Goal: Information Seeking & Learning: Learn about a topic

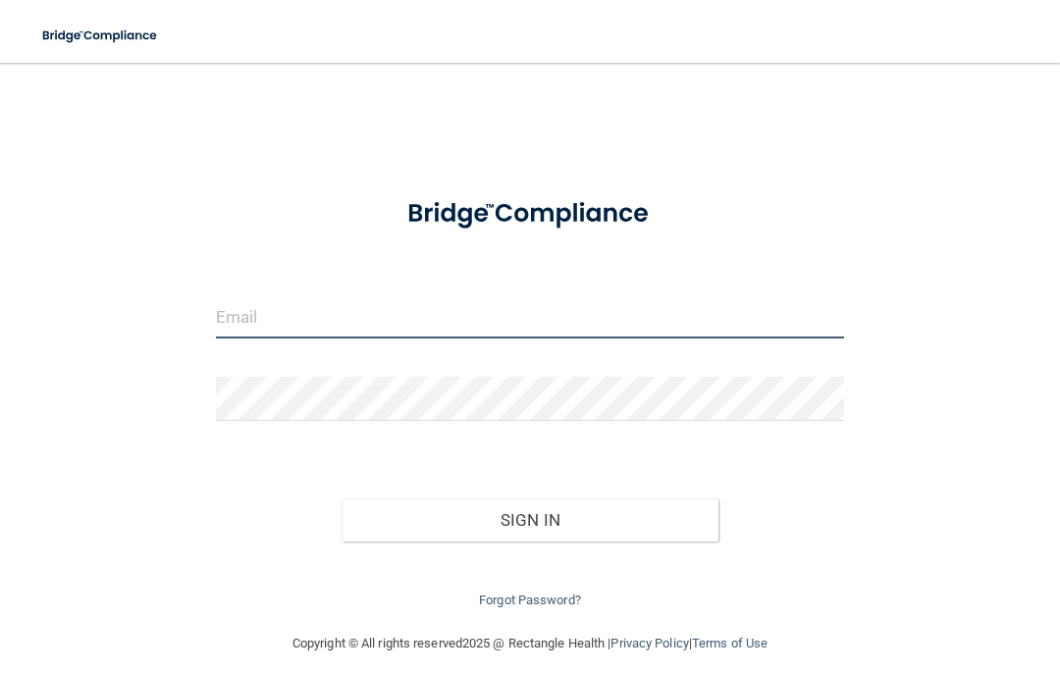
click at [335, 317] on input "email" at bounding box center [530, 317] width 628 height 44
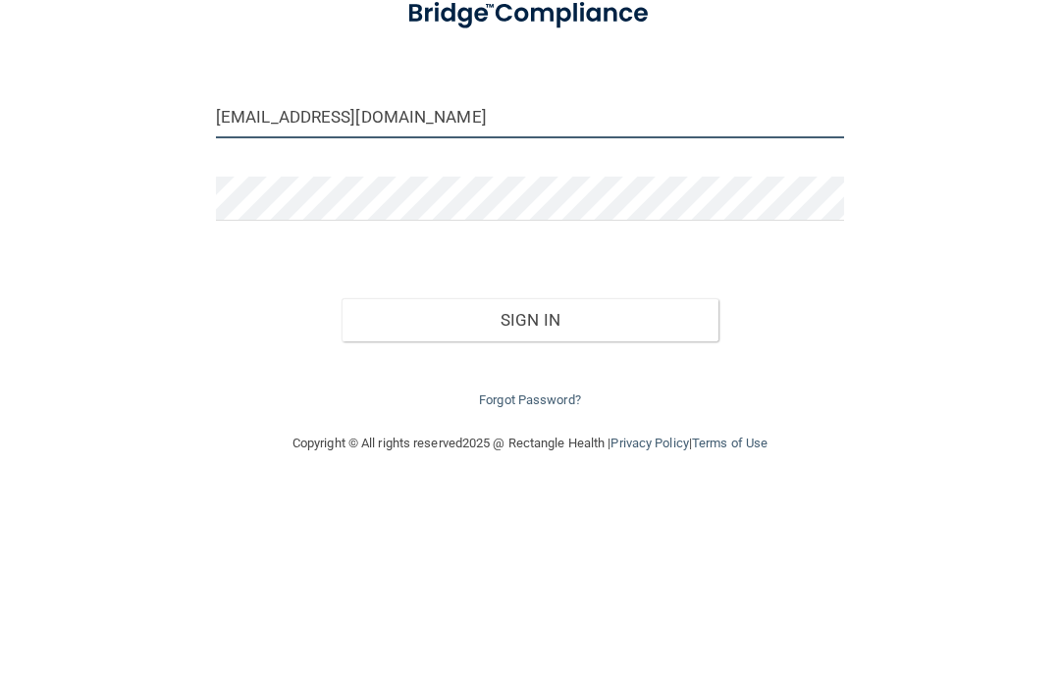
type input "[EMAIL_ADDRESS][DOMAIN_NAME]"
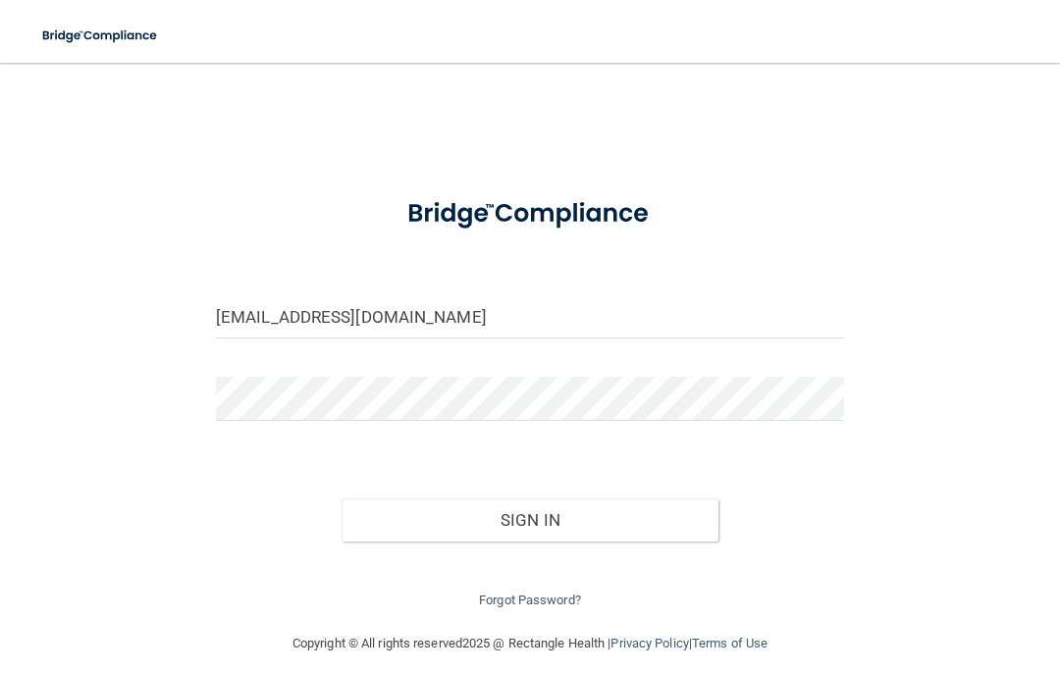
click at [555, 511] on button "Sign In" at bounding box center [530, 520] width 377 height 43
click at [541, 526] on button "Sign In" at bounding box center [530, 520] width 377 height 43
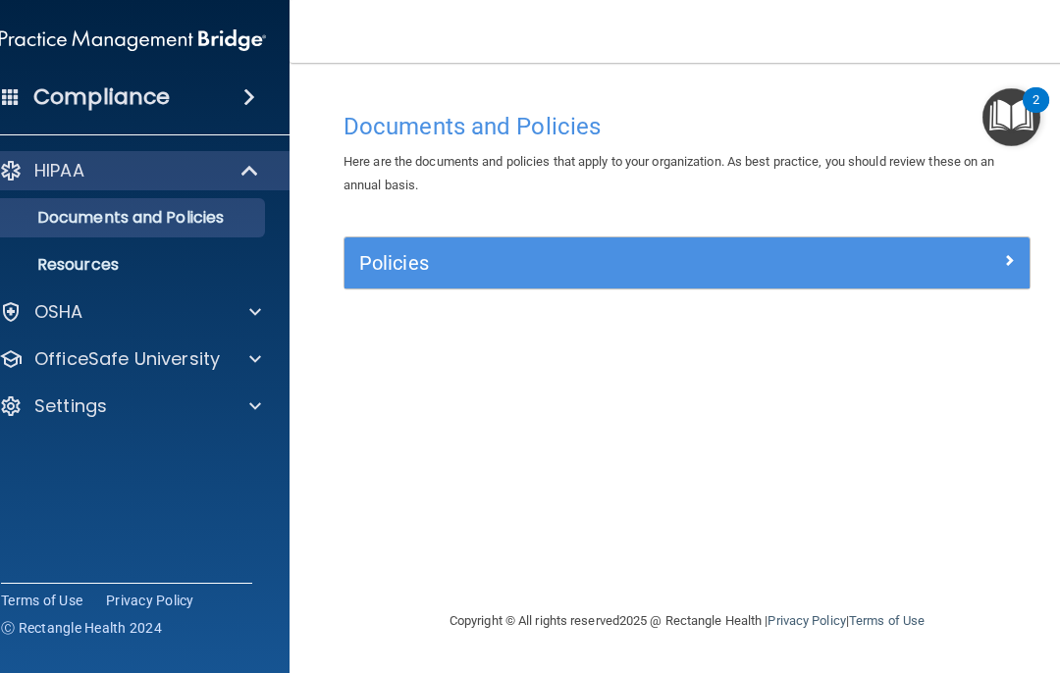
click at [235, 363] on div at bounding box center [252, 360] width 49 height 24
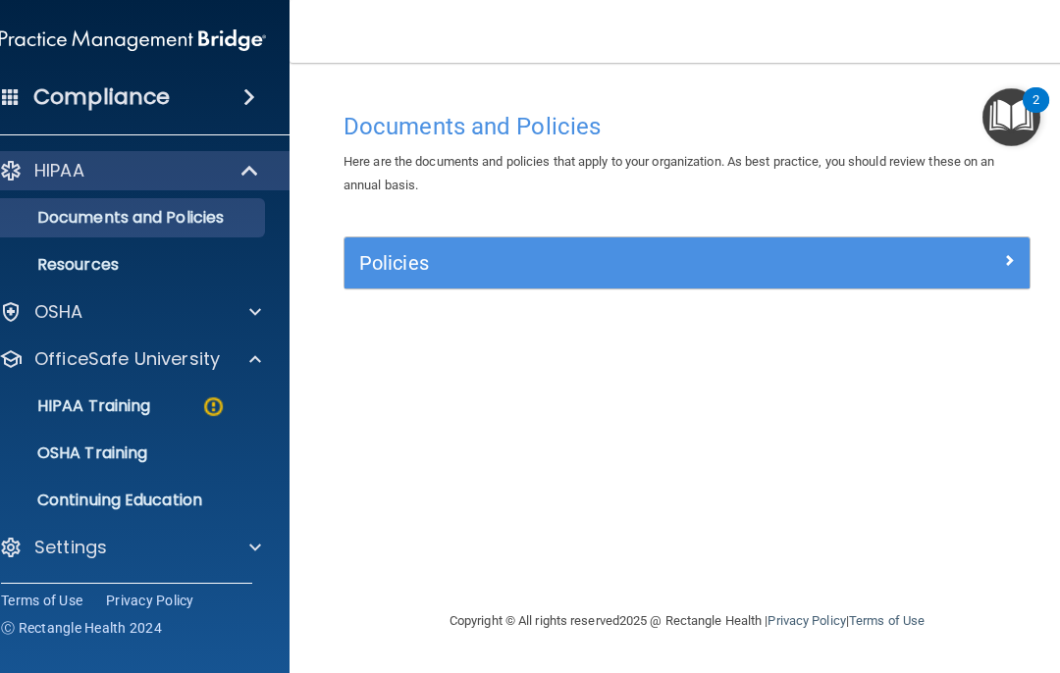
click at [150, 406] on p "HIPAA Training" at bounding box center [69, 407] width 162 height 20
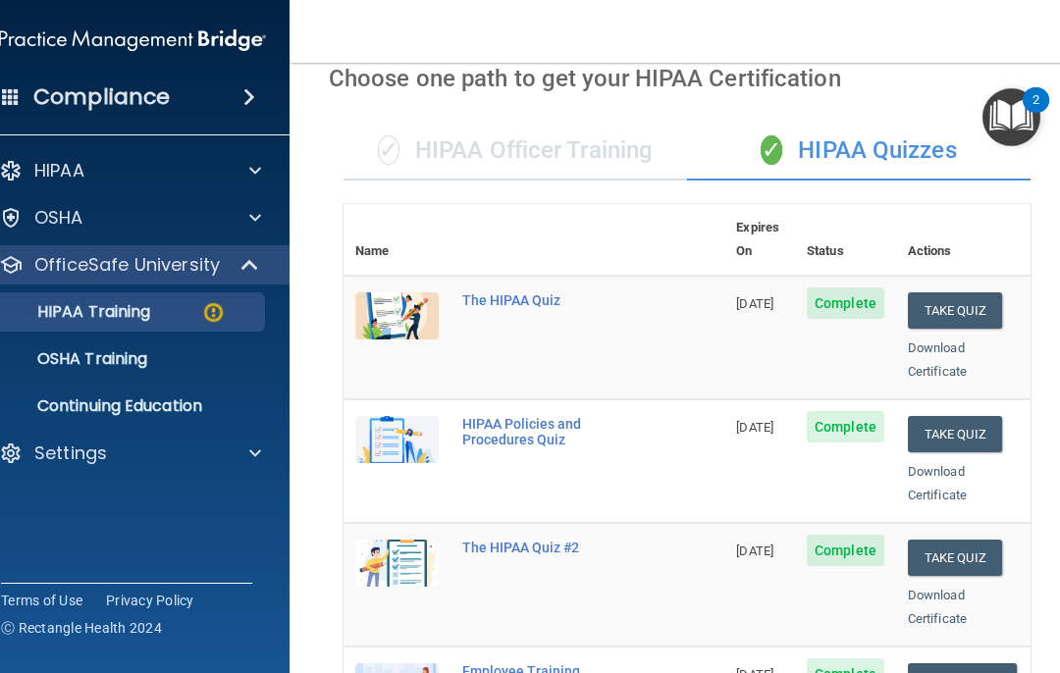
scroll to position [93, 0]
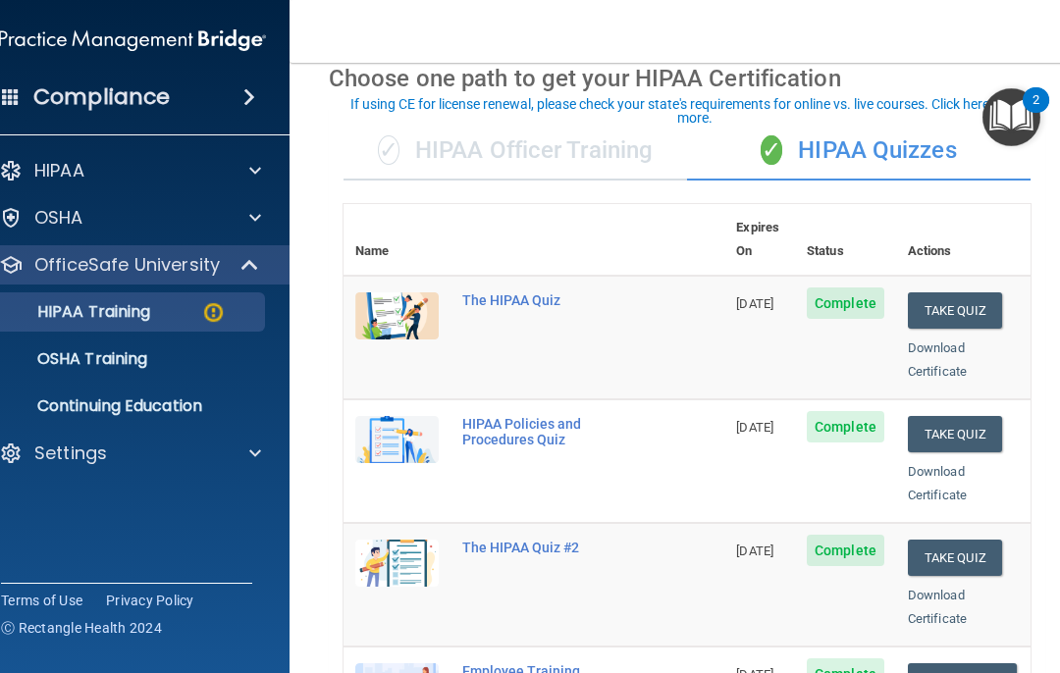
click at [958, 293] on button "Take Quiz" at bounding box center [955, 311] width 94 height 36
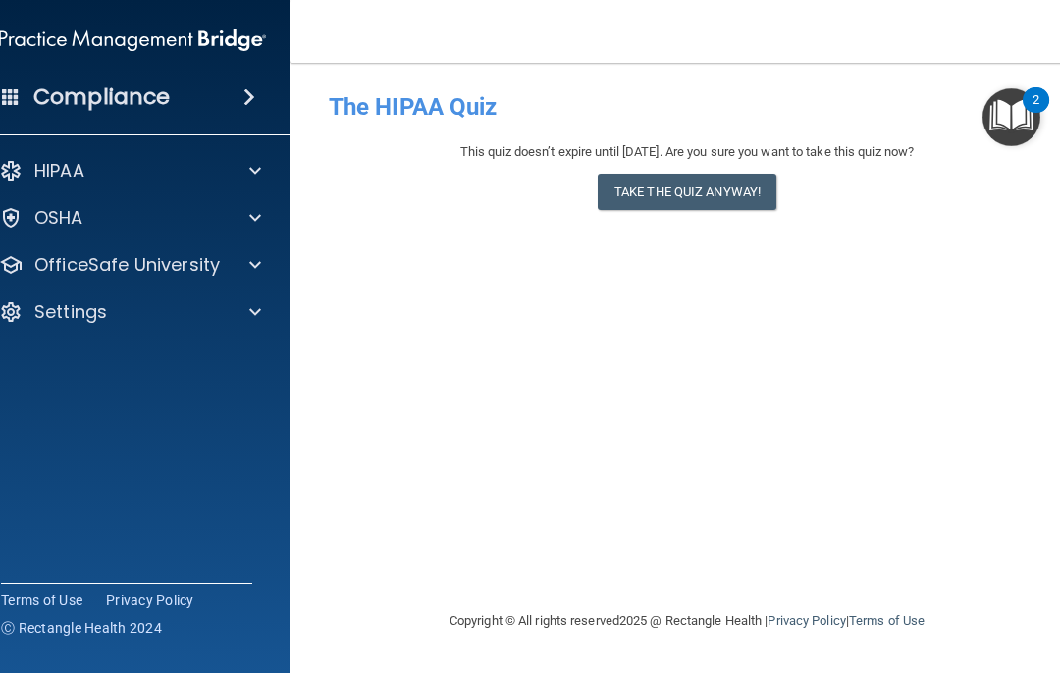
click at [686, 188] on button "Take the quiz anyway!" at bounding box center [687, 192] width 179 height 36
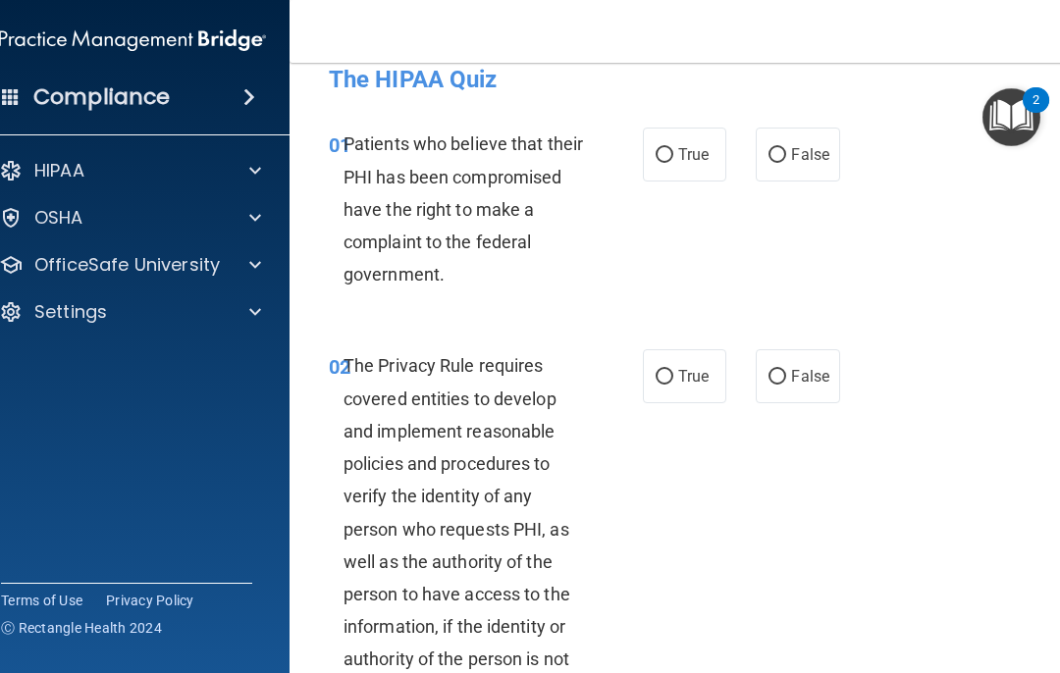
scroll to position [28, 0]
click at [662, 158] on input "True" at bounding box center [665, 154] width 18 height 15
radio input "true"
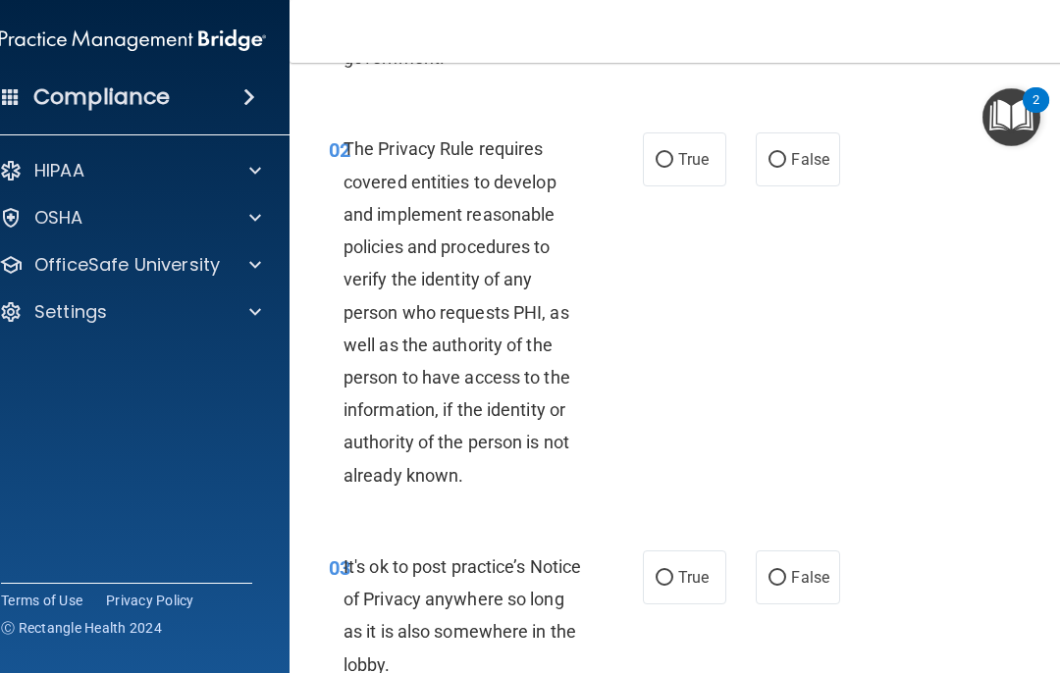
scroll to position [249, 0]
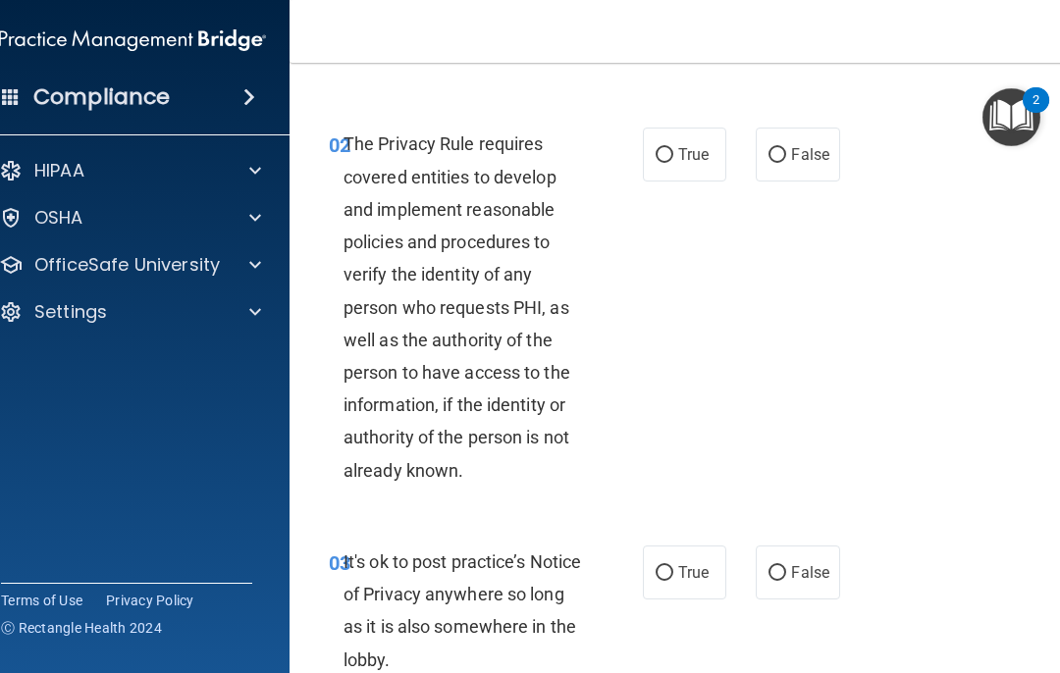
click at [667, 162] on input "True" at bounding box center [665, 155] width 18 height 15
radio input "true"
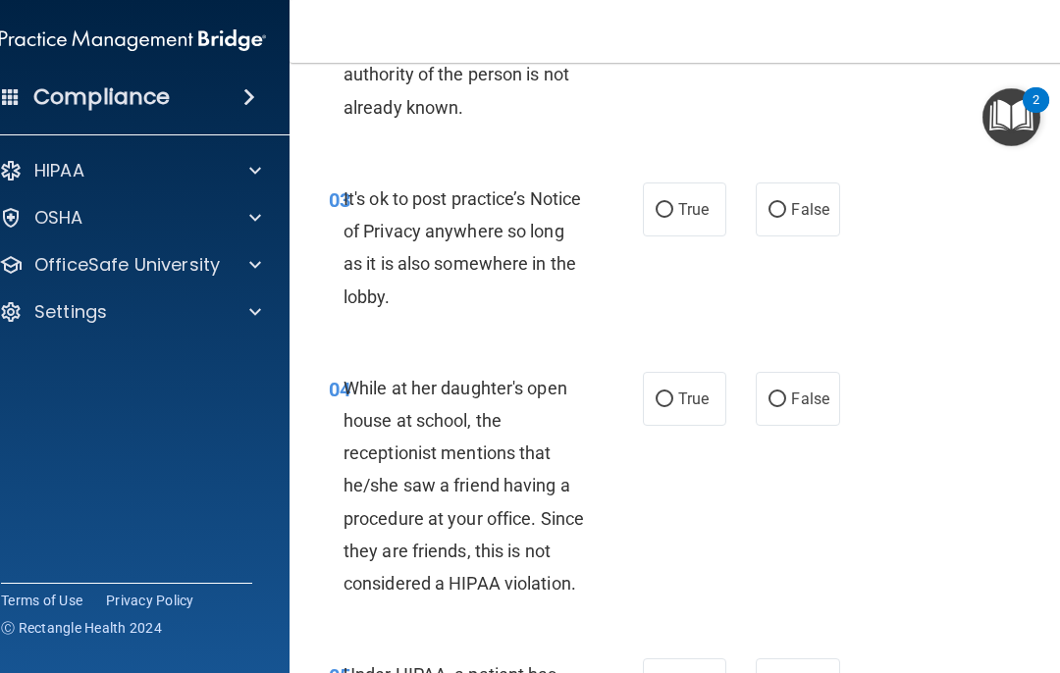
scroll to position [614, 0]
click at [769, 211] on label "False" at bounding box center [797, 209] width 83 height 54
click at [769, 211] on input "False" at bounding box center [778, 209] width 18 height 15
radio input "true"
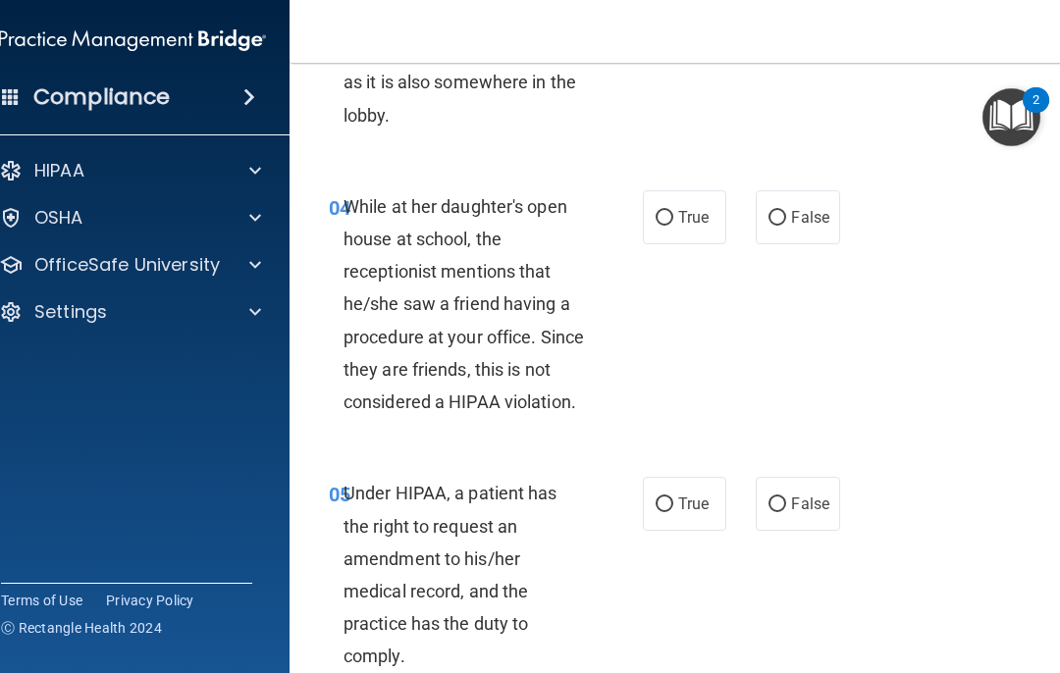
scroll to position [797, 0]
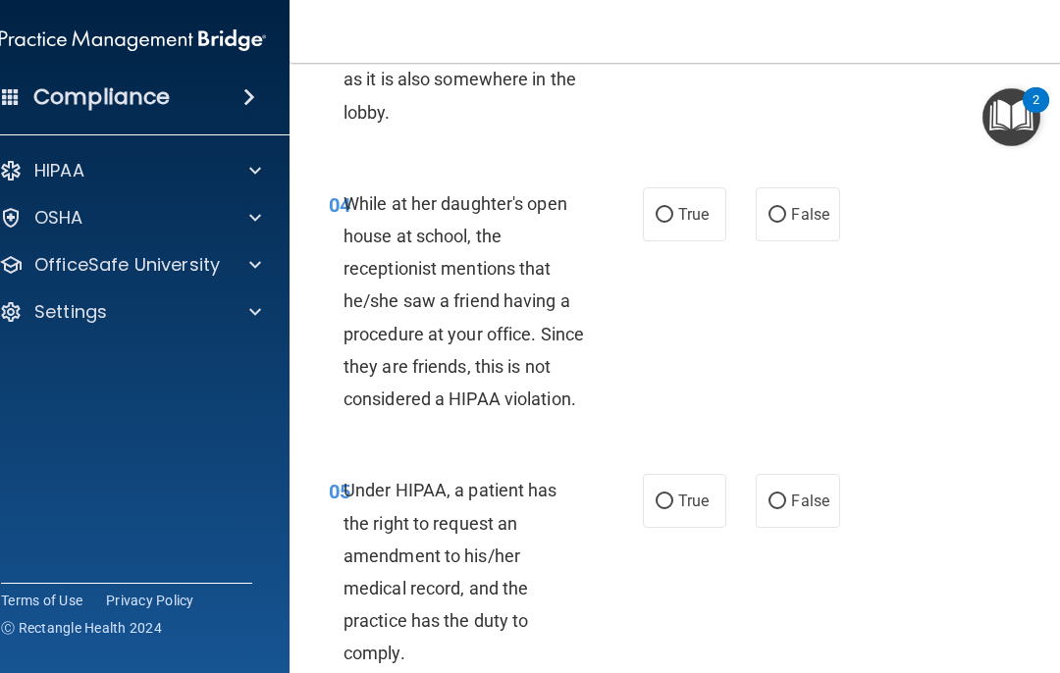
click at [775, 208] on input "False" at bounding box center [778, 215] width 18 height 15
radio input "true"
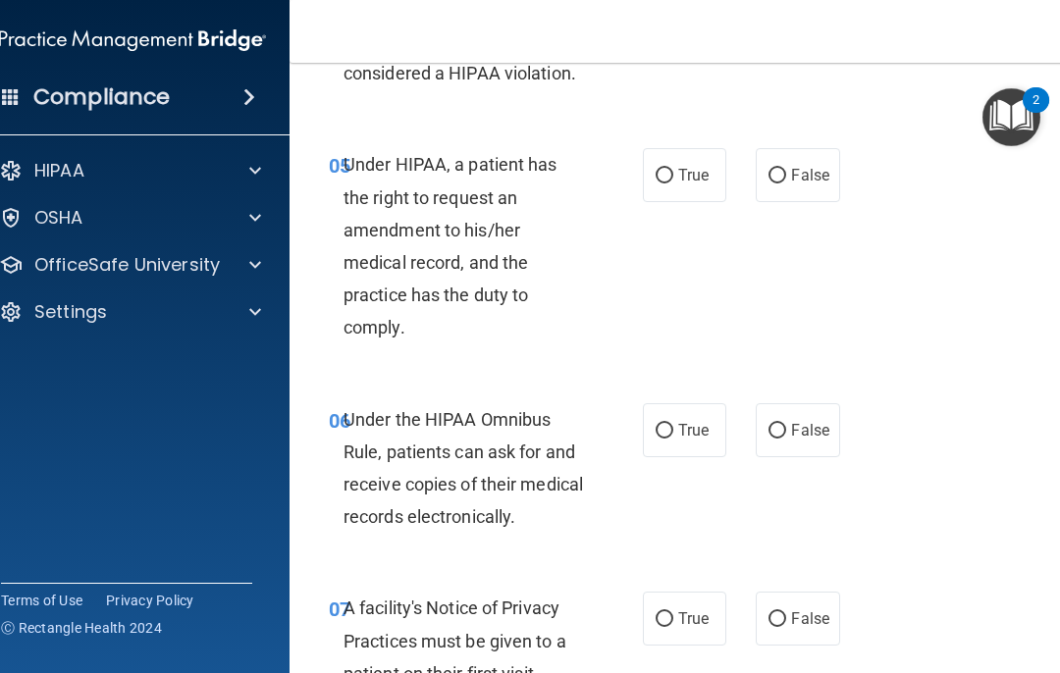
scroll to position [1124, 0]
click at [662, 177] on input "True" at bounding box center [665, 175] width 18 height 15
radio input "true"
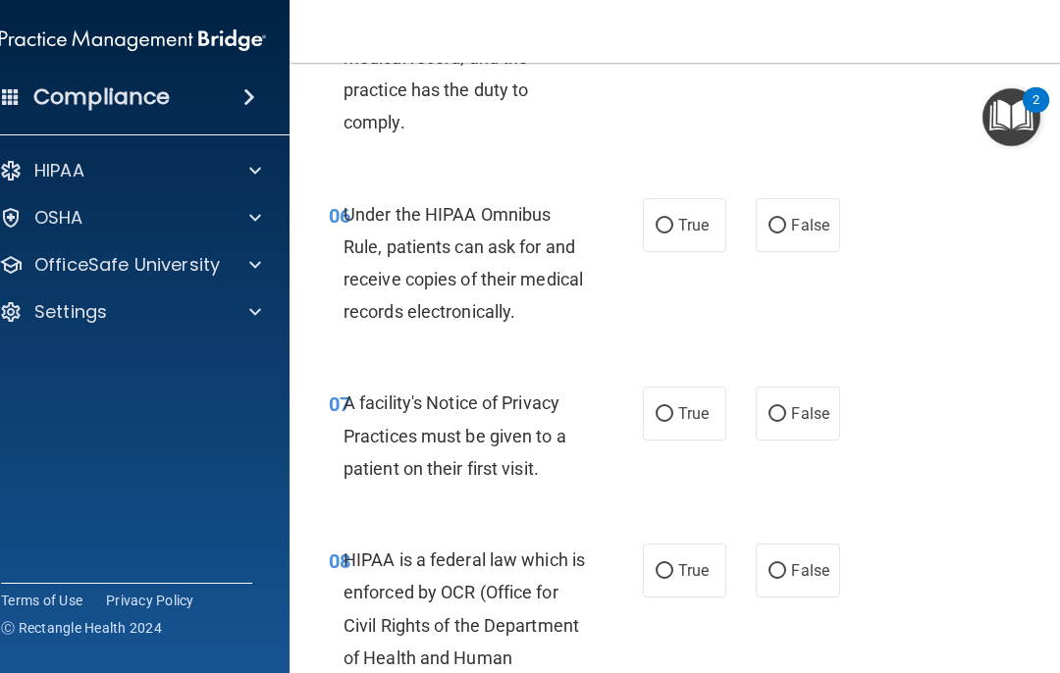
scroll to position [1330, 0]
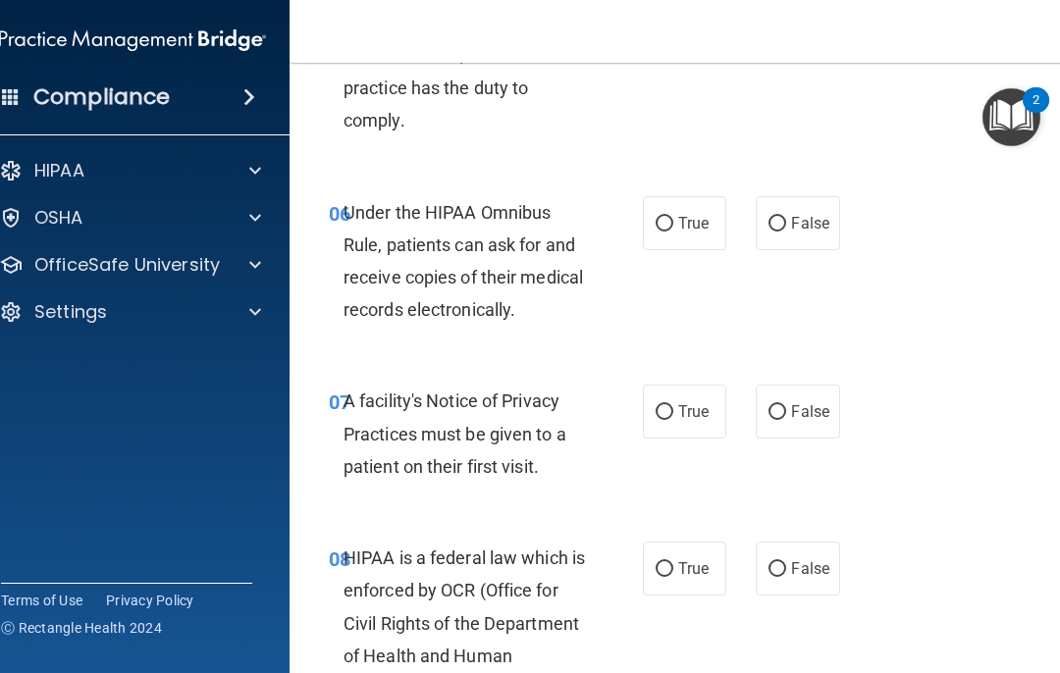
click at [662, 217] on input "True" at bounding box center [665, 224] width 18 height 15
radio input "true"
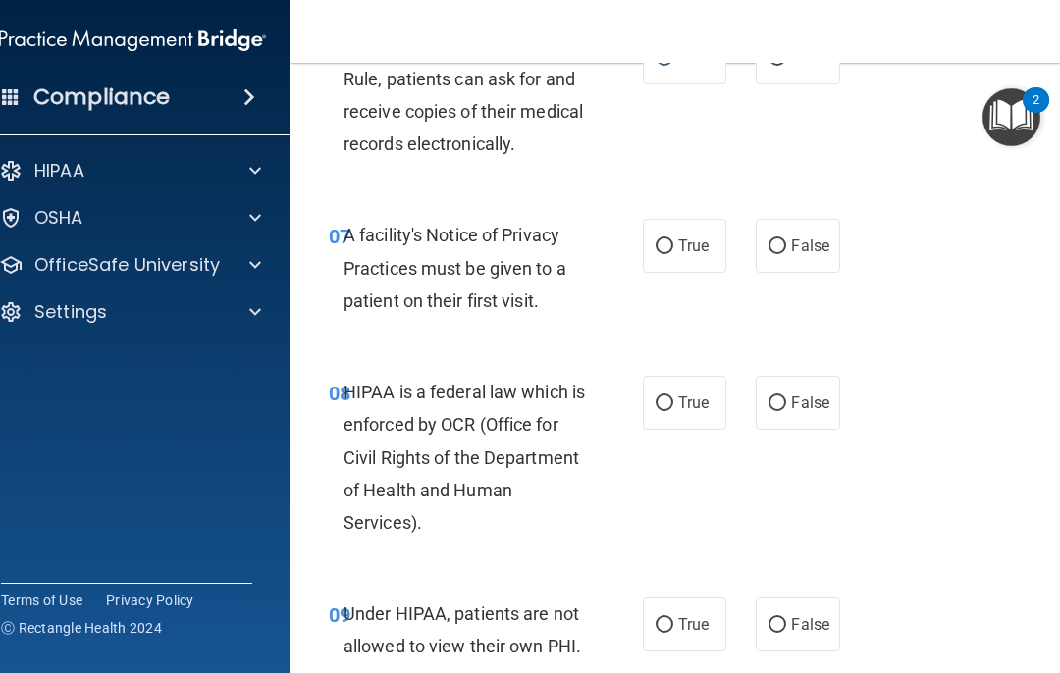
scroll to position [1498, 0]
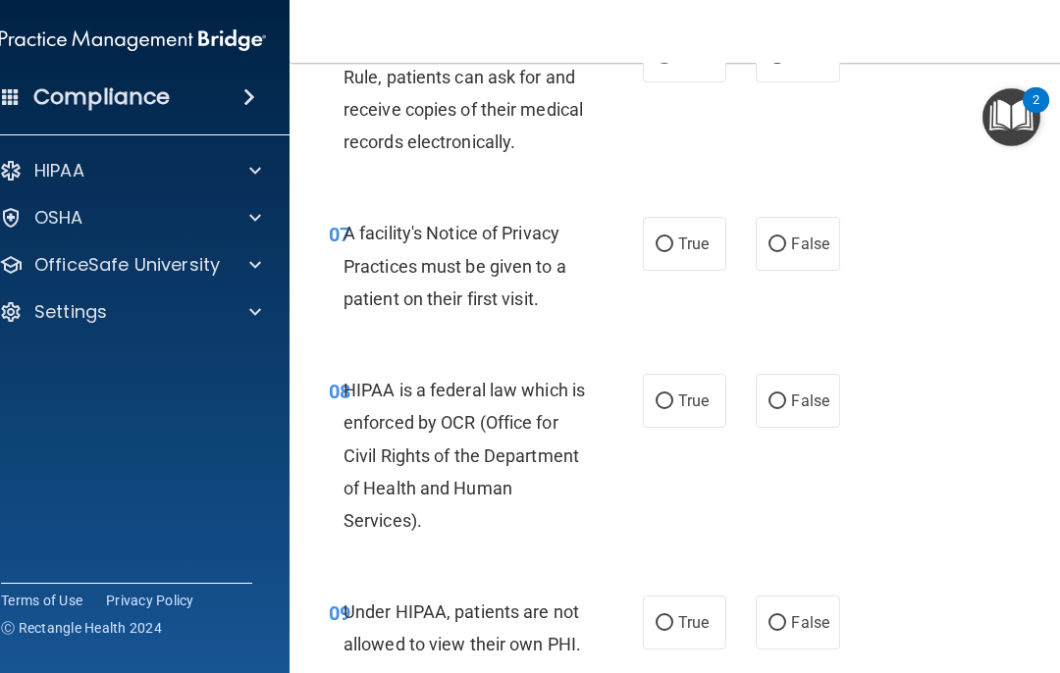
click at [658, 238] on input "True" at bounding box center [665, 245] width 18 height 15
radio input "true"
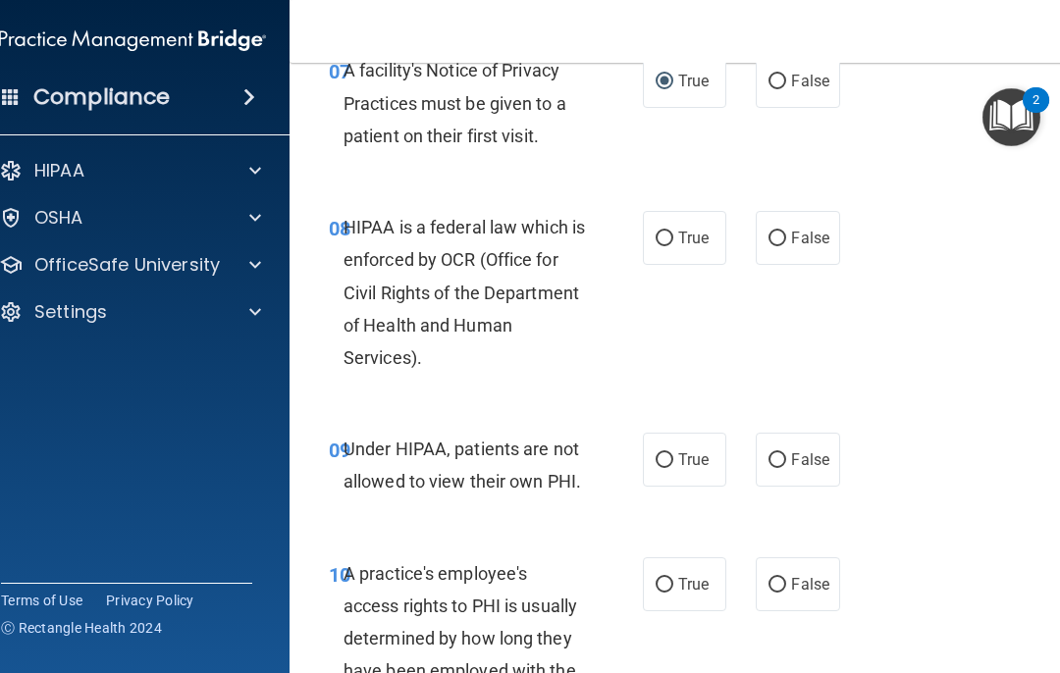
scroll to position [1668, 0]
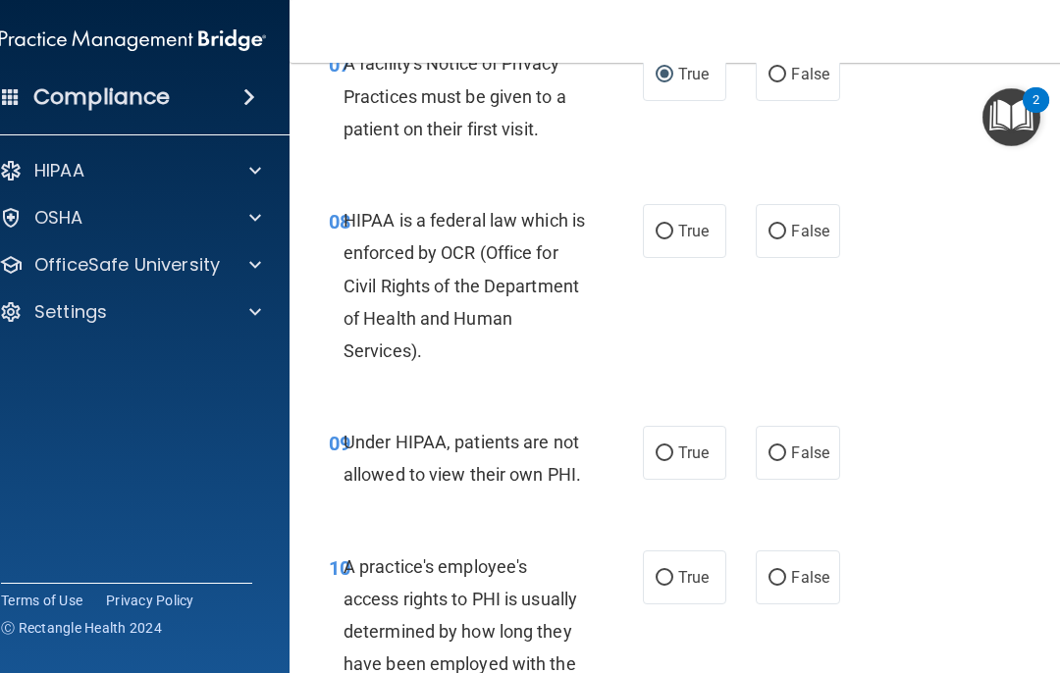
click at [675, 214] on label "True" at bounding box center [684, 231] width 83 height 54
click at [673, 225] on input "True" at bounding box center [665, 232] width 18 height 15
radio input "true"
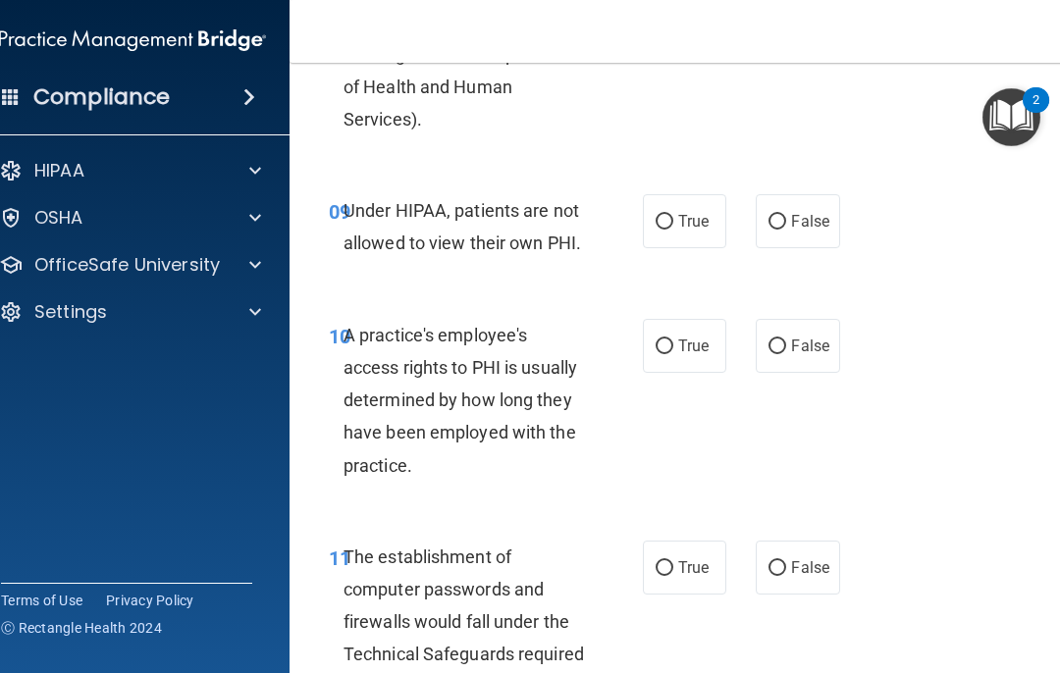
scroll to position [1910, 0]
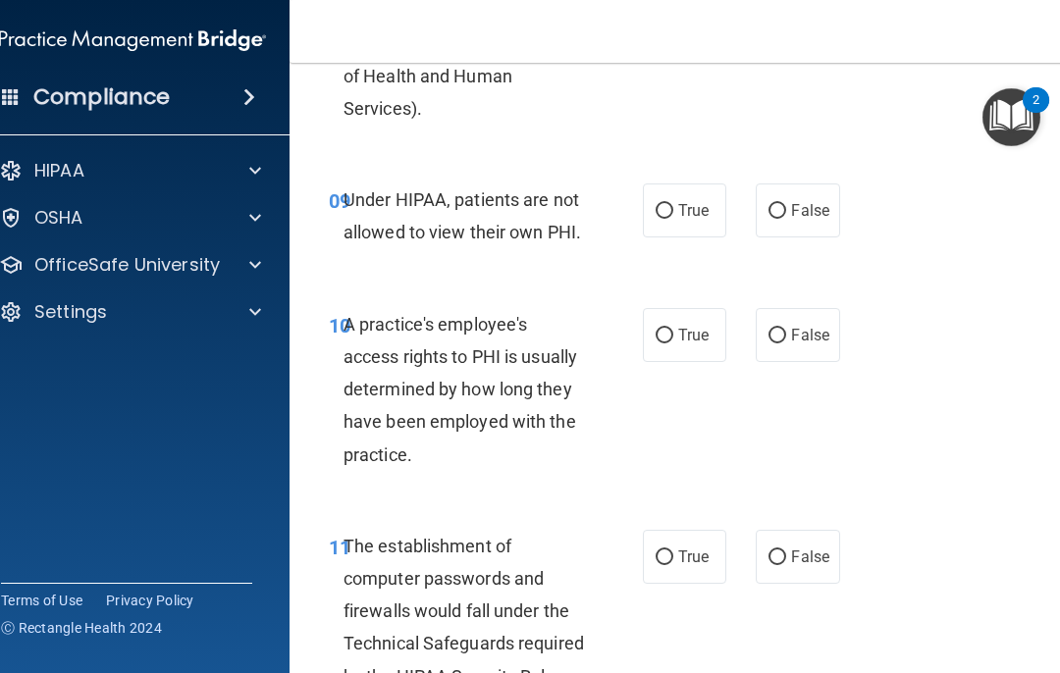
click at [790, 191] on label "False" at bounding box center [797, 211] width 83 height 54
click at [786, 204] on input "False" at bounding box center [778, 211] width 18 height 15
radio input "true"
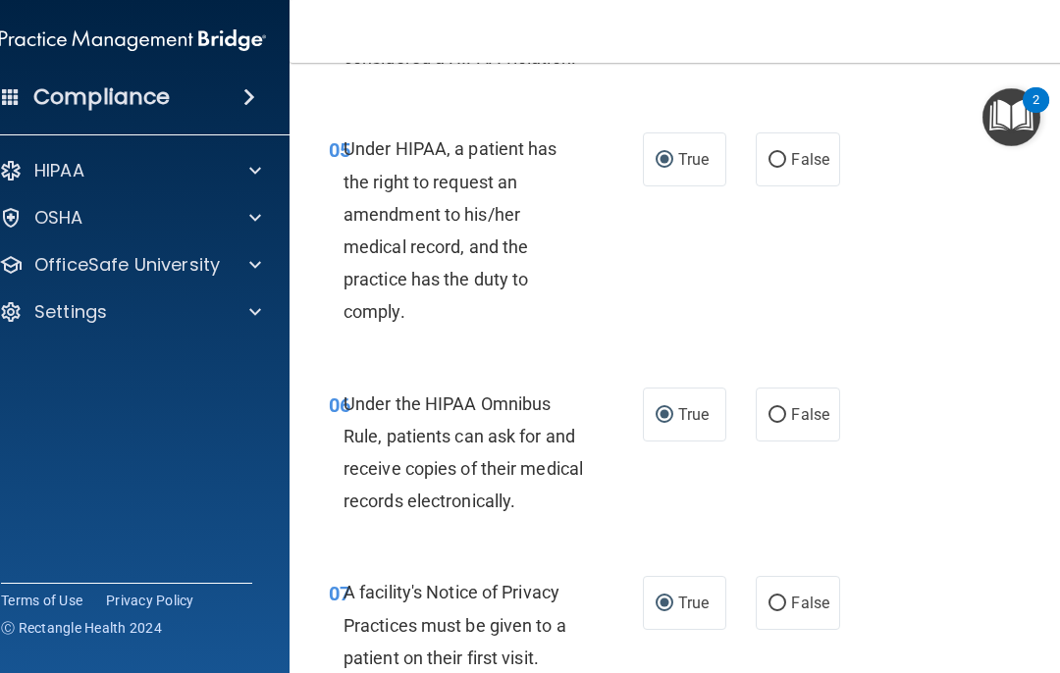
scroll to position [1140, 0]
click at [780, 152] on input "False" at bounding box center [778, 159] width 18 height 15
radio input "true"
radio input "false"
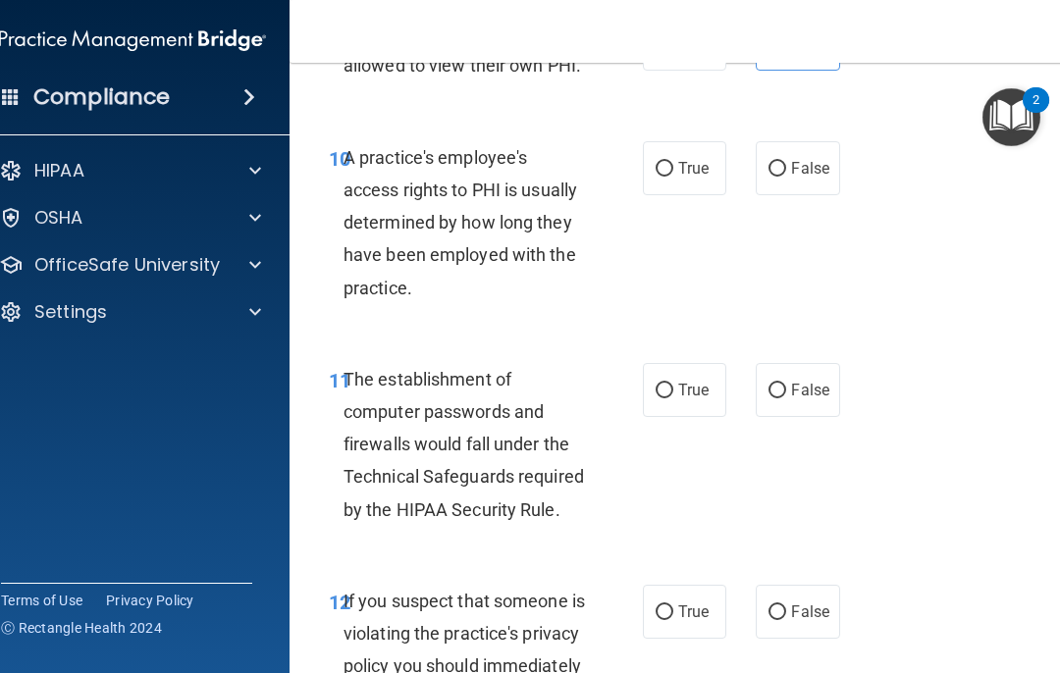
scroll to position [2078, 0]
click at [780, 161] on input "False" at bounding box center [778, 168] width 18 height 15
radio input "true"
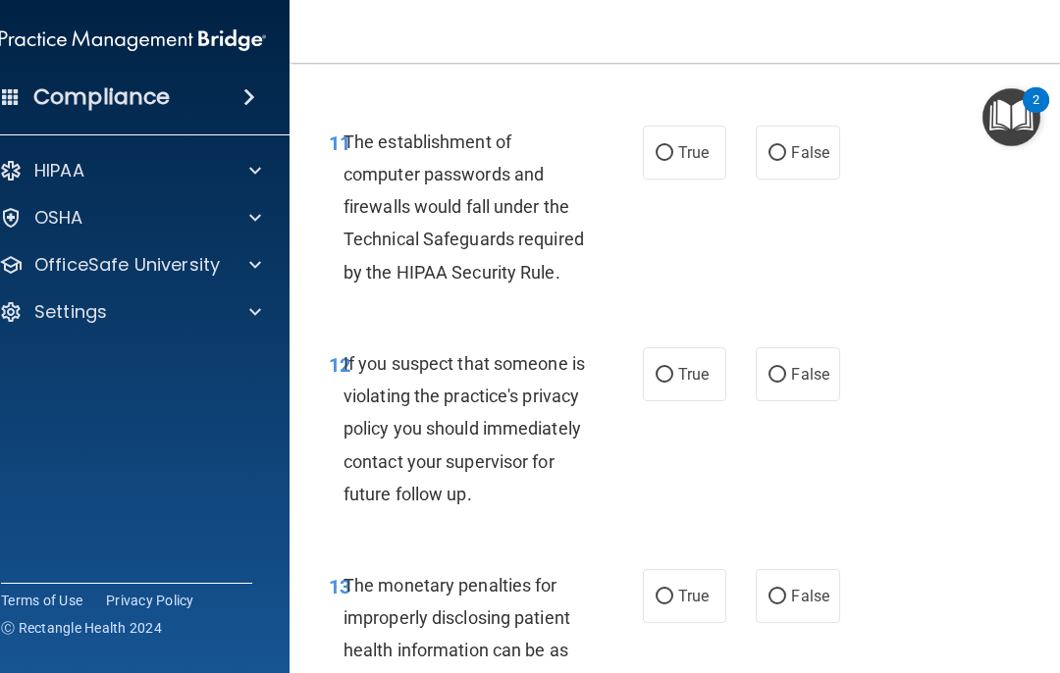
scroll to position [2316, 0]
click at [670, 145] on input "True" at bounding box center [665, 152] width 18 height 15
radio input "true"
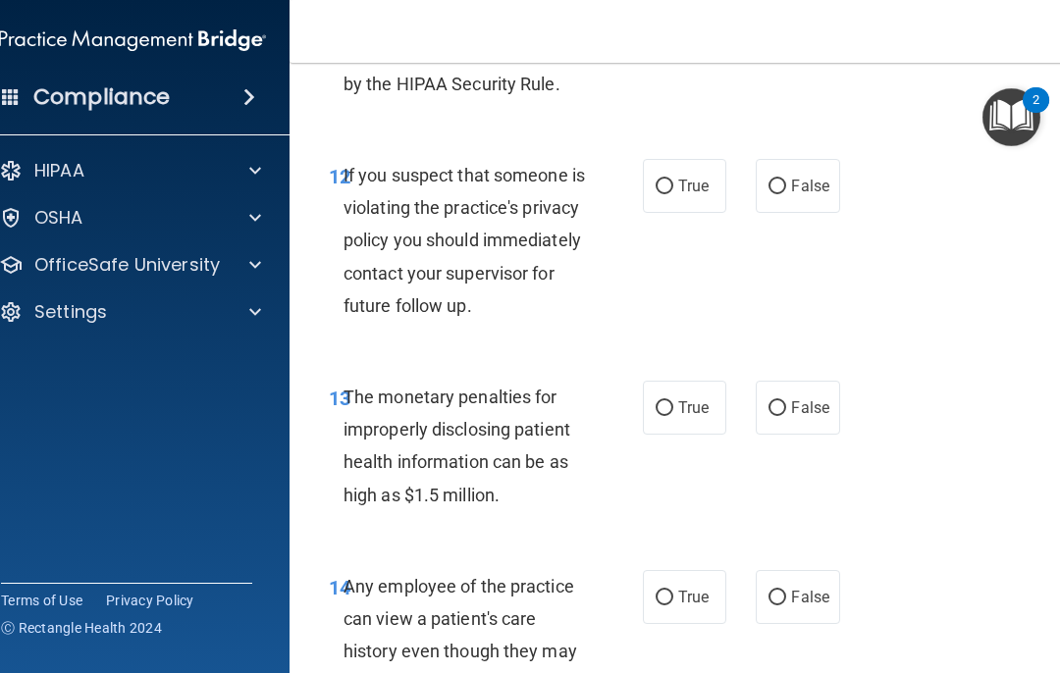
scroll to position [2510, 0]
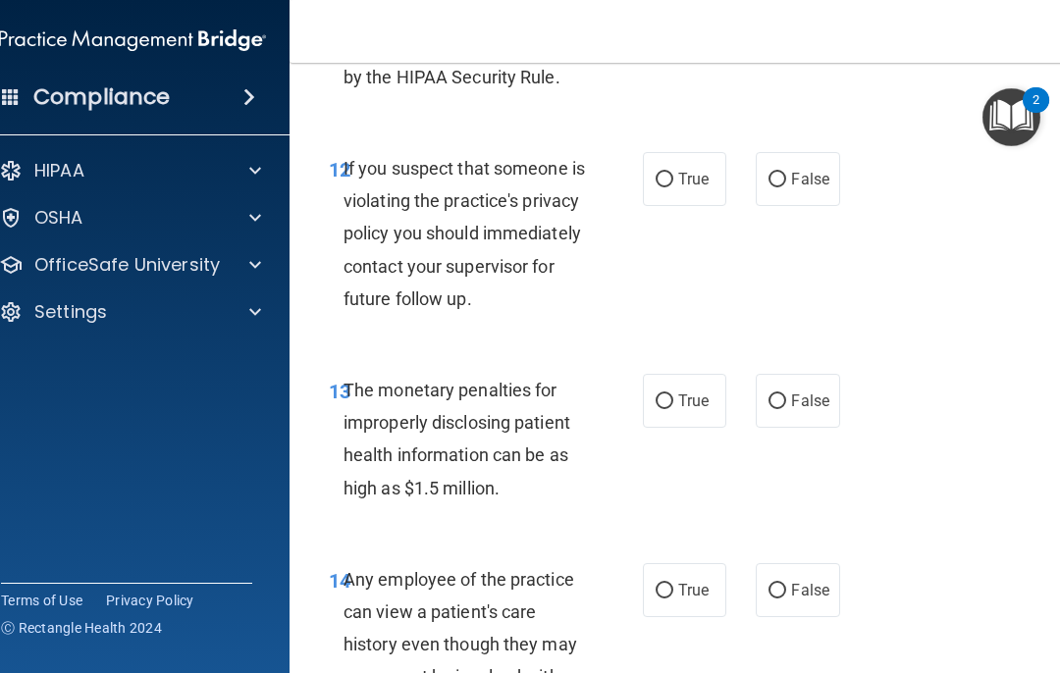
click at [659, 185] on label "True" at bounding box center [684, 179] width 83 height 54
click at [659, 185] on input "True" at bounding box center [665, 180] width 18 height 15
radio input "true"
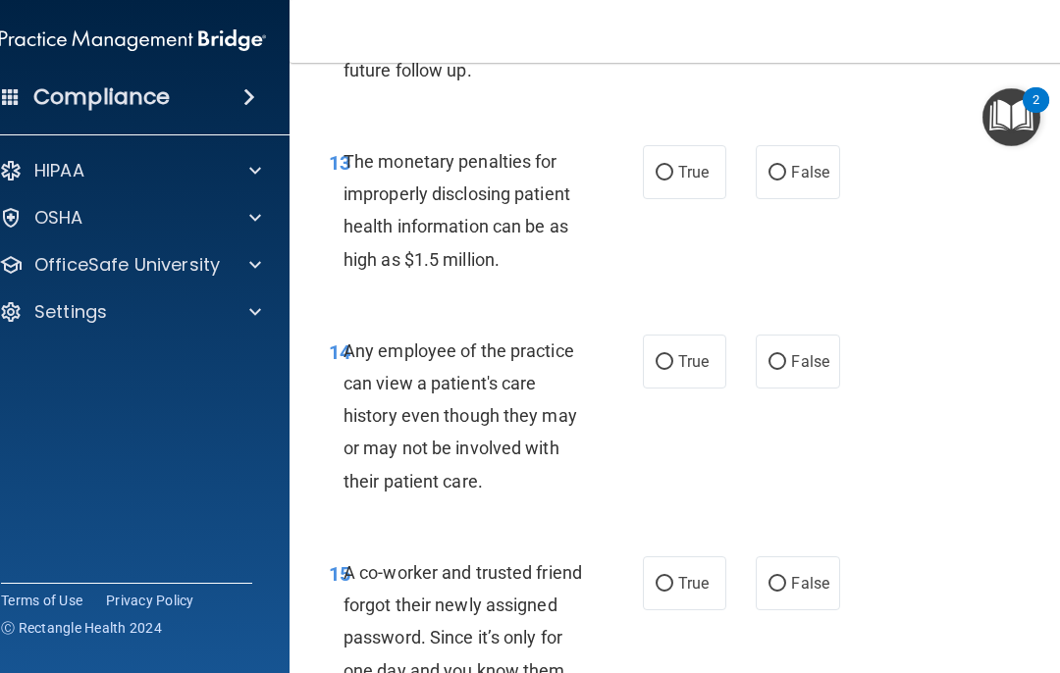
scroll to position [2739, 0]
click at [676, 183] on label "True" at bounding box center [684, 172] width 83 height 54
click at [673, 181] on input "True" at bounding box center [665, 173] width 18 height 15
radio input "true"
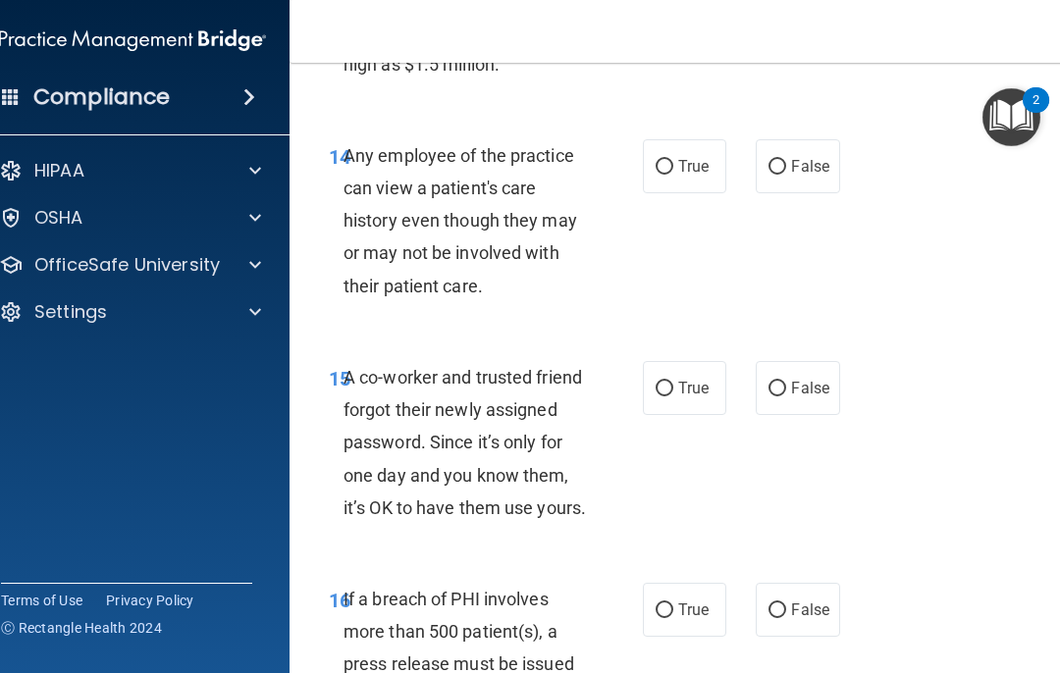
scroll to position [2935, 0]
click at [784, 174] on label "False" at bounding box center [797, 165] width 83 height 54
click at [784, 174] on input "False" at bounding box center [778, 166] width 18 height 15
radio input "true"
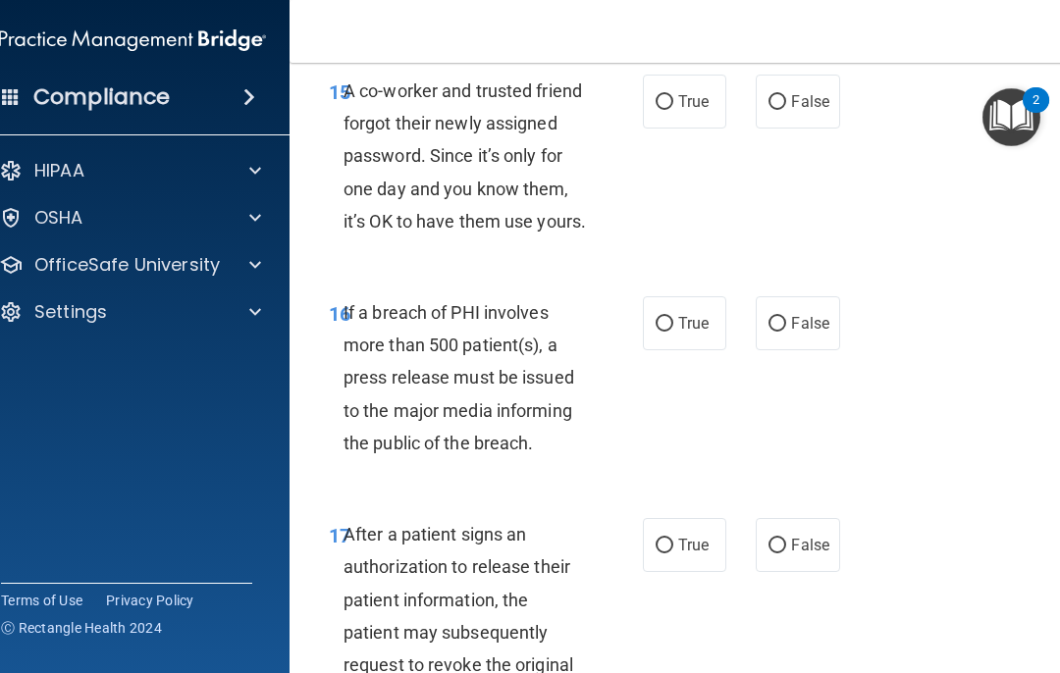
scroll to position [3222, 0]
click at [777, 109] on input "False" at bounding box center [778, 101] width 18 height 15
radio input "true"
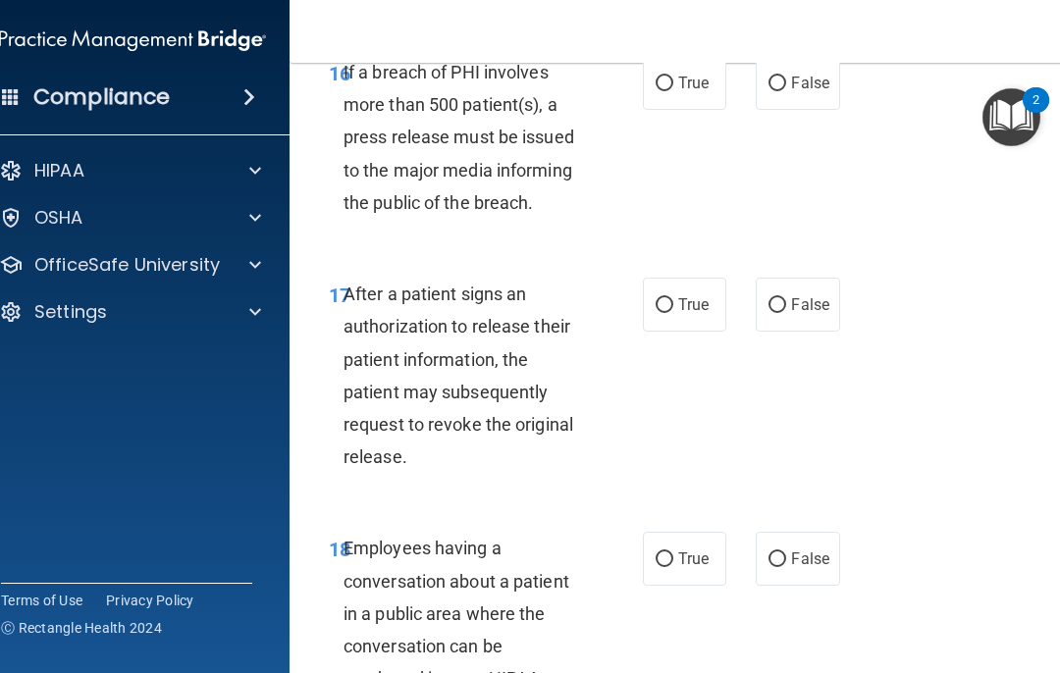
scroll to position [3463, 0]
click at [670, 90] on input "True" at bounding box center [665, 83] width 18 height 15
radio input "true"
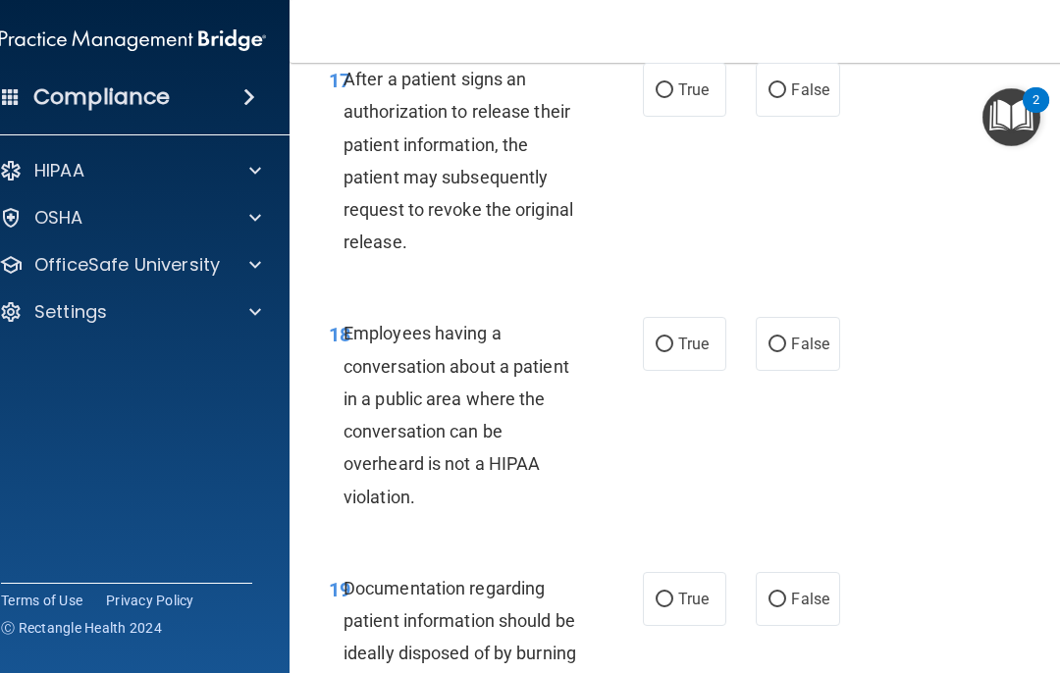
scroll to position [3680, 0]
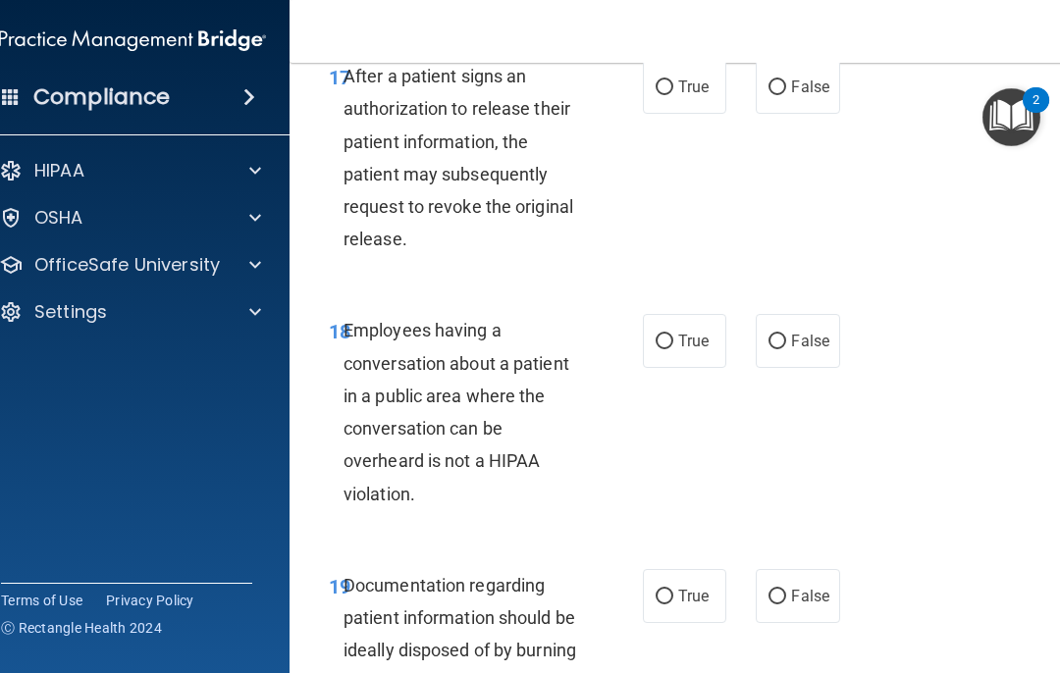
click at [672, 114] on label "True" at bounding box center [684, 87] width 83 height 54
click at [672, 95] on input "True" at bounding box center [665, 88] width 18 height 15
radio input "true"
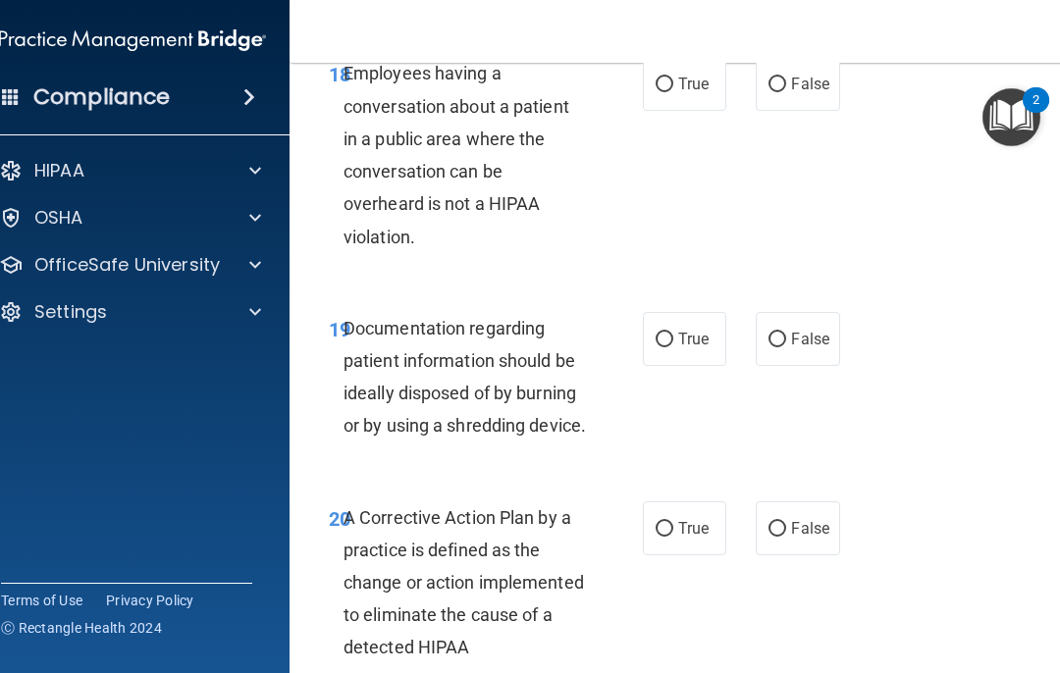
scroll to position [3942, 0]
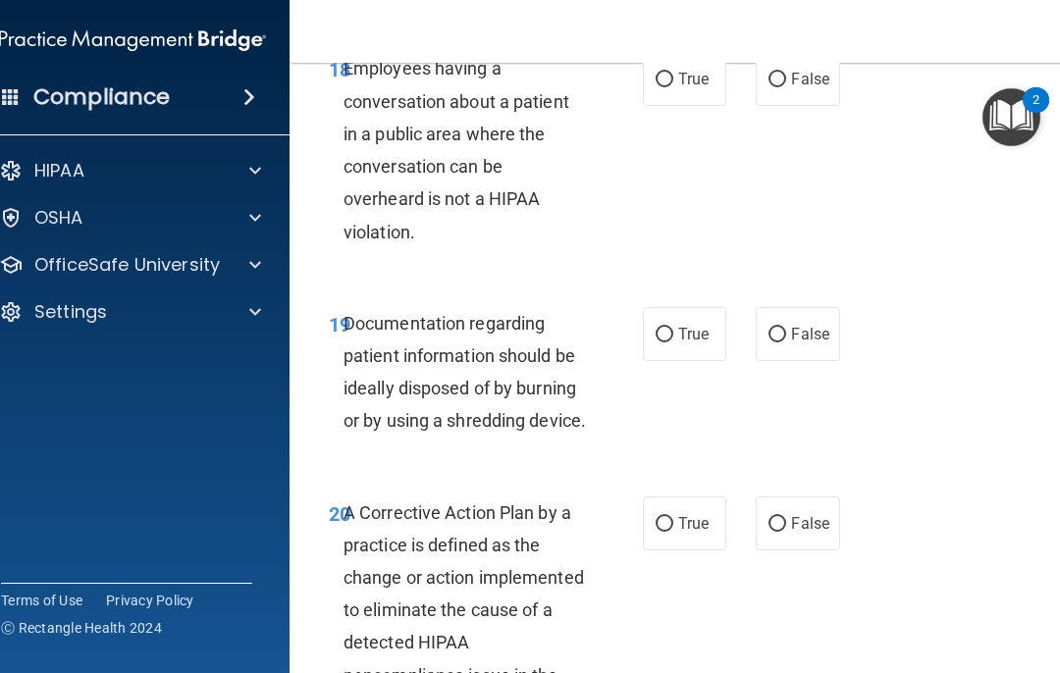
click at [779, 87] on input "False" at bounding box center [778, 80] width 18 height 15
radio input "true"
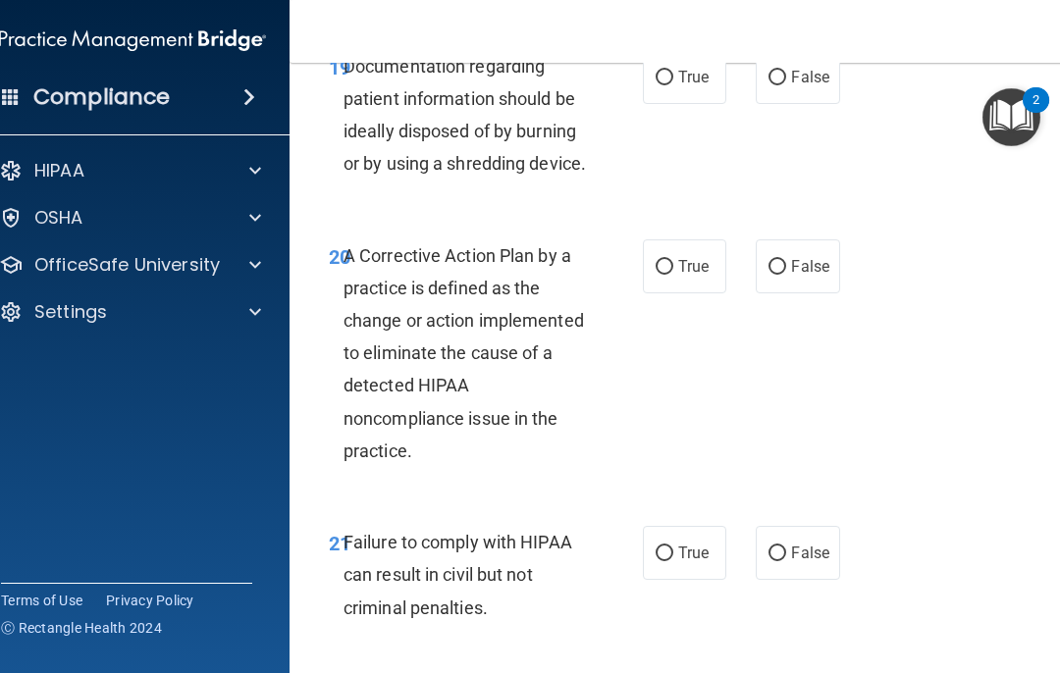
scroll to position [4202, 0]
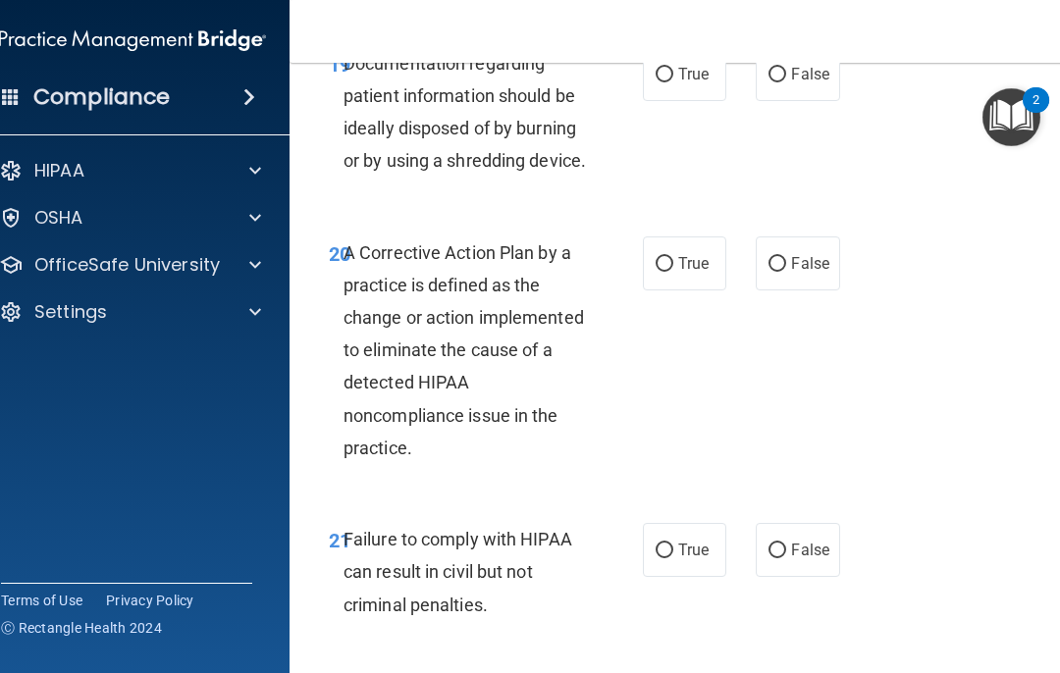
click at [668, 82] on input "True" at bounding box center [665, 75] width 18 height 15
radio input "true"
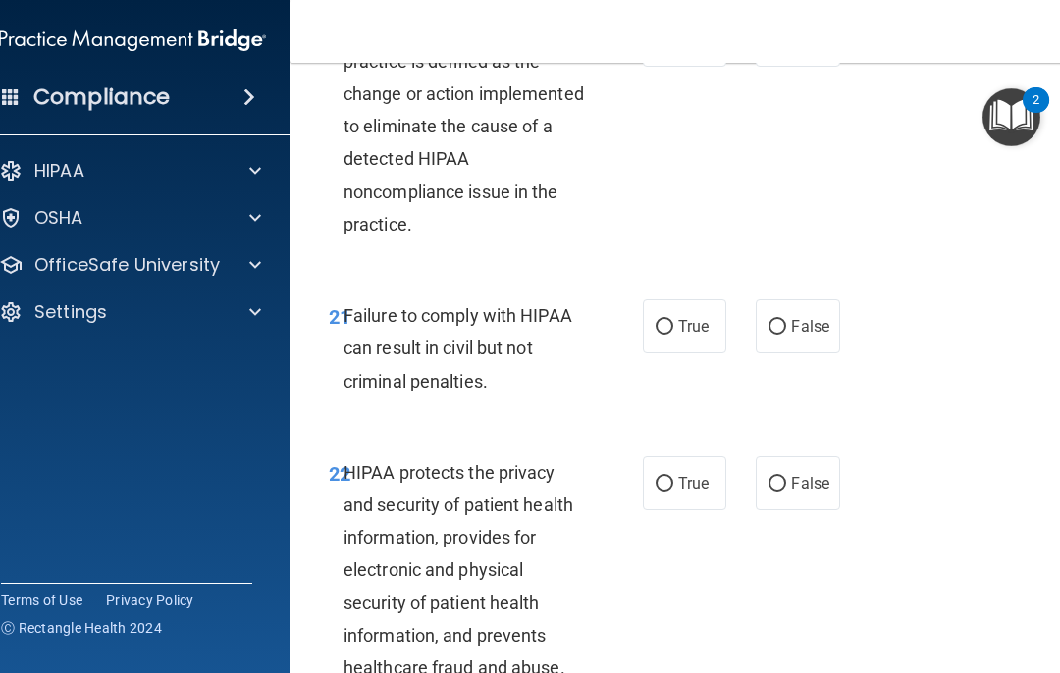
scroll to position [4428, 0]
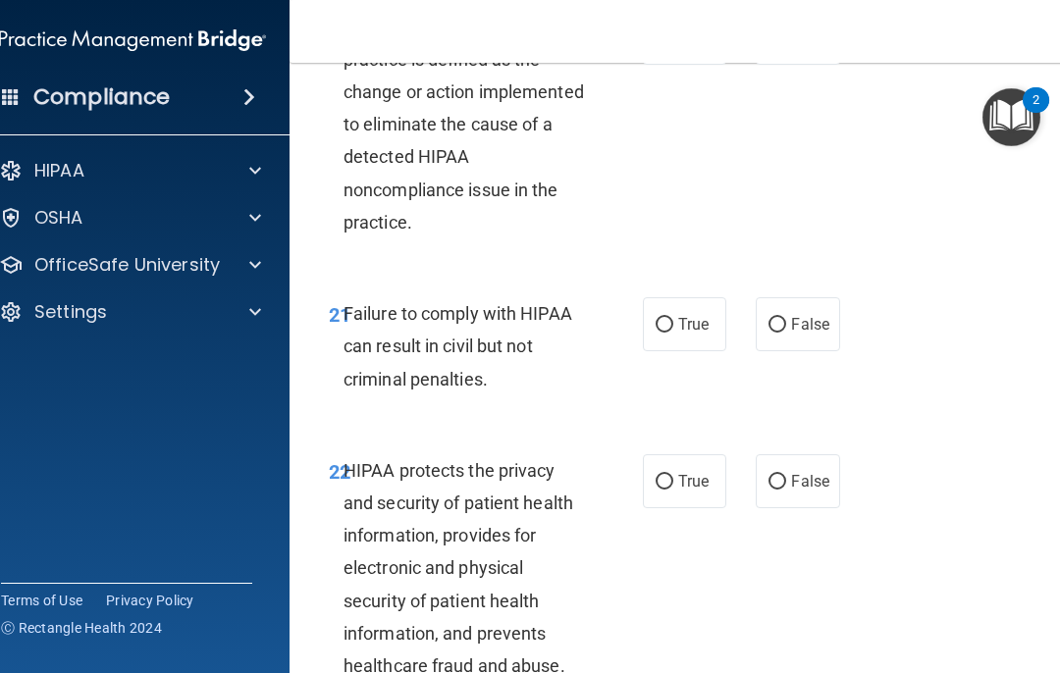
click at [668, 65] on label "True" at bounding box center [684, 38] width 83 height 54
click at [668, 46] on input "True" at bounding box center [665, 38] width 18 height 15
radio input "true"
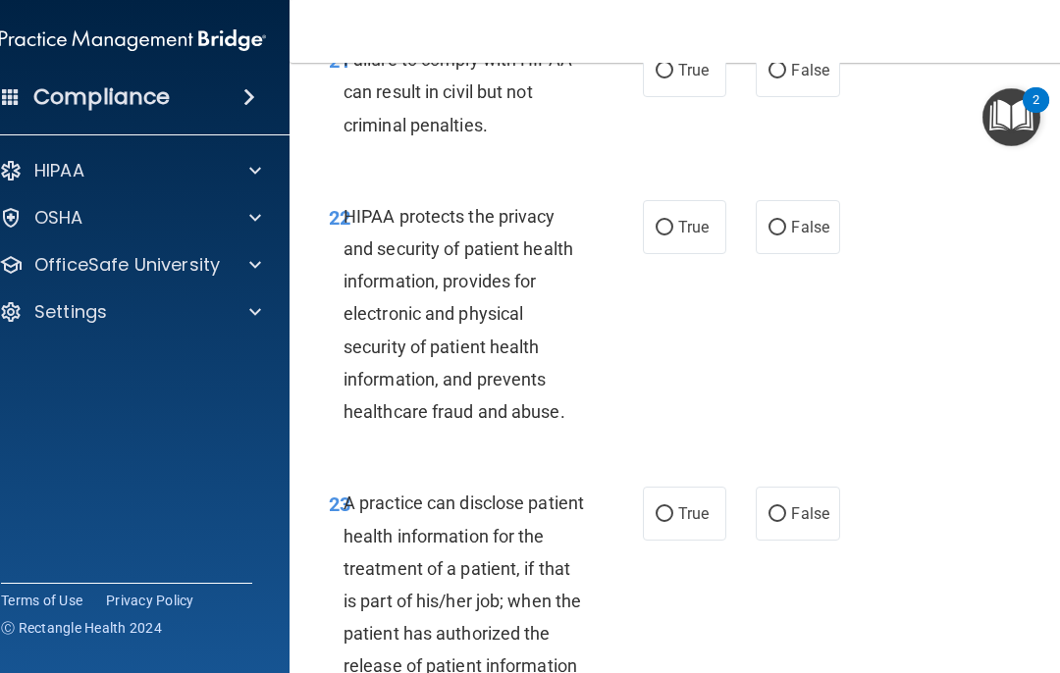
scroll to position [4697, 0]
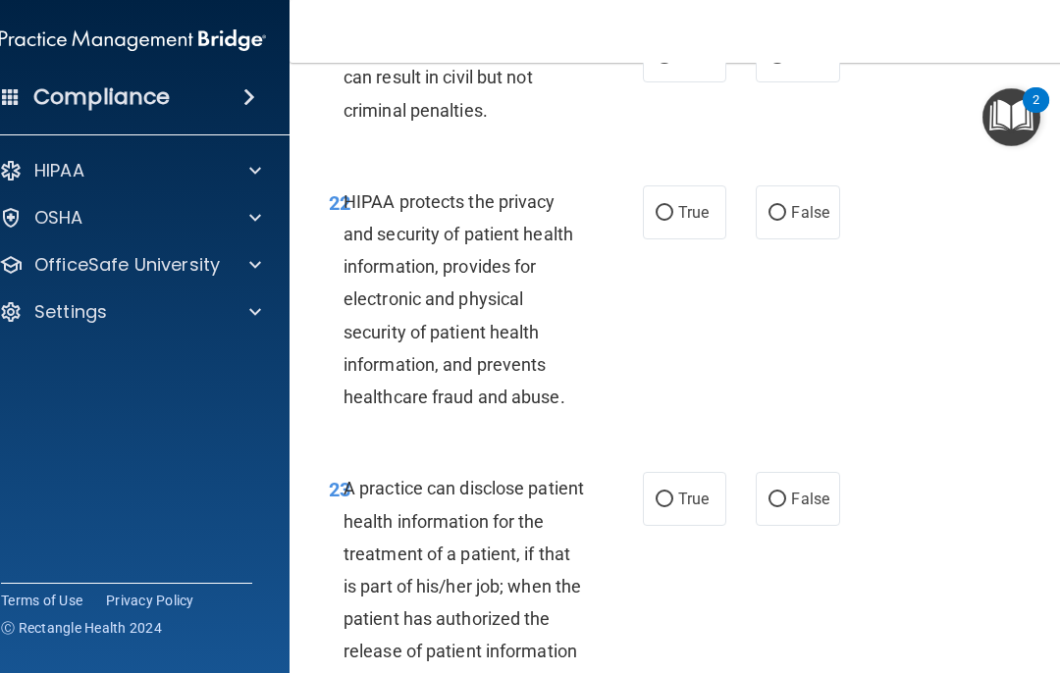
click at [783, 64] on input "False" at bounding box center [778, 56] width 18 height 15
radio input "true"
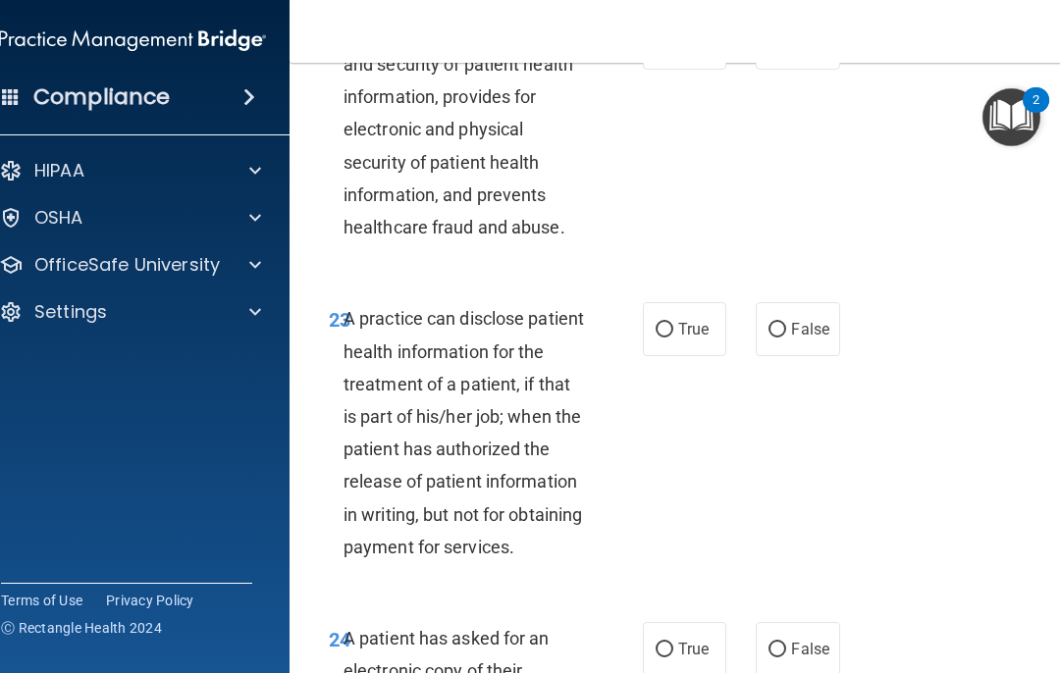
scroll to position [4870, 0]
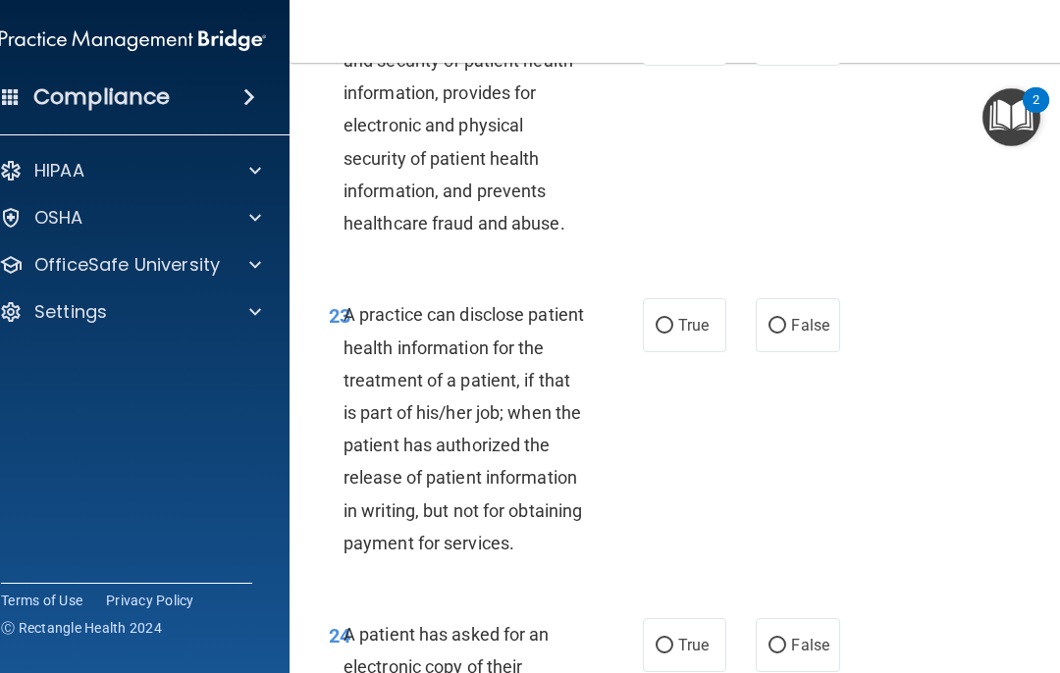
click at [669, 66] on label "True" at bounding box center [684, 39] width 83 height 54
click at [669, 47] on input "True" at bounding box center [665, 39] width 18 height 15
radio input "true"
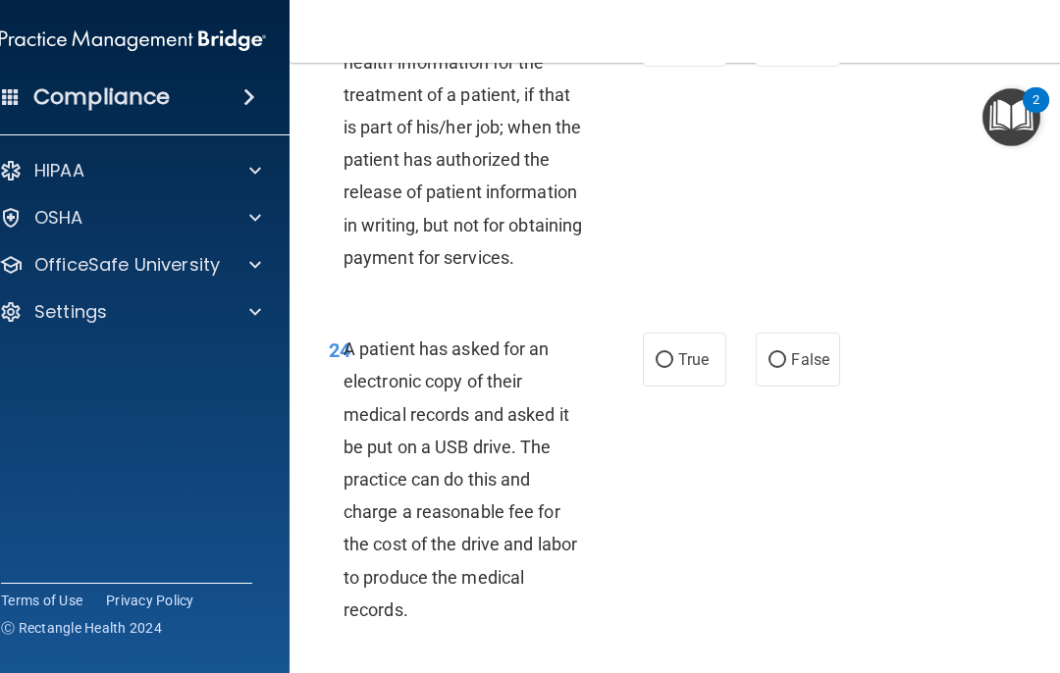
scroll to position [5157, 0]
click at [669, 47] on input "True" at bounding box center [665, 39] width 18 height 15
radio input "true"
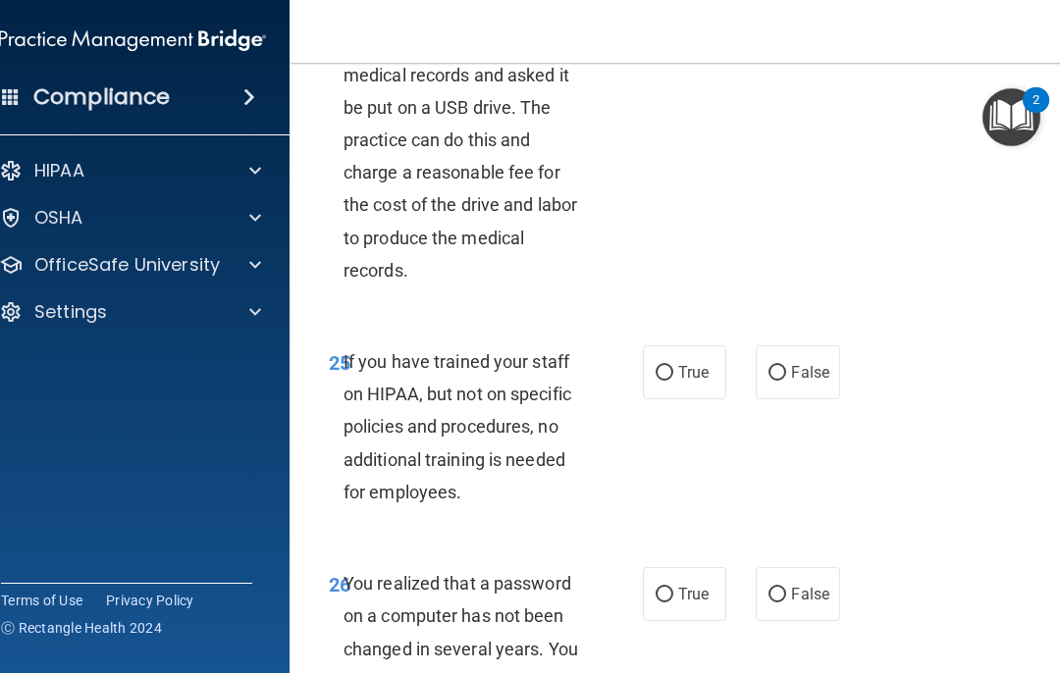
scroll to position [5505, 0]
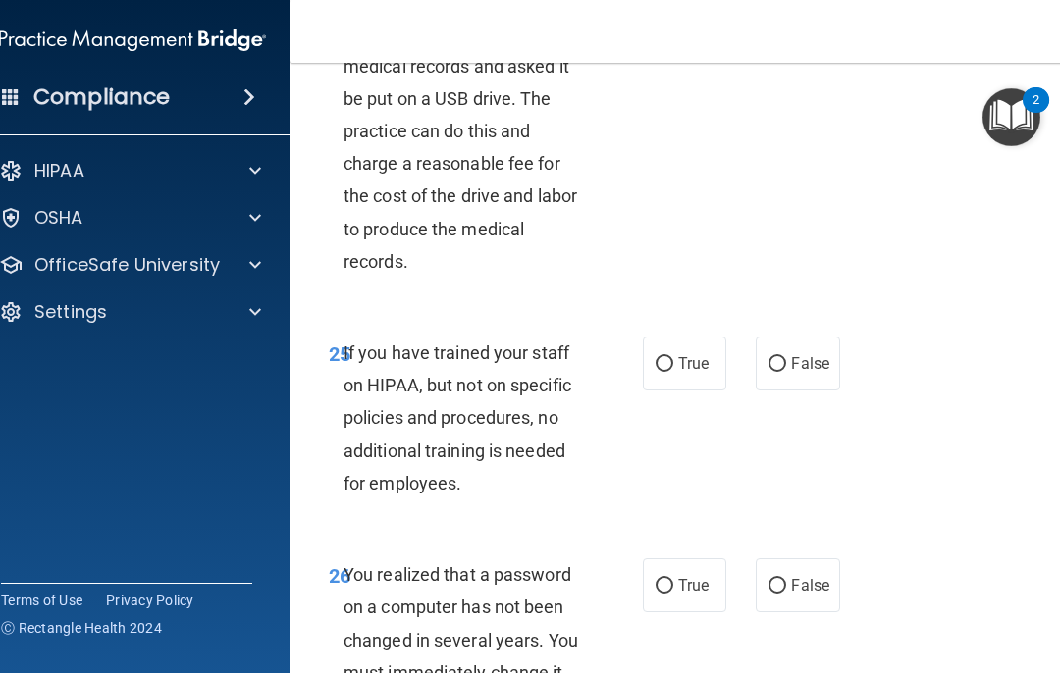
click at [665, 20] on input "True" at bounding box center [665, 12] width 18 height 15
radio input "true"
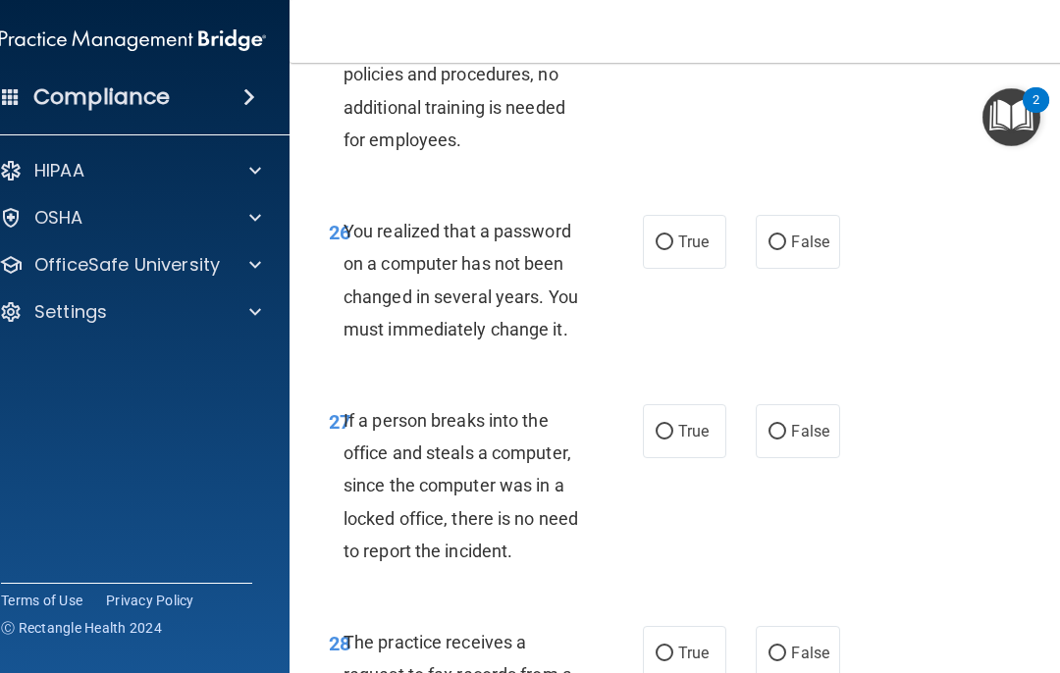
scroll to position [5850, 0]
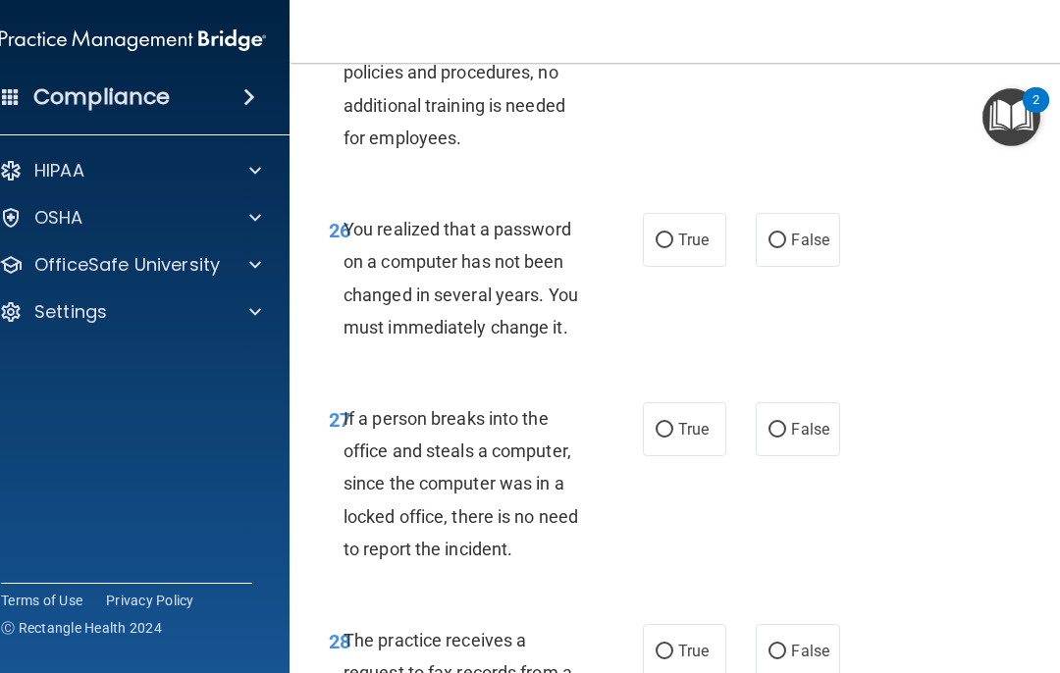
click at [774, 45] on label "False" at bounding box center [797, 18] width 83 height 54
click at [774, 27] on input "False" at bounding box center [778, 19] width 18 height 15
radio input "true"
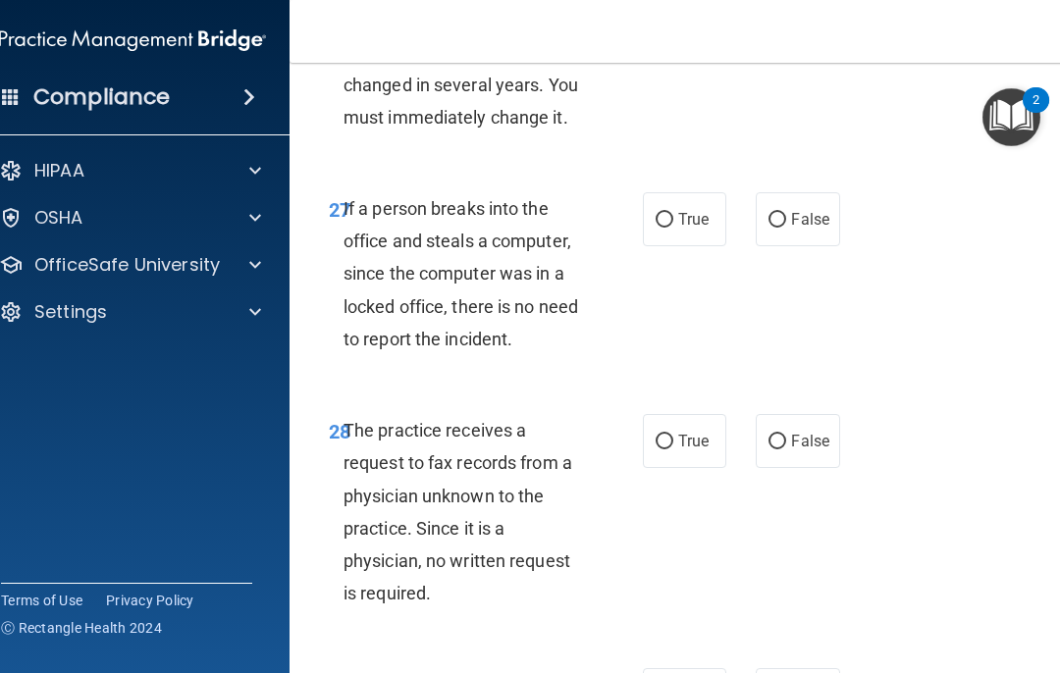
scroll to position [6063, 0]
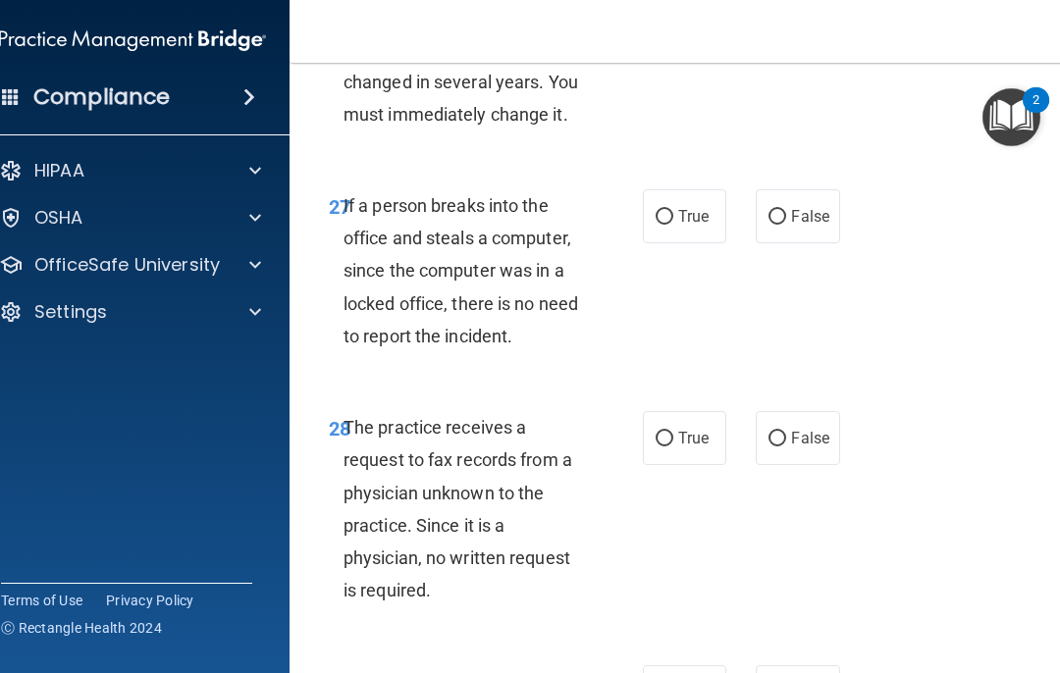
click at [782, 35] on input "False" at bounding box center [778, 28] width 18 height 15
radio input "true"
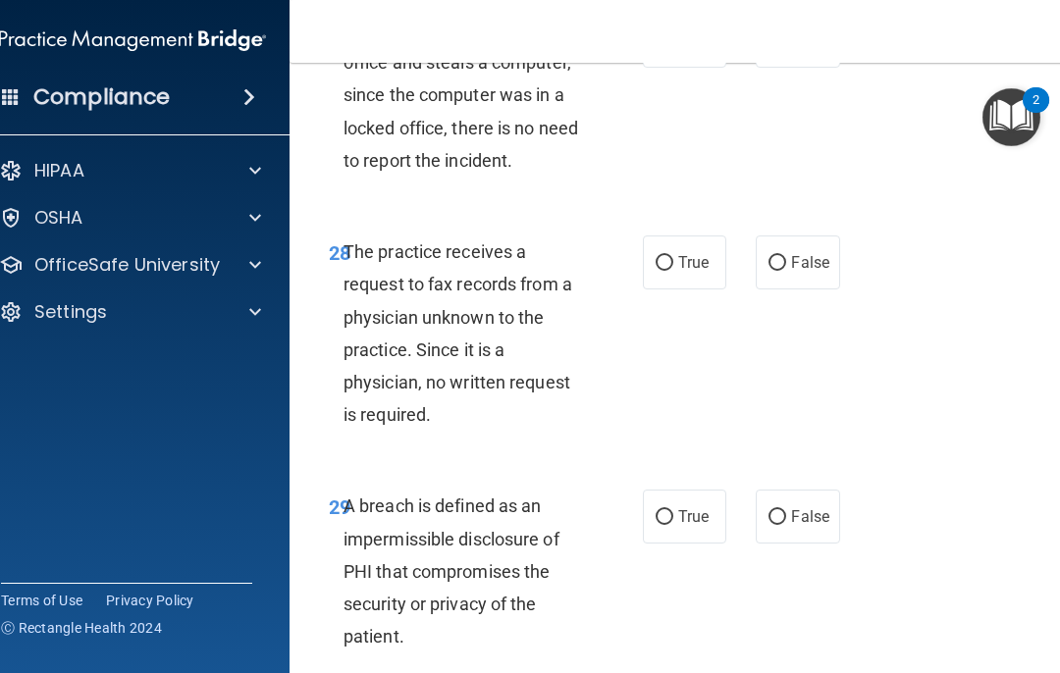
scroll to position [6241, 0]
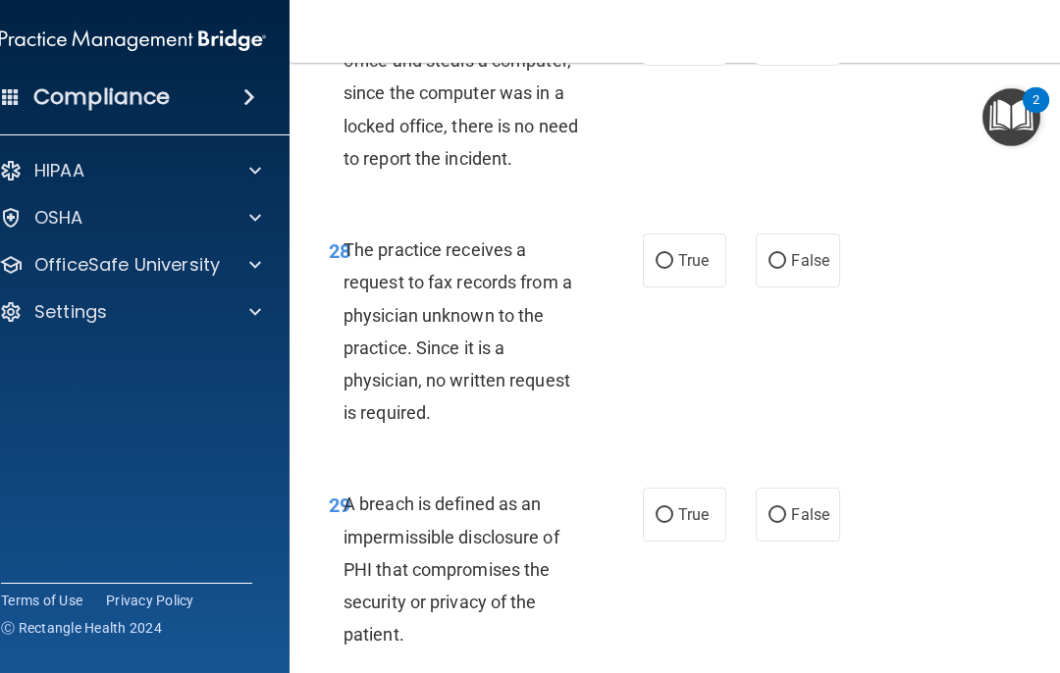
click at [783, 66] on label "False" at bounding box center [797, 39] width 83 height 54
click at [783, 47] on input "False" at bounding box center [778, 39] width 18 height 15
radio input "true"
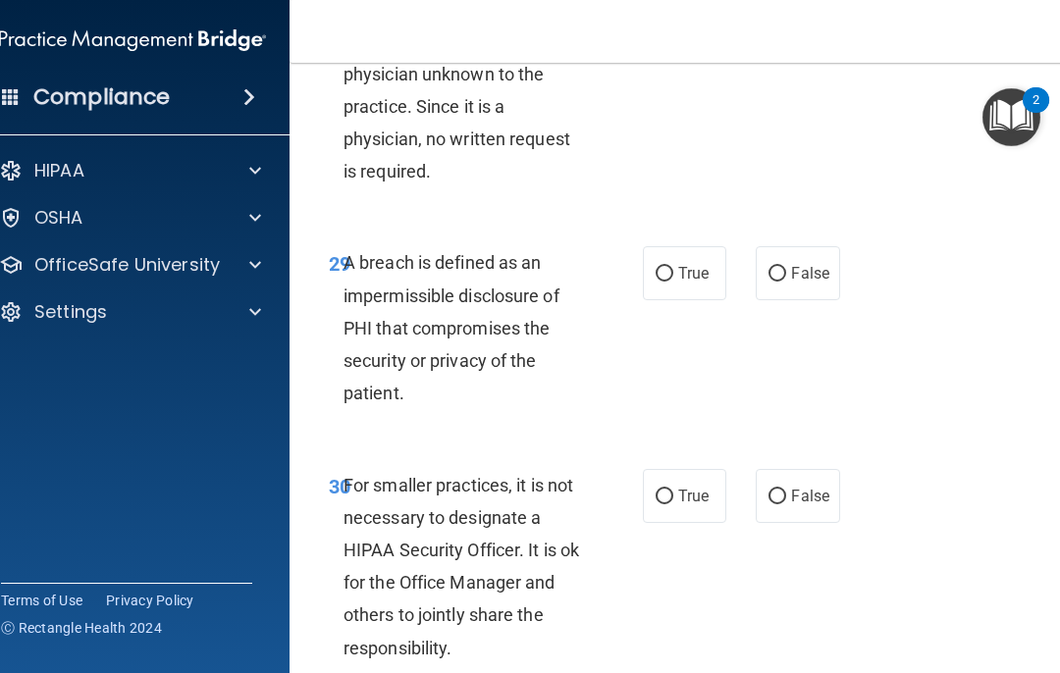
scroll to position [6482, 0]
click at [783, 46] on label "False" at bounding box center [797, 19] width 83 height 54
click at [783, 27] on input "False" at bounding box center [778, 20] width 18 height 15
radio input "true"
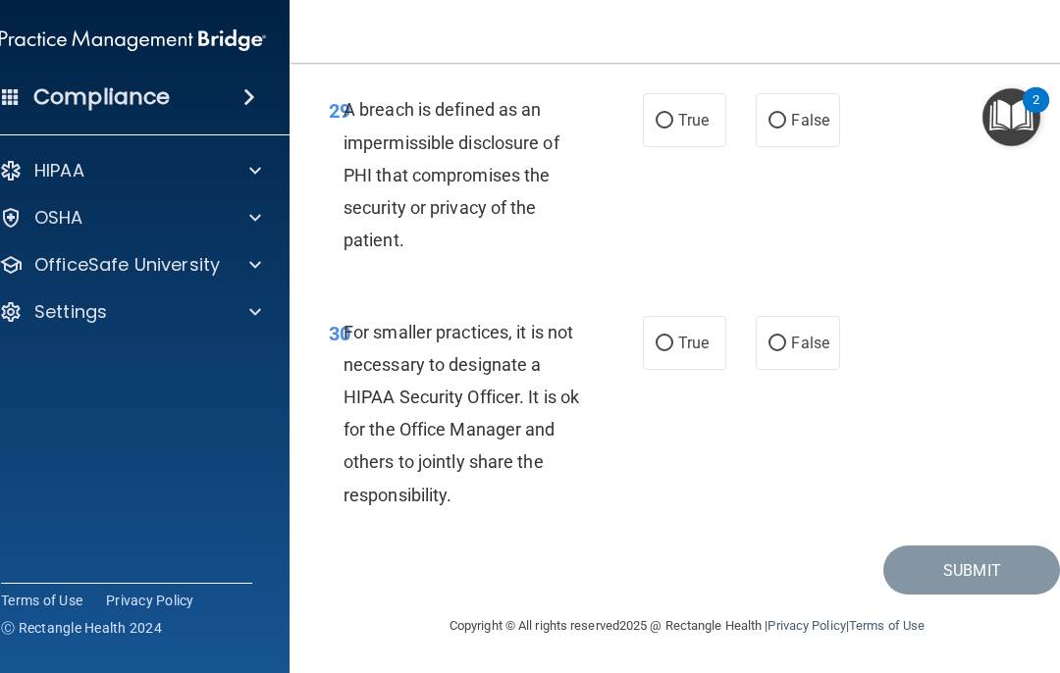
scroll to position [6717, 0]
click at [671, 129] on input "True" at bounding box center [665, 121] width 18 height 15
radio input "true"
click at [782, 334] on label "False" at bounding box center [797, 343] width 83 height 54
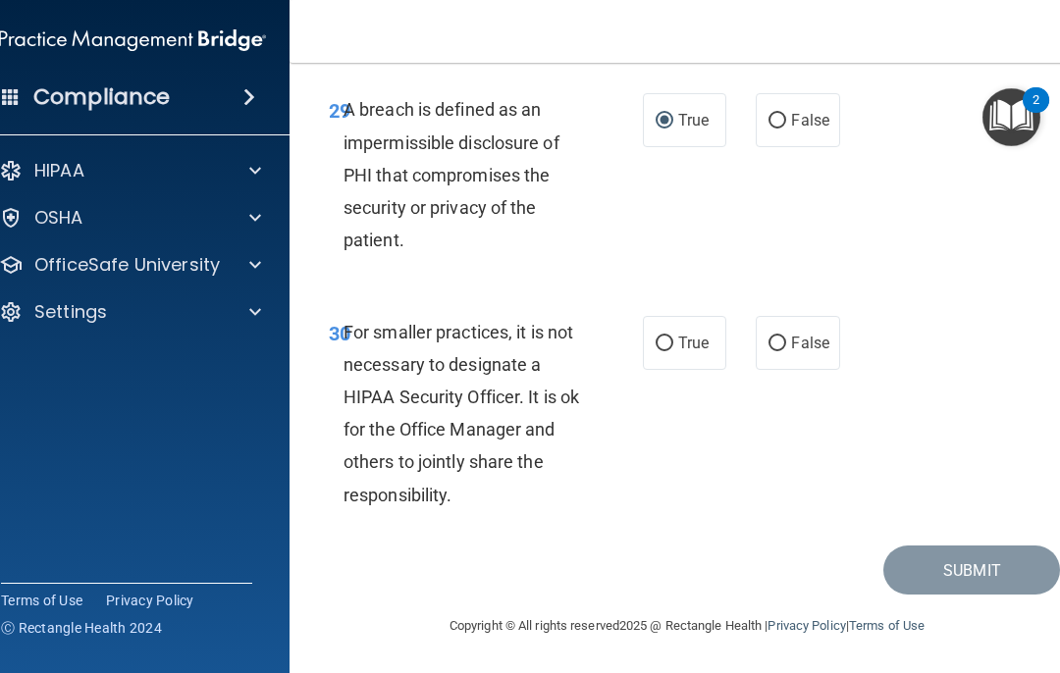
click at [782, 337] on input "False" at bounding box center [778, 344] width 18 height 15
radio input "true"
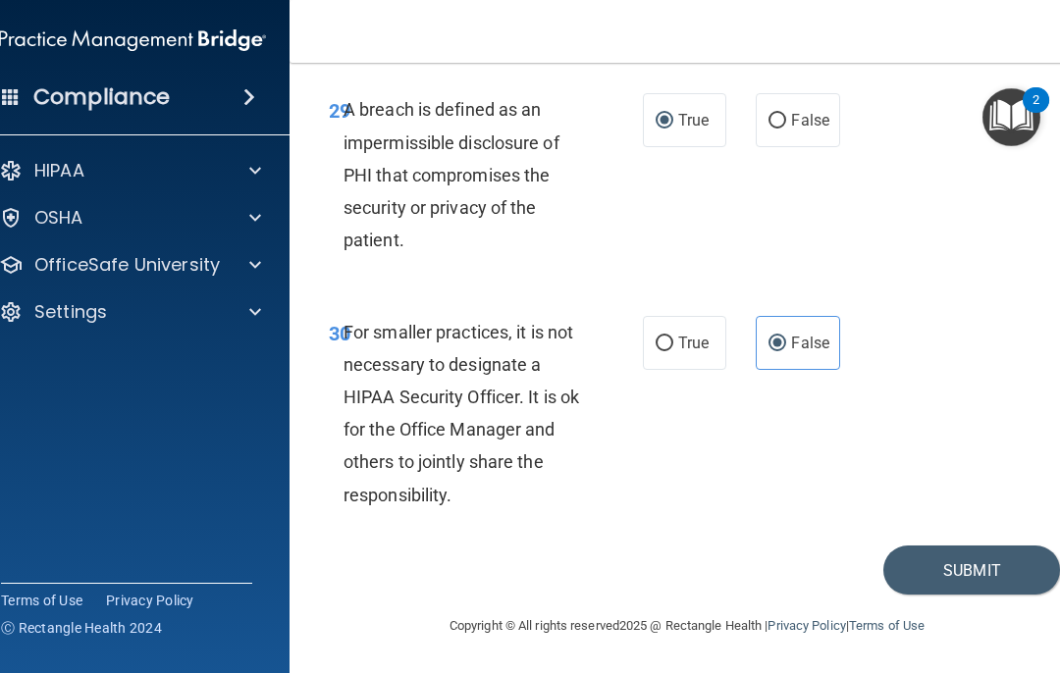
click at [1048, 572] on button "Submit" at bounding box center [972, 571] width 177 height 50
click at [941, 565] on button "Submit" at bounding box center [972, 571] width 177 height 50
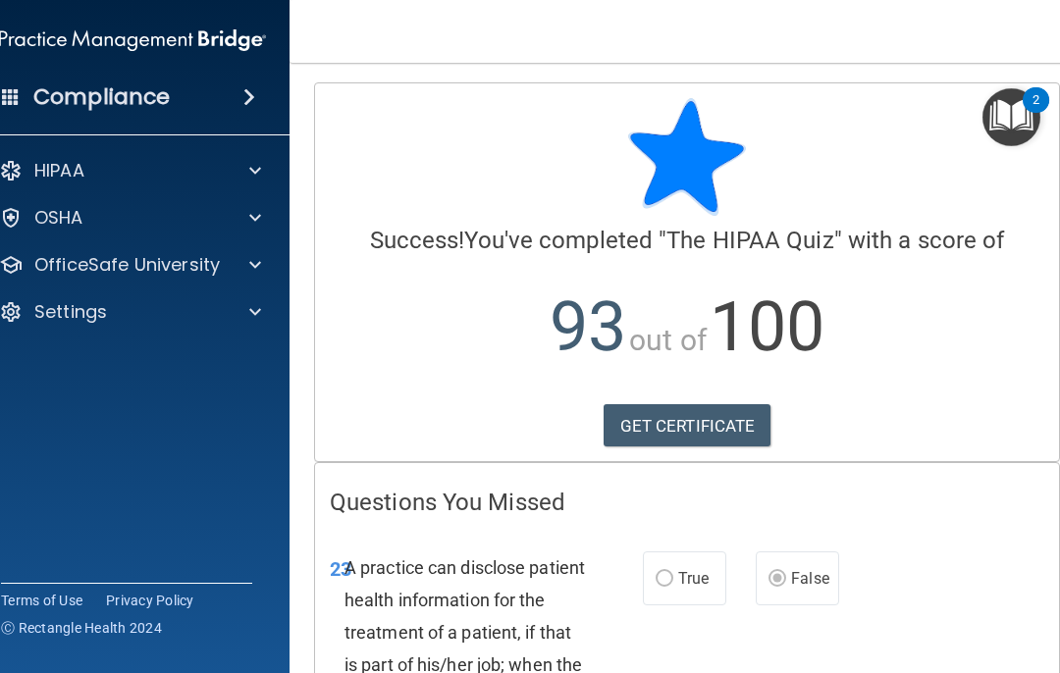
click at [260, 269] on span at bounding box center [255, 265] width 12 height 24
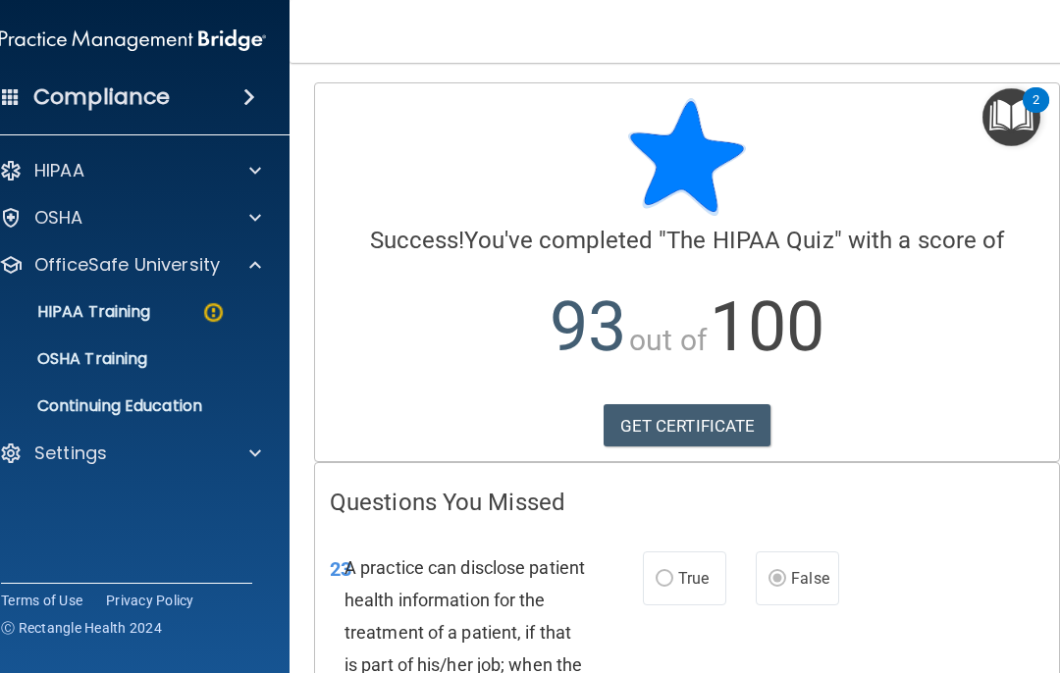
click at [178, 307] on div "HIPAA Training" at bounding box center [122, 312] width 268 height 20
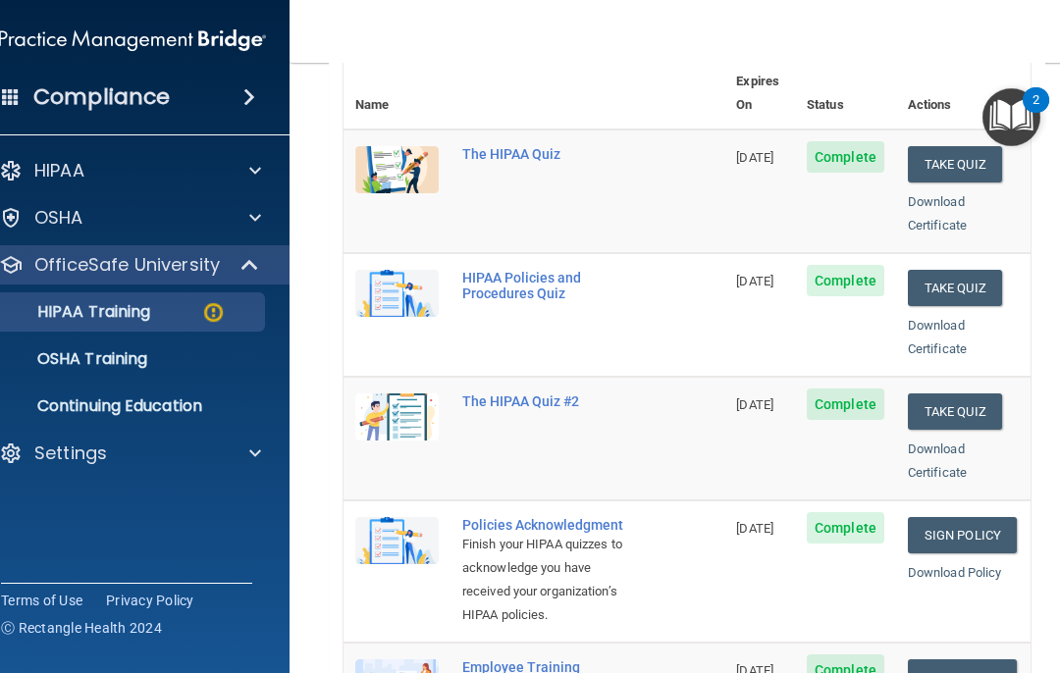
scroll to position [241, 0]
click at [960, 269] on button "Take Quiz" at bounding box center [955, 287] width 94 height 36
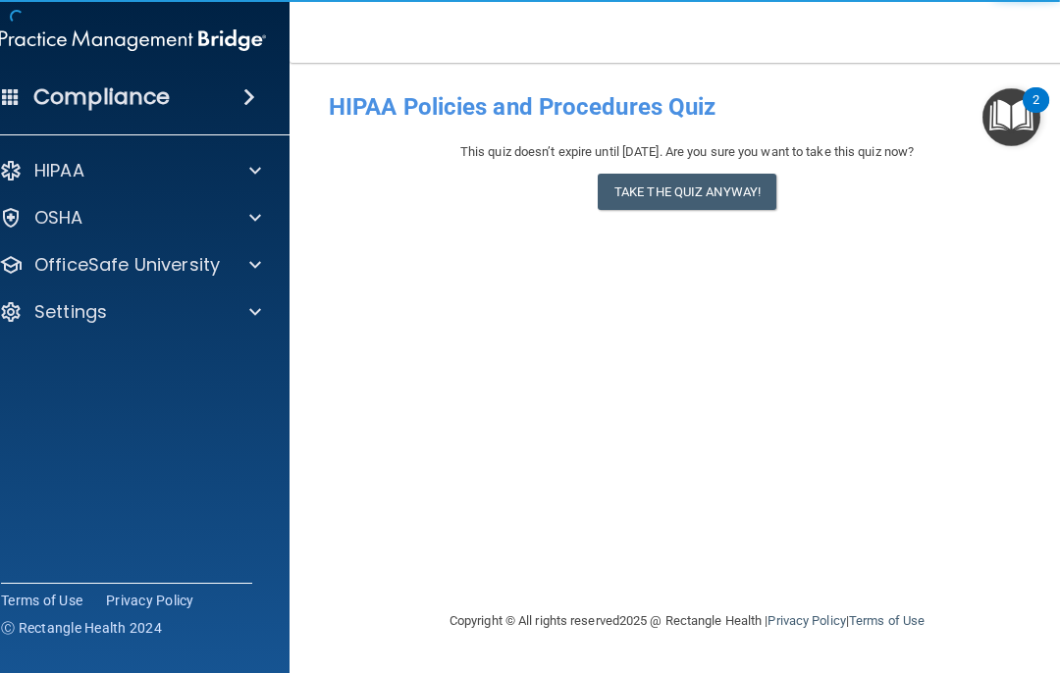
click at [707, 193] on button "Take the quiz anyway!" at bounding box center [687, 192] width 179 height 36
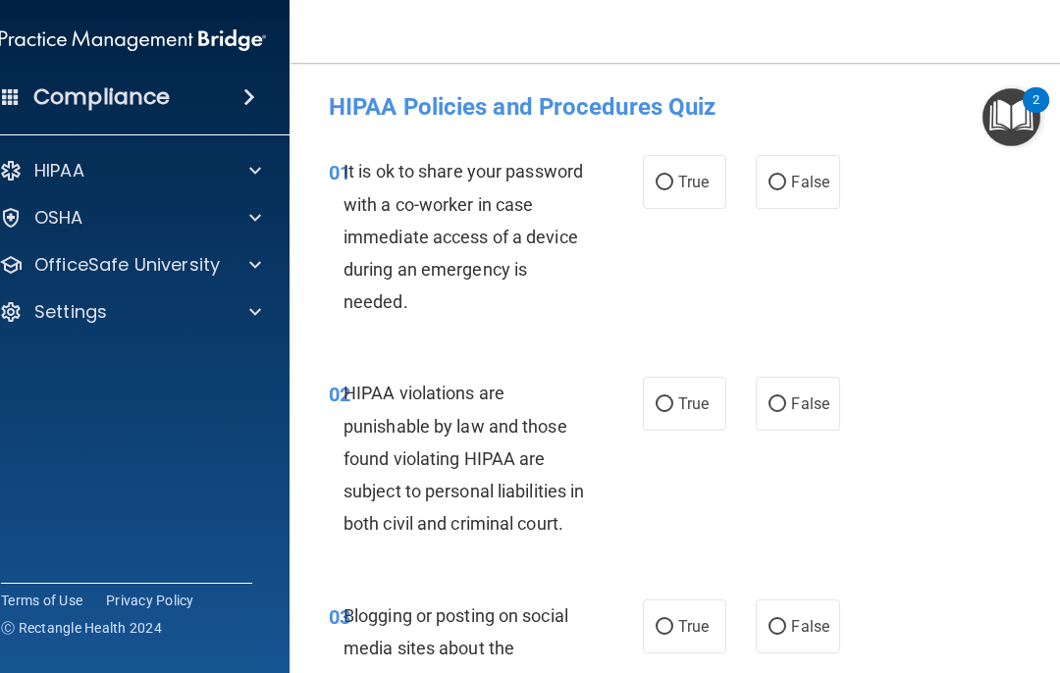
click at [779, 176] on input "False" at bounding box center [778, 183] width 18 height 15
radio input "true"
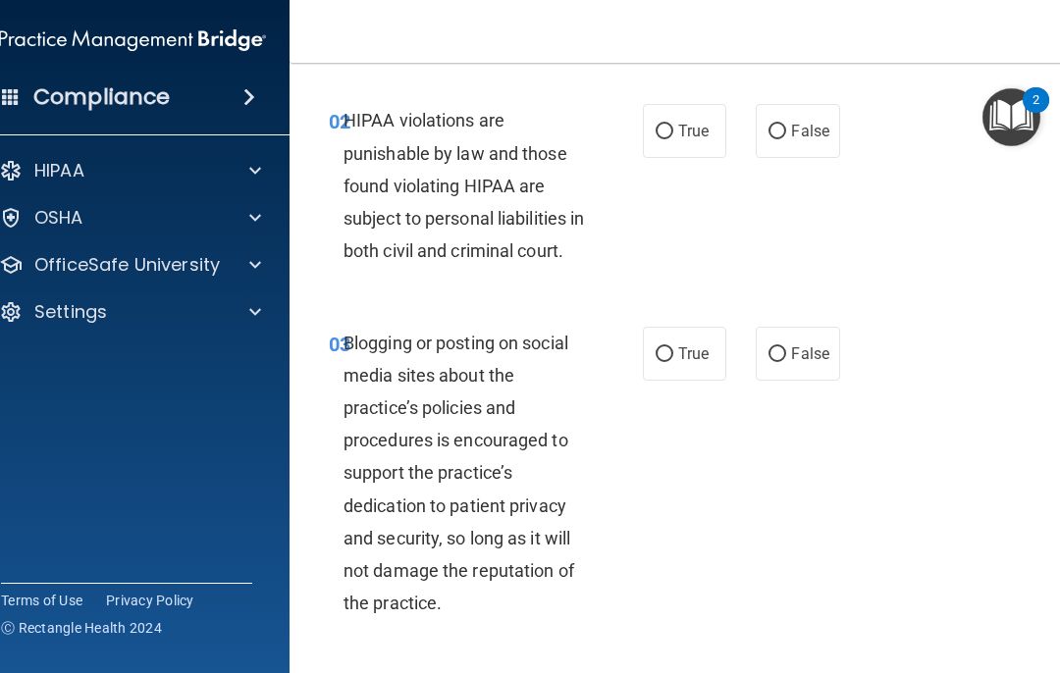
scroll to position [276, 0]
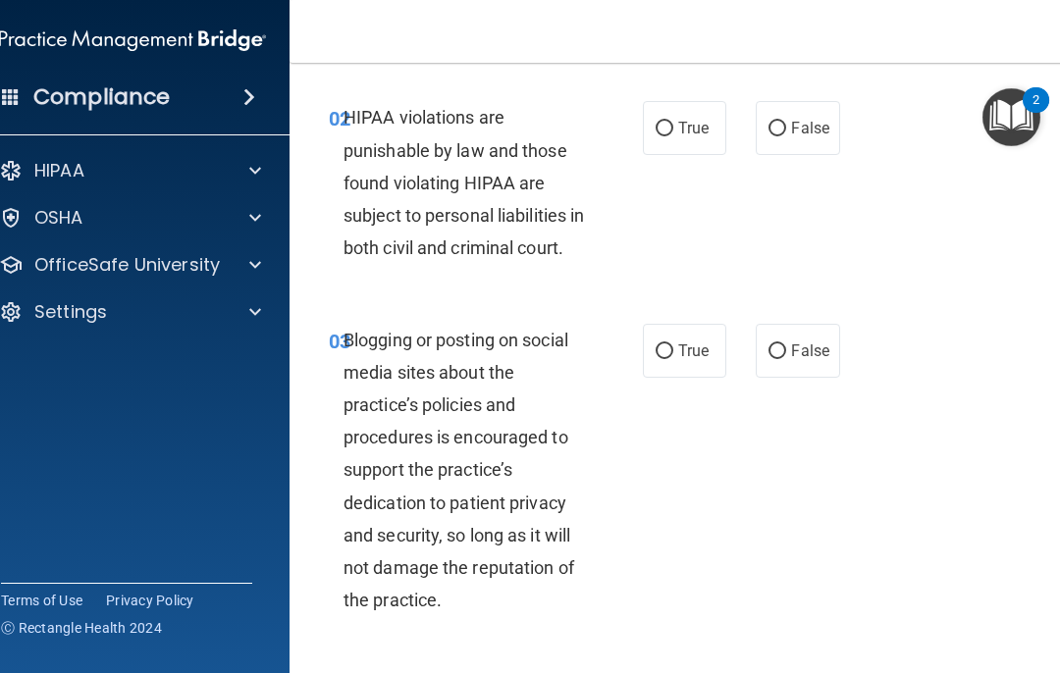
click at [667, 125] on input "True" at bounding box center [665, 129] width 18 height 15
radio input "true"
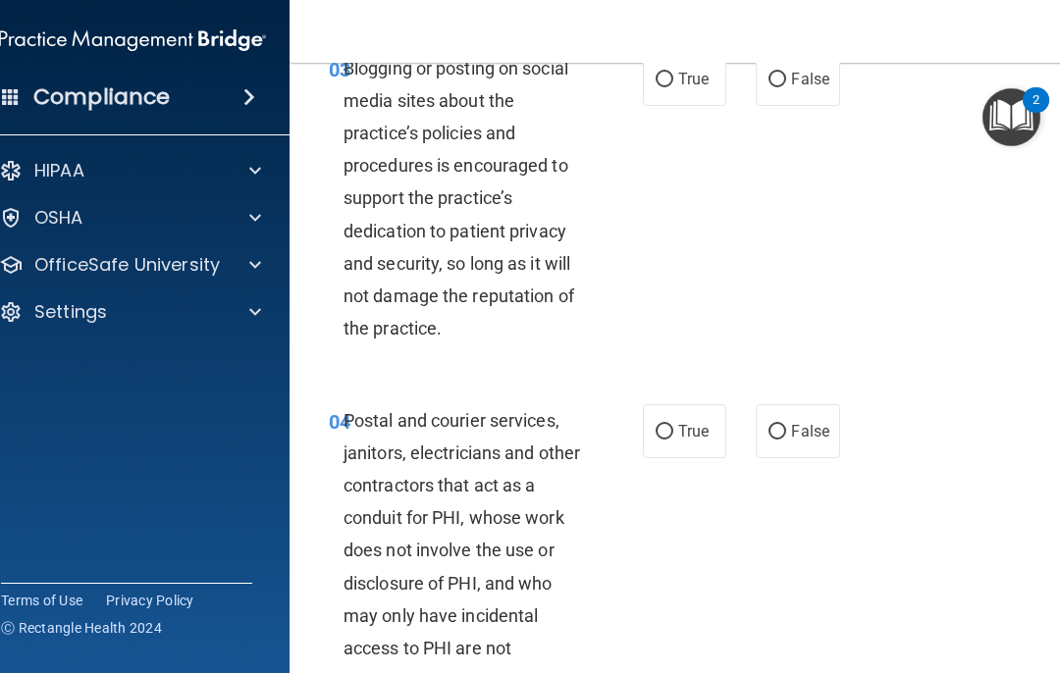
scroll to position [549, 0]
click at [672, 86] on input "True" at bounding box center [665, 79] width 18 height 15
radio input "true"
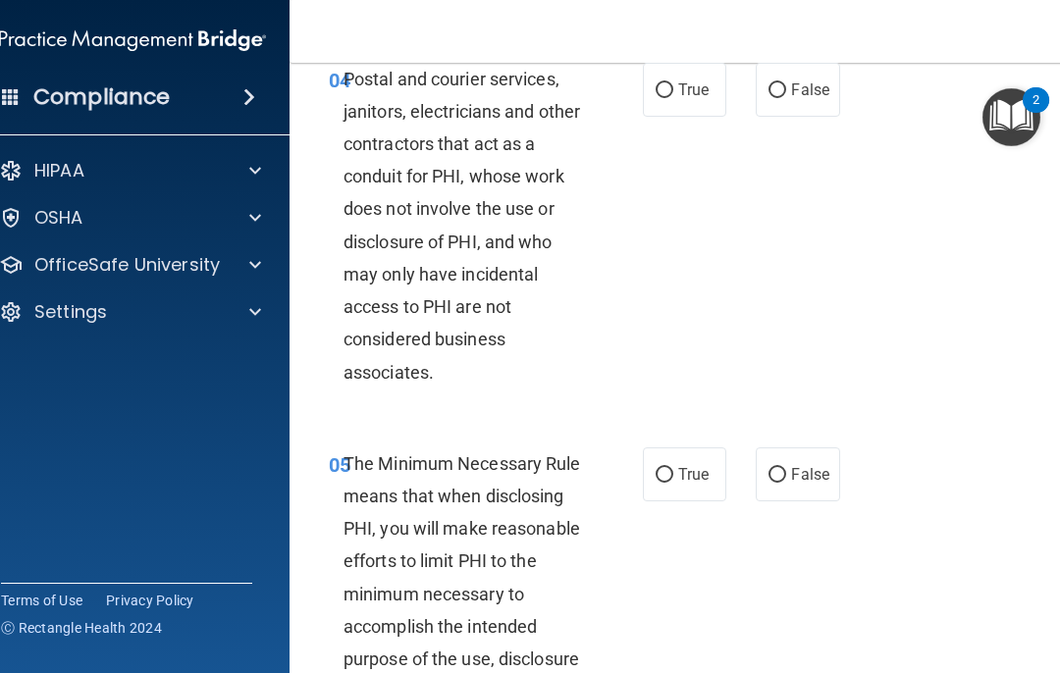
scroll to position [887, 0]
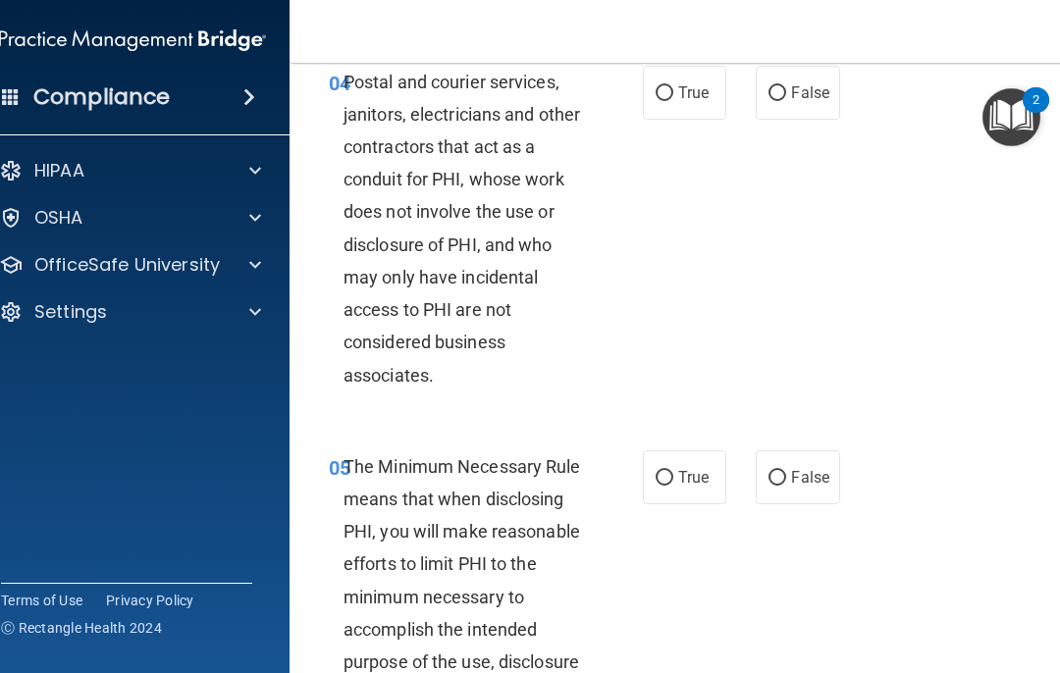
click at [671, 101] on input "True" at bounding box center [665, 93] width 18 height 15
radio input "true"
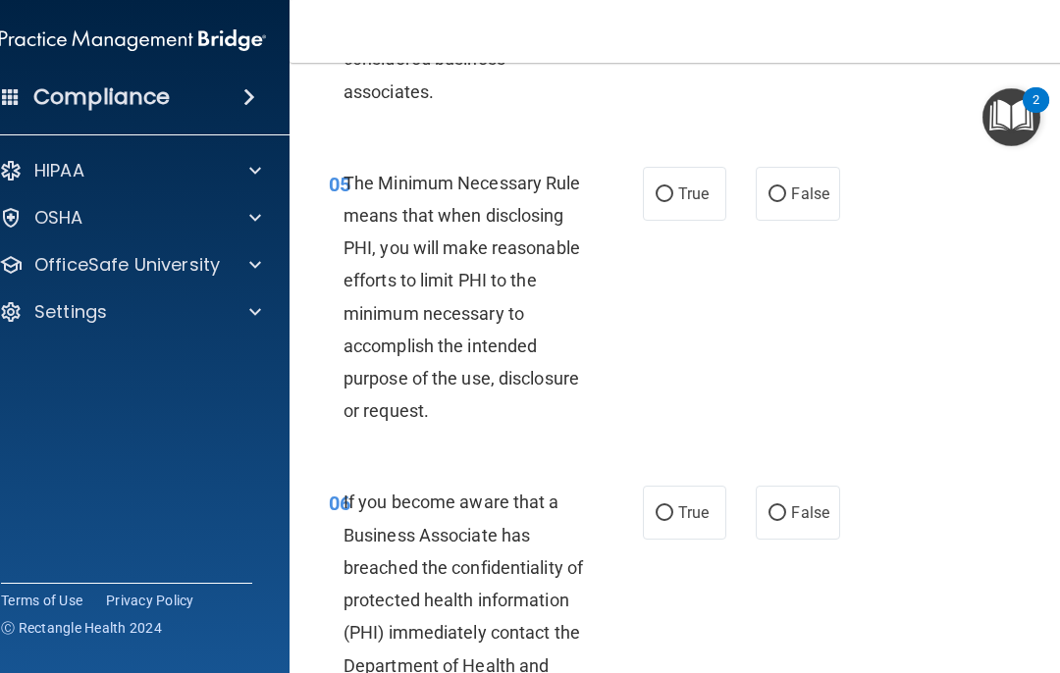
scroll to position [1172, 0]
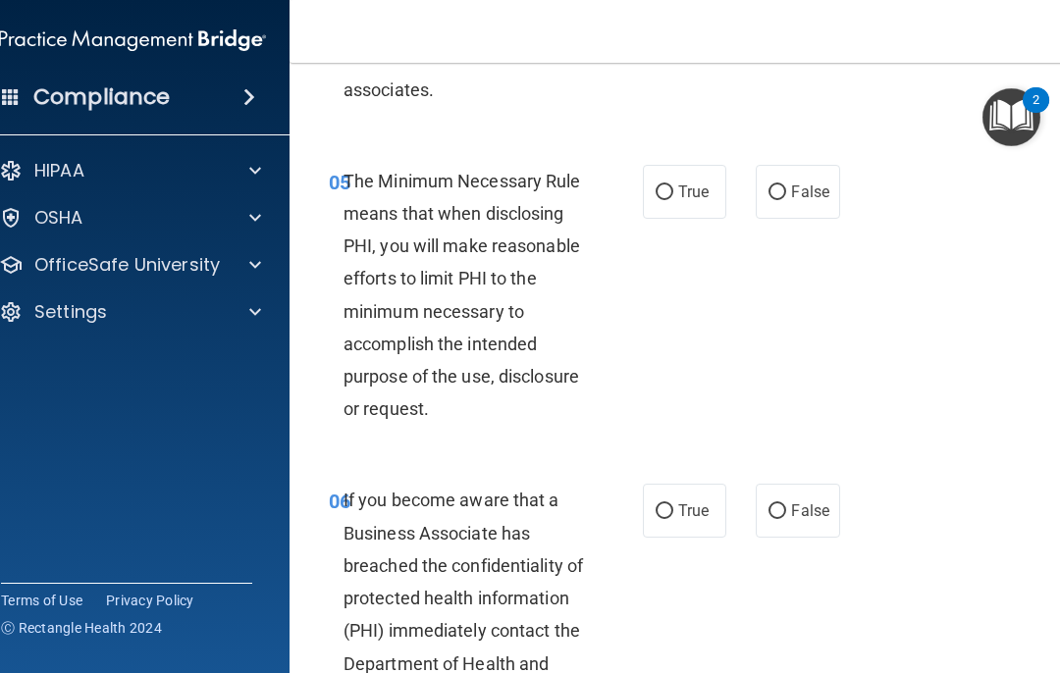
click at [669, 200] on input "True" at bounding box center [665, 193] width 18 height 15
radio input "true"
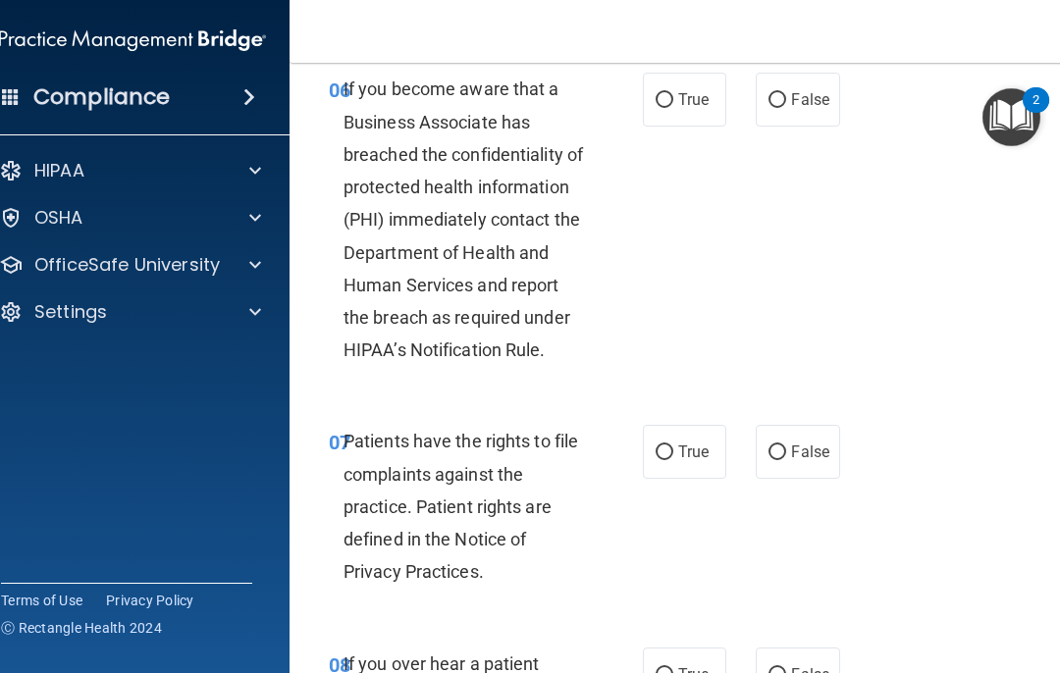
scroll to position [1586, 0]
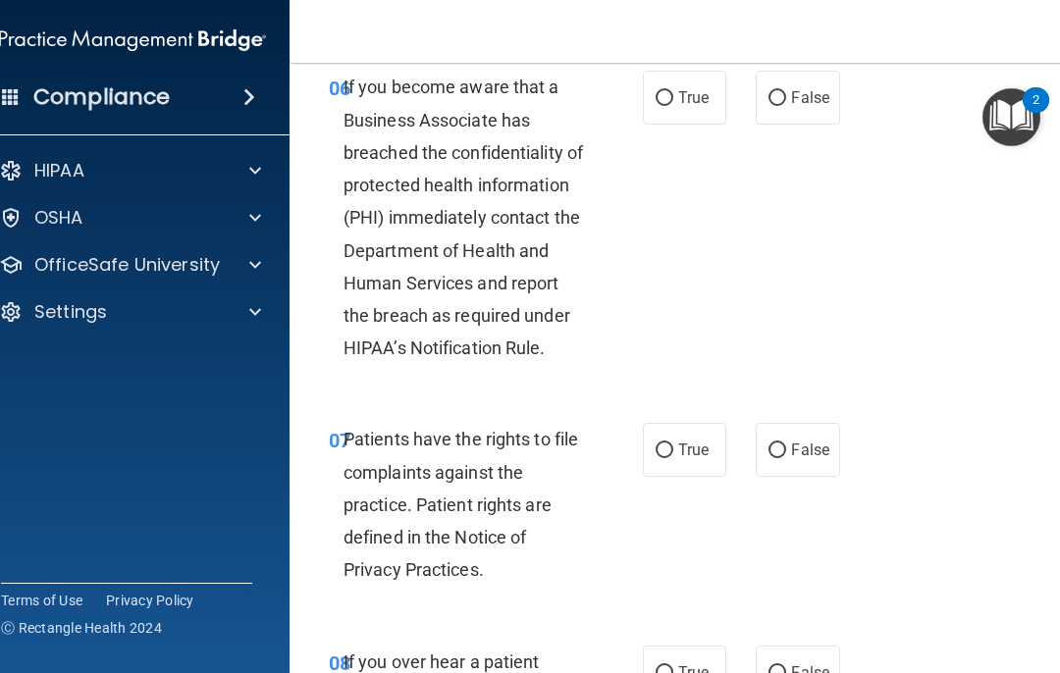
click at [665, 106] on input "True" at bounding box center [665, 98] width 18 height 15
radio input "true"
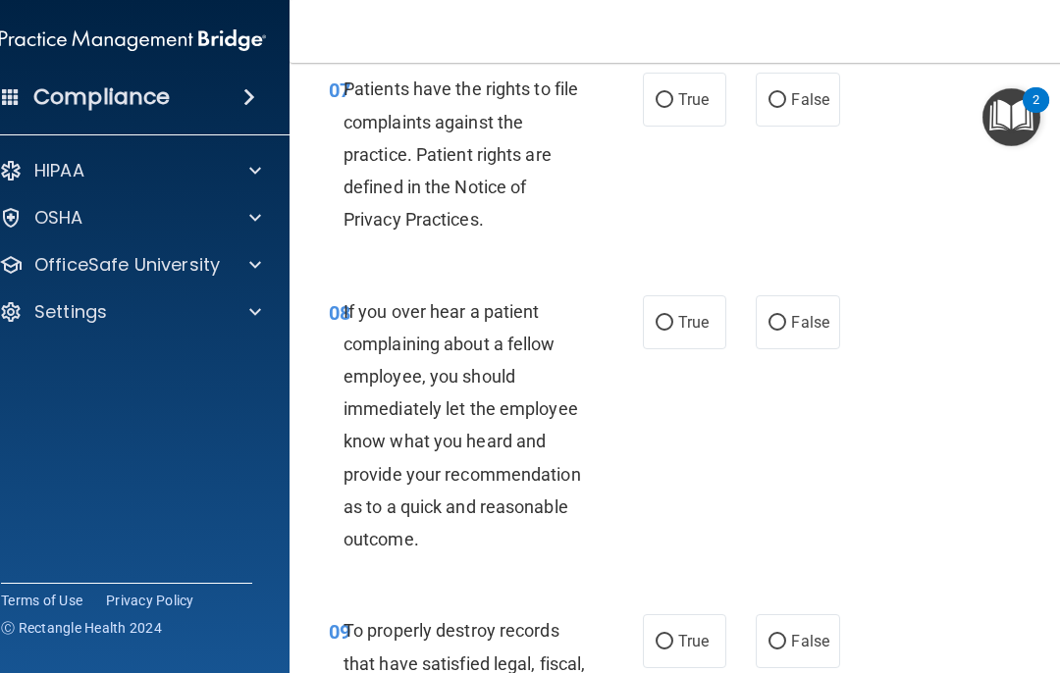
scroll to position [1936, 0]
click at [671, 108] on input "True" at bounding box center [665, 100] width 18 height 15
radio input "true"
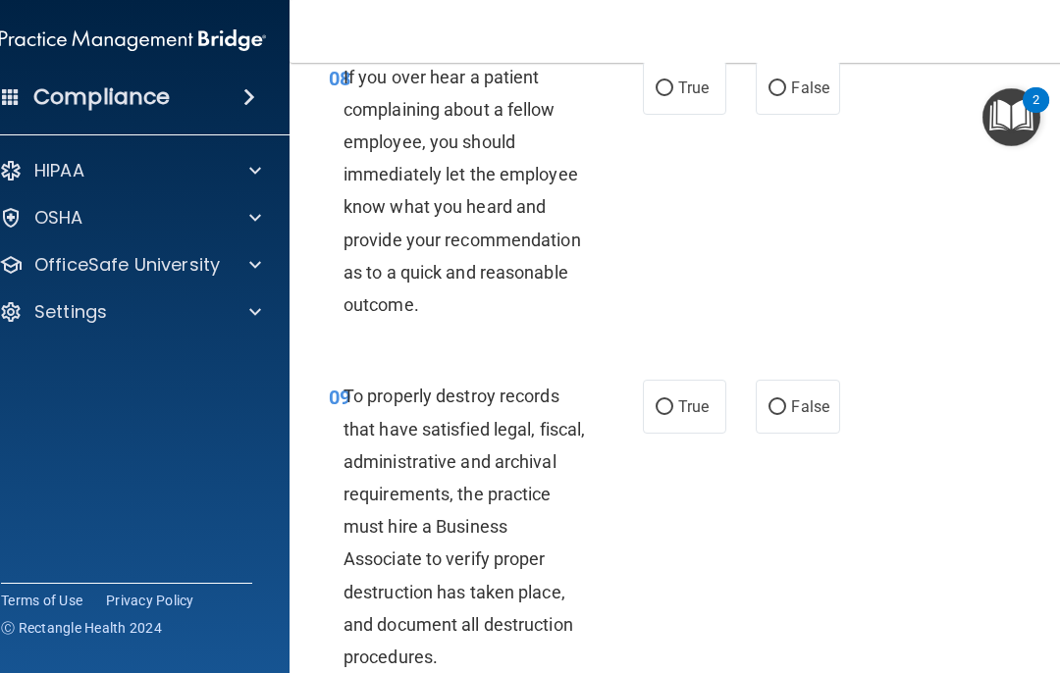
scroll to position [2178, 0]
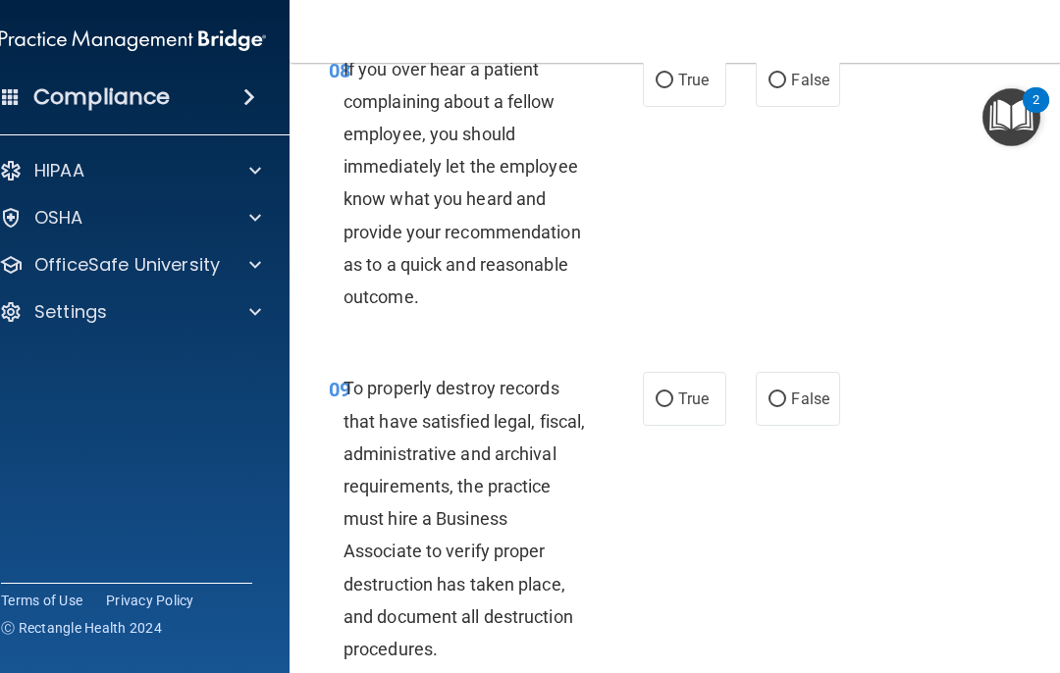
click at [672, 88] on input "True" at bounding box center [665, 81] width 18 height 15
radio input "true"
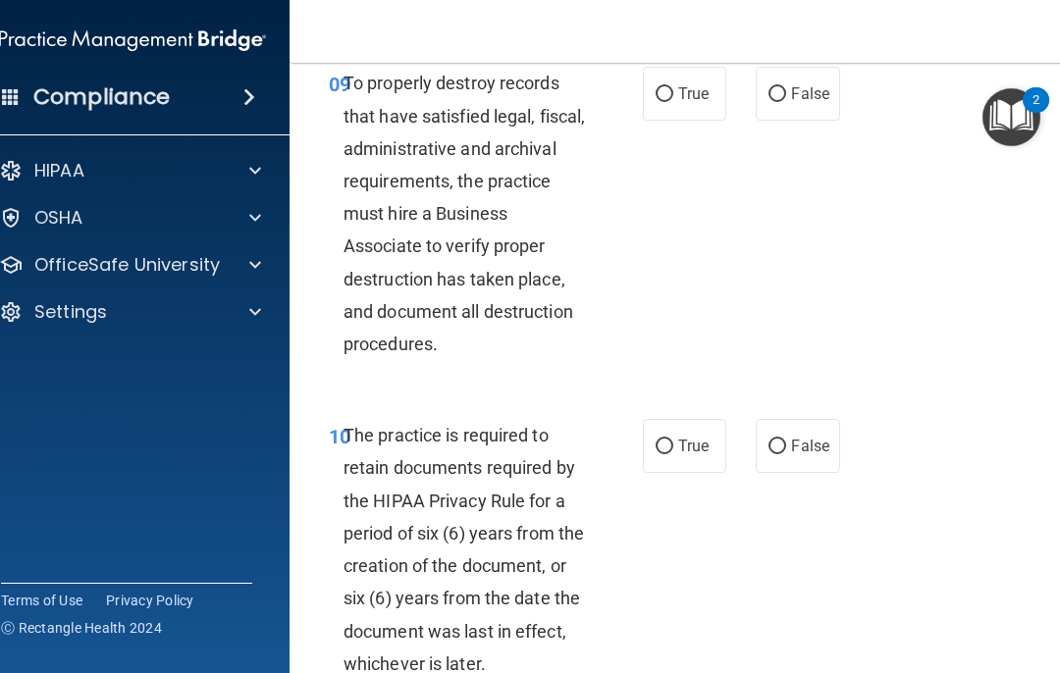
scroll to position [2488, 0]
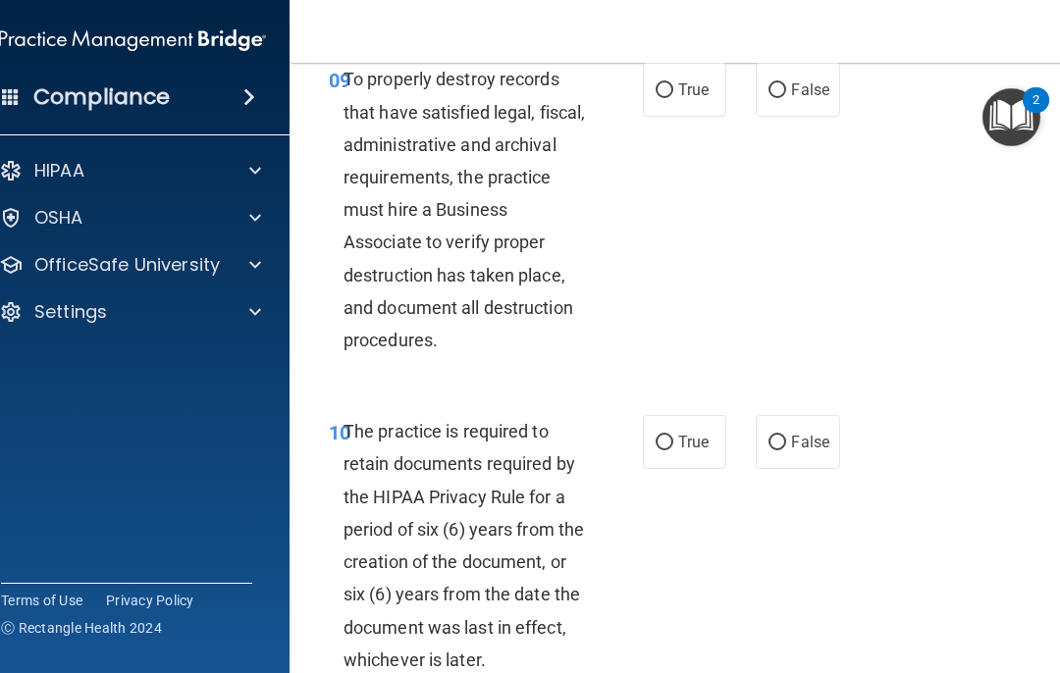
click at [778, 98] on input "False" at bounding box center [778, 90] width 18 height 15
radio input "true"
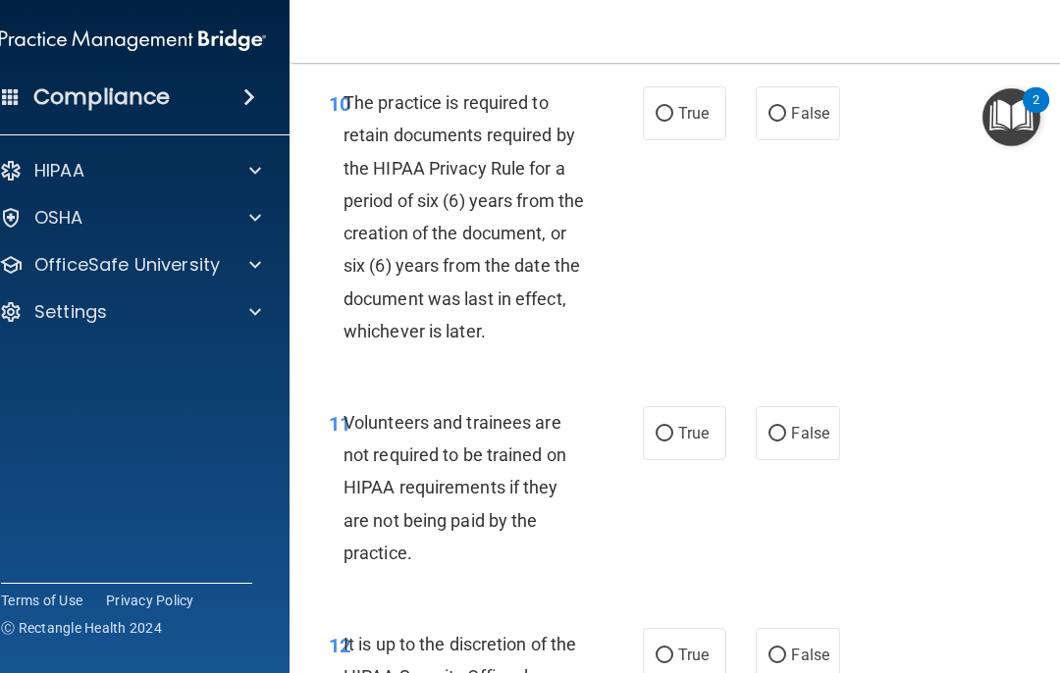
scroll to position [2819, 0]
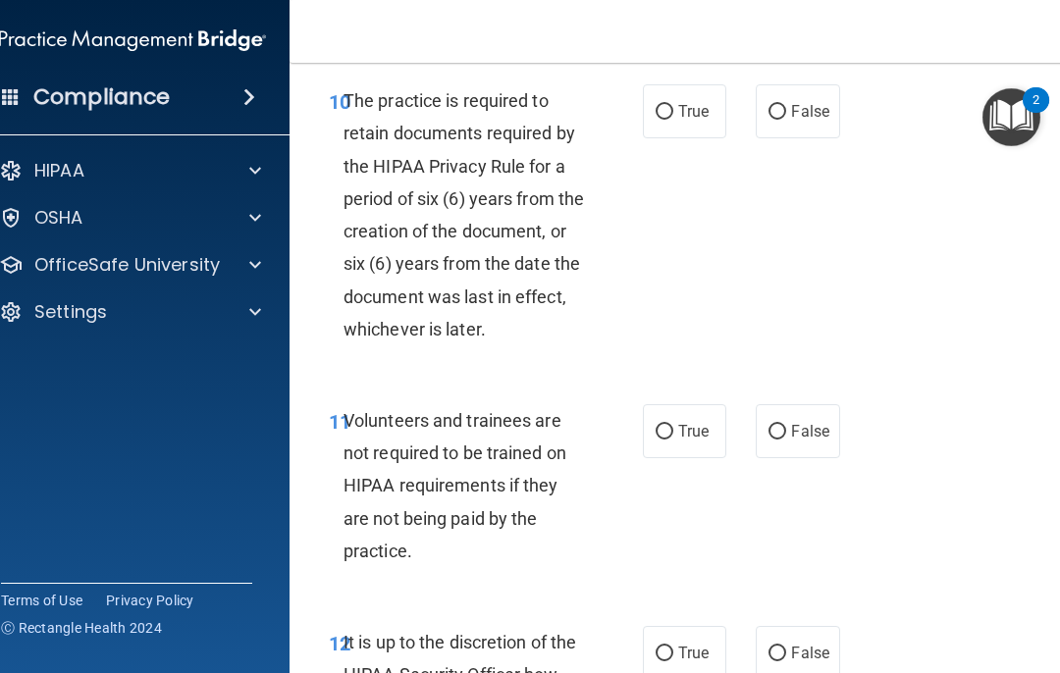
click at [672, 120] on input "True" at bounding box center [665, 112] width 18 height 15
radio input "true"
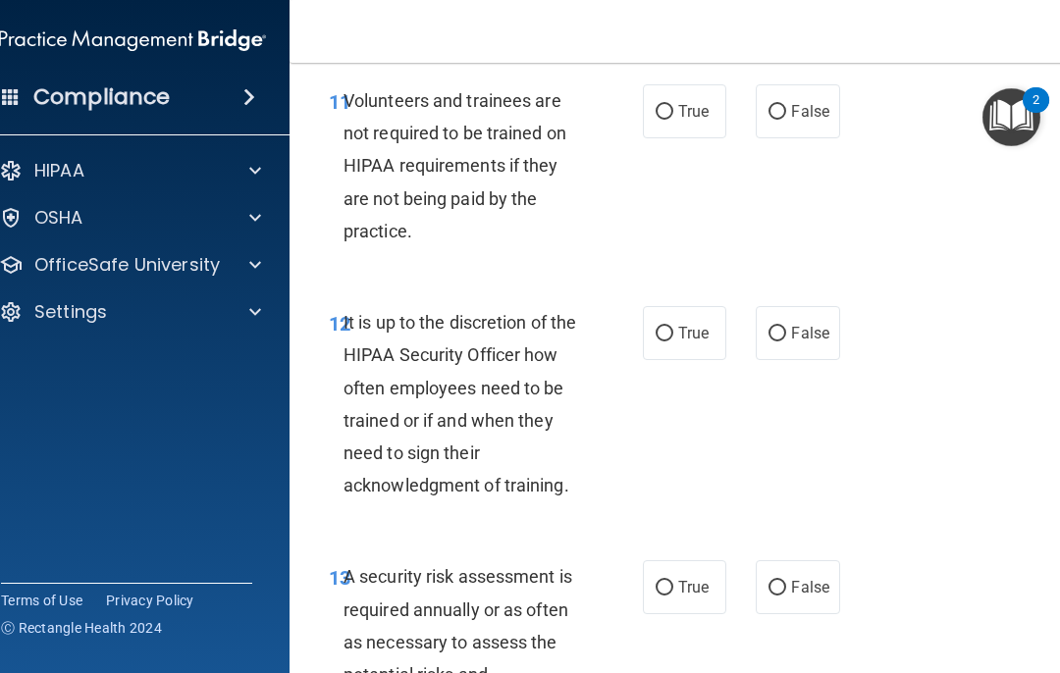
scroll to position [3146, 0]
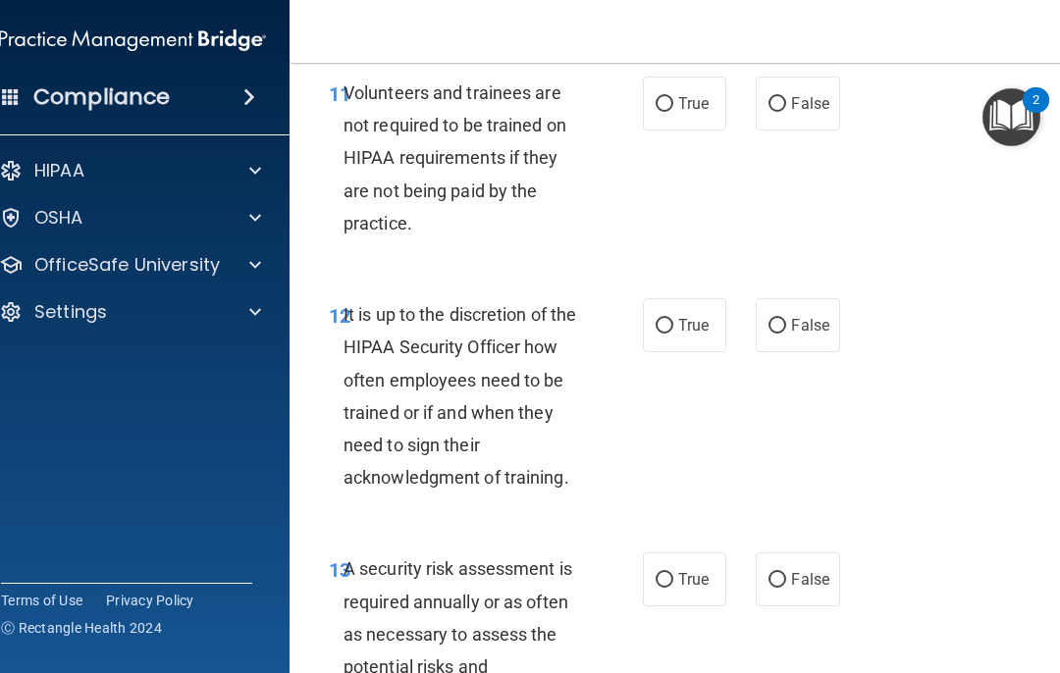
click at [668, 112] on input "True" at bounding box center [665, 104] width 18 height 15
radio input "true"
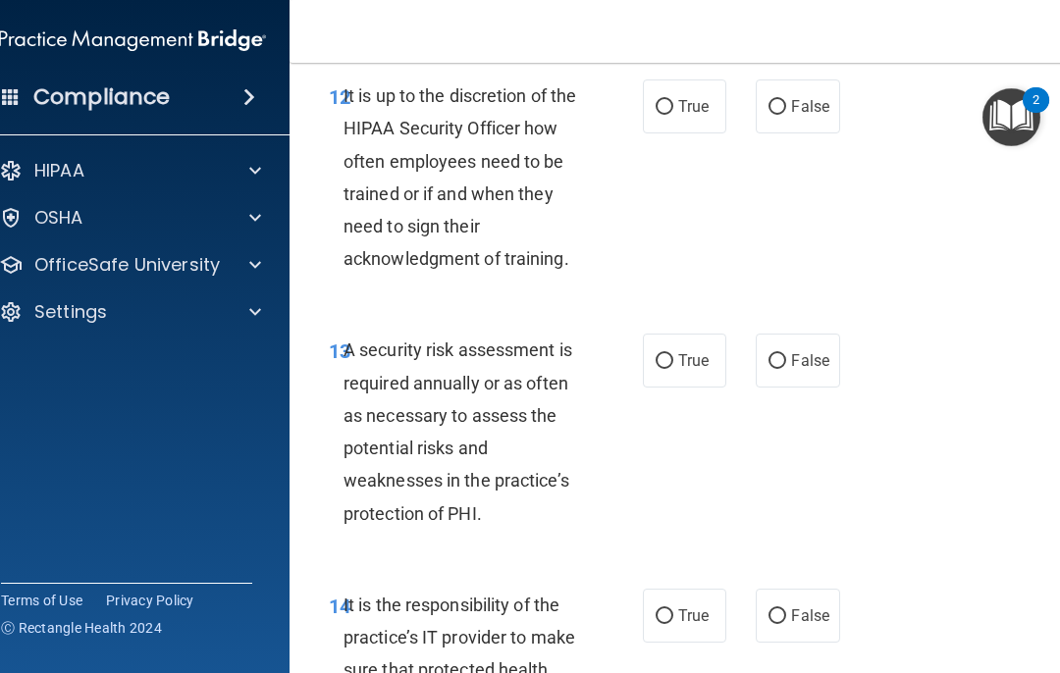
scroll to position [3366, 0]
click at [787, 111] on label "False" at bounding box center [797, 106] width 83 height 54
click at [786, 111] on input "False" at bounding box center [778, 106] width 18 height 15
radio input "true"
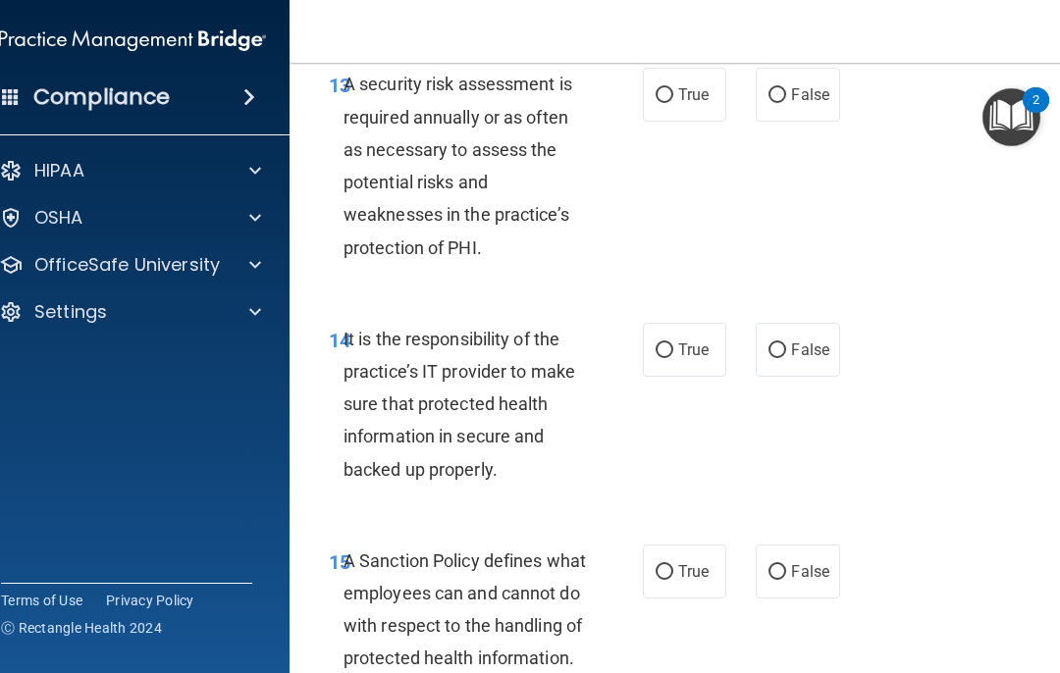
scroll to position [3642, 0]
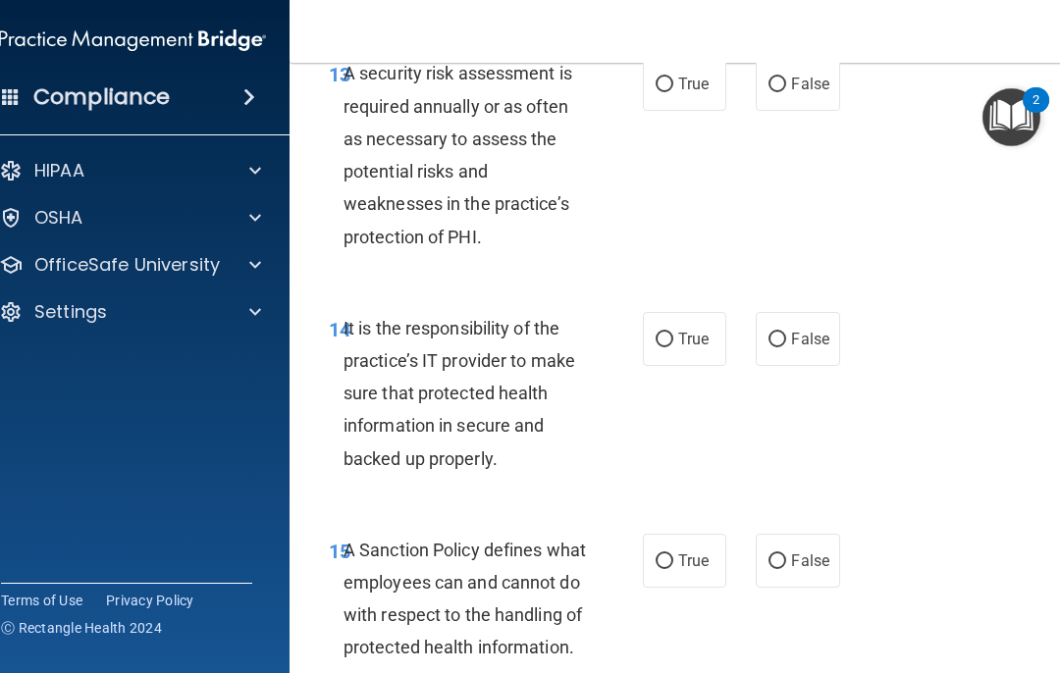
click at [673, 92] on label "True" at bounding box center [684, 84] width 83 height 54
click at [673, 92] on input "True" at bounding box center [665, 85] width 18 height 15
radio input "true"
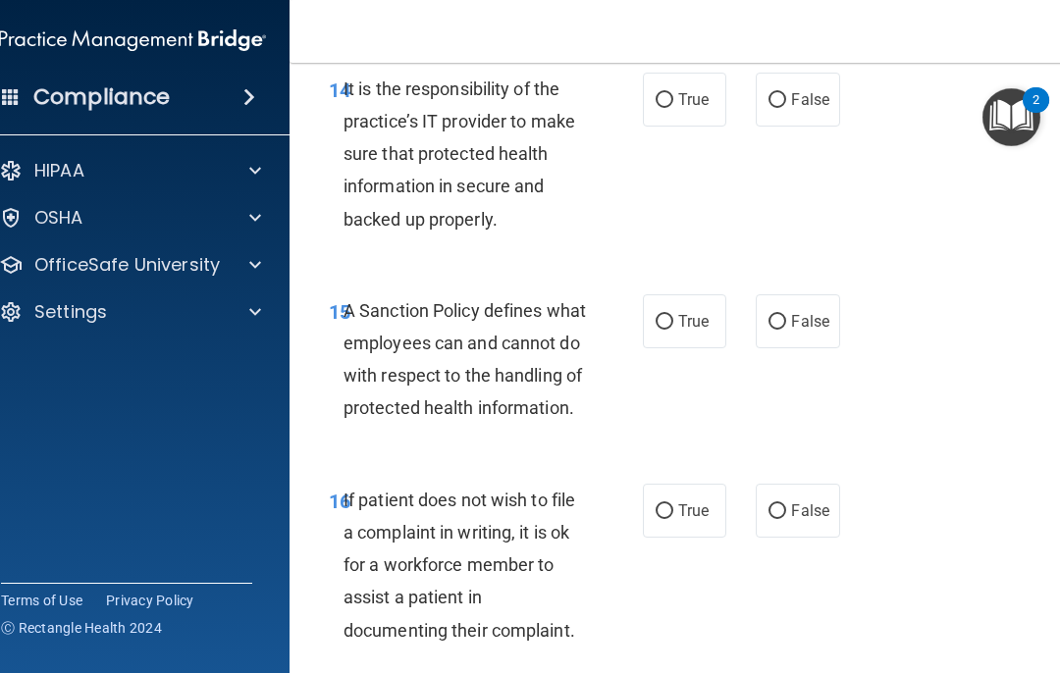
scroll to position [3882, 0]
click at [785, 108] on input "False" at bounding box center [778, 100] width 18 height 15
radio input "true"
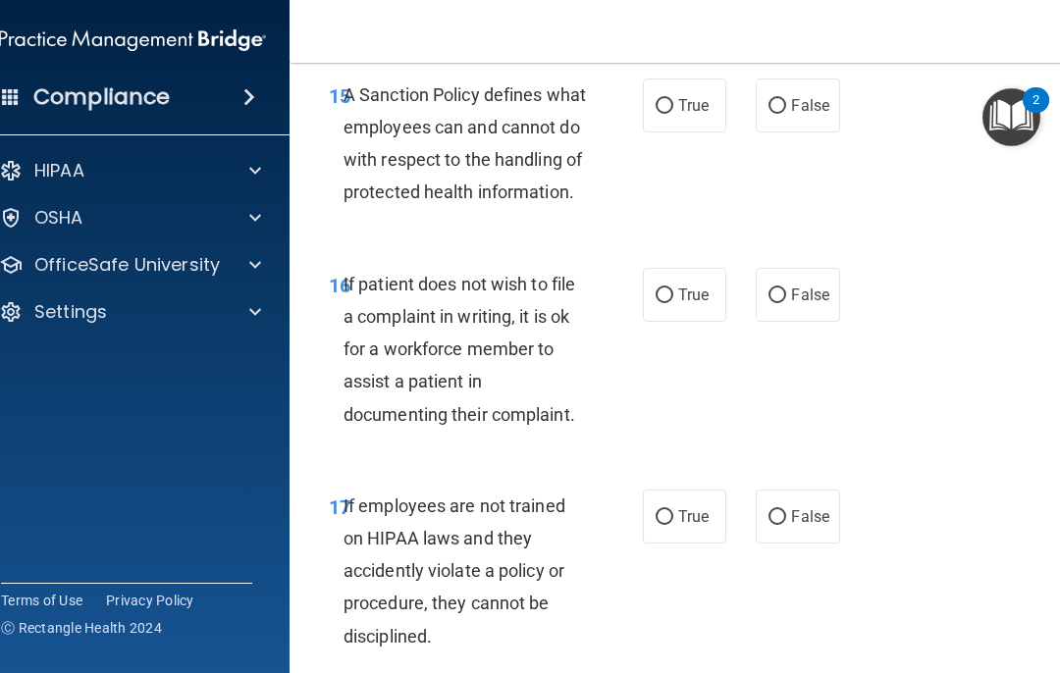
scroll to position [4101, 0]
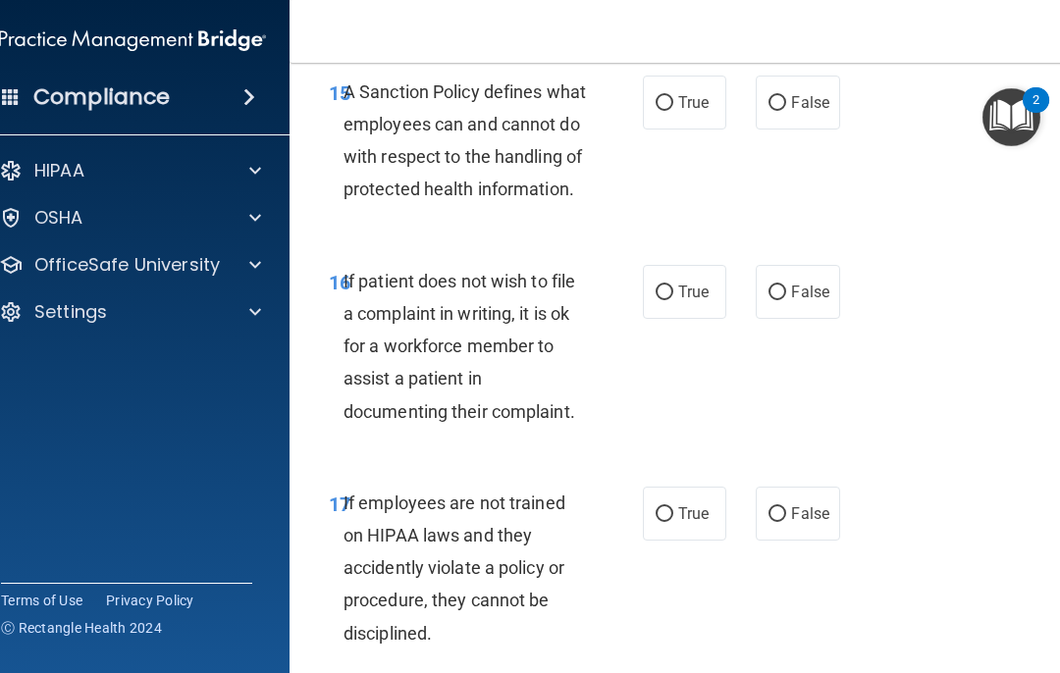
click at [672, 300] on input "True" at bounding box center [665, 293] width 18 height 15
radio input "true"
click at [670, 111] on input "True" at bounding box center [665, 103] width 18 height 15
radio input "true"
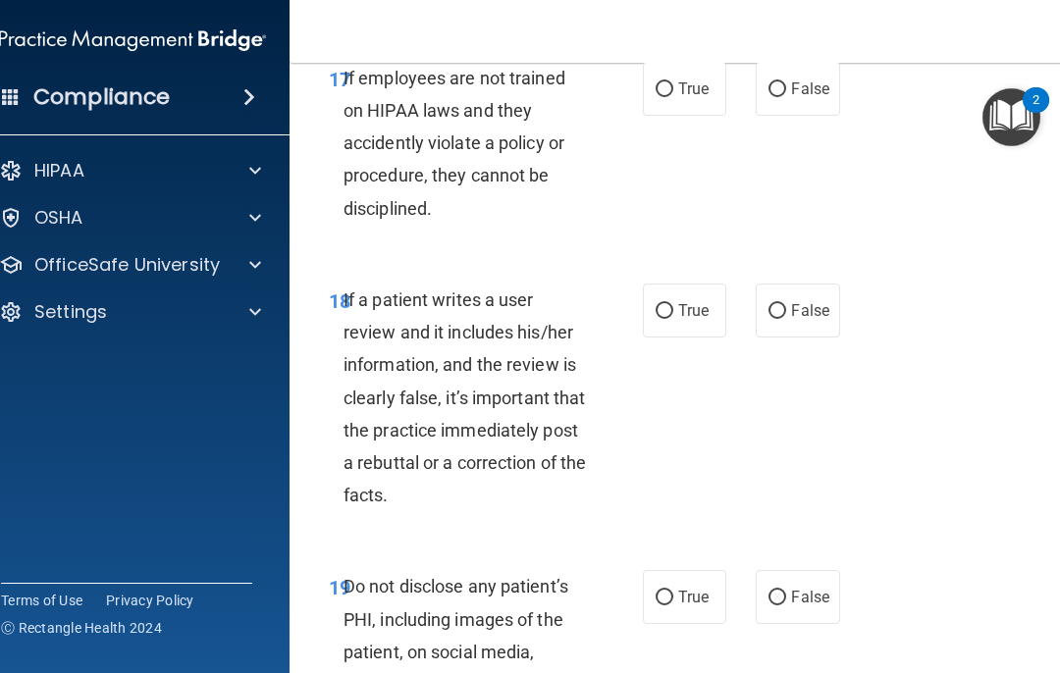
scroll to position [4526, 0]
click at [778, 97] on input "False" at bounding box center [778, 89] width 18 height 15
radio input "true"
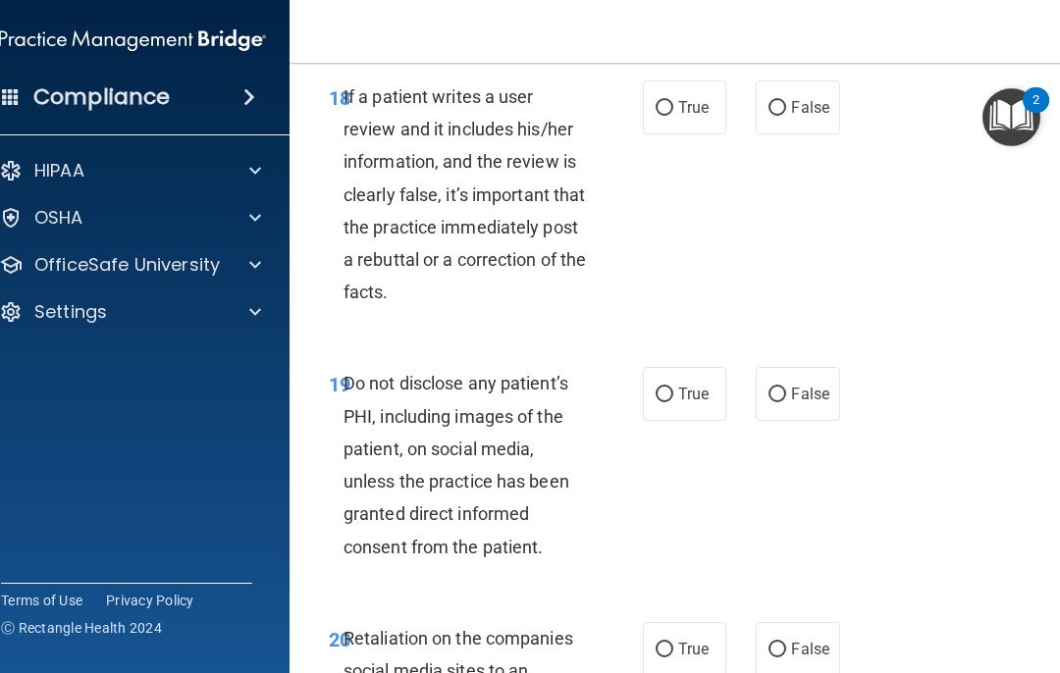
scroll to position [4731, 0]
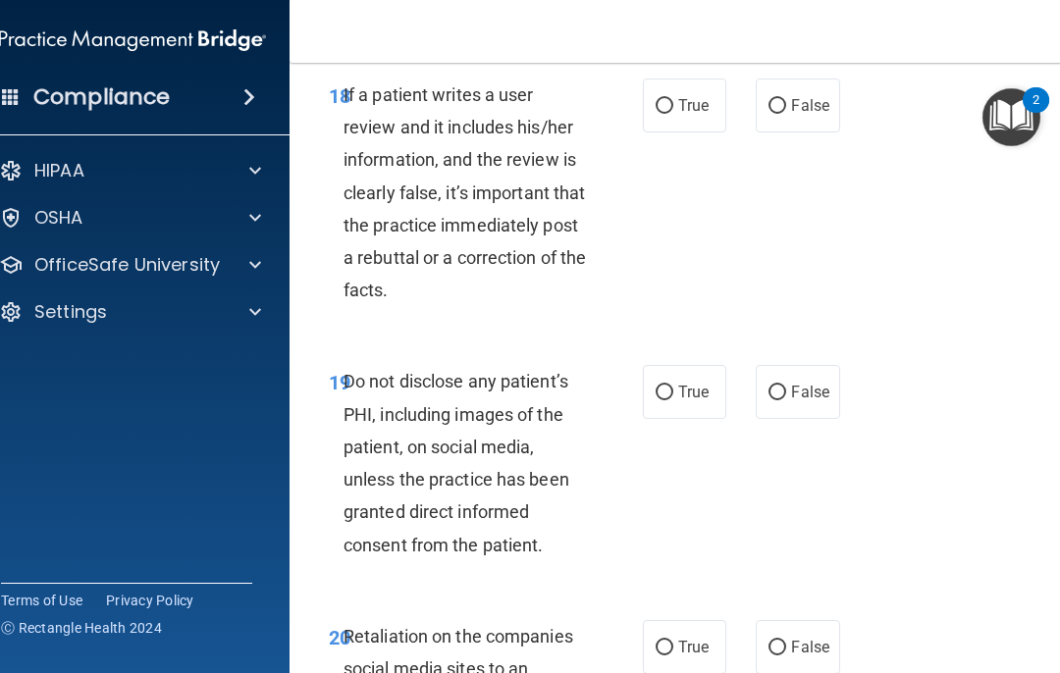
click at [670, 114] on input "True" at bounding box center [665, 106] width 18 height 15
radio input "true"
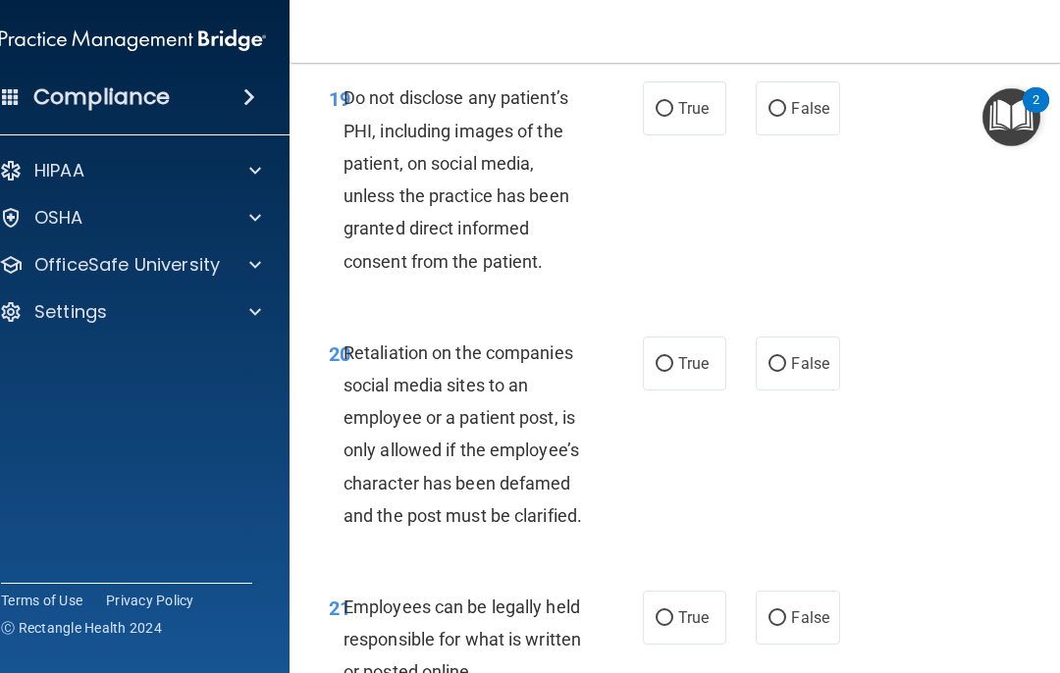
scroll to position [5020, 0]
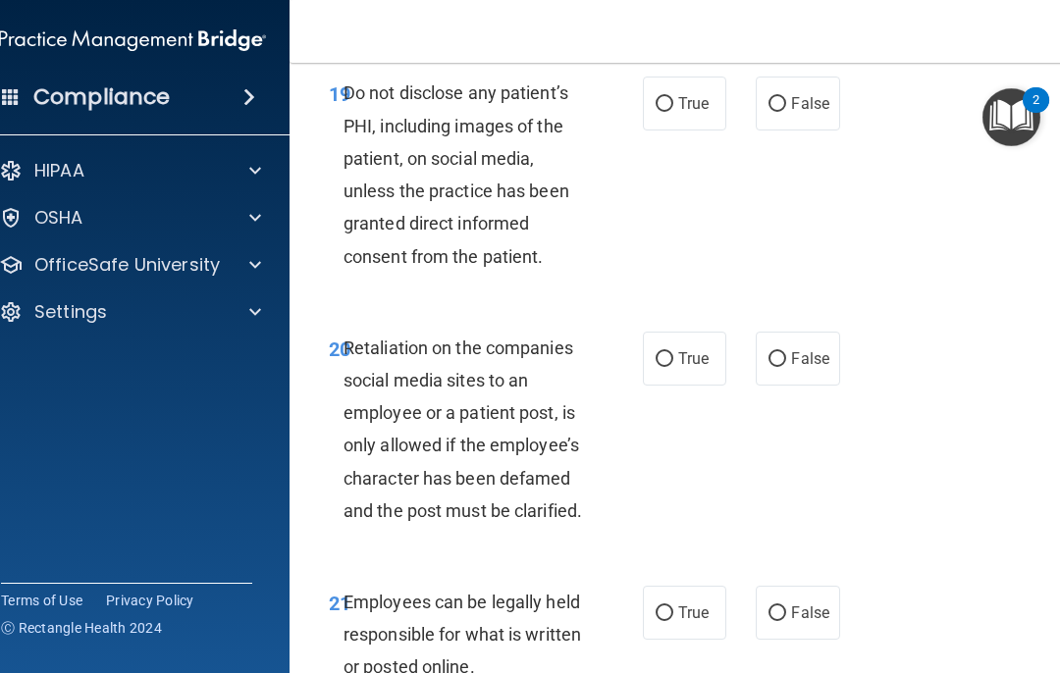
click at [669, 112] on input "True" at bounding box center [665, 104] width 18 height 15
radio input "true"
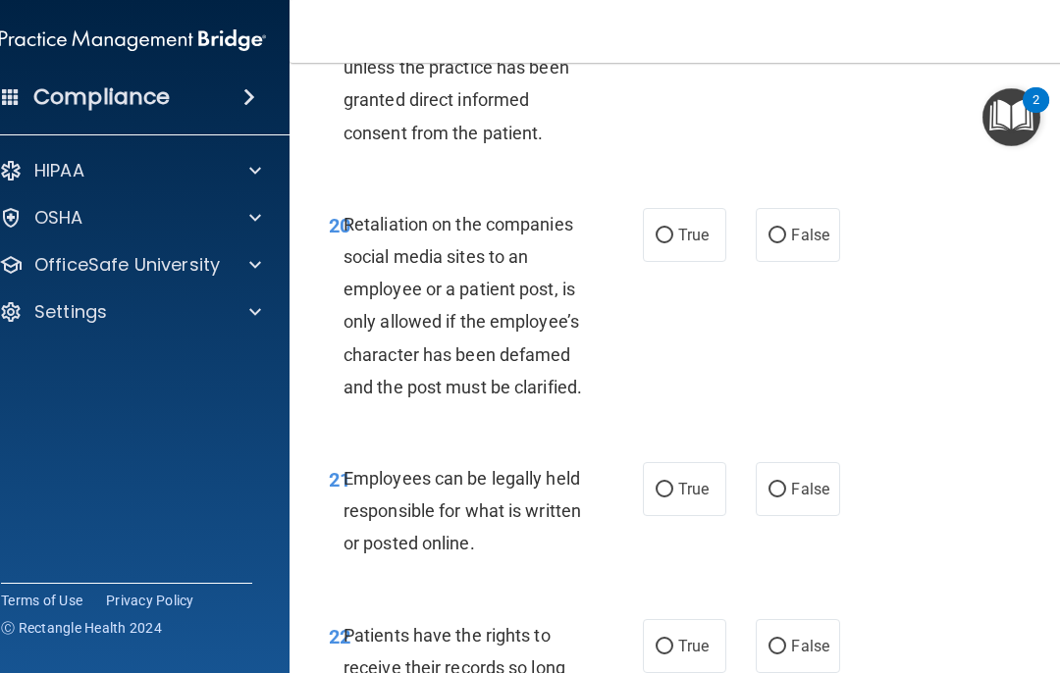
scroll to position [5145, 0]
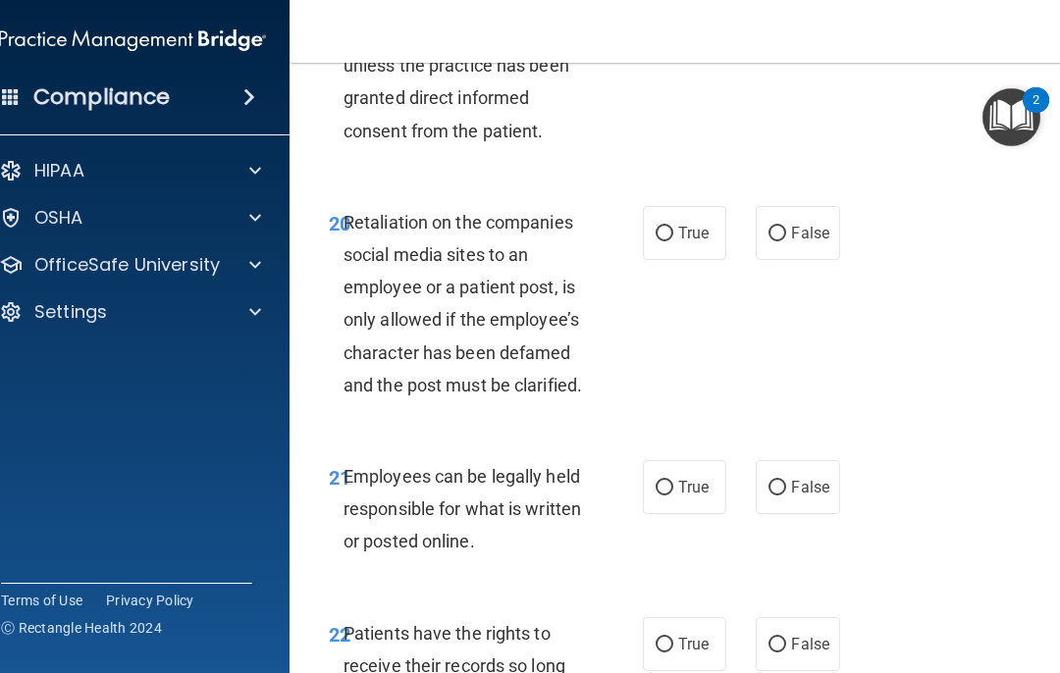
click at [676, 260] on label "True" at bounding box center [684, 233] width 83 height 54
click at [673, 242] on input "True" at bounding box center [665, 234] width 18 height 15
radio input "true"
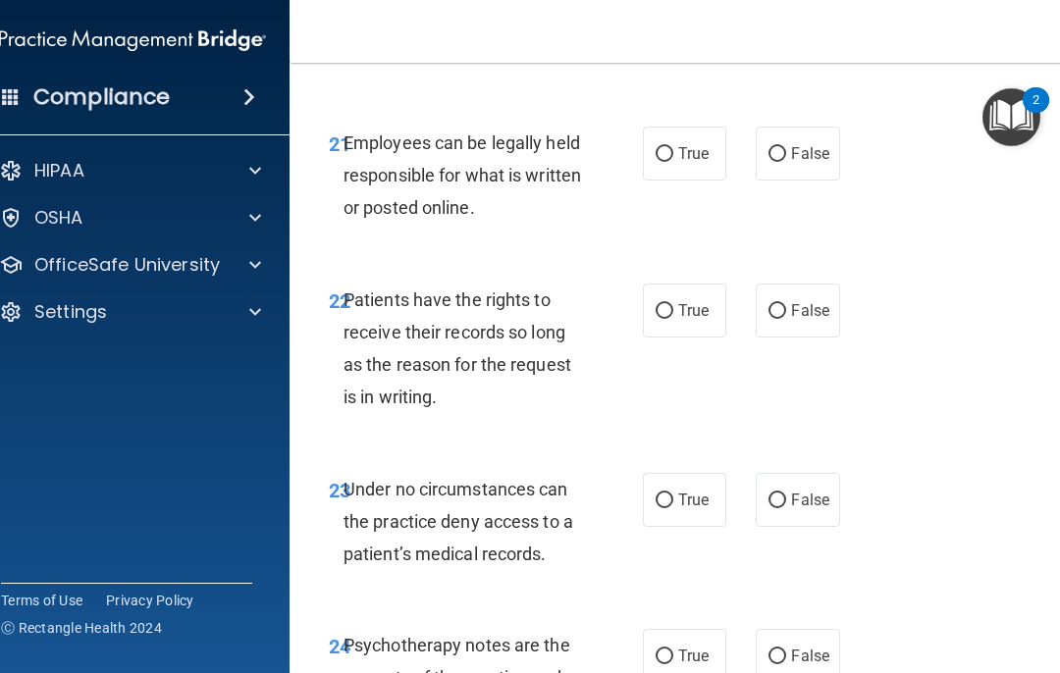
scroll to position [5483, 0]
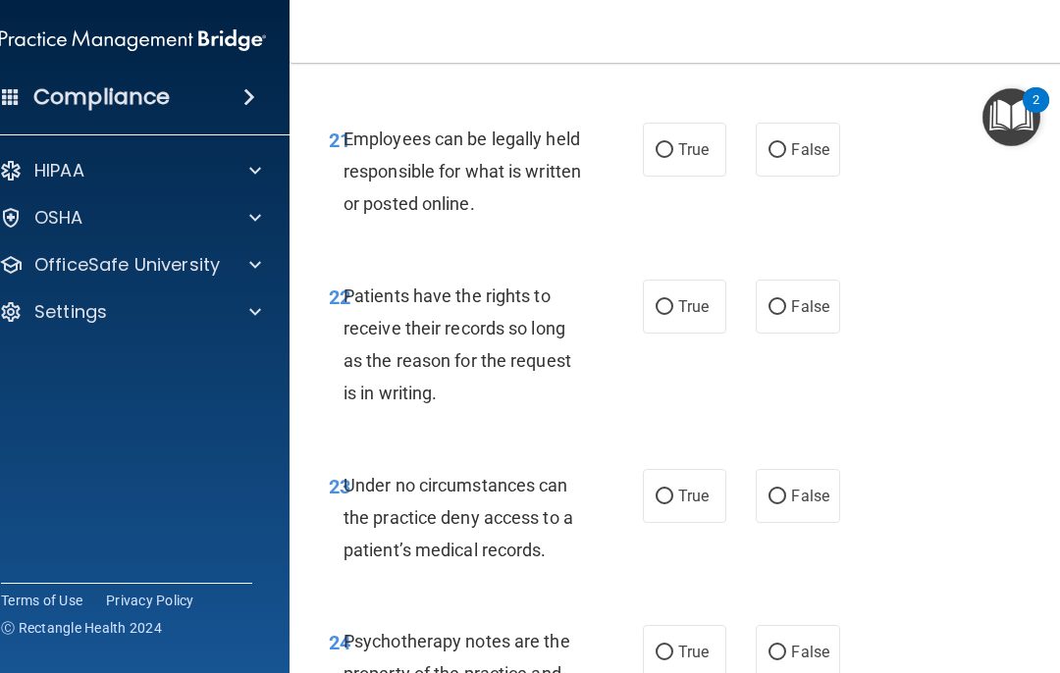
click at [670, 158] on input "True" at bounding box center [665, 150] width 18 height 15
radio input "true"
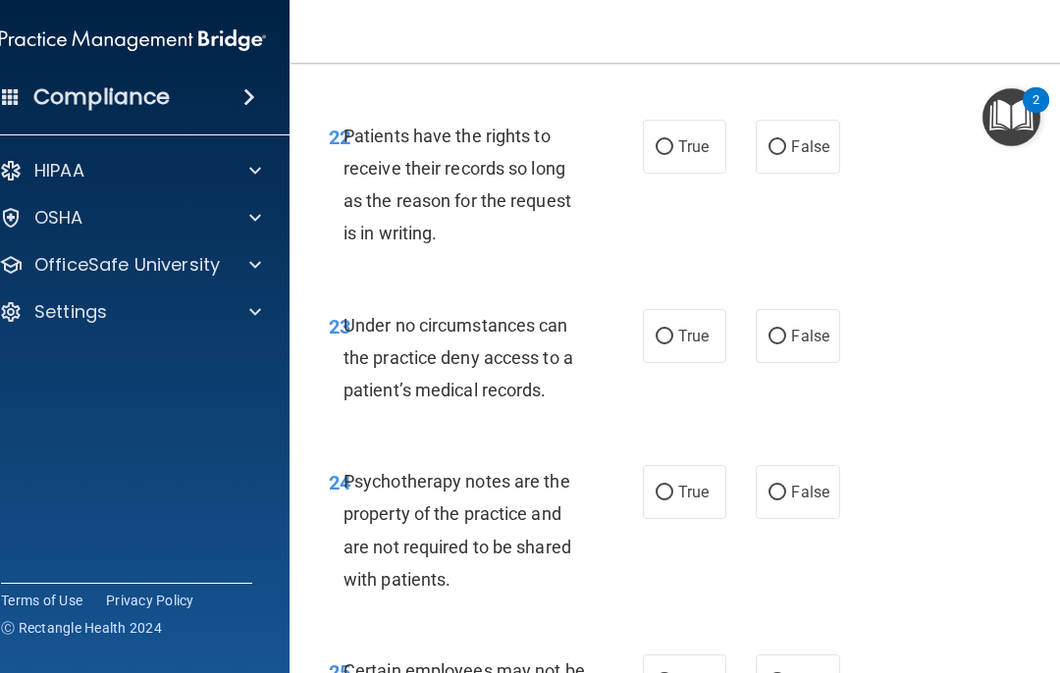
scroll to position [5648, 0]
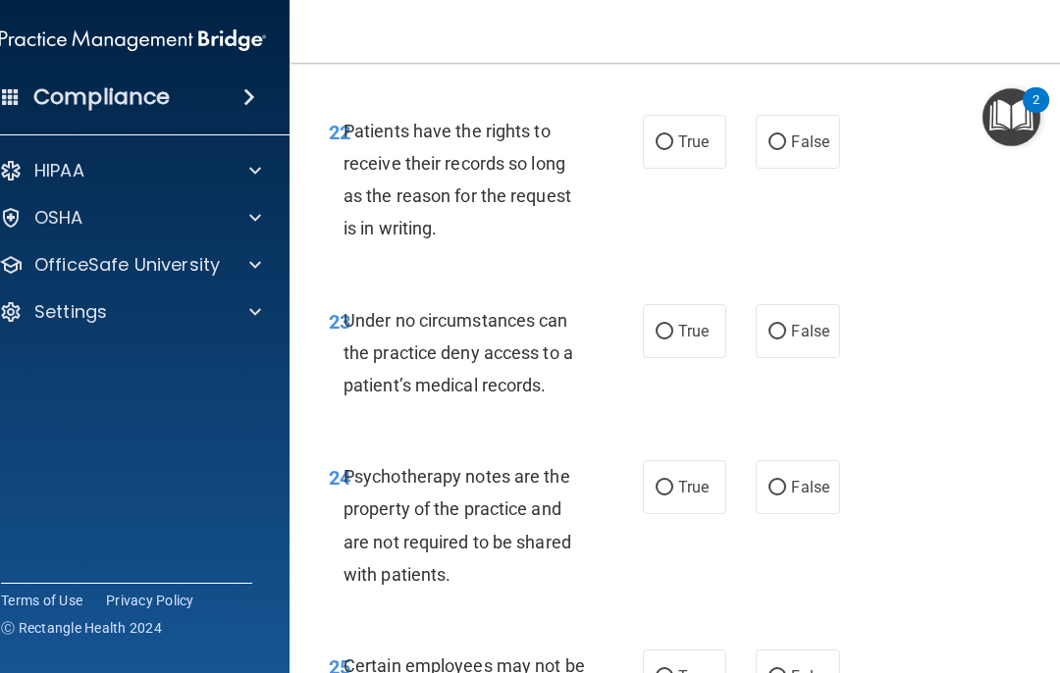
click at [674, 168] on label "True" at bounding box center [684, 142] width 83 height 54
click at [673, 150] on input "True" at bounding box center [665, 142] width 18 height 15
radio input "true"
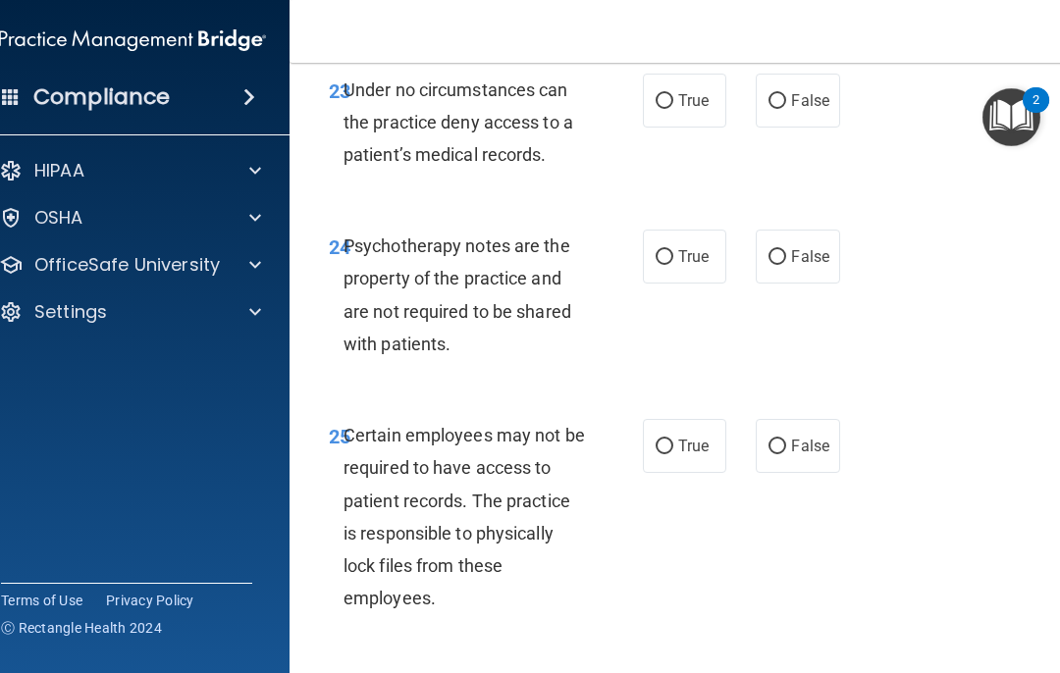
scroll to position [5881, 0]
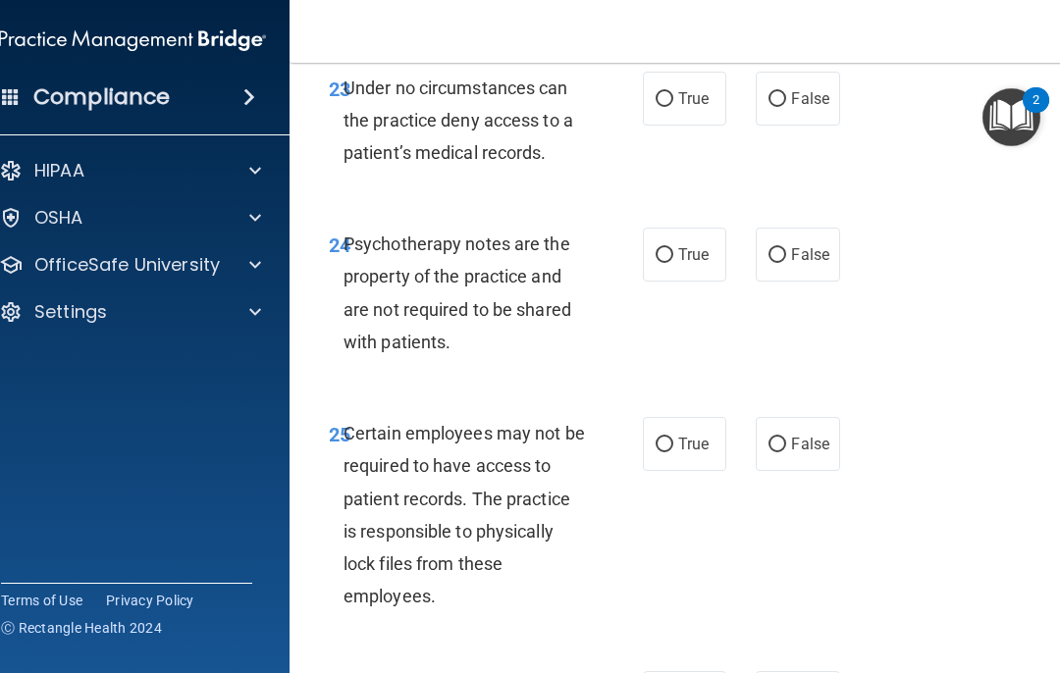
click at [671, 107] on input "True" at bounding box center [665, 99] width 18 height 15
radio input "true"
click at [661, 263] on input "True" at bounding box center [665, 255] width 18 height 15
radio input "true"
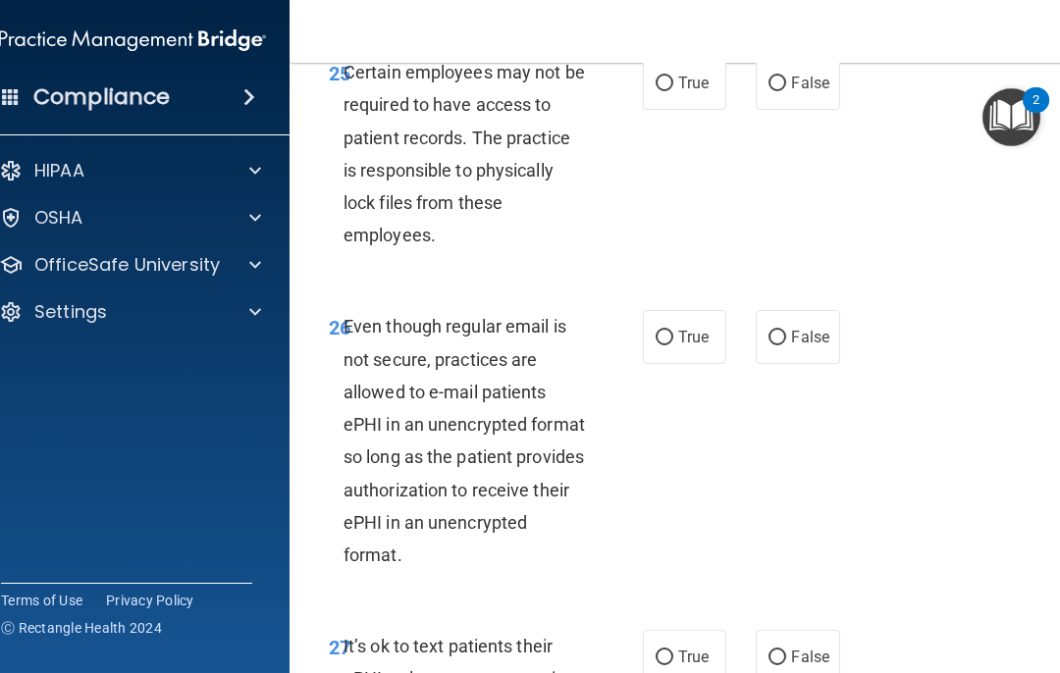
scroll to position [6243, 0]
click at [671, 90] on input "True" at bounding box center [665, 83] width 18 height 15
radio input "true"
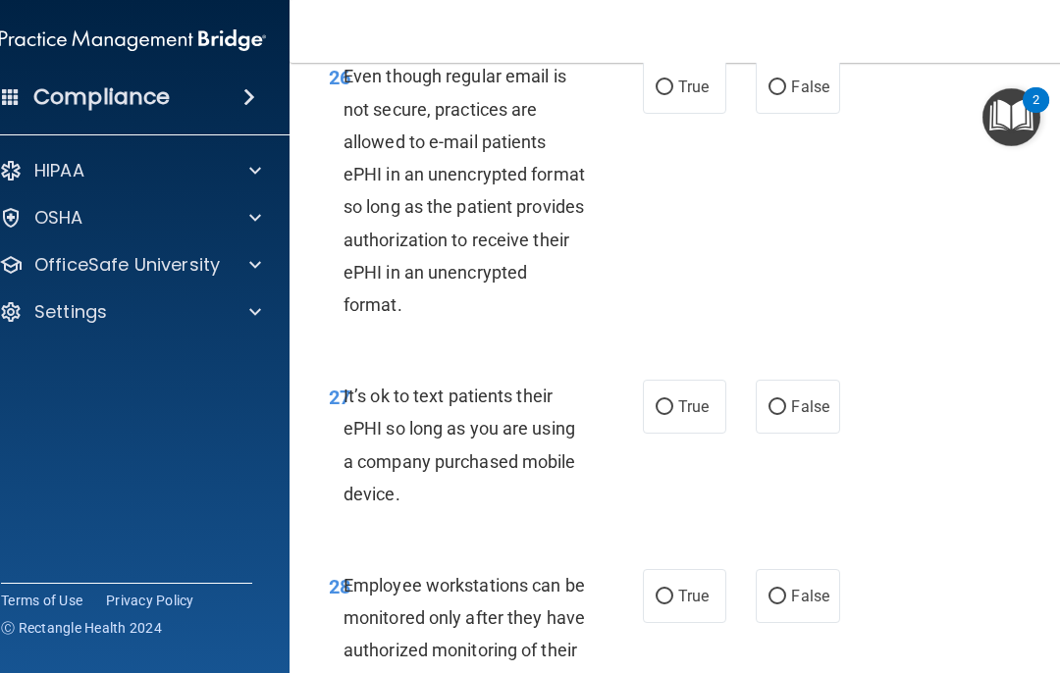
scroll to position [6492, 0]
click at [672, 95] on input "True" at bounding box center [665, 88] width 18 height 15
radio input "true"
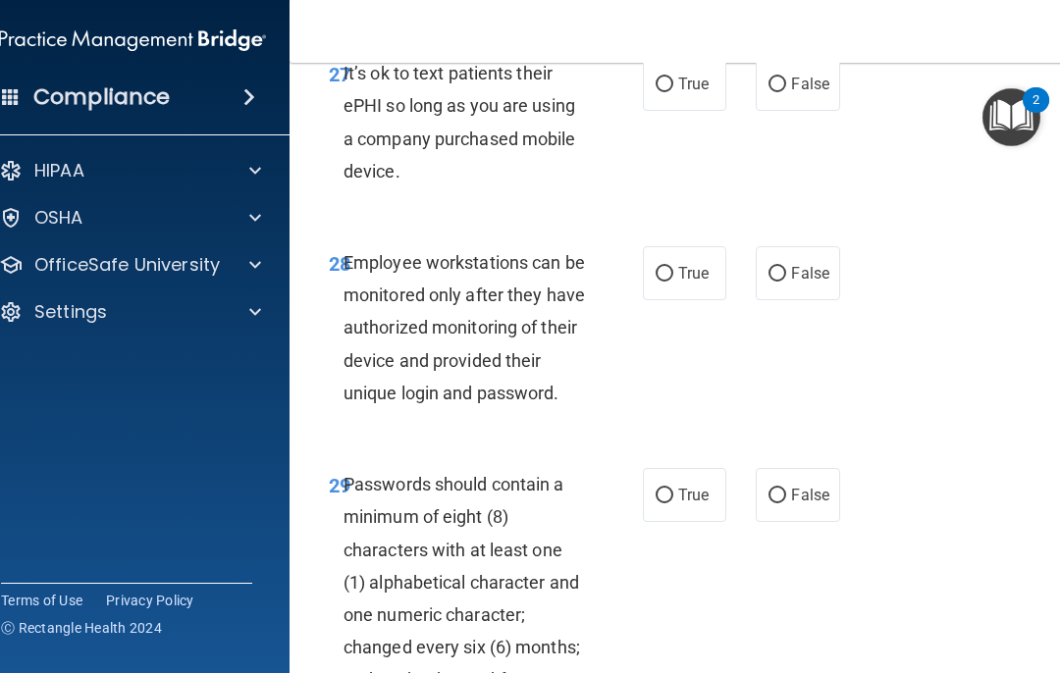
scroll to position [6820, 0]
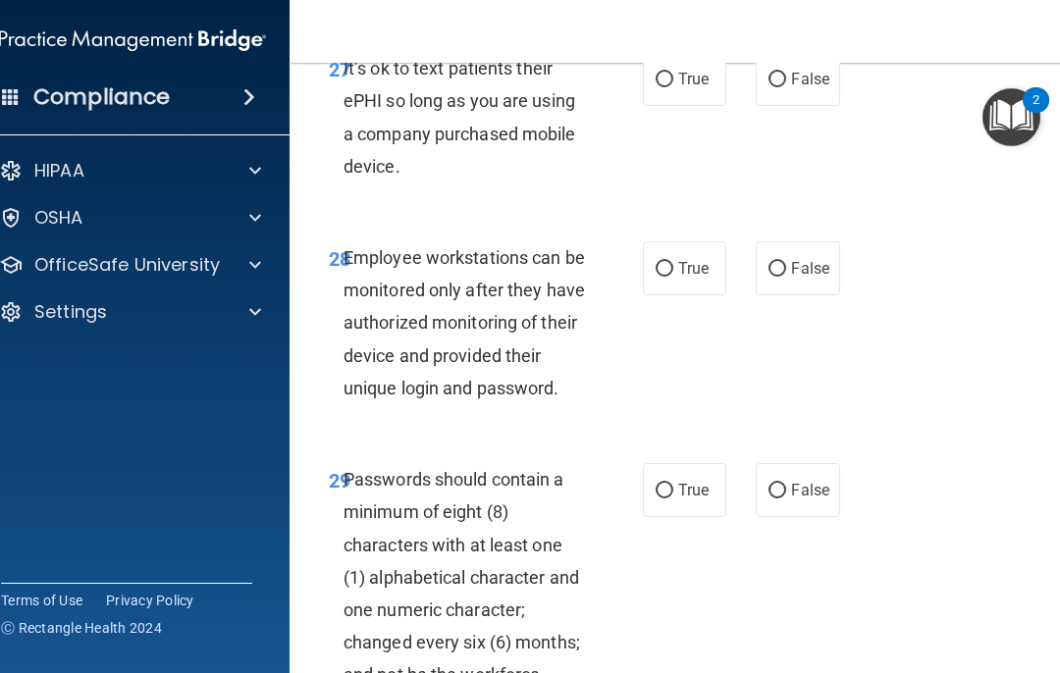
click at [671, 87] on input "True" at bounding box center [665, 80] width 18 height 15
radio input "true"
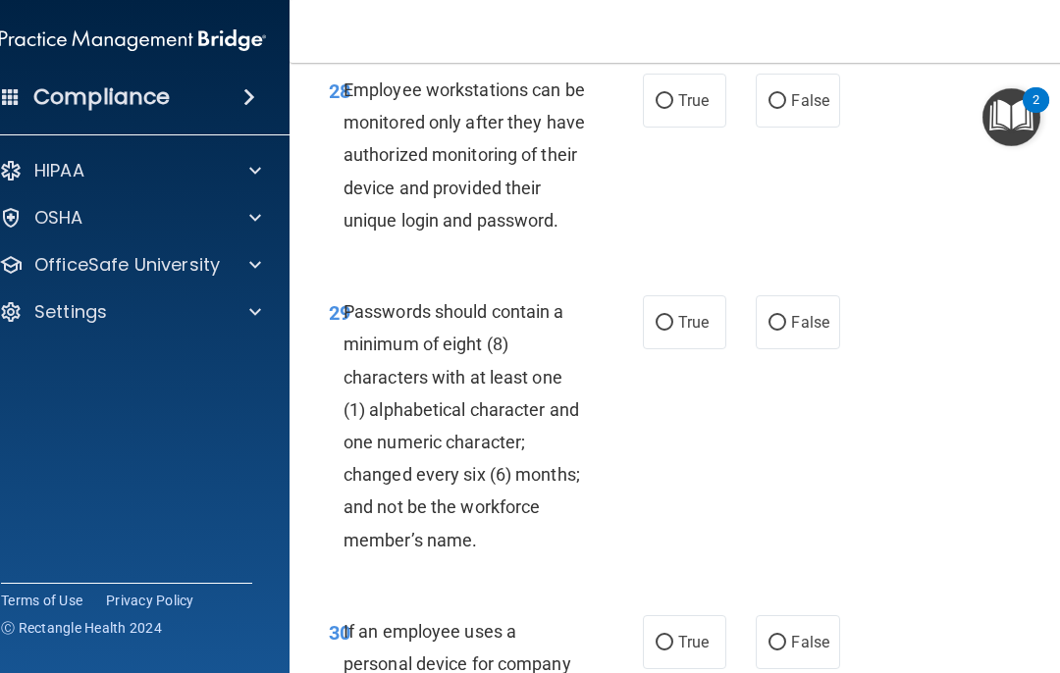
scroll to position [6994, 0]
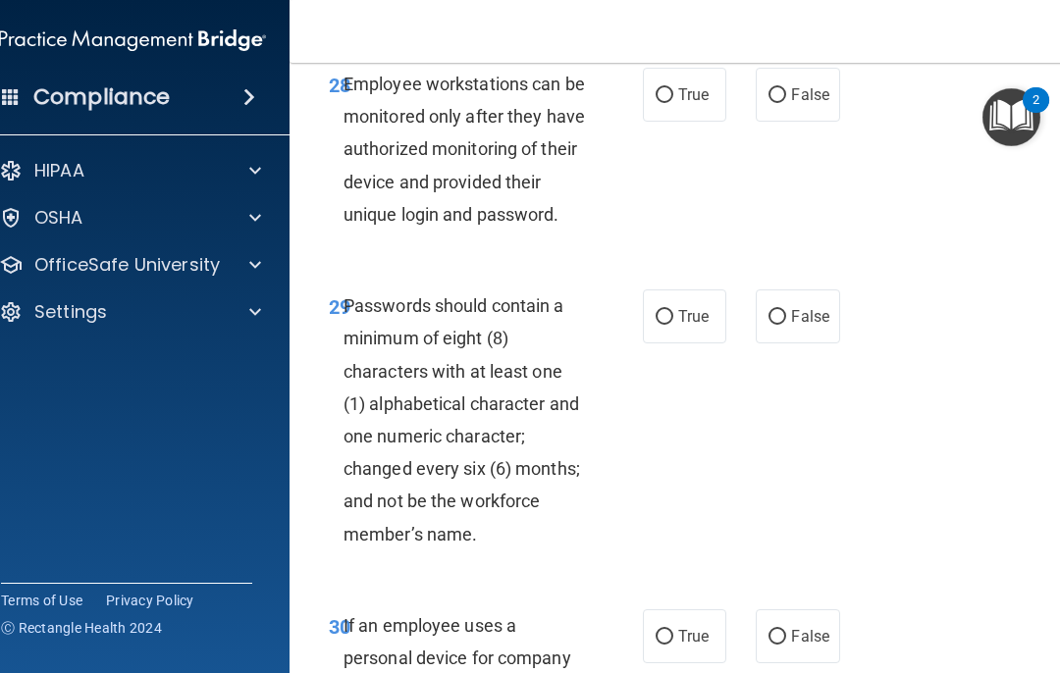
click at [672, 103] on input "True" at bounding box center [665, 95] width 18 height 15
radio input "true"
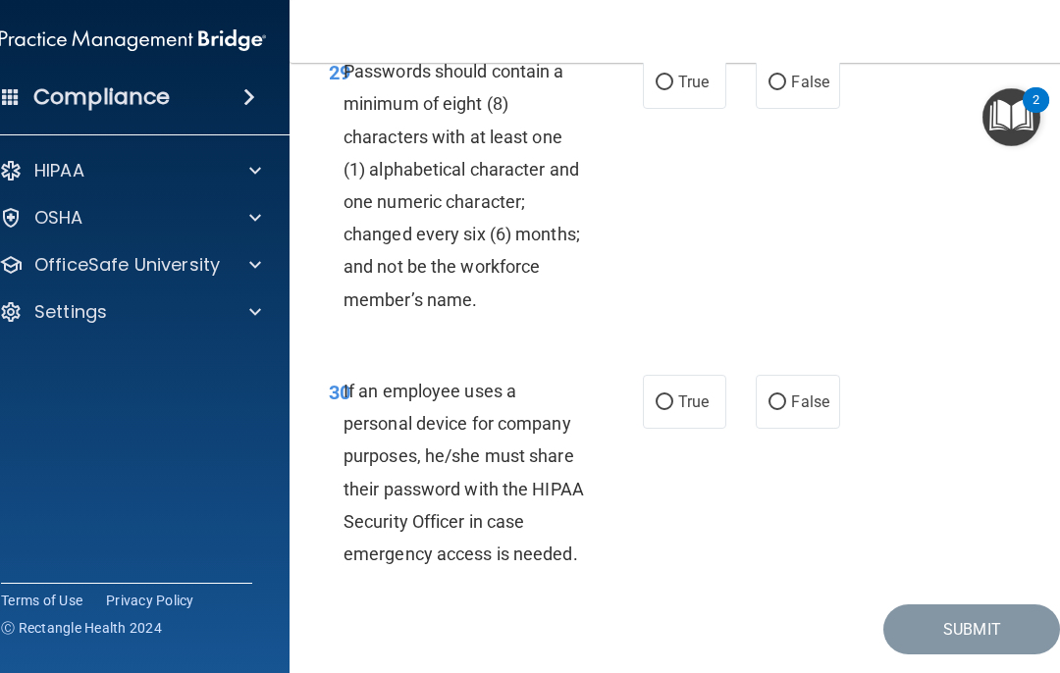
scroll to position [7229, 0]
click at [672, 100] on label "True" at bounding box center [684, 82] width 83 height 54
click at [672, 90] on input "True" at bounding box center [665, 83] width 18 height 15
radio input "true"
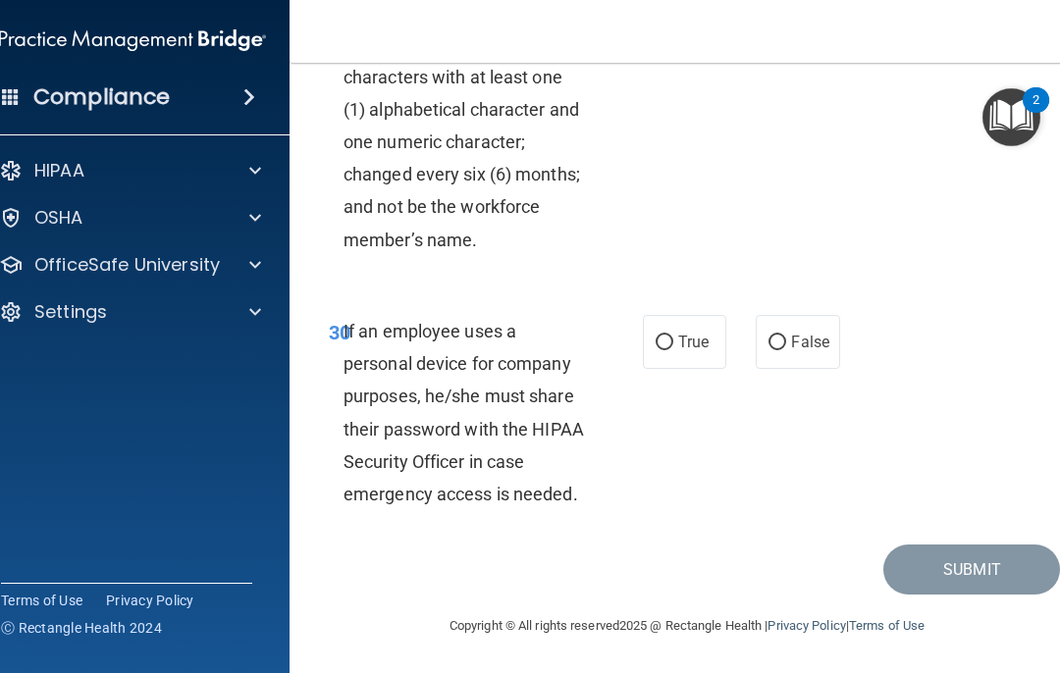
scroll to position [7313, 0]
click at [672, 342] on input "True" at bounding box center [665, 343] width 18 height 15
radio input "true"
click at [937, 563] on button "Submit" at bounding box center [972, 570] width 177 height 50
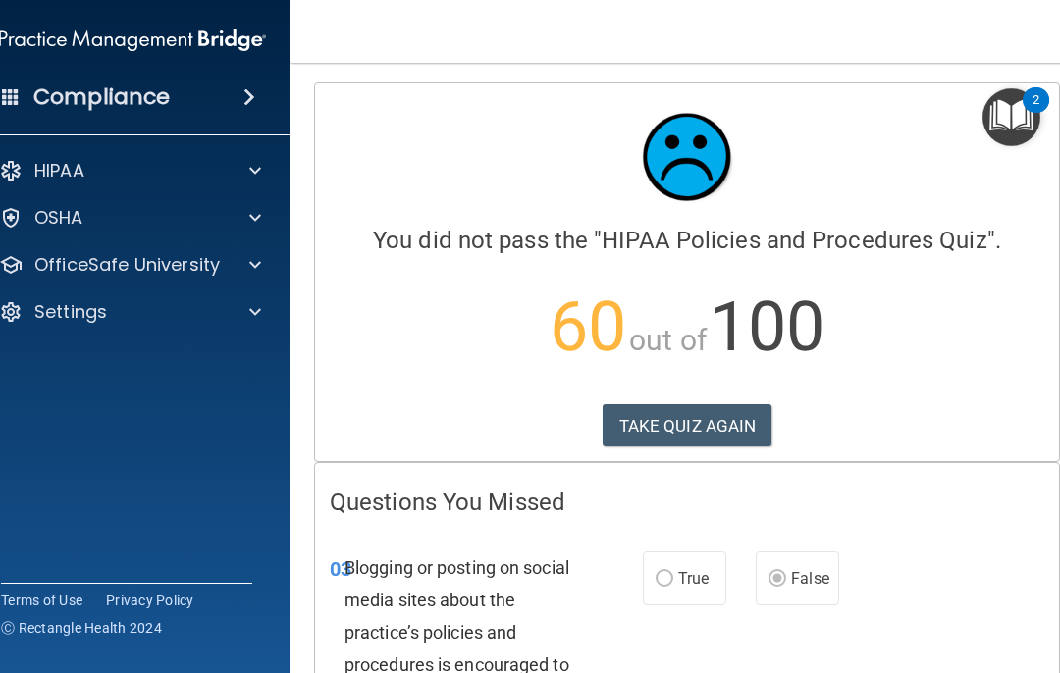
click at [688, 420] on button "TAKE QUIZ AGAIN" at bounding box center [688, 425] width 170 height 43
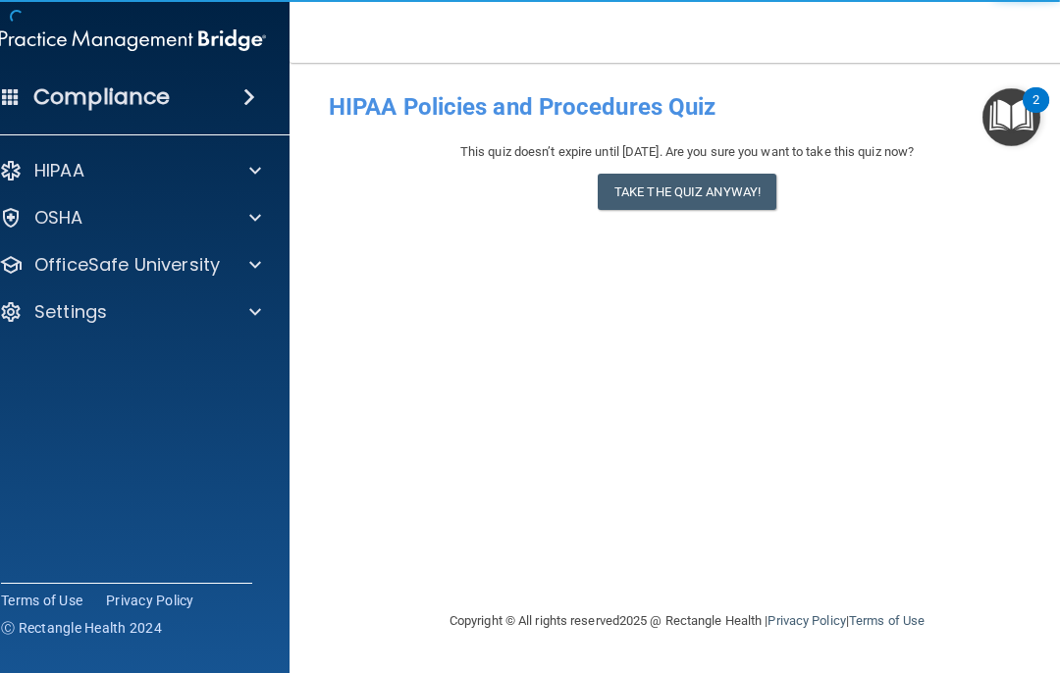
click at [669, 187] on button "Take the quiz anyway!" at bounding box center [687, 192] width 179 height 36
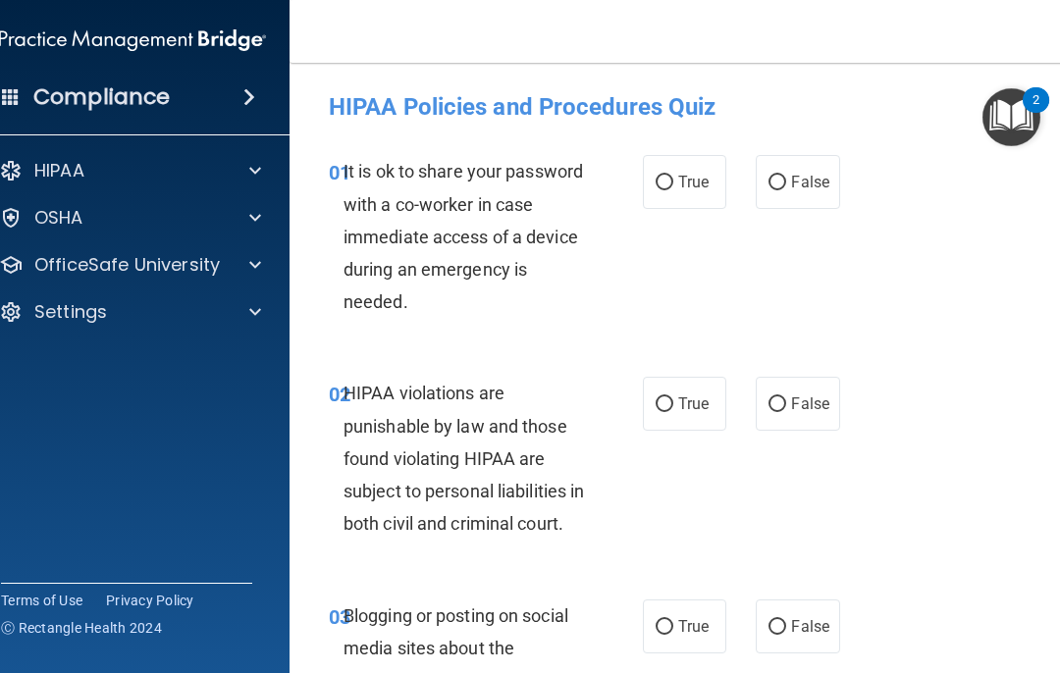
click at [779, 184] on input "False" at bounding box center [778, 183] width 18 height 15
radio input "true"
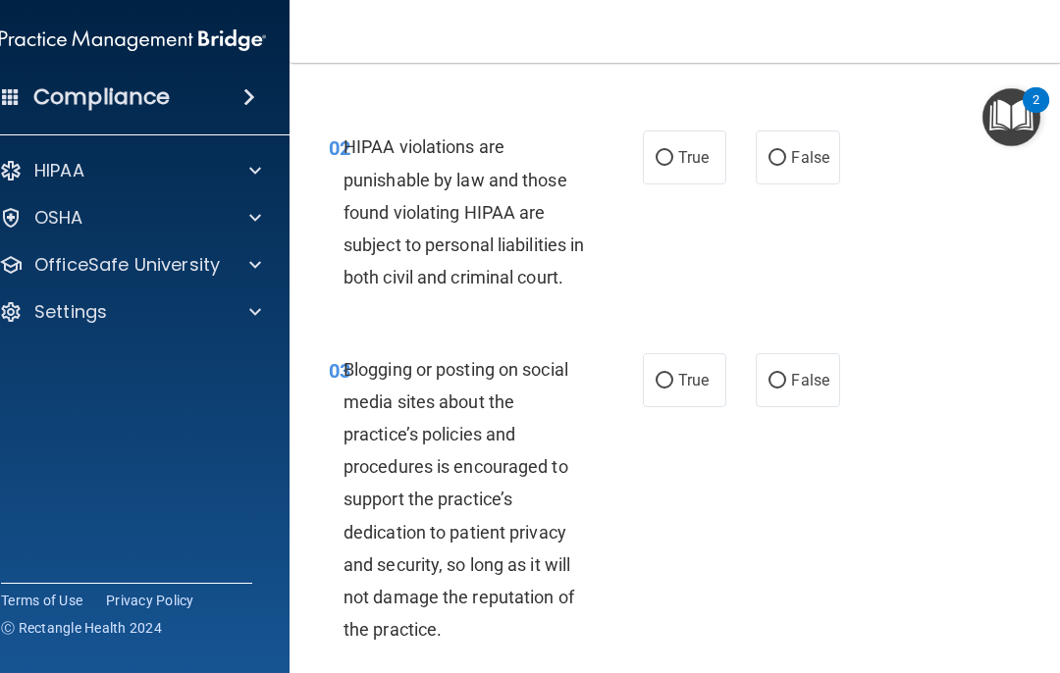
scroll to position [264, 0]
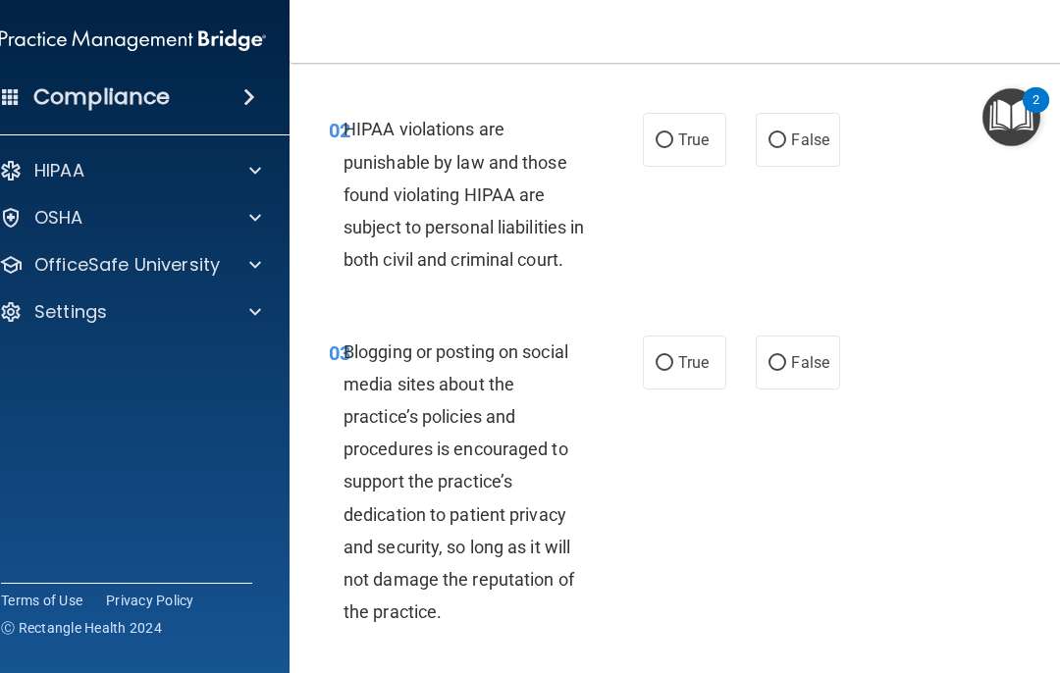
click at [669, 141] on input "True" at bounding box center [665, 141] width 18 height 15
radio input "true"
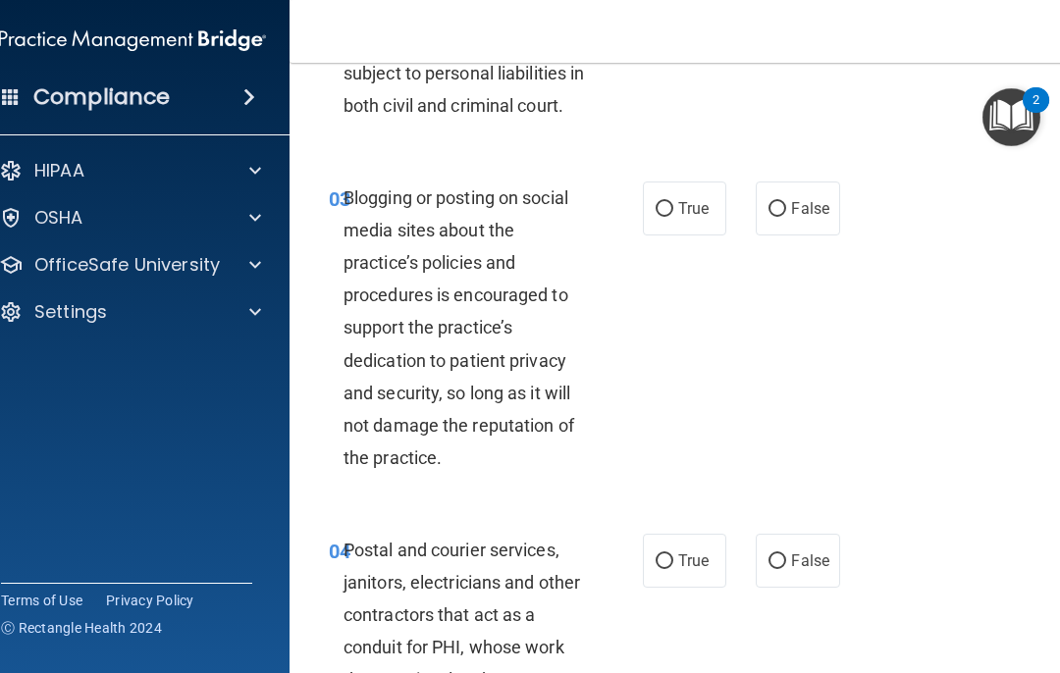
scroll to position [418, 0]
click at [775, 217] on input "False" at bounding box center [778, 209] width 18 height 15
radio input "true"
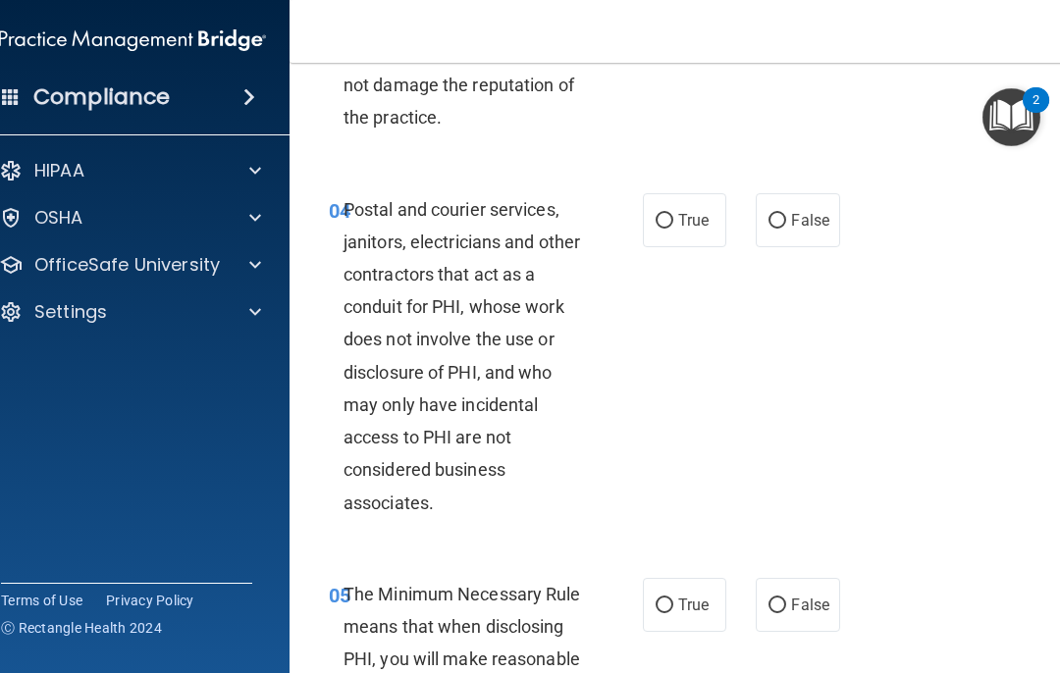
scroll to position [833, 0]
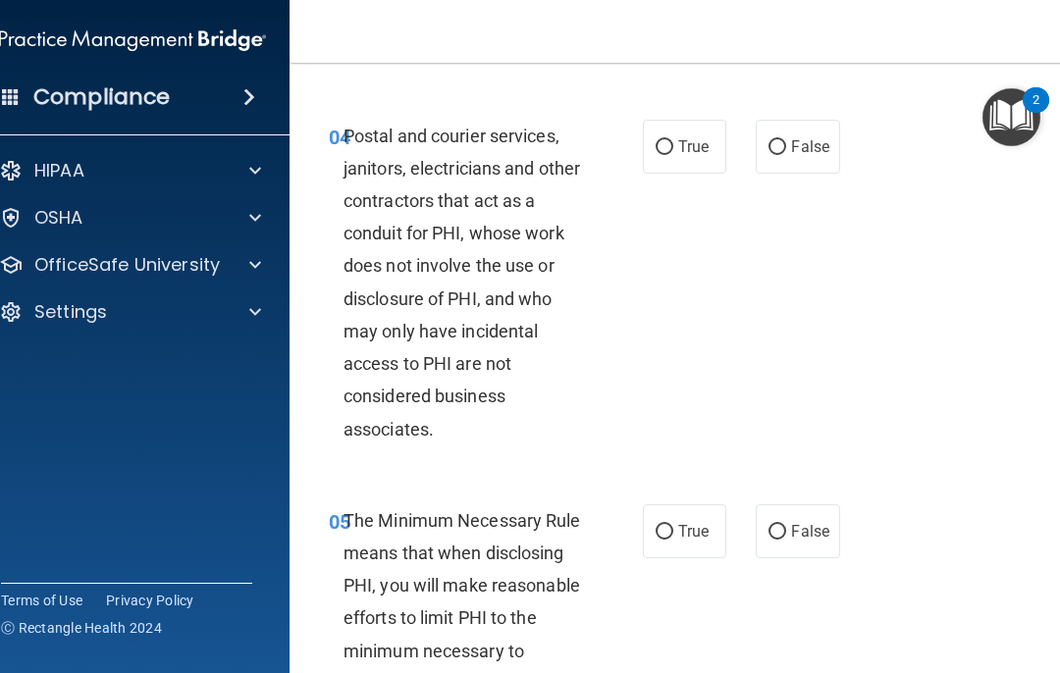
click at [670, 155] on input "True" at bounding box center [665, 147] width 18 height 15
radio input "true"
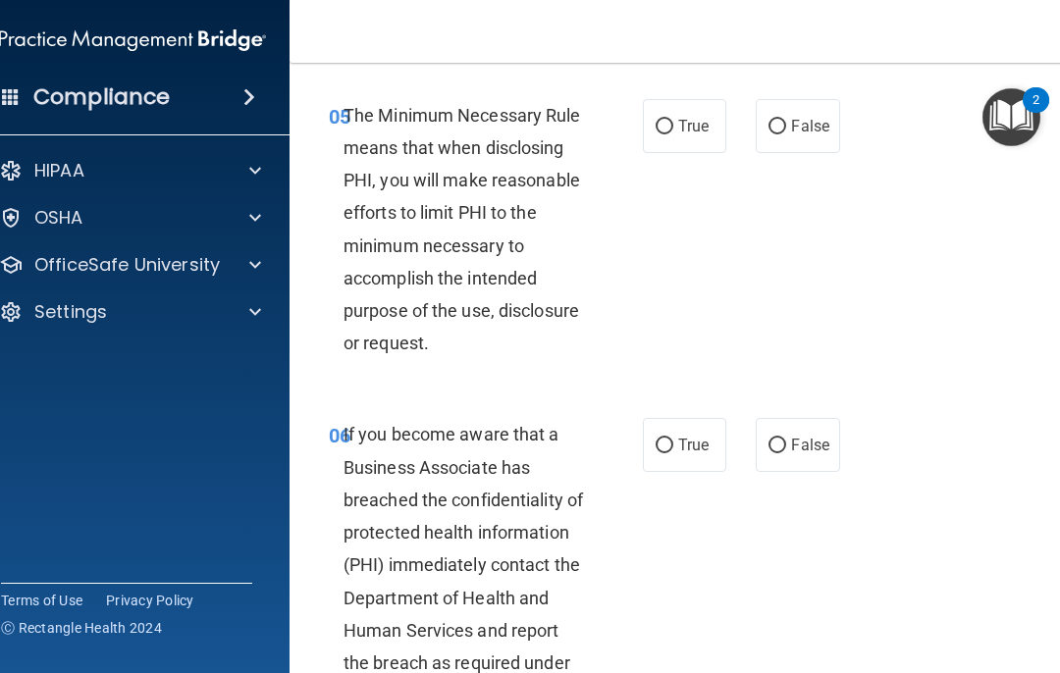
scroll to position [1241, 0]
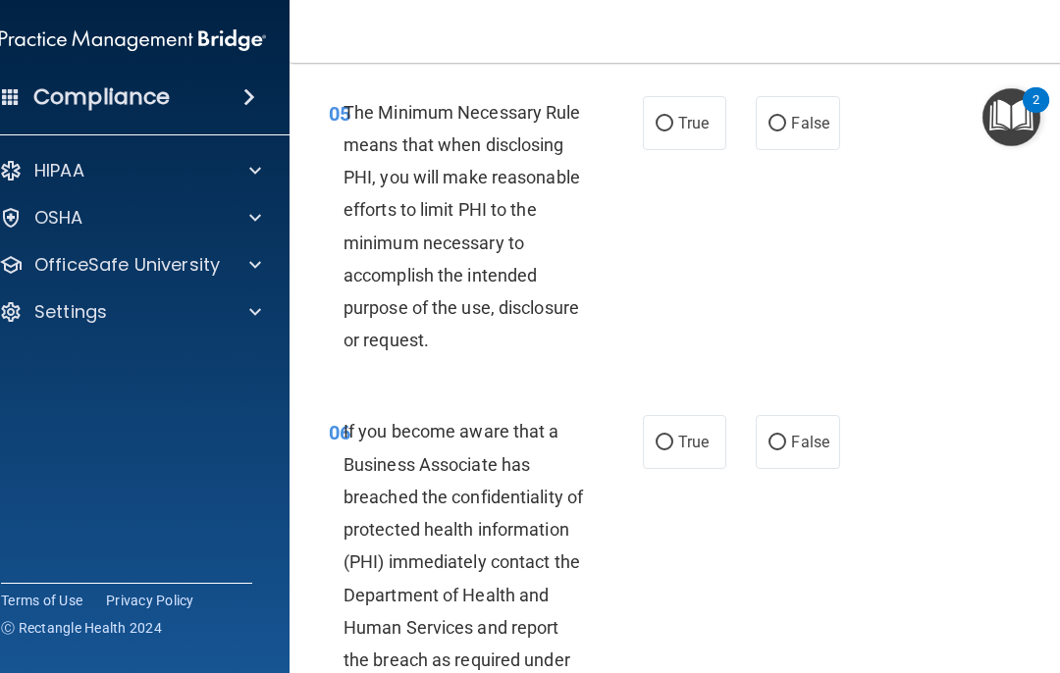
click at [666, 132] on input "True" at bounding box center [665, 124] width 18 height 15
radio input "true"
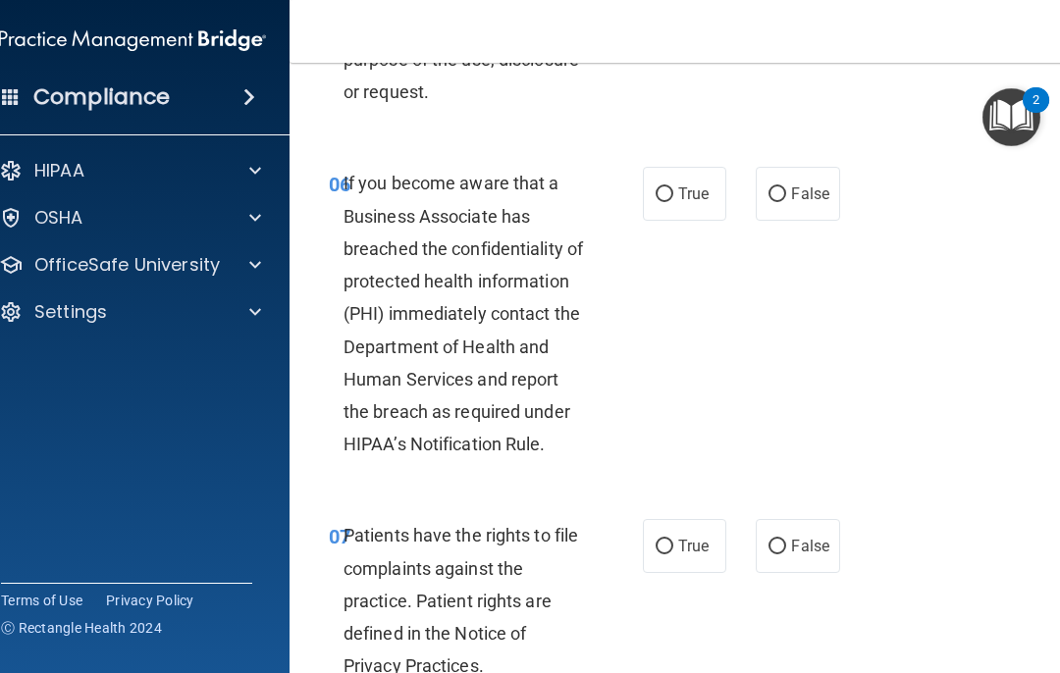
scroll to position [1503, 0]
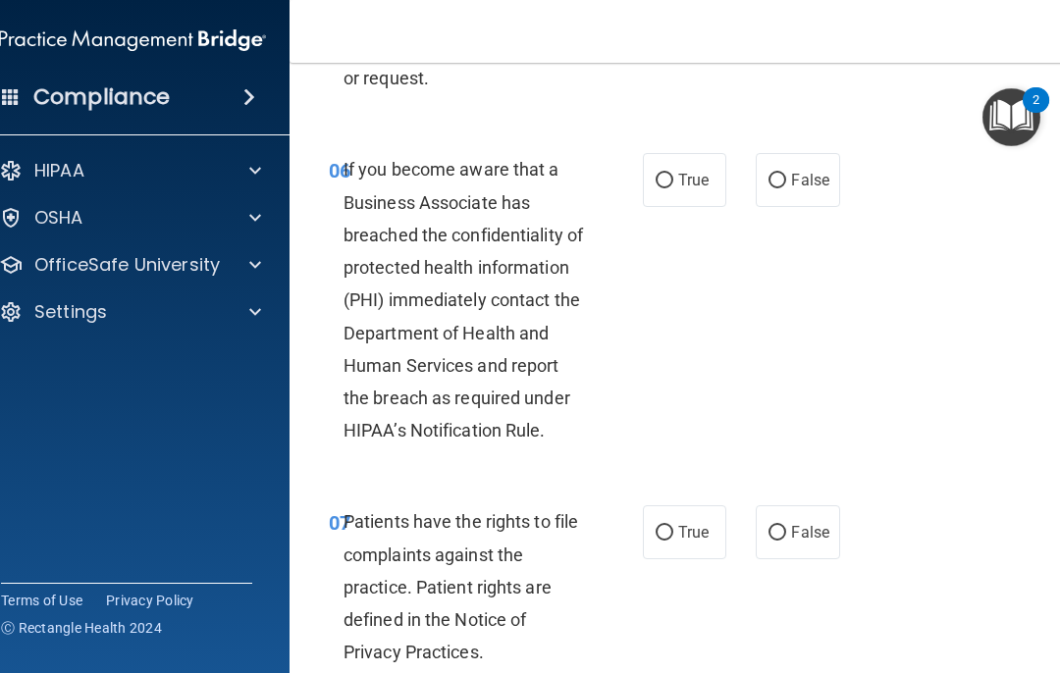
click at [784, 188] on input "False" at bounding box center [778, 181] width 18 height 15
radio input "true"
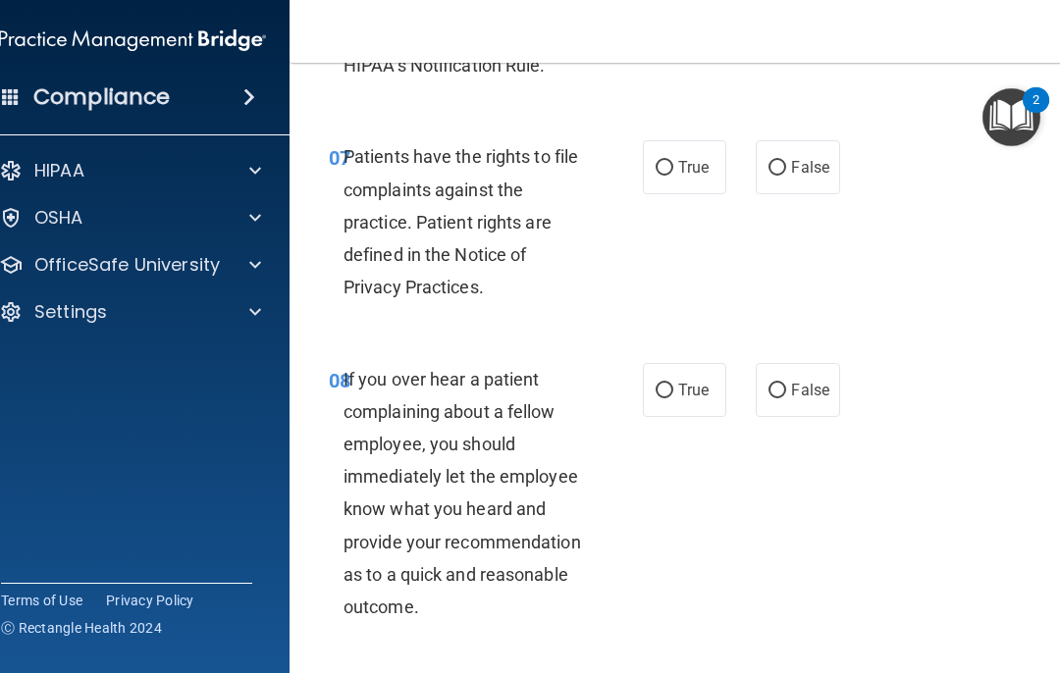
scroll to position [1919, 0]
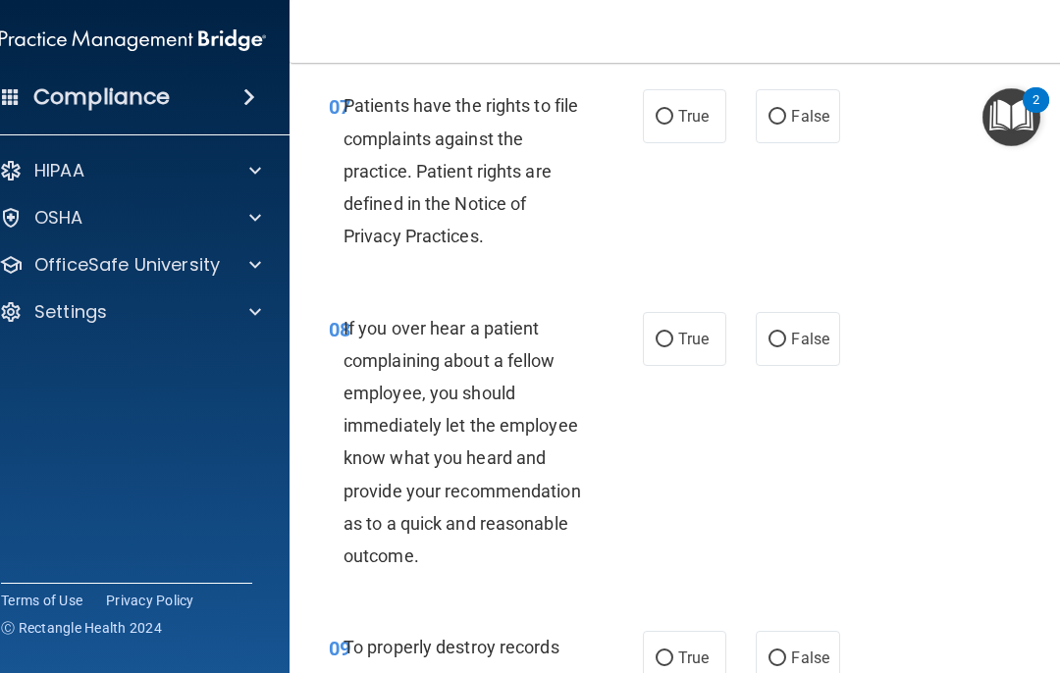
click at [672, 125] on input "True" at bounding box center [665, 117] width 18 height 15
radio input "true"
click at [785, 348] on input "False" at bounding box center [778, 340] width 18 height 15
radio input "true"
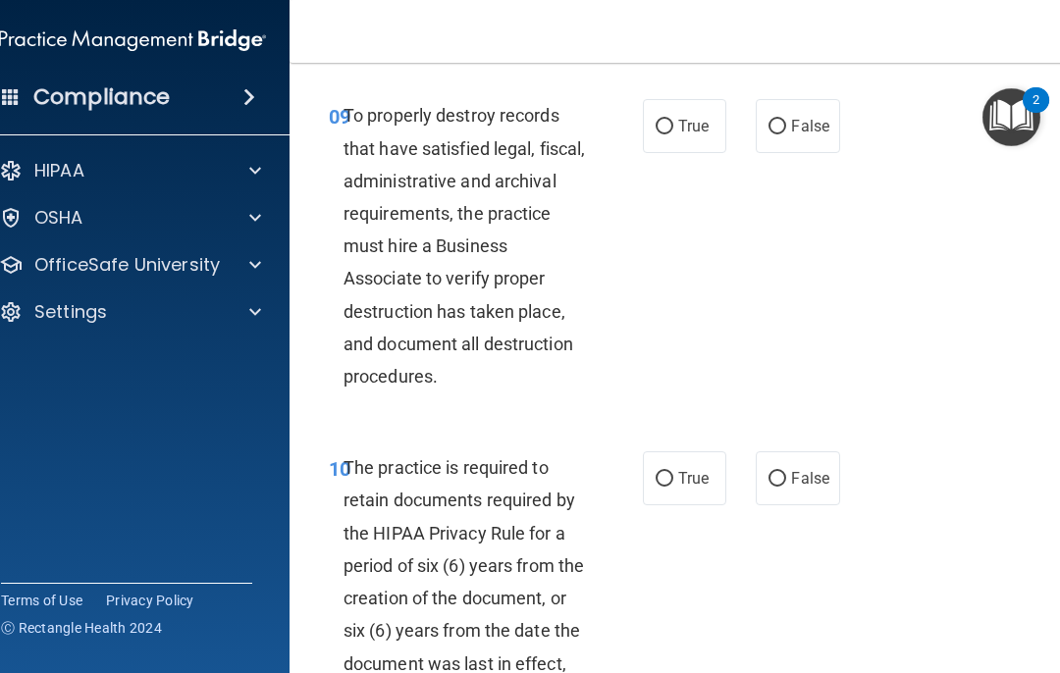
scroll to position [2452, 0]
click at [783, 134] on input "False" at bounding box center [778, 126] width 18 height 15
radio input "true"
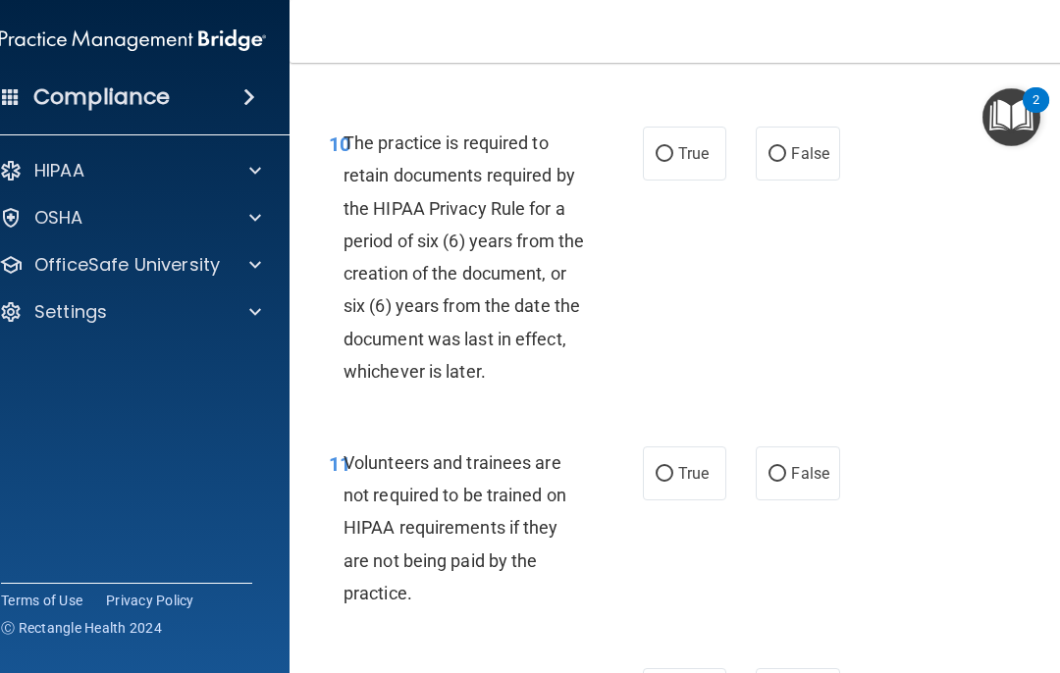
scroll to position [2787, 0]
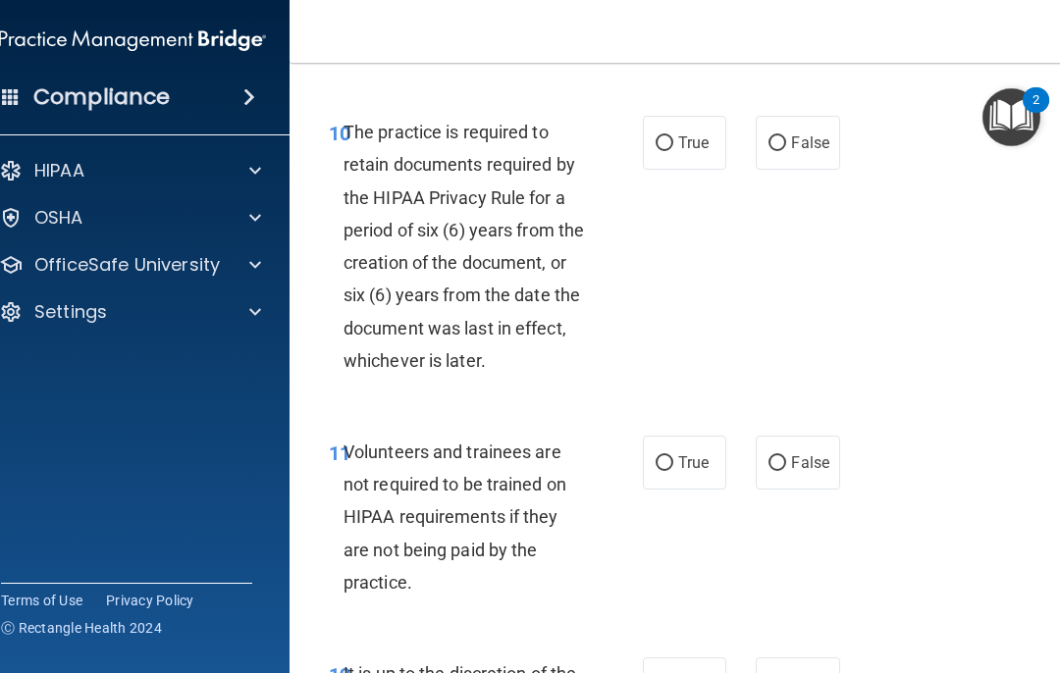
click at [667, 151] on input "True" at bounding box center [665, 143] width 18 height 15
radio input "true"
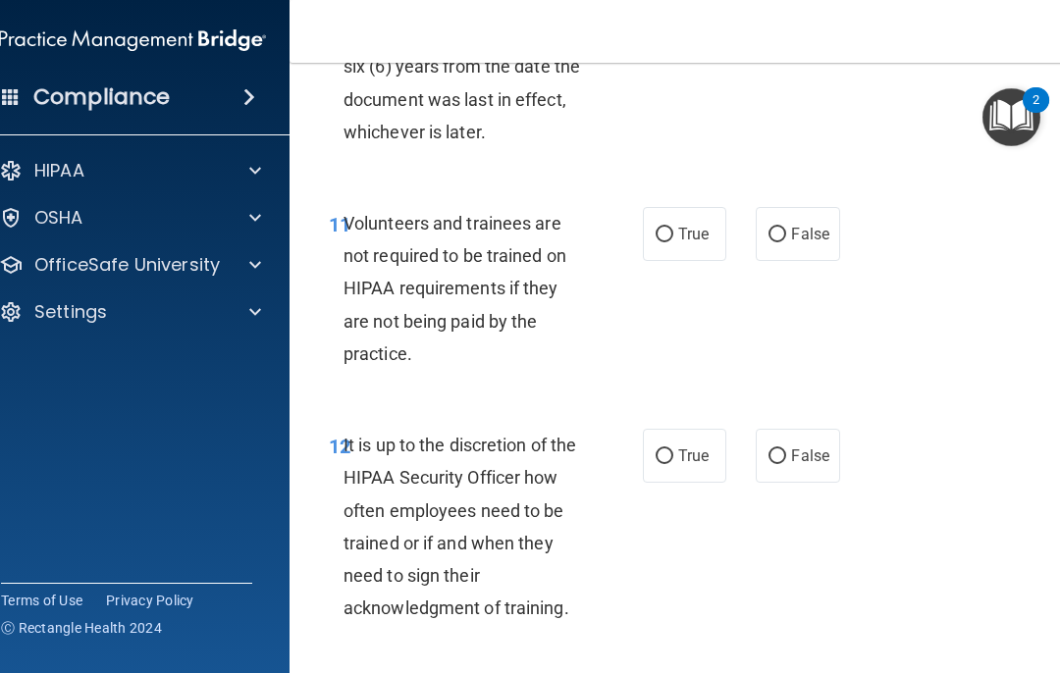
scroll to position [3018, 0]
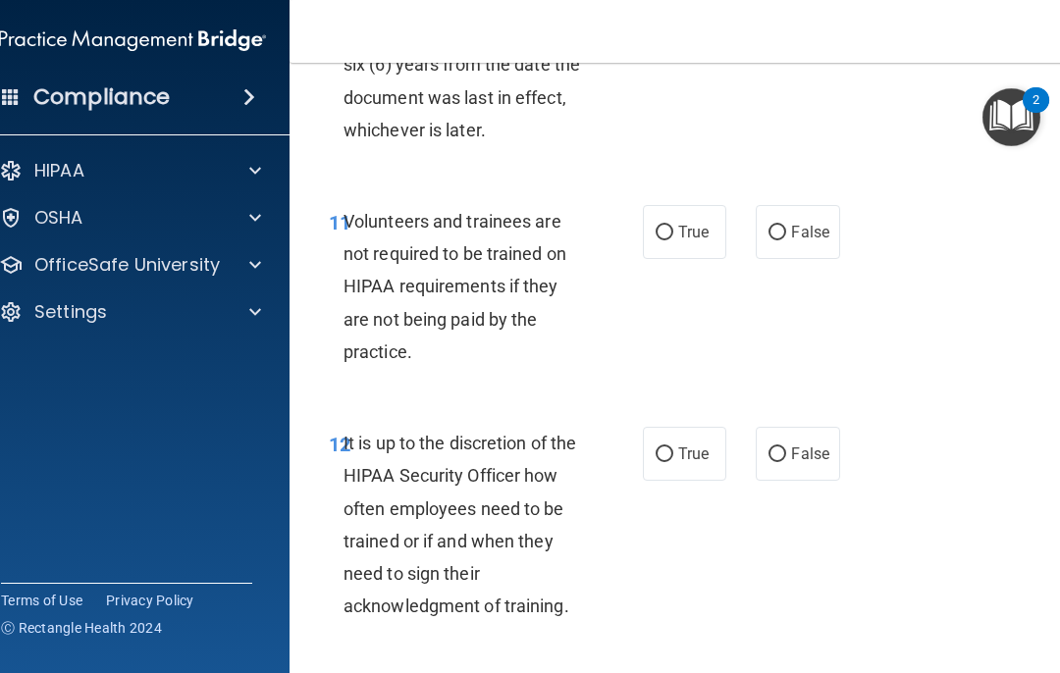
click at [780, 241] on input "False" at bounding box center [778, 233] width 18 height 15
radio input "true"
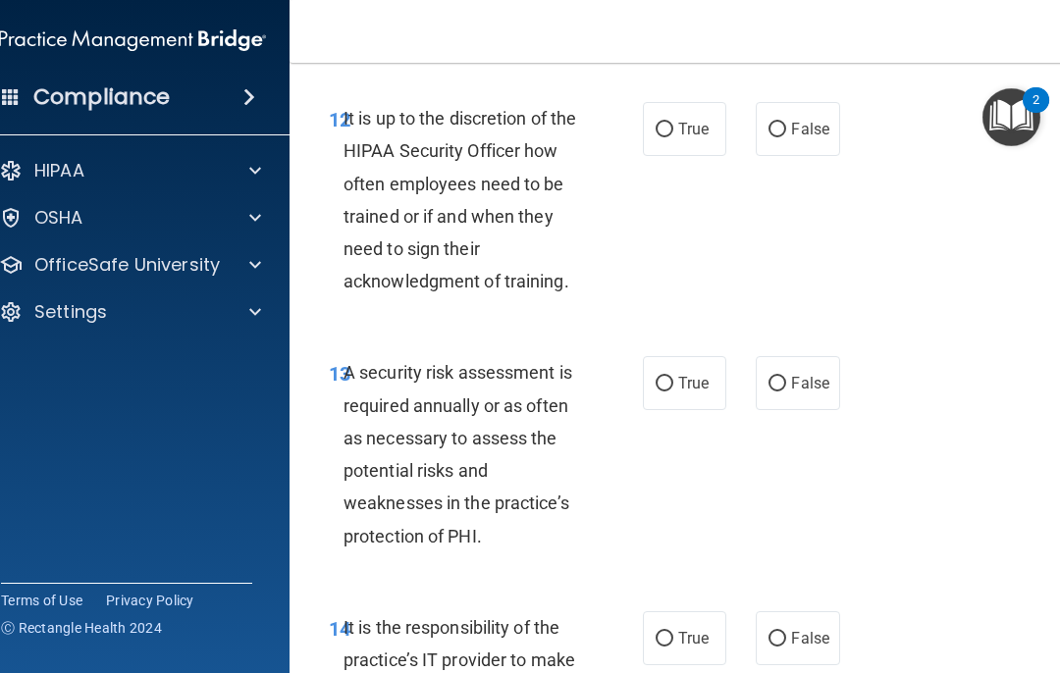
scroll to position [3344, 0]
click at [780, 136] on input "False" at bounding box center [778, 129] width 18 height 15
radio input "true"
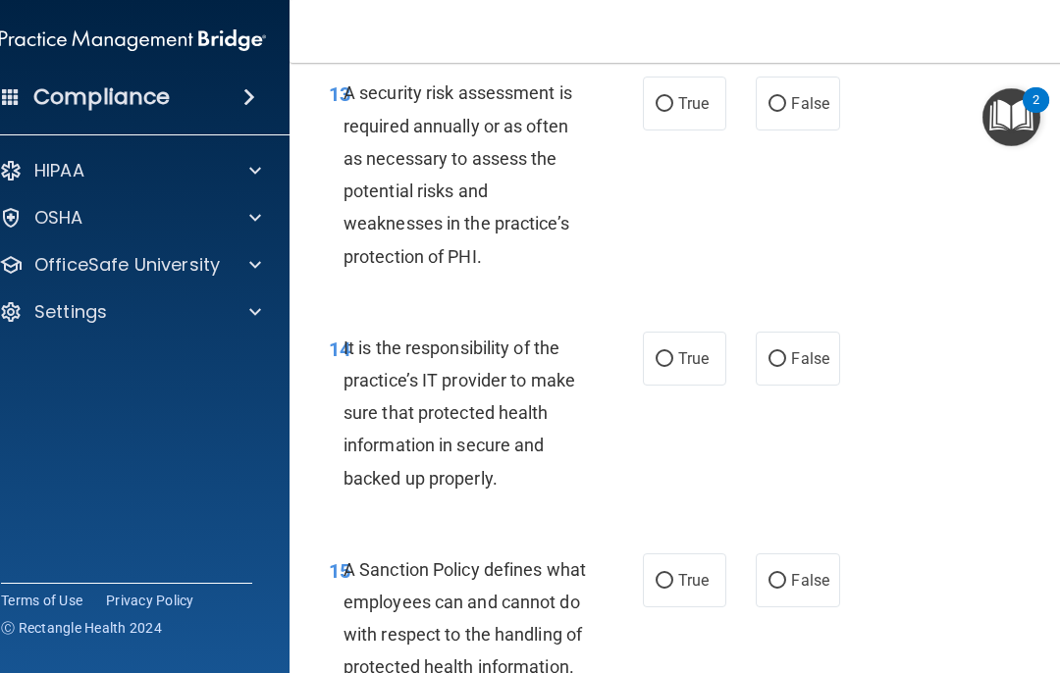
scroll to position [3624, 0]
click at [670, 111] on input "True" at bounding box center [665, 103] width 18 height 15
radio input "true"
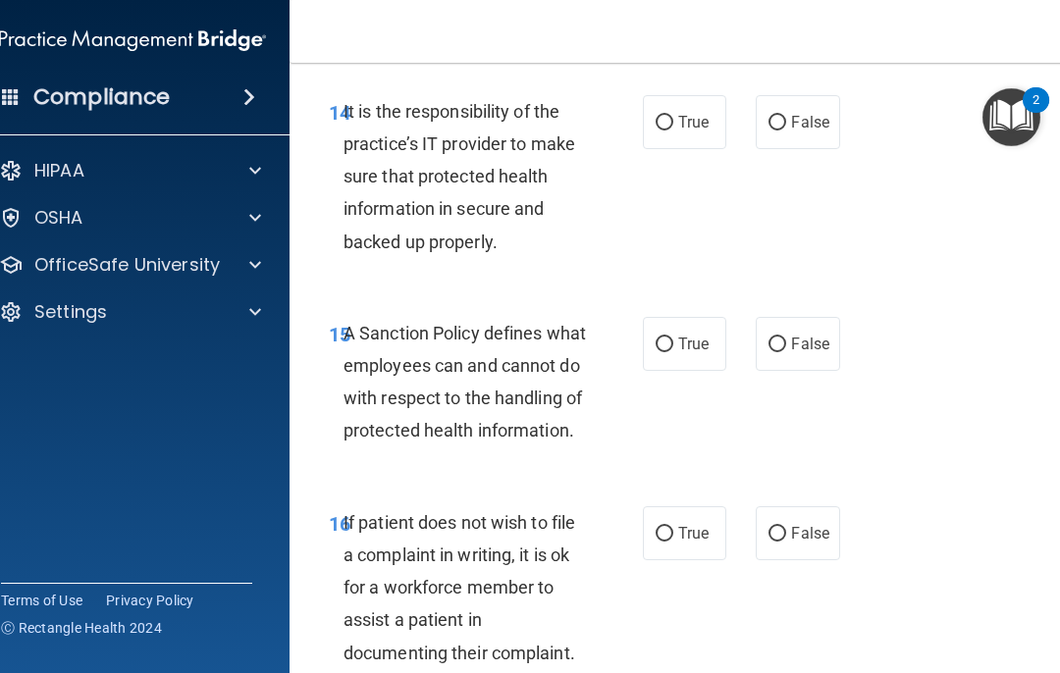
scroll to position [3860, 0]
click at [790, 130] on label "False" at bounding box center [797, 121] width 83 height 54
click at [786, 130] on input "False" at bounding box center [778, 122] width 18 height 15
radio input "true"
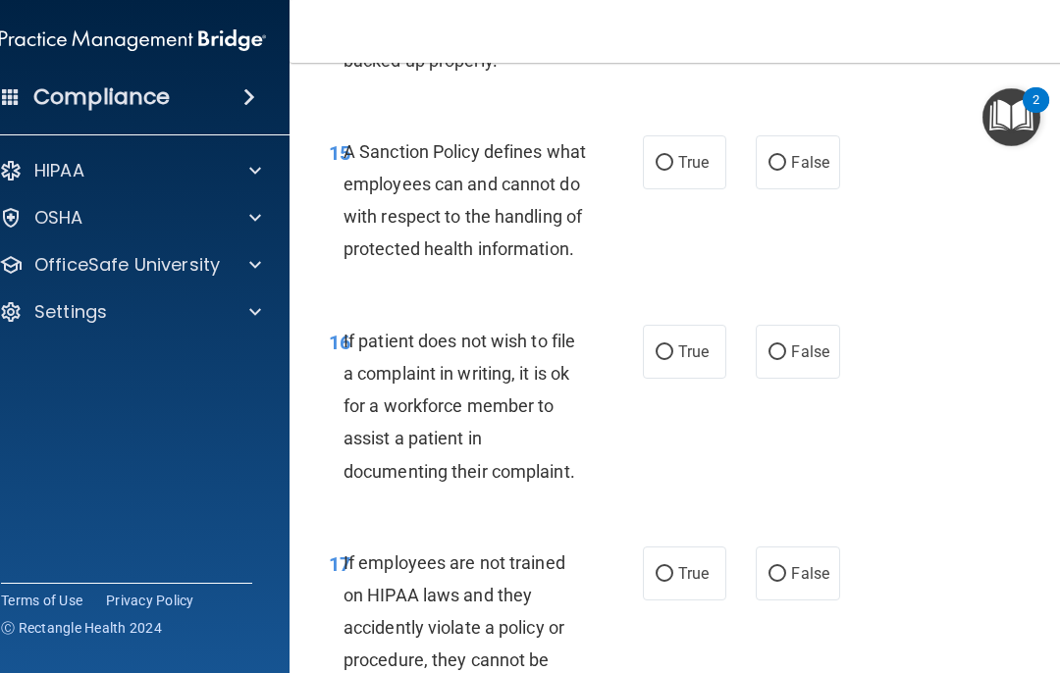
scroll to position [4047, 0]
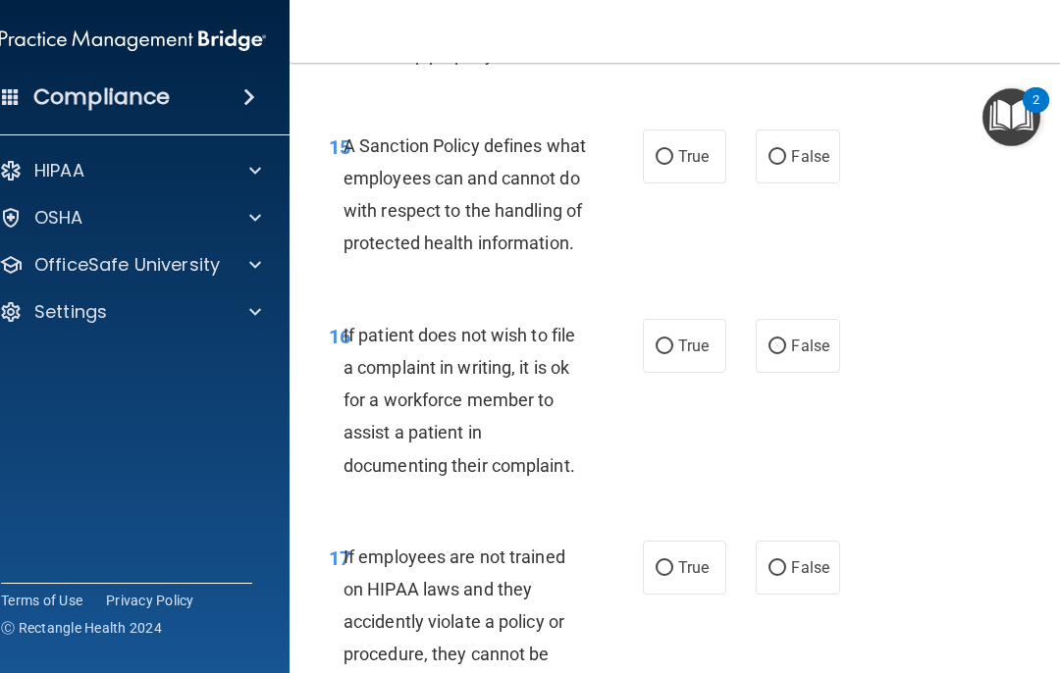
click at [786, 164] on input "False" at bounding box center [778, 157] width 18 height 15
radio input "true"
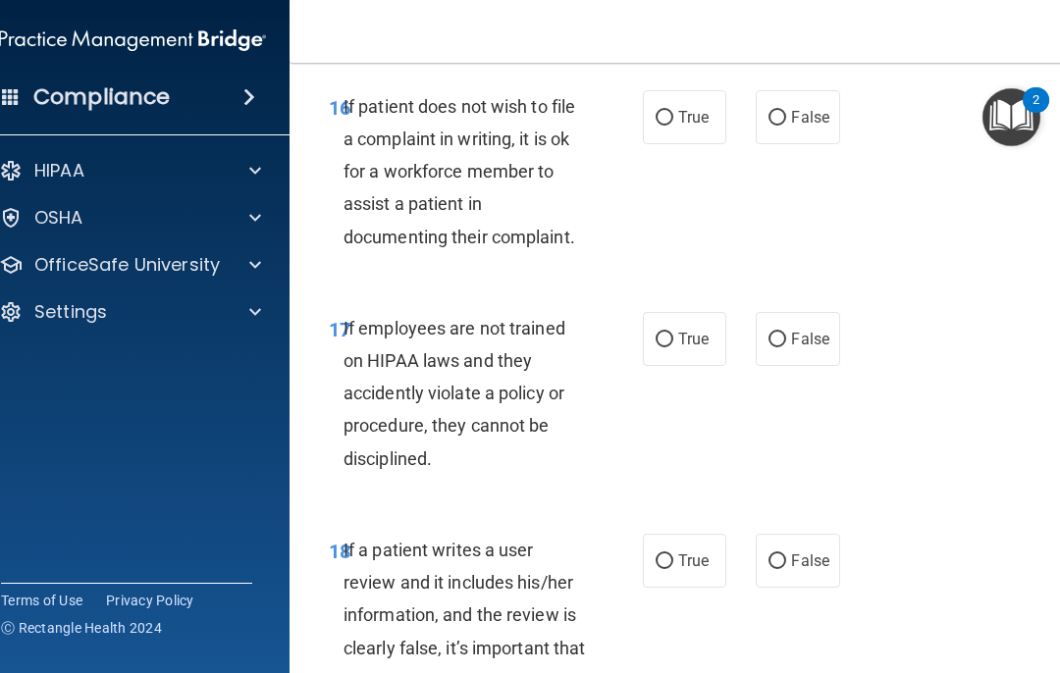
scroll to position [4278, 0]
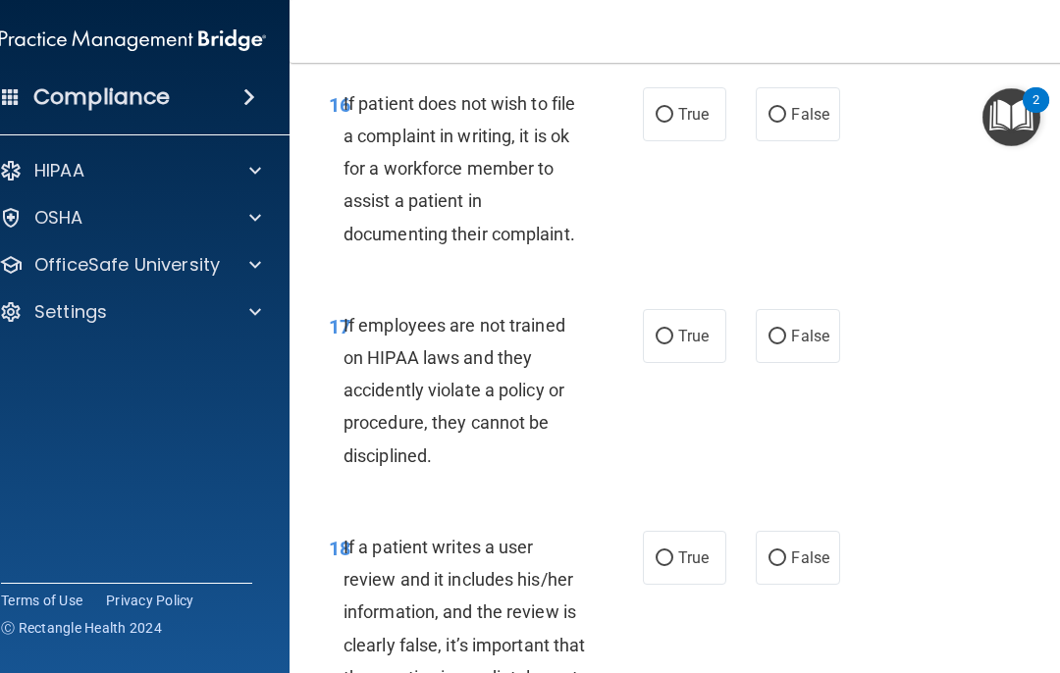
click at [672, 123] on input "True" at bounding box center [665, 115] width 18 height 15
radio input "true"
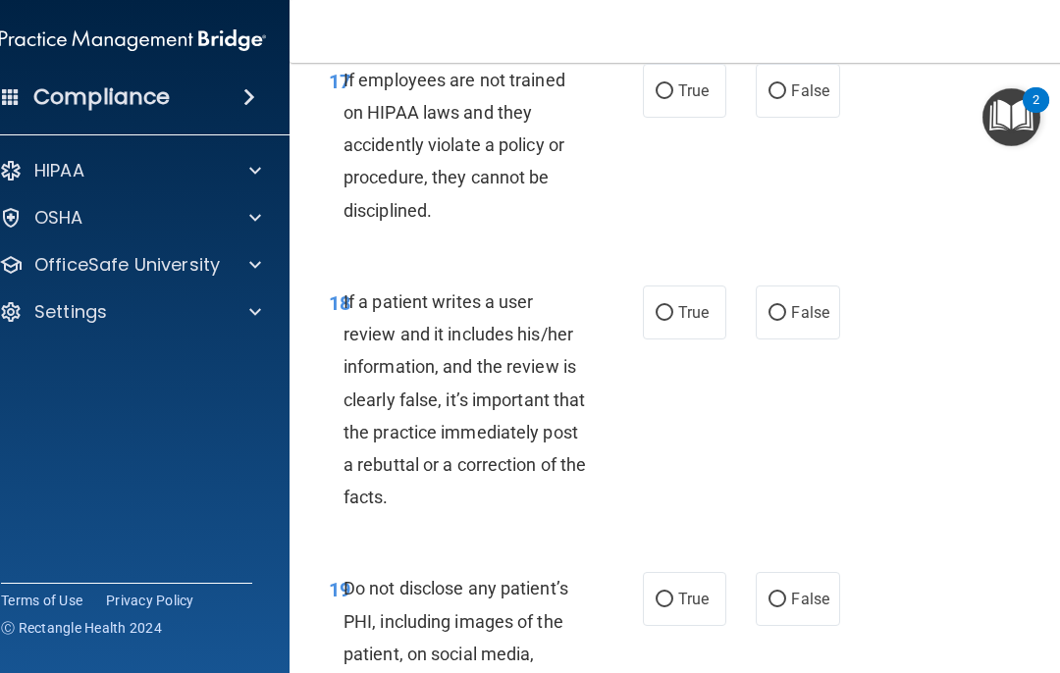
scroll to position [4524, 0]
click at [779, 99] on input "False" at bounding box center [778, 91] width 18 height 15
radio input "true"
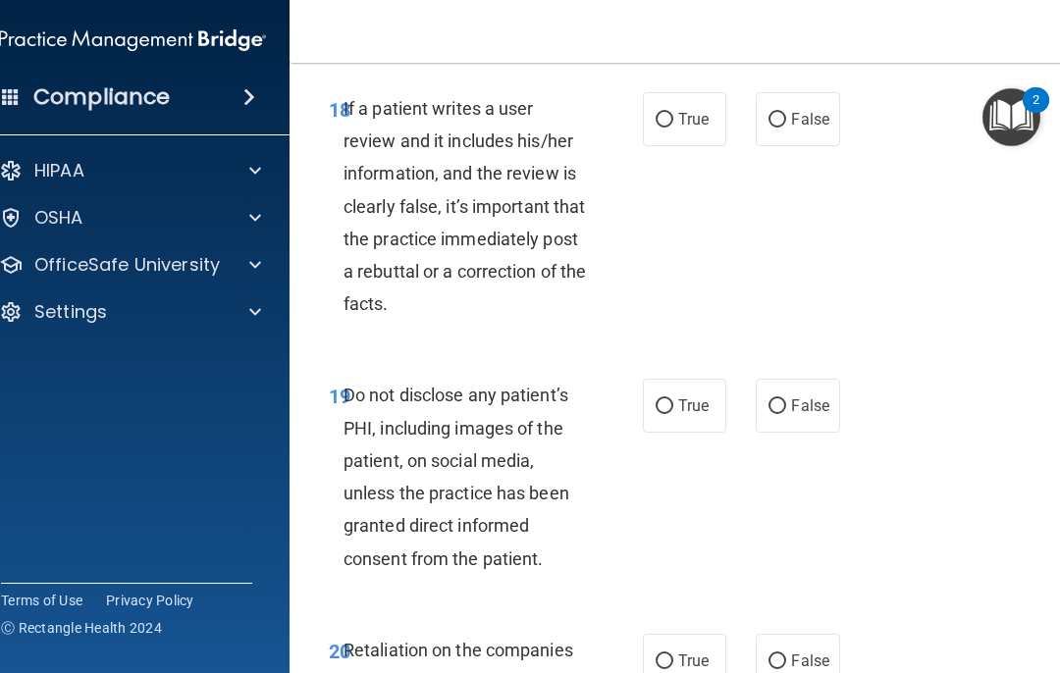
scroll to position [4719, 0]
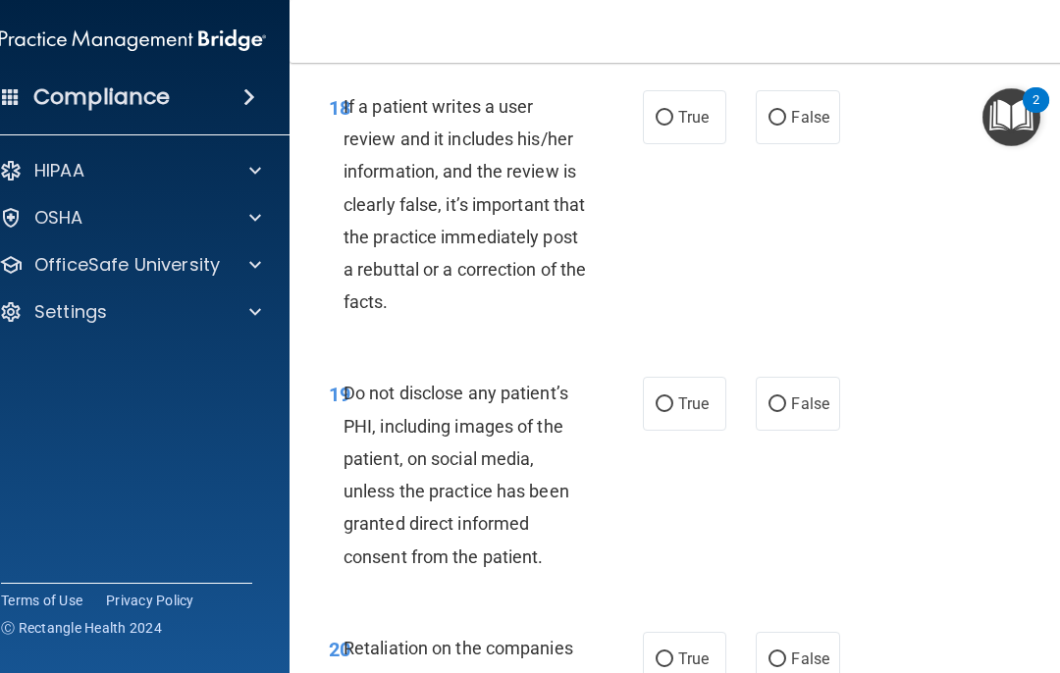
click at [778, 126] on input "False" at bounding box center [778, 118] width 18 height 15
radio input "true"
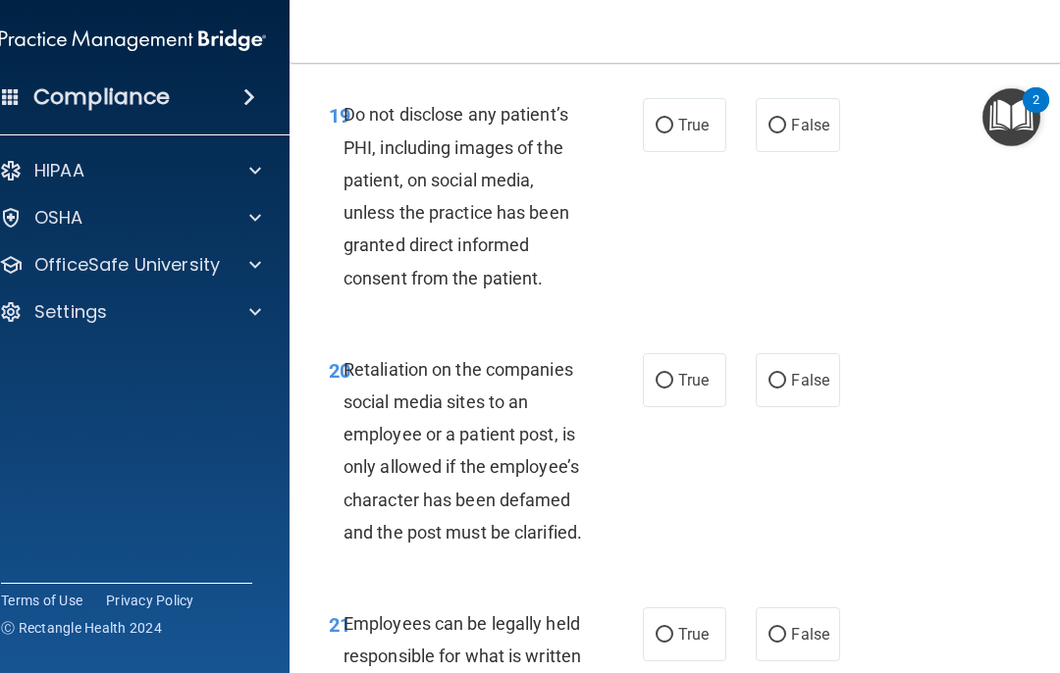
scroll to position [4997, 0]
click at [783, 390] on input "False" at bounding box center [778, 382] width 18 height 15
radio input "true"
click at [662, 134] on input "True" at bounding box center [665, 127] width 18 height 15
radio input "true"
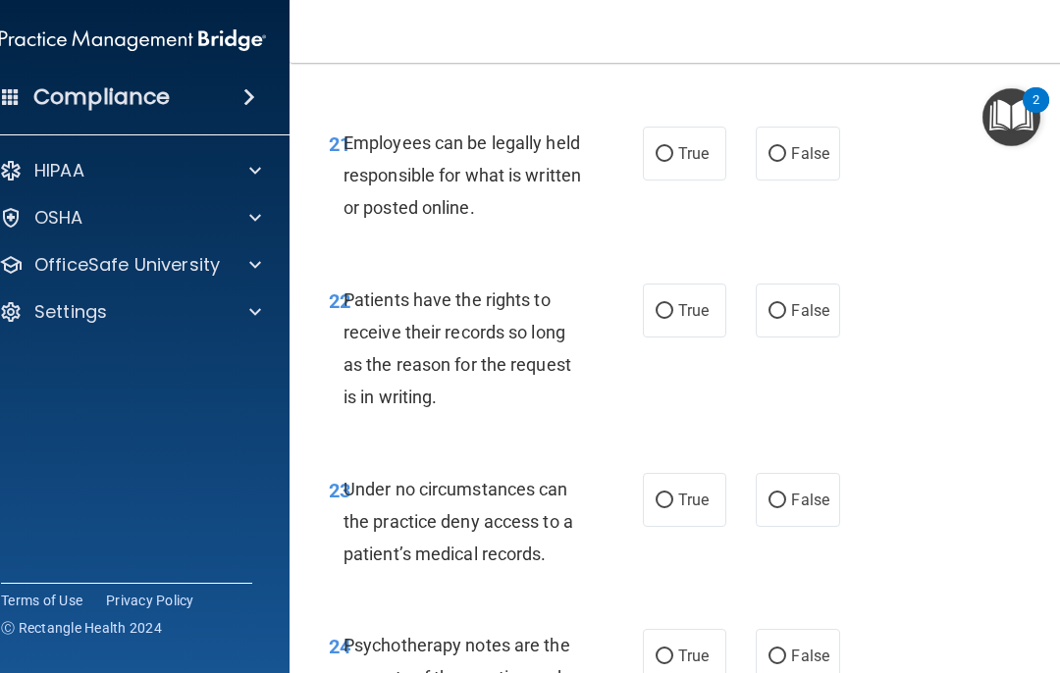
scroll to position [5489, 0]
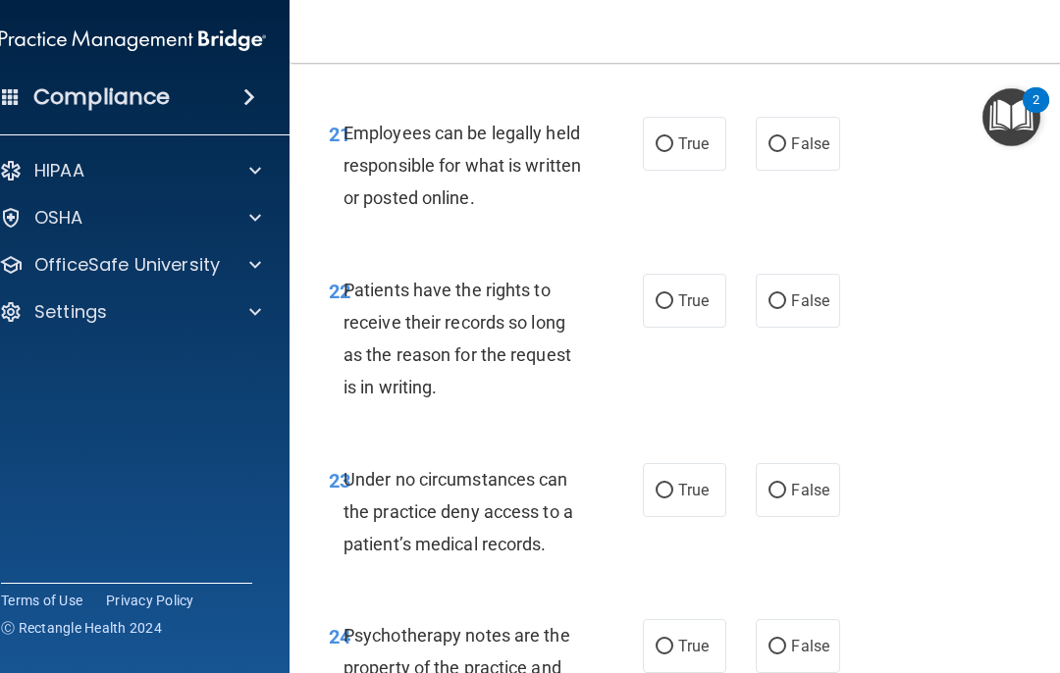
click at [662, 152] on input "True" at bounding box center [665, 144] width 18 height 15
radio input "true"
click at [785, 309] on input "False" at bounding box center [778, 302] width 18 height 15
radio input "true"
click at [772, 499] on input "False" at bounding box center [778, 491] width 18 height 15
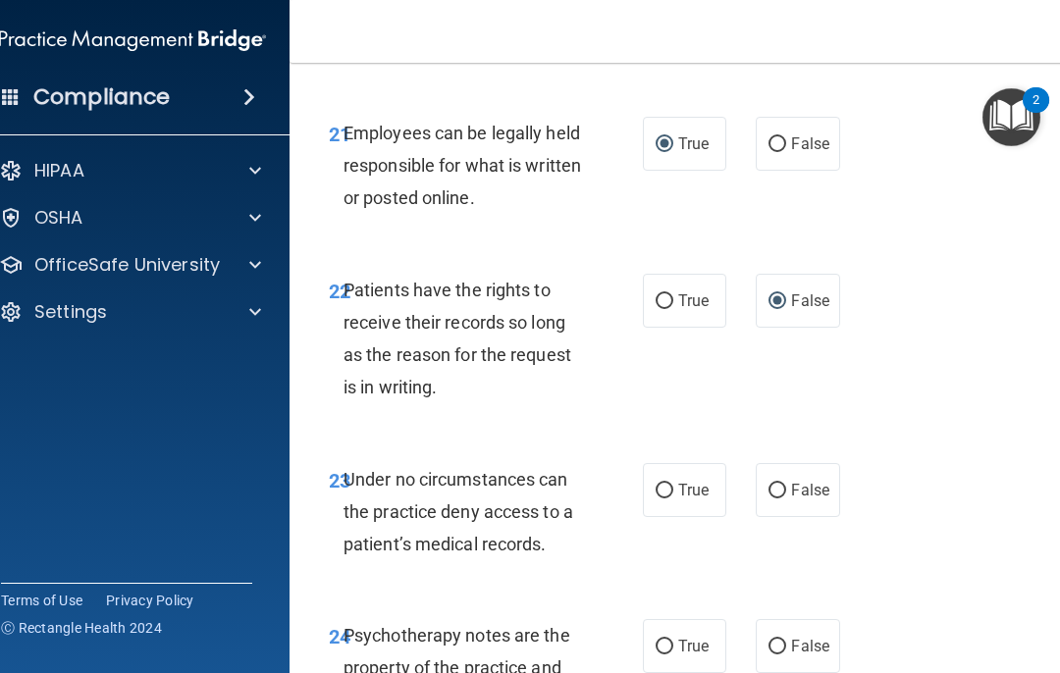
radio input "true"
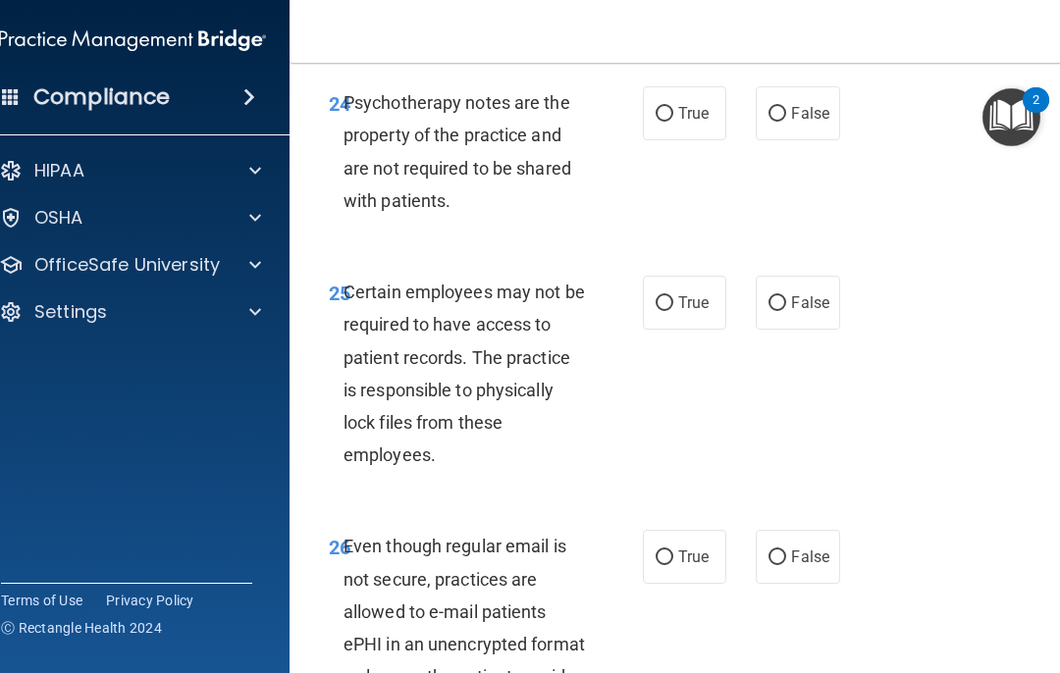
scroll to position [6026, 0]
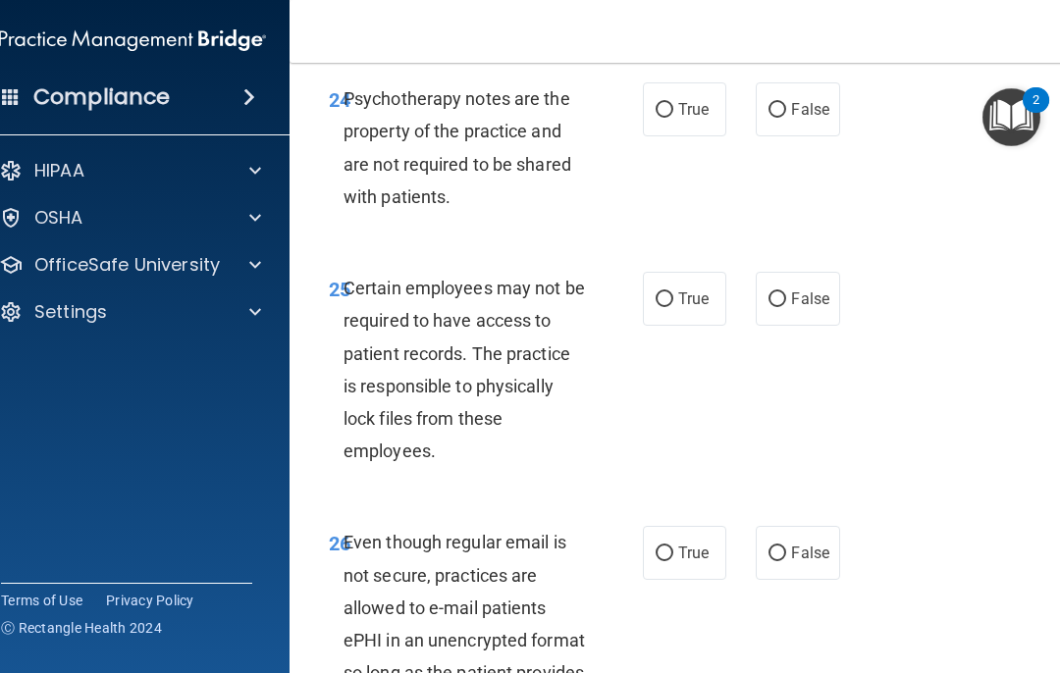
click at [670, 118] on input "True" at bounding box center [665, 110] width 18 height 15
radio input "true"
click at [662, 307] on input "True" at bounding box center [665, 300] width 18 height 15
radio input "true"
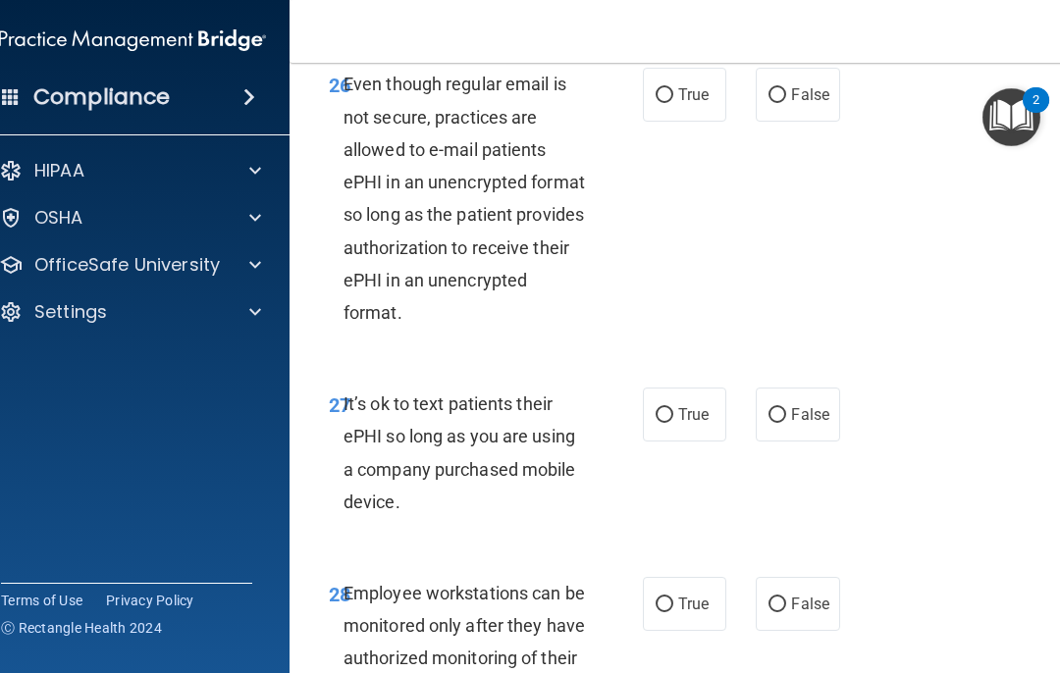
scroll to position [6495, 0]
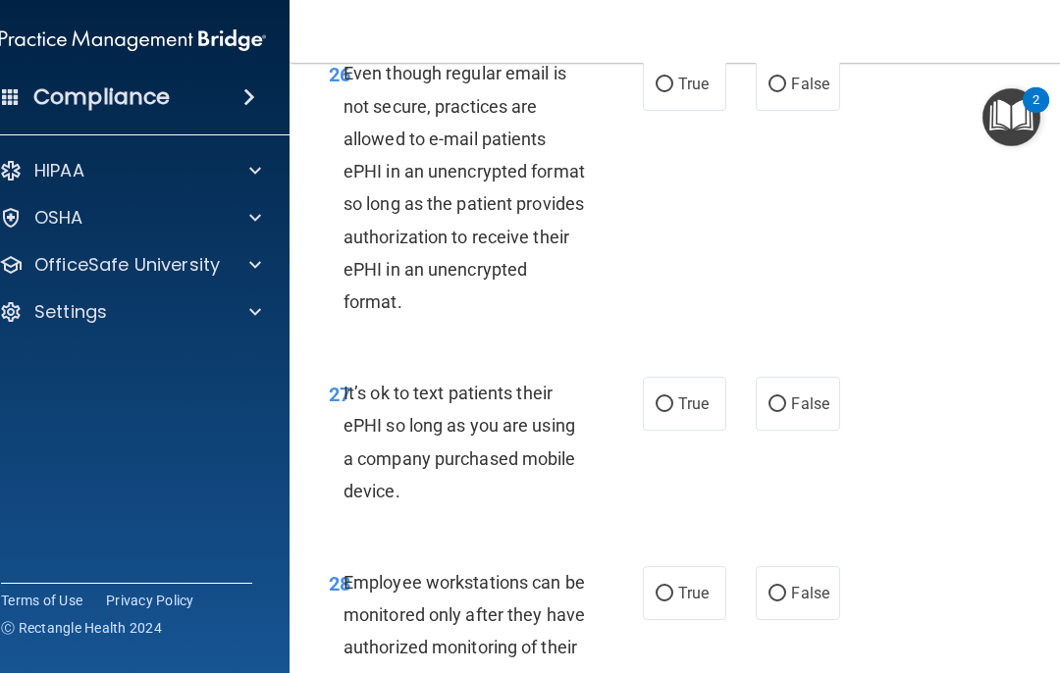
click at [780, 412] on input "False" at bounding box center [778, 405] width 18 height 15
radio input "true"
click at [665, 92] on input "True" at bounding box center [665, 85] width 18 height 15
radio input "true"
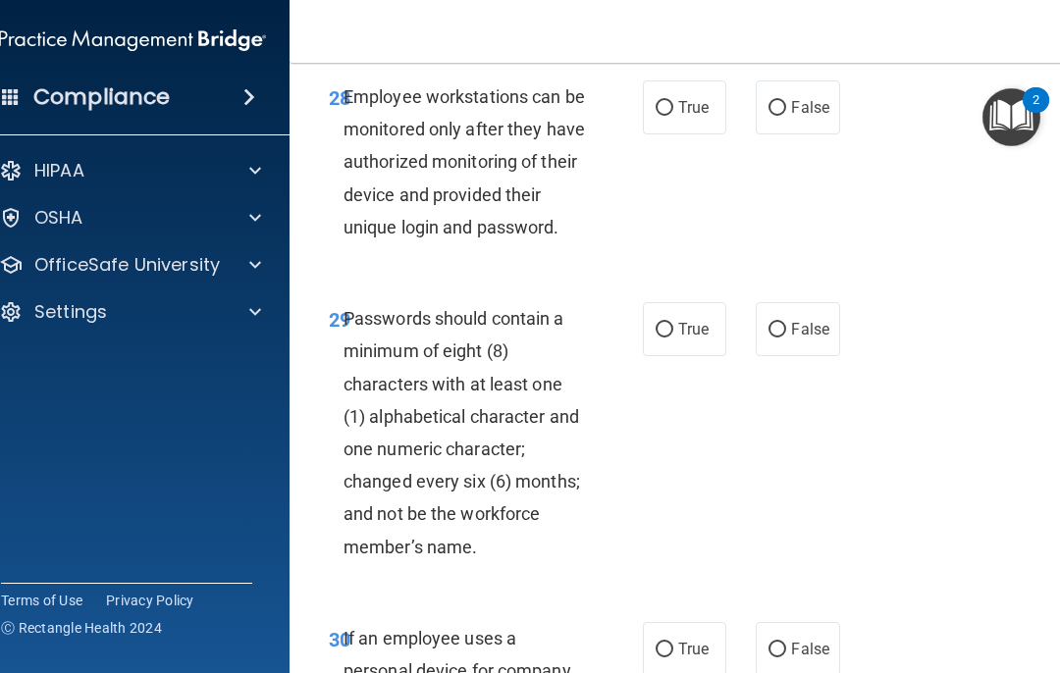
scroll to position [7001, 0]
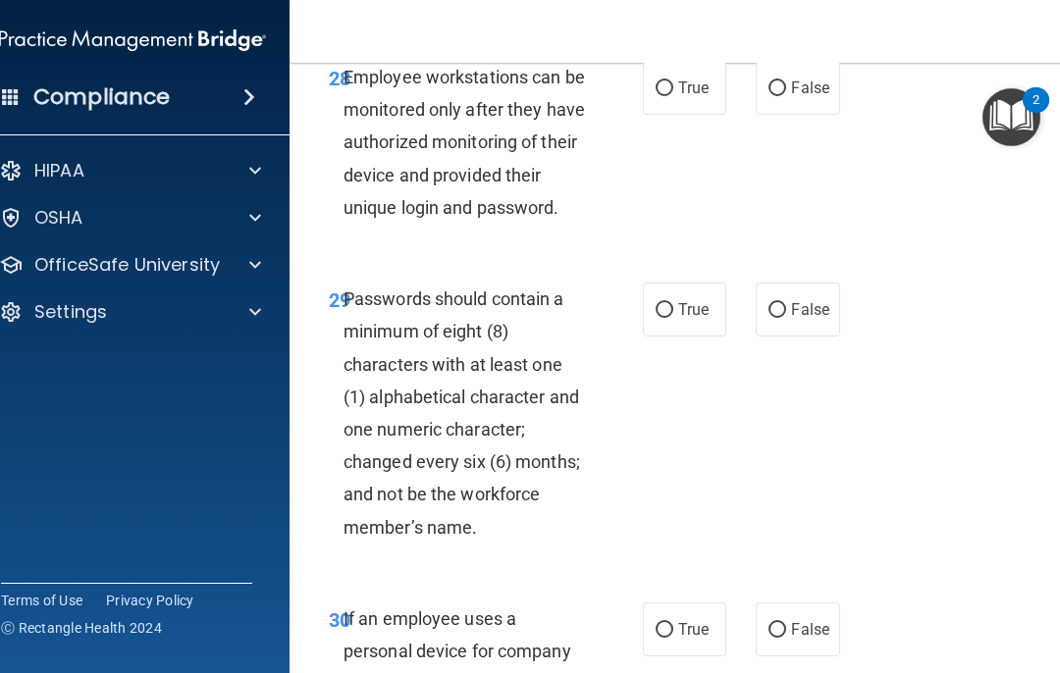
click at [782, 98] on label "False" at bounding box center [797, 88] width 83 height 54
click at [782, 96] on input "False" at bounding box center [778, 88] width 18 height 15
radio input "true"
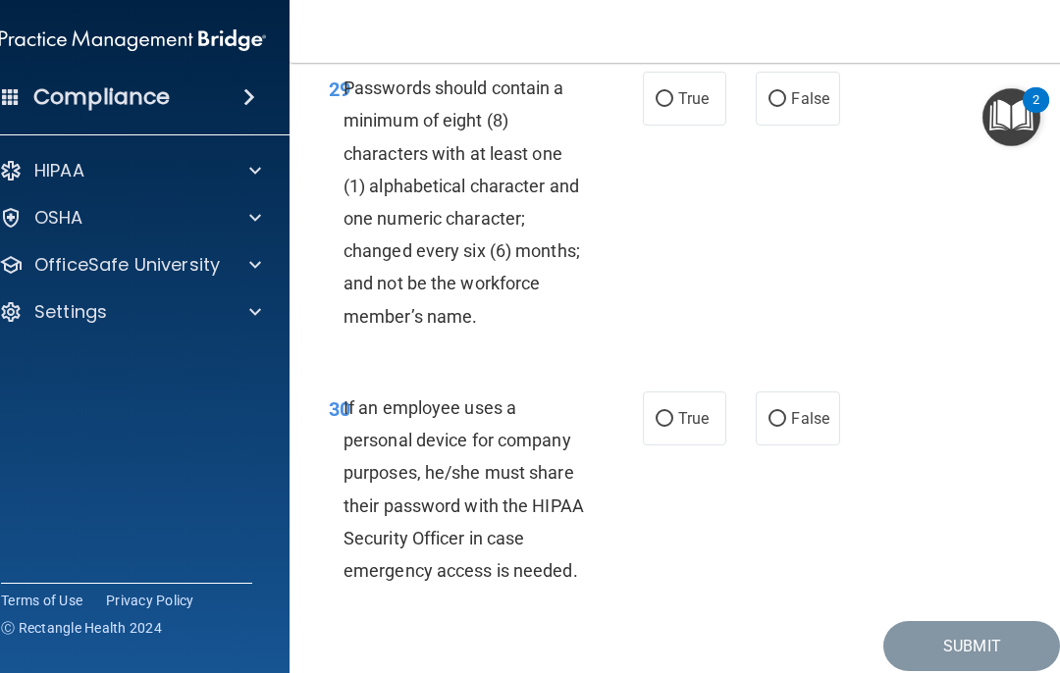
scroll to position [7217, 0]
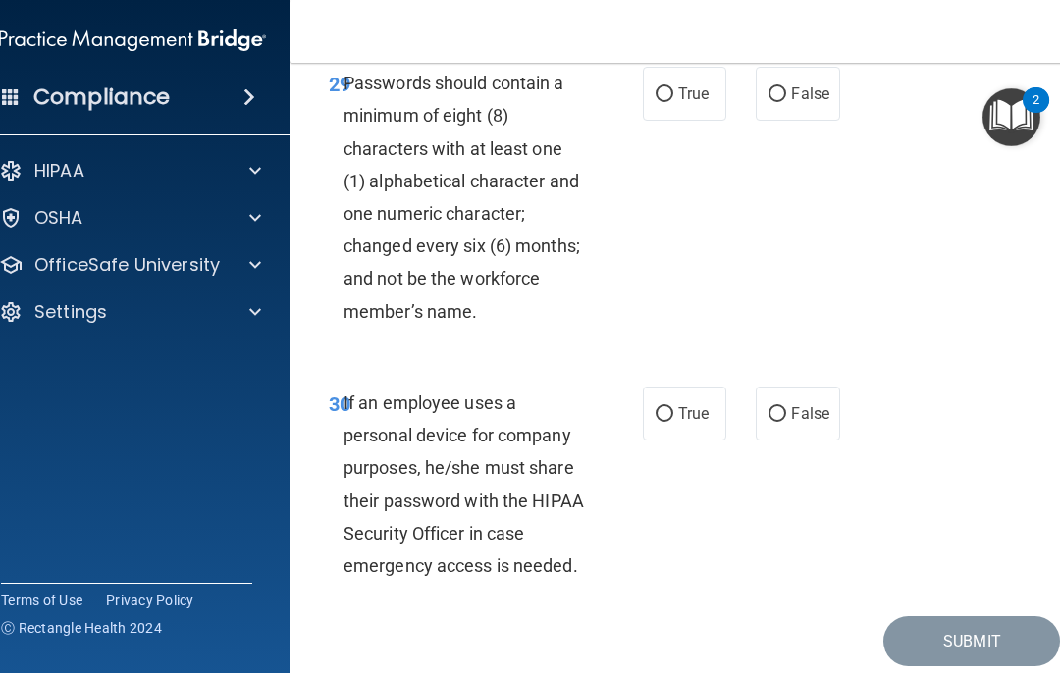
click at [658, 102] on input "True" at bounding box center [665, 94] width 18 height 15
radio input "true"
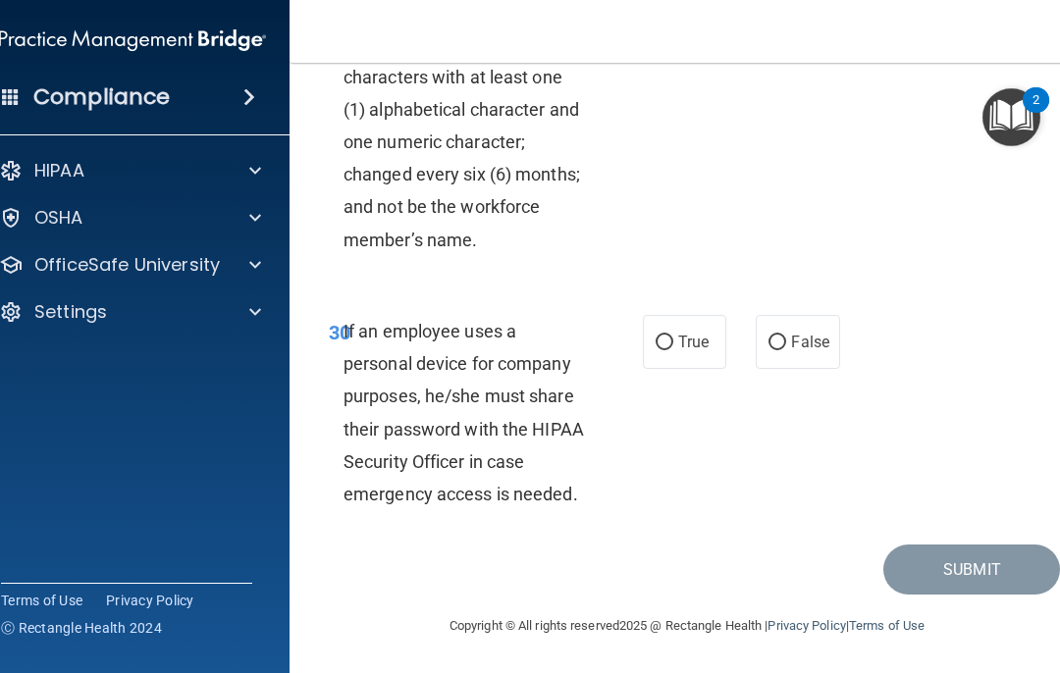
scroll to position [7313, 0]
click at [775, 345] on input "False" at bounding box center [778, 343] width 18 height 15
radio input "true"
click at [938, 568] on button "Submit" at bounding box center [972, 570] width 177 height 50
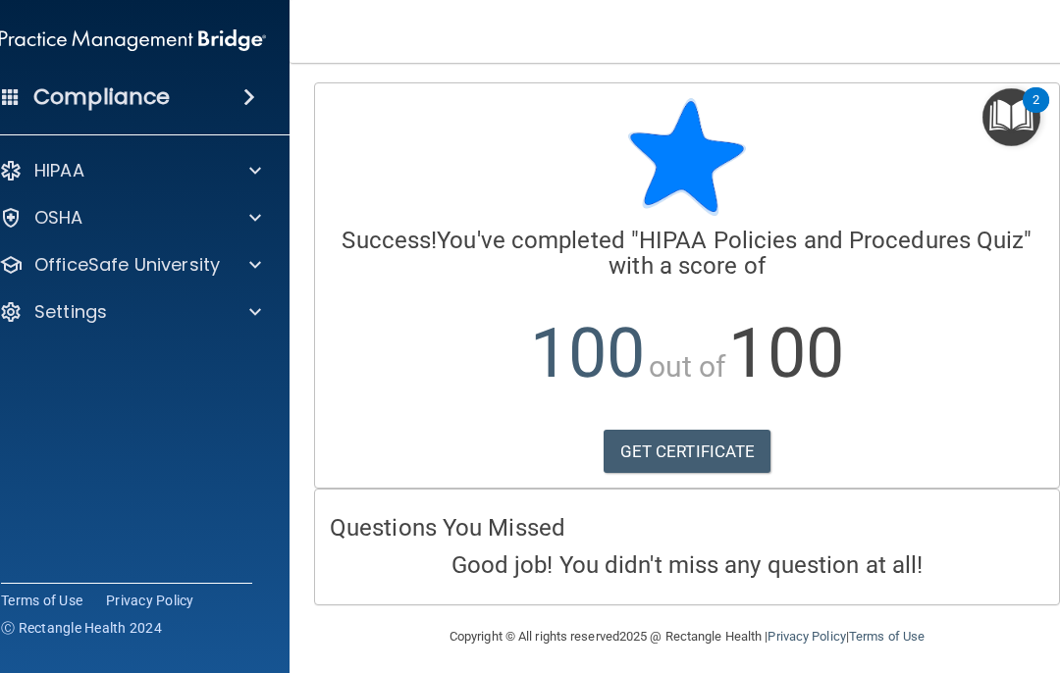
click at [253, 264] on span at bounding box center [255, 265] width 12 height 24
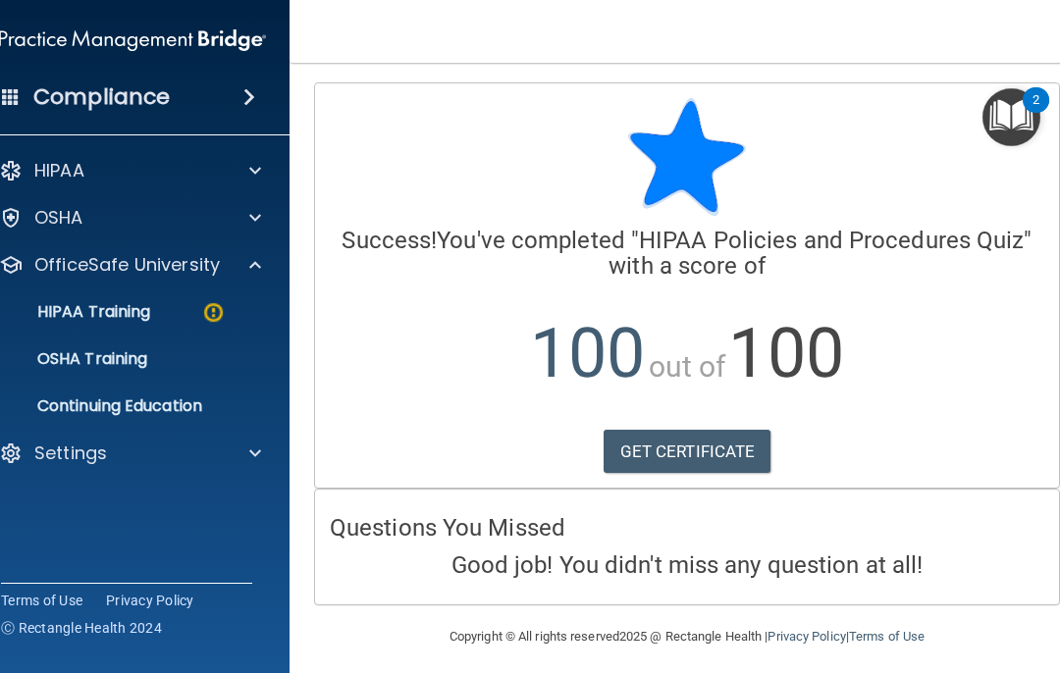
click at [106, 314] on p "HIPAA Training" at bounding box center [69, 312] width 162 height 20
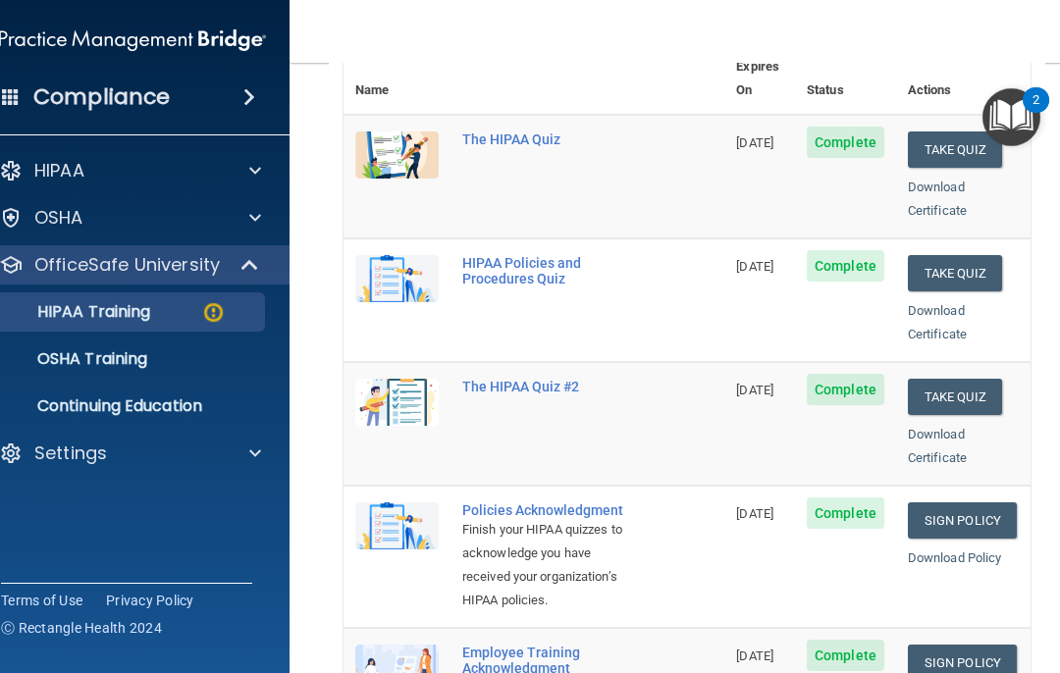
scroll to position [255, 0]
click at [953, 378] on button "Take Quiz" at bounding box center [955, 396] width 94 height 36
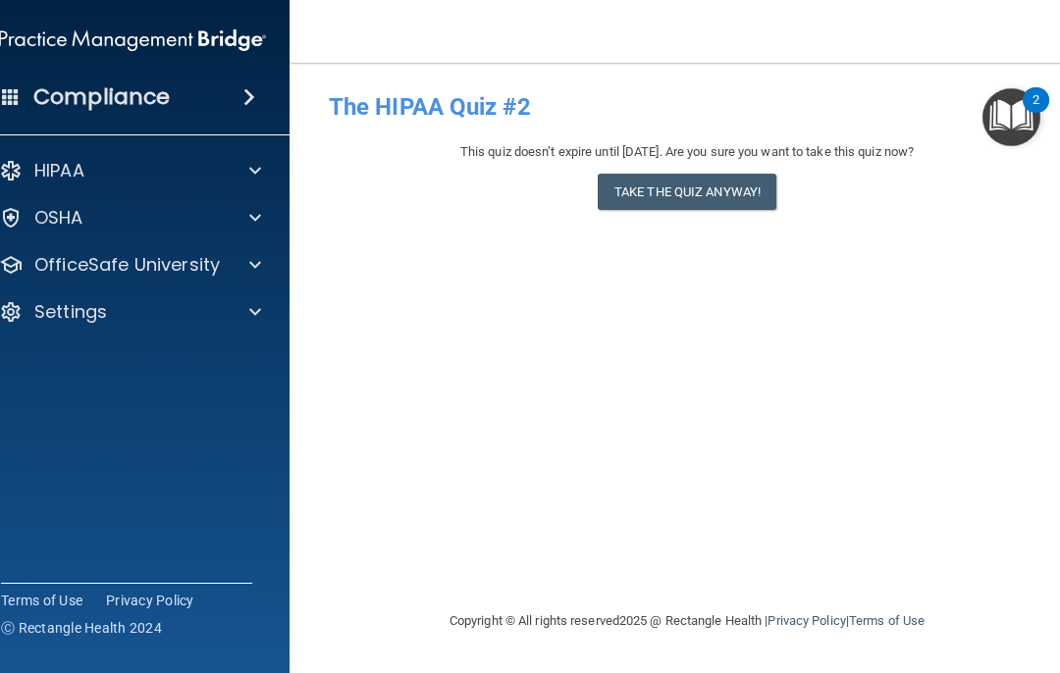
click at [674, 189] on button "Take the quiz anyway!" at bounding box center [687, 192] width 179 height 36
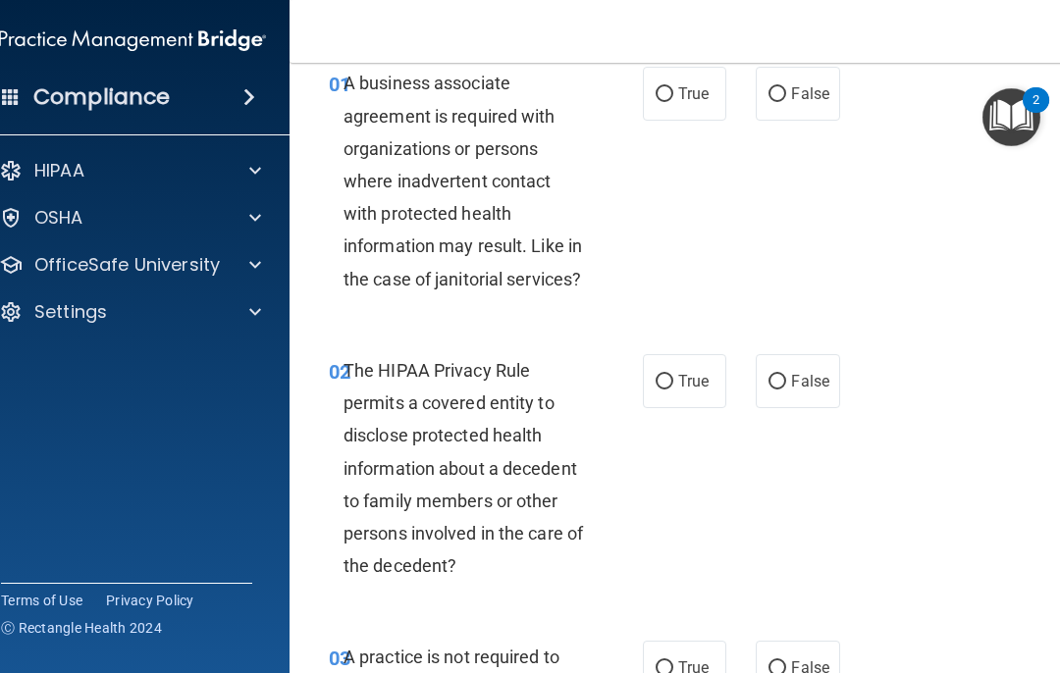
scroll to position [90, 0]
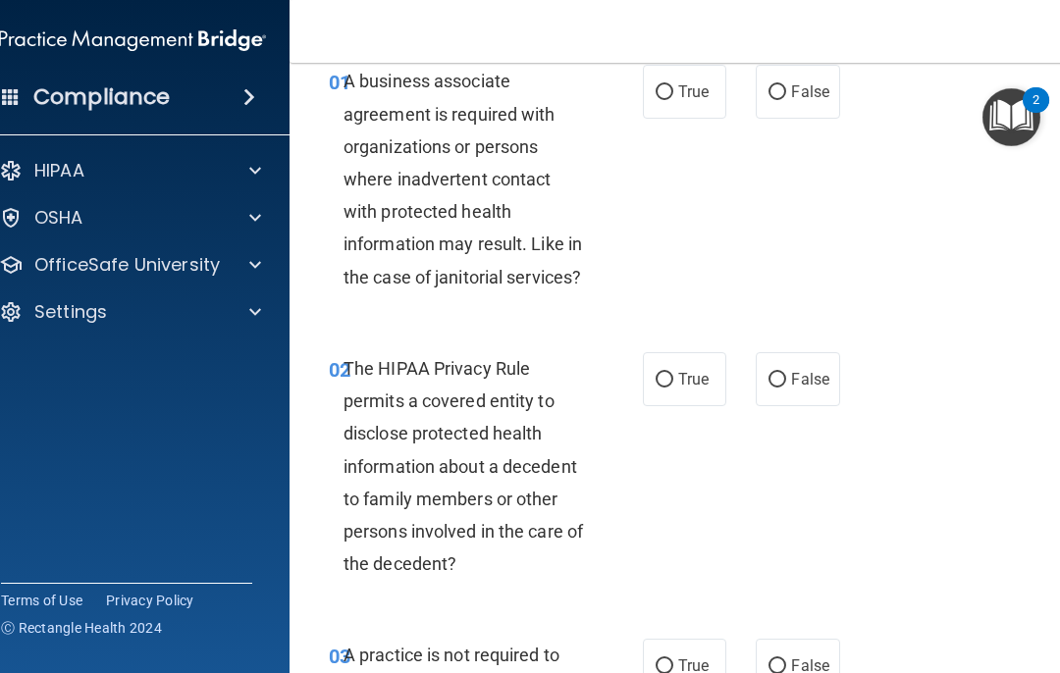
click at [792, 86] on span "False" at bounding box center [810, 91] width 38 height 19
click at [786, 86] on input "False" at bounding box center [778, 92] width 18 height 15
radio input "true"
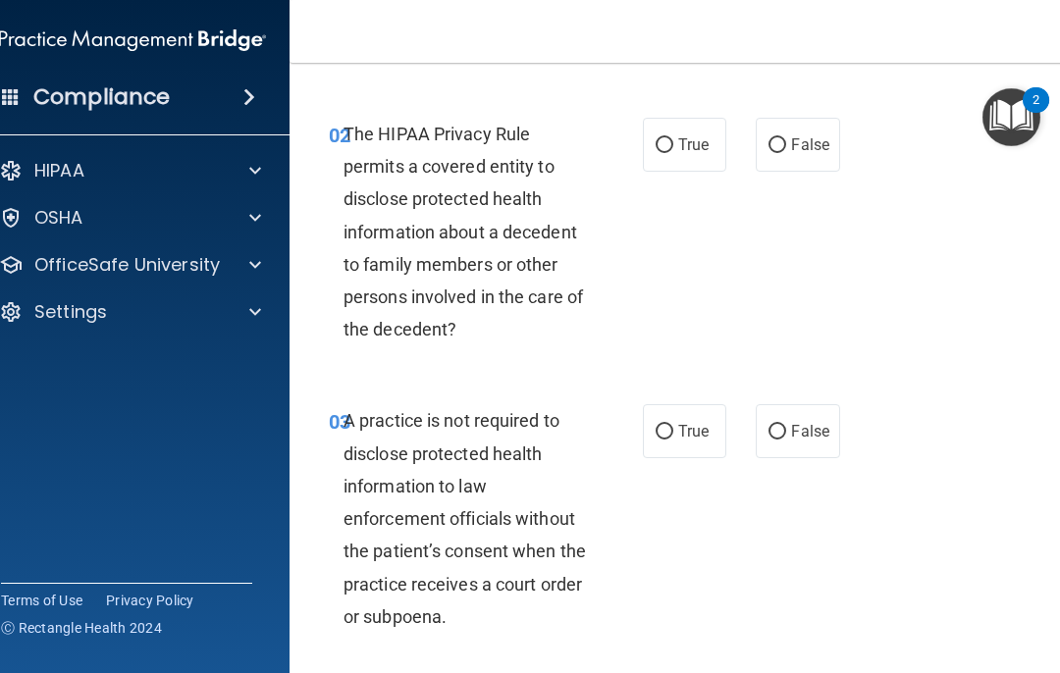
scroll to position [335, 0]
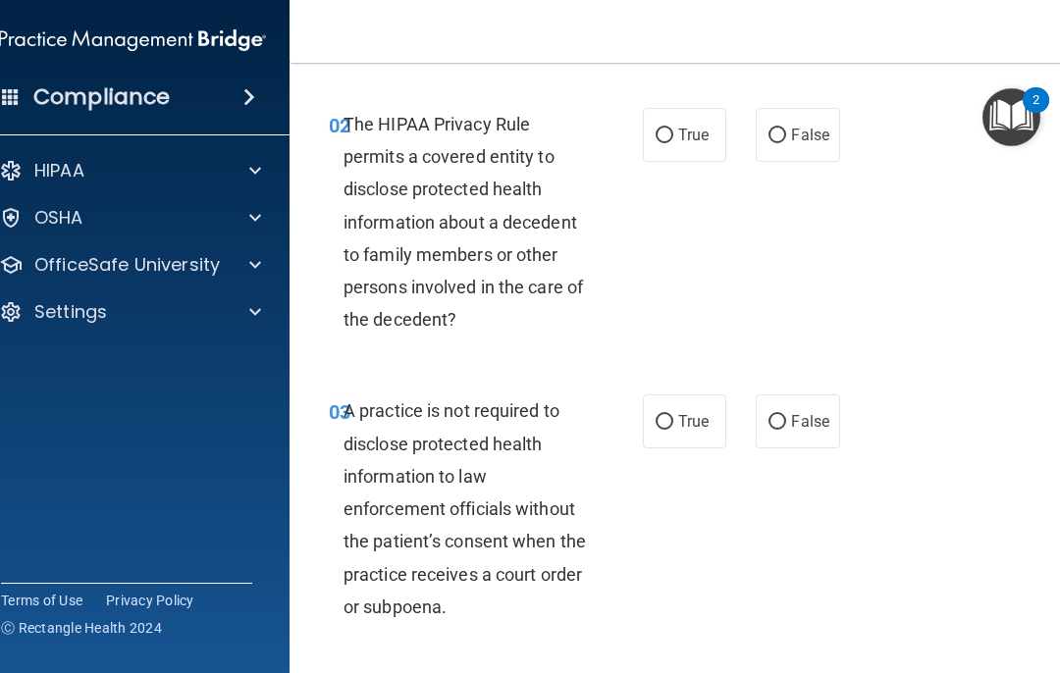
click at [669, 134] on input "True" at bounding box center [665, 136] width 18 height 15
radio input "true"
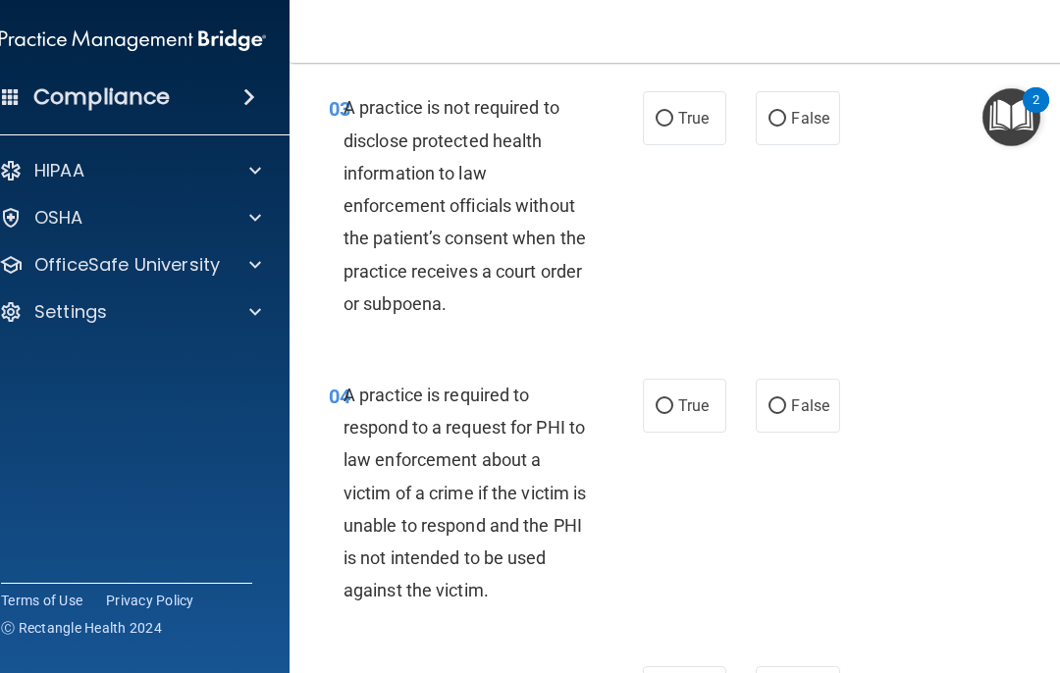
scroll to position [641, 0]
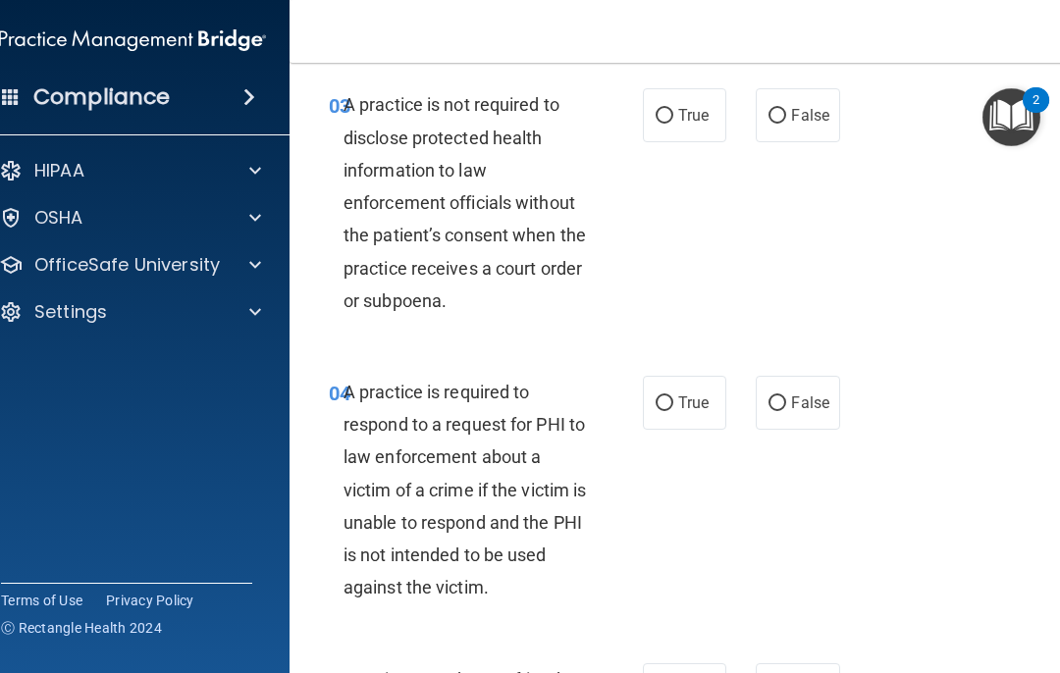
click at [784, 119] on label "False" at bounding box center [797, 115] width 83 height 54
click at [784, 119] on input "False" at bounding box center [778, 116] width 18 height 15
radio input "true"
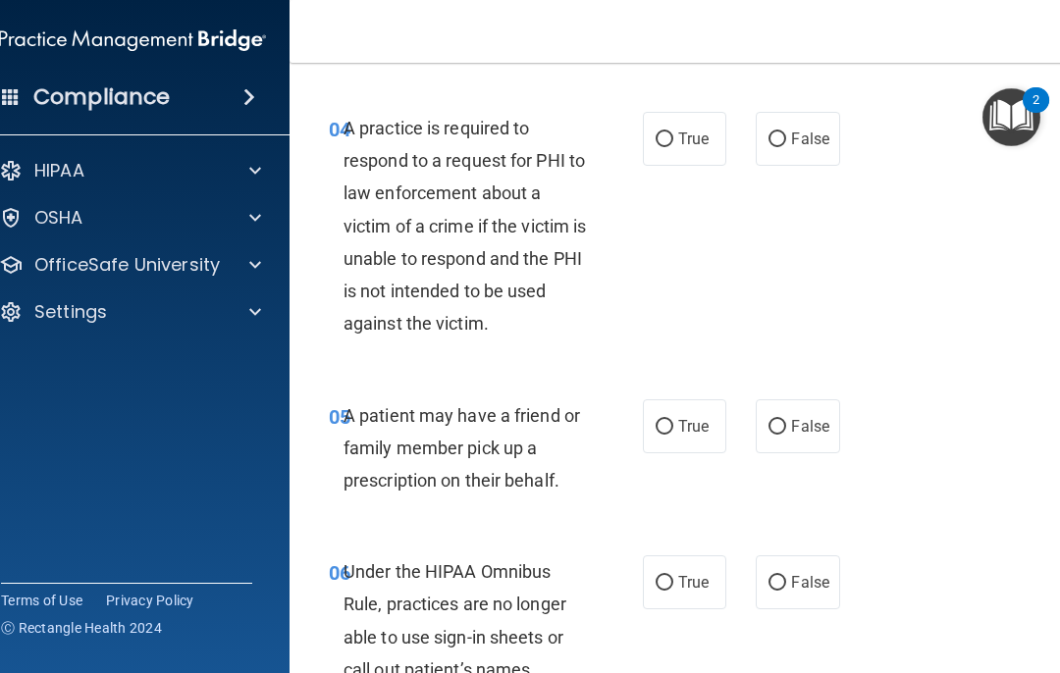
scroll to position [909, 0]
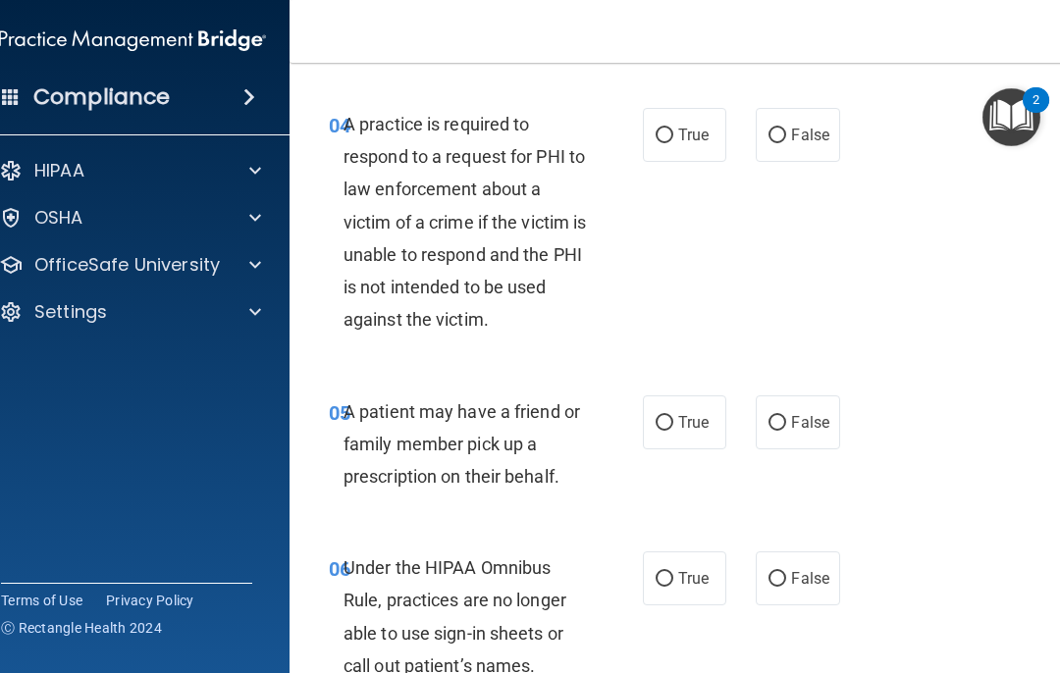
click at [673, 132] on label "True" at bounding box center [684, 135] width 83 height 54
click at [673, 132] on input "True" at bounding box center [665, 136] width 18 height 15
radio input "true"
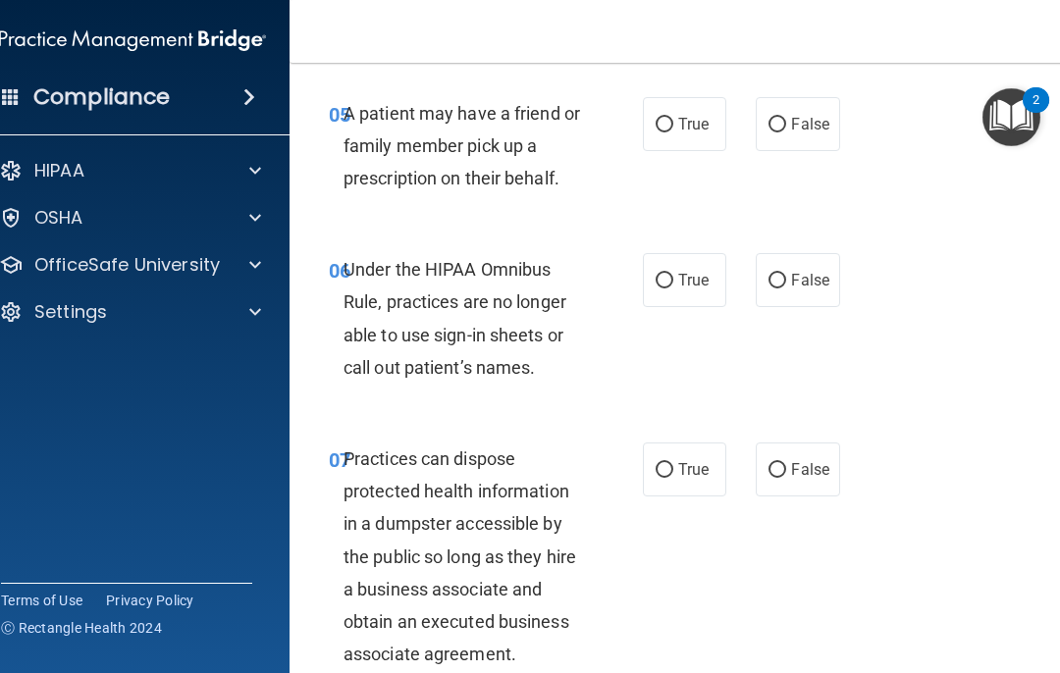
scroll to position [1209, 0]
click at [674, 117] on label "True" at bounding box center [684, 123] width 83 height 54
click at [673, 117] on input "True" at bounding box center [665, 124] width 18 height 15
radio input "true"
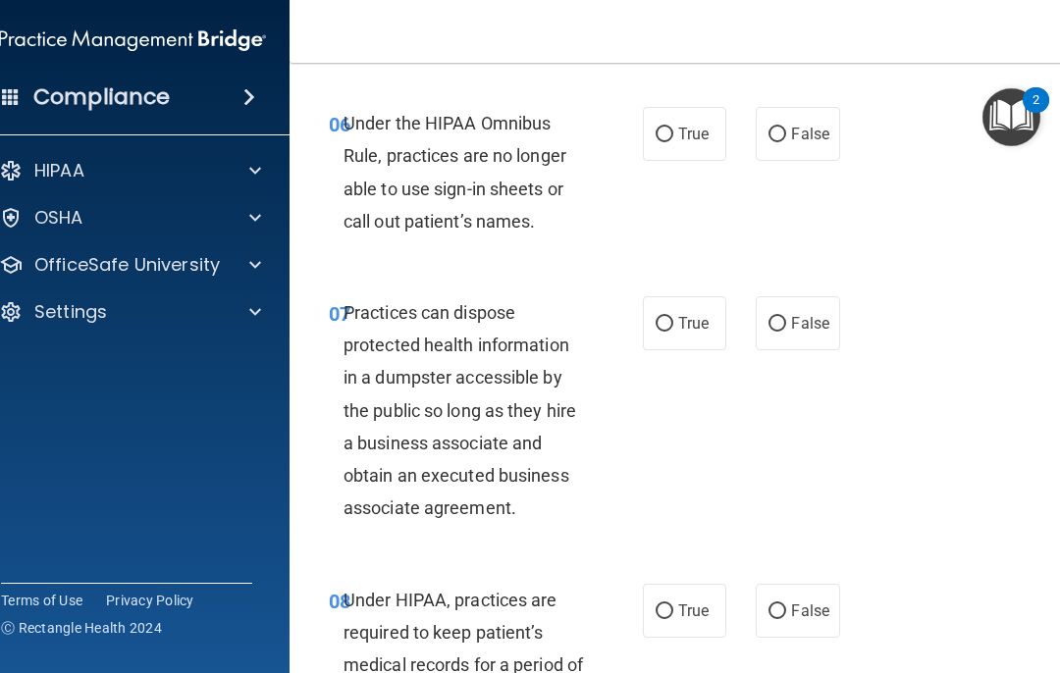
scroll to position [1356, 0]
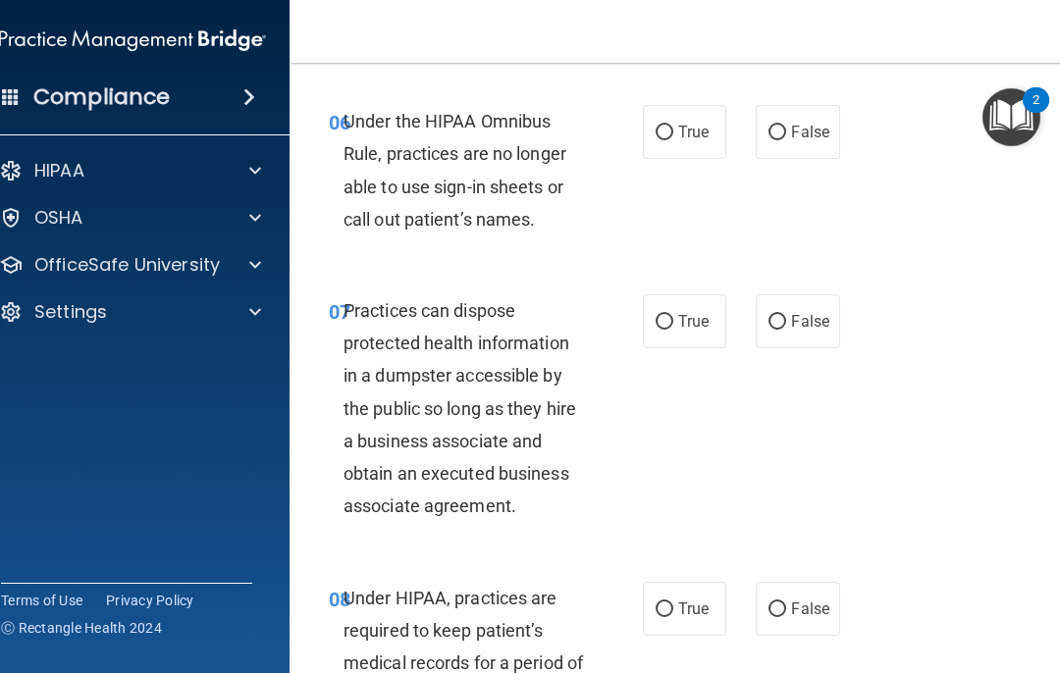
click at [786, 118] on label "False" at bounding box center [797, 132] width 83 height 54
click at [786, 126] on input "False" at bounding box center [778, 133] width 18 height 15
radio input "true"
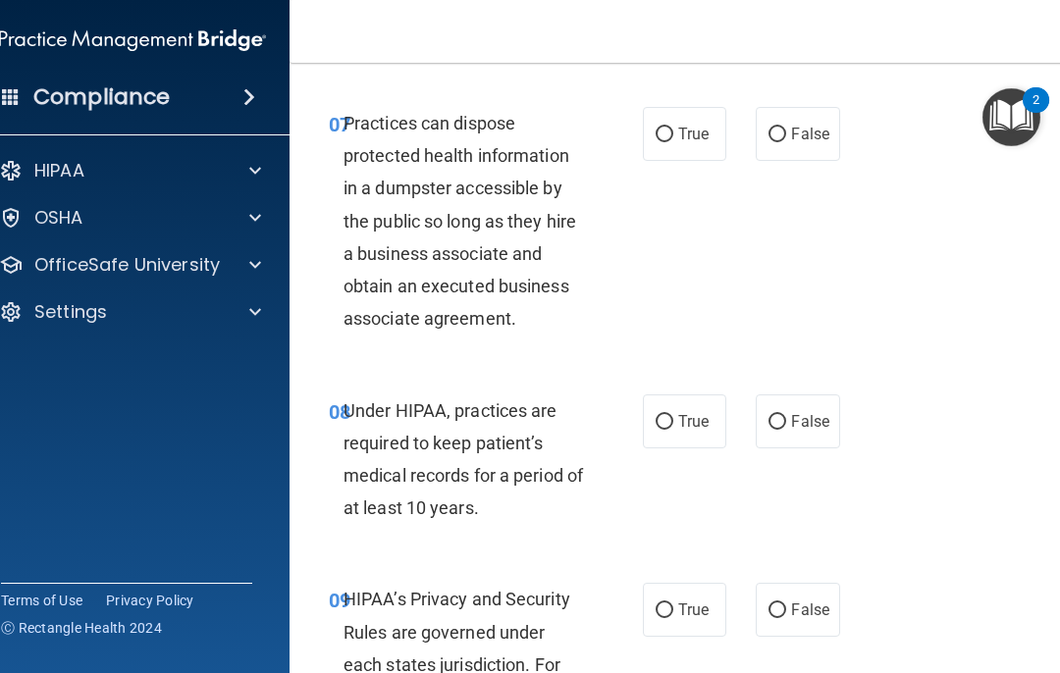
scroll to position [1549, 0]
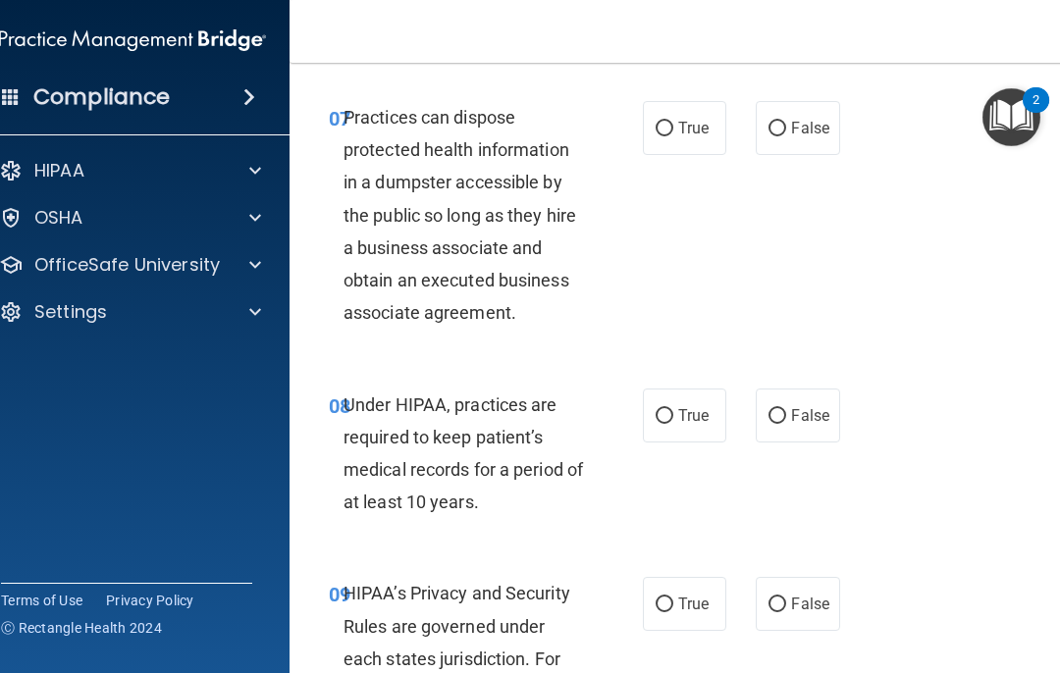
click at [779, 135] on label "False" at bounding box center [797, 128] width 83 height 54
click at [779, 135] on input "False" at bounding box center [778, 129] width 18 height 15
radio input "true"
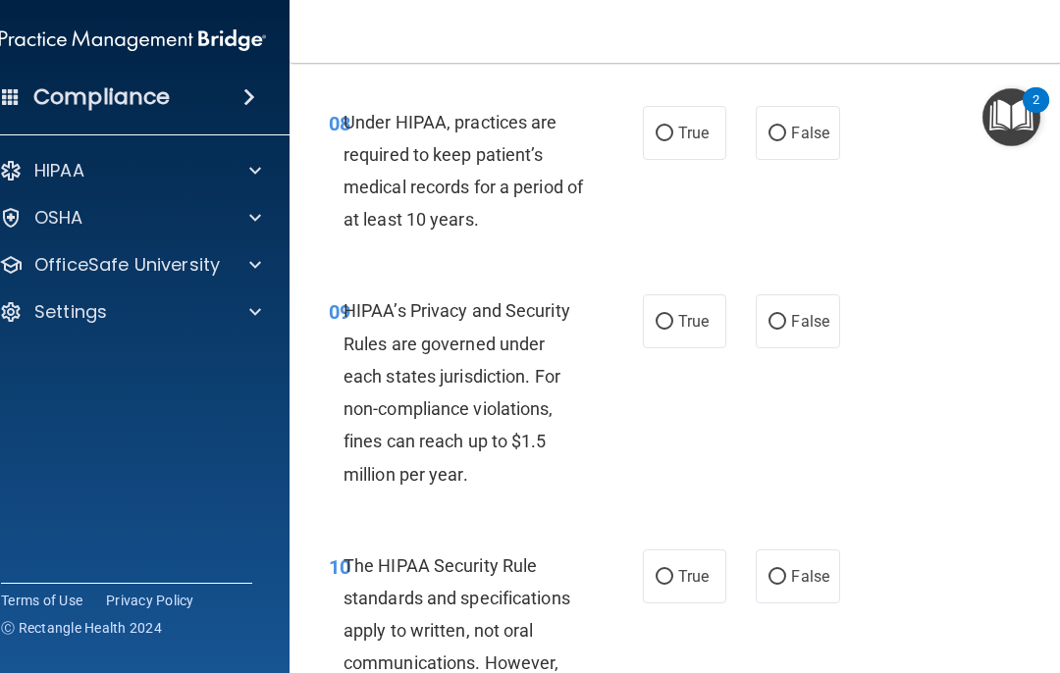
scroll to position [1836, 0]
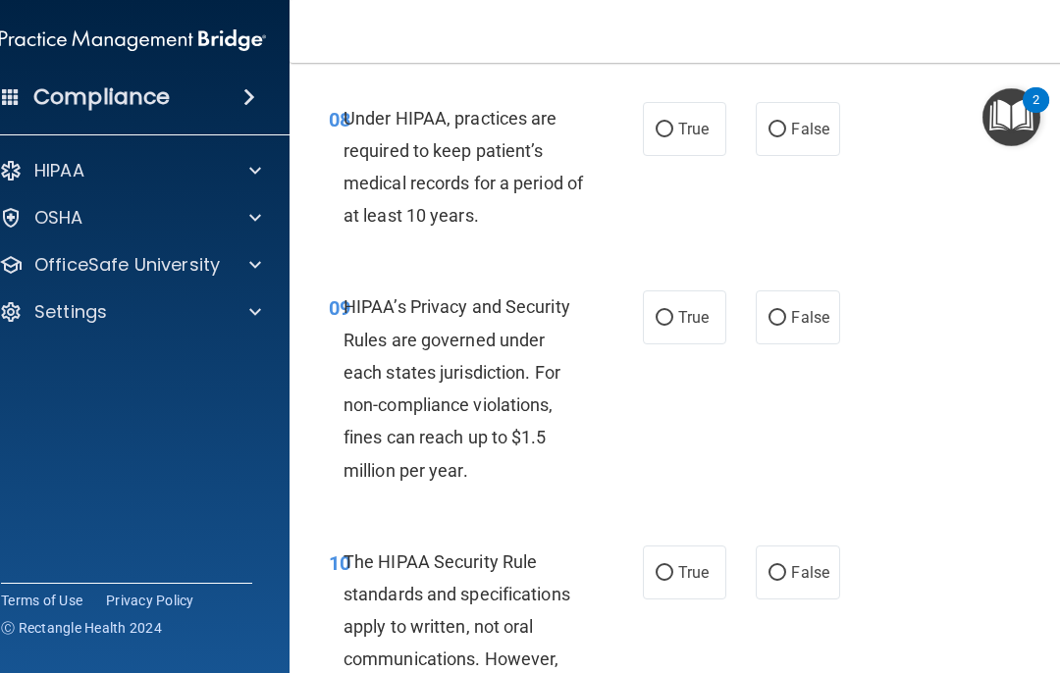
click at [776, 127] on input "False" at bounding box center [778, 130] width 18 height 15
radio input "true"
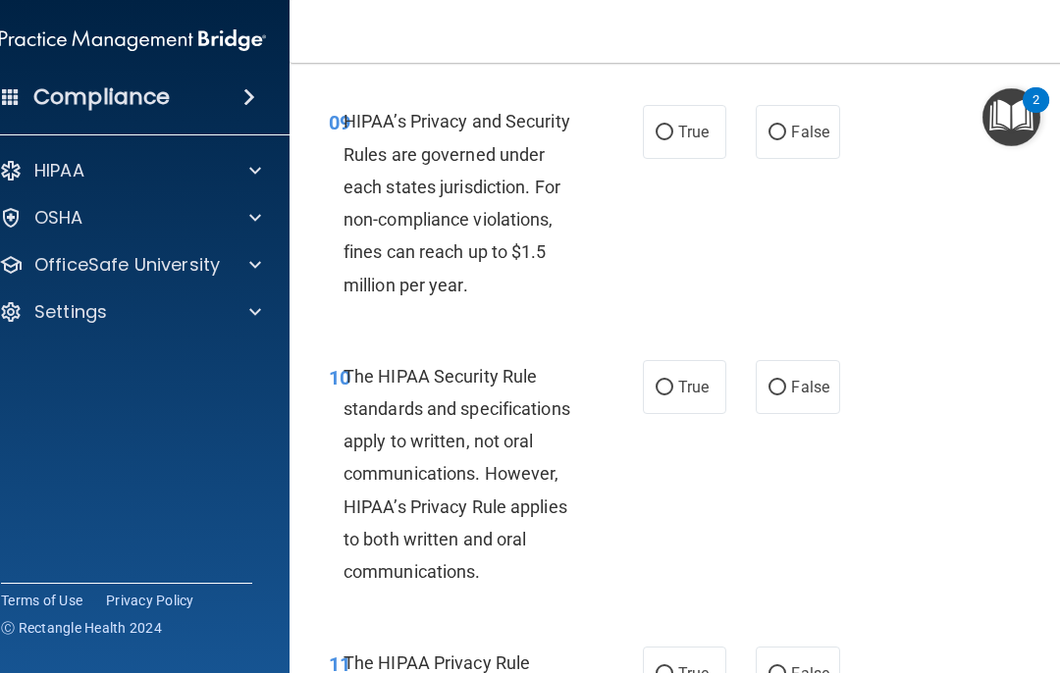
scroll to position [2022, 0]
click at [665, 129] on input "True" at bounding box center [665, 132] width 18 height 15
radio input "true"
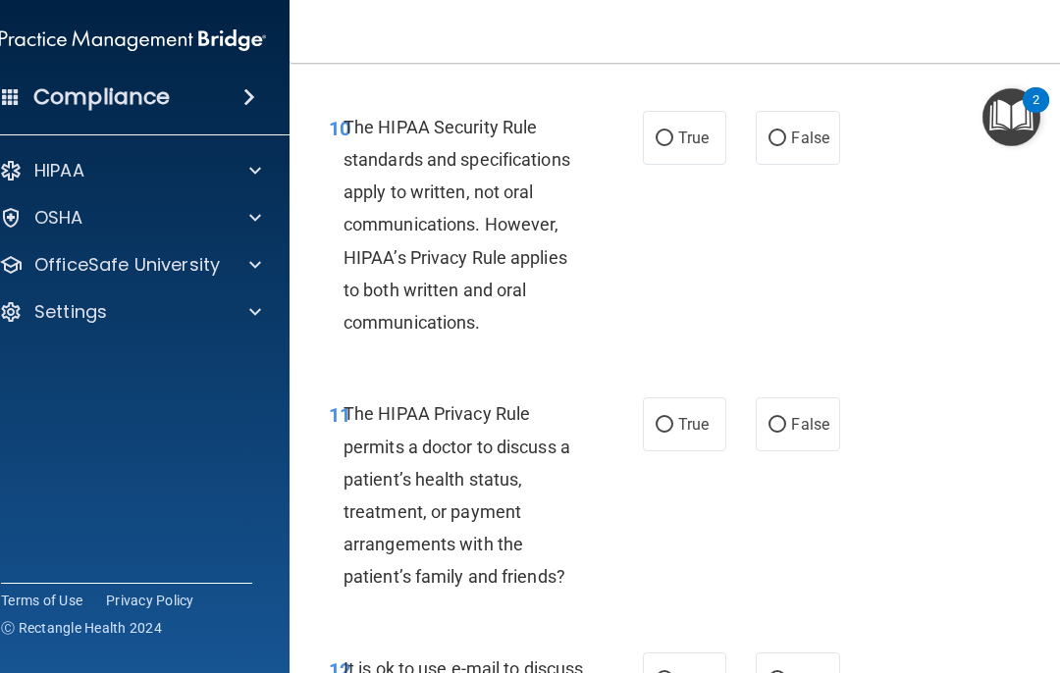
scroll to position [2272, 0]
click at [663, 136] on label "True" at bounding box center [684, 137] width 83 height 54
click at [663, 136] on input "True" at bounding box center [665, 138] width 18 height 15
radio input "true"
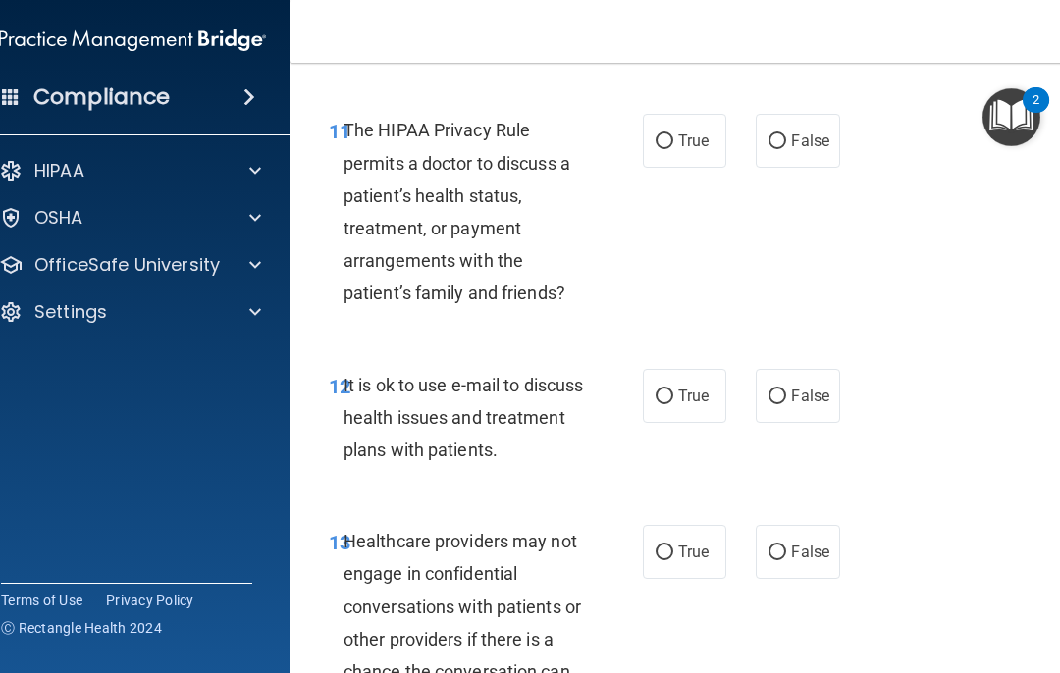
scroll to position [2560, 0]
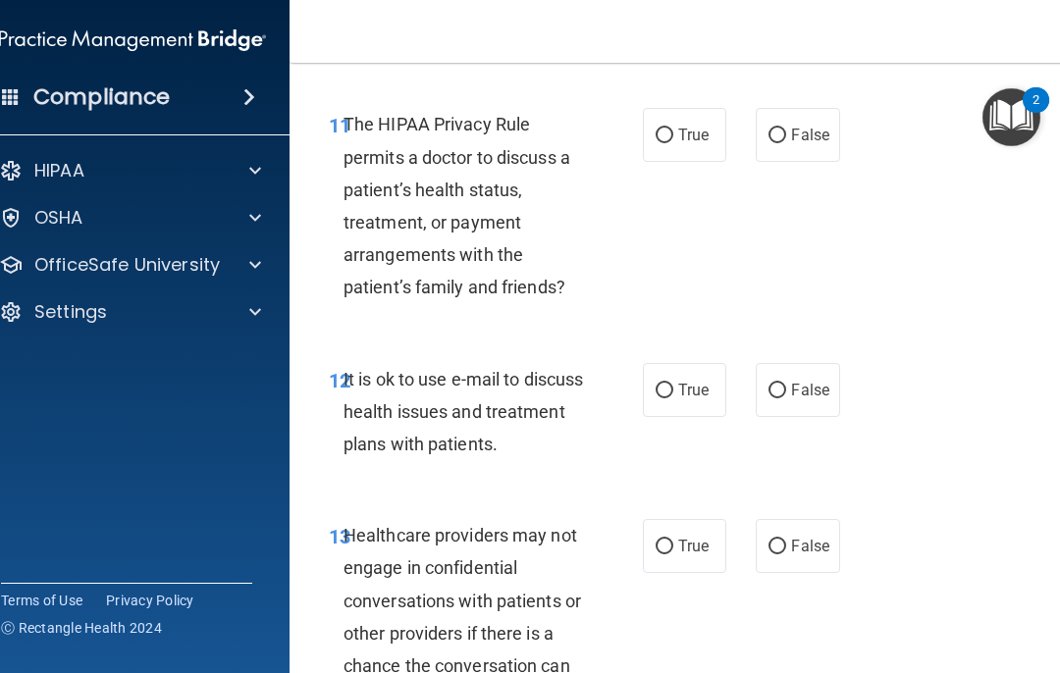
click at [788, 134] on label "False" at bounding box center [797, 135] width 83 height 54
click at [786, 134] on input "False" at bounding box center [778, 136] width 18 height 15
radio input "true"
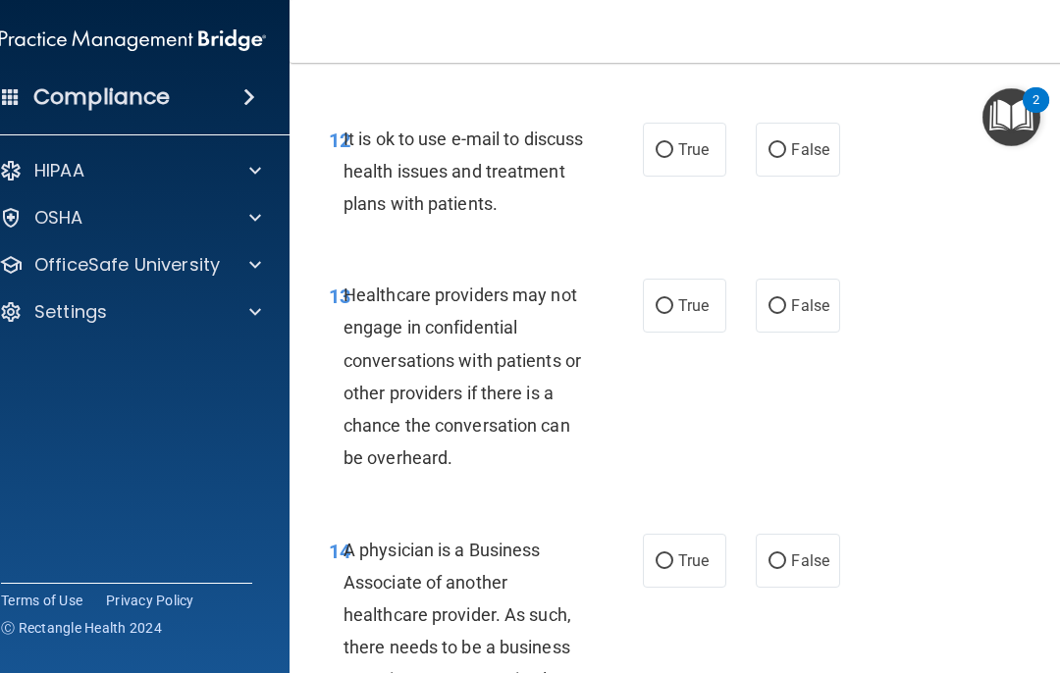
scroll to position [2801, 0]
click at [792, 140] on span "False" at bounding box center [810, 149] width 38 height 19
click at [786, 143] on input "False" at bounding box center [778, 150] width 18 height 15
radio input "true"
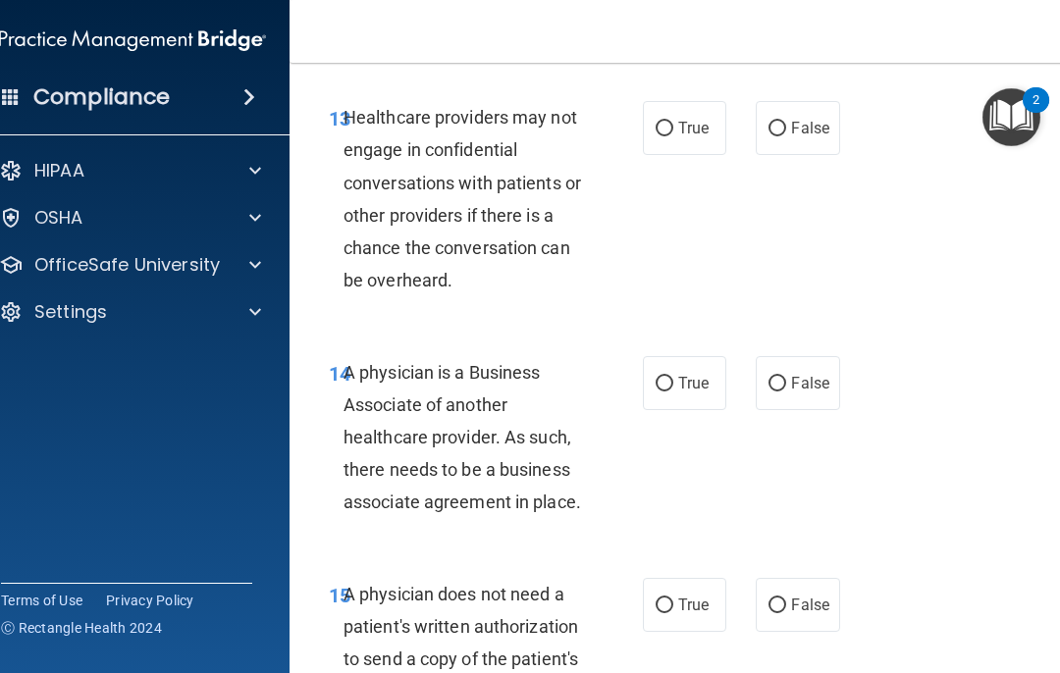
scroll to position [2985, 0]
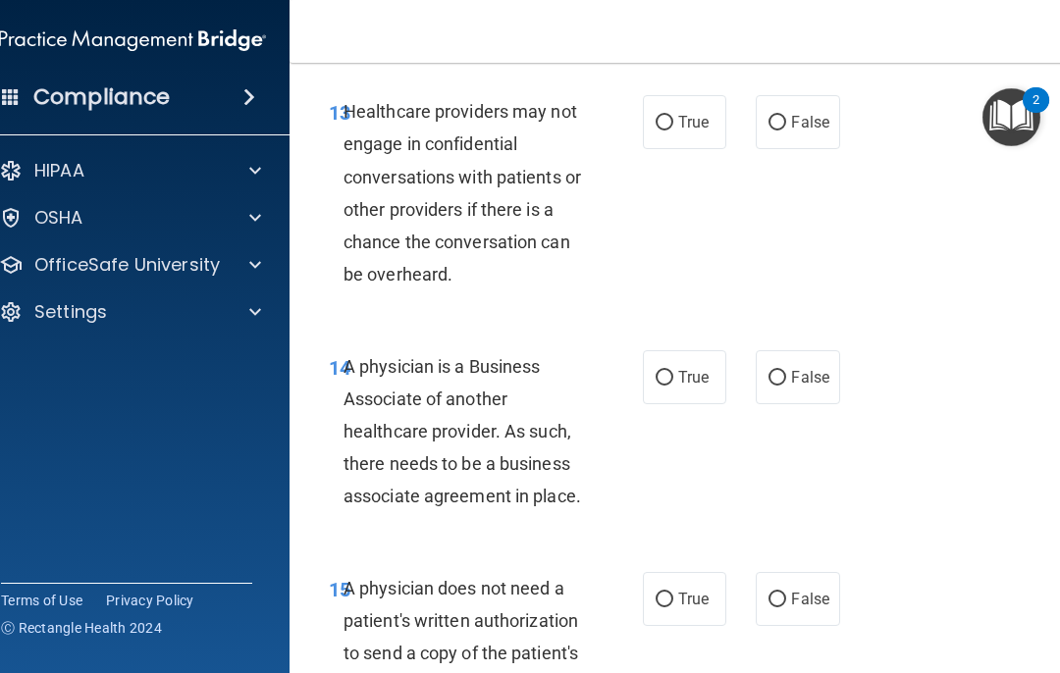
click at [672, 116] on input "True" at bounding box center [665, 123] width 18 height 15
radio input "true"
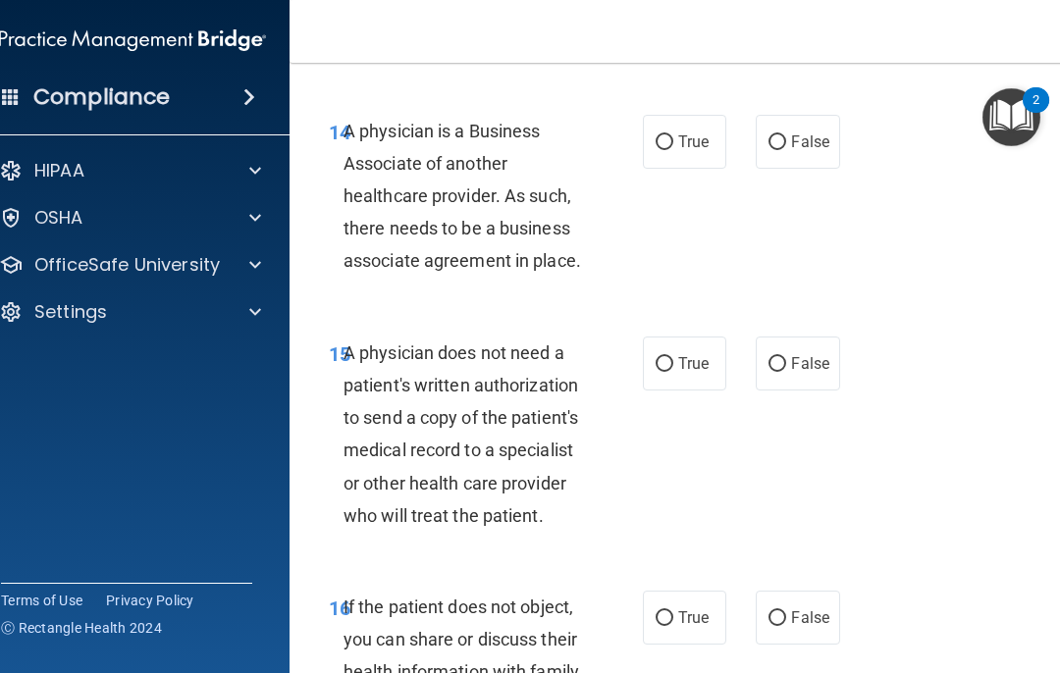
scroll to position [3221, 0]
click at [674, 123] on label "True" at bounding box center [684, 141] width 83 height 54
click at [673, 134] on input "True" at bounding box center [665, 141] width 18 height 15
radio input "true"
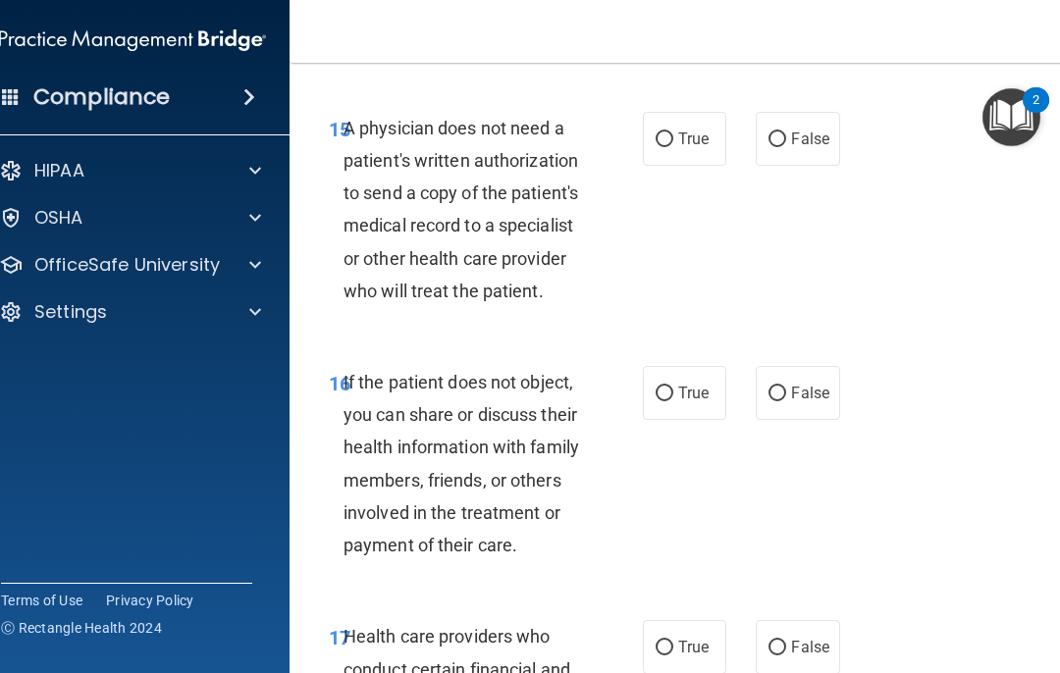
scroll to position [3448, 0]
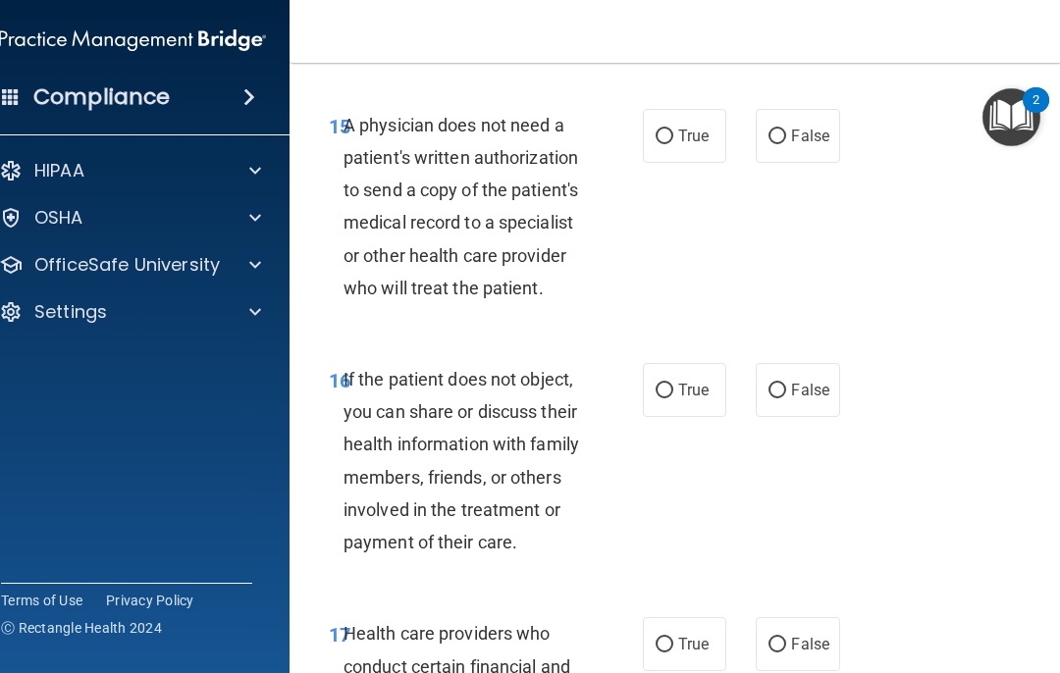
click at [788, 119] on label "False" at bounding box center [797, 136] width 83 height 54
click at [786, 130] on input "False" at bounding box center [778, 137] width 18 height 15
radio input "true"
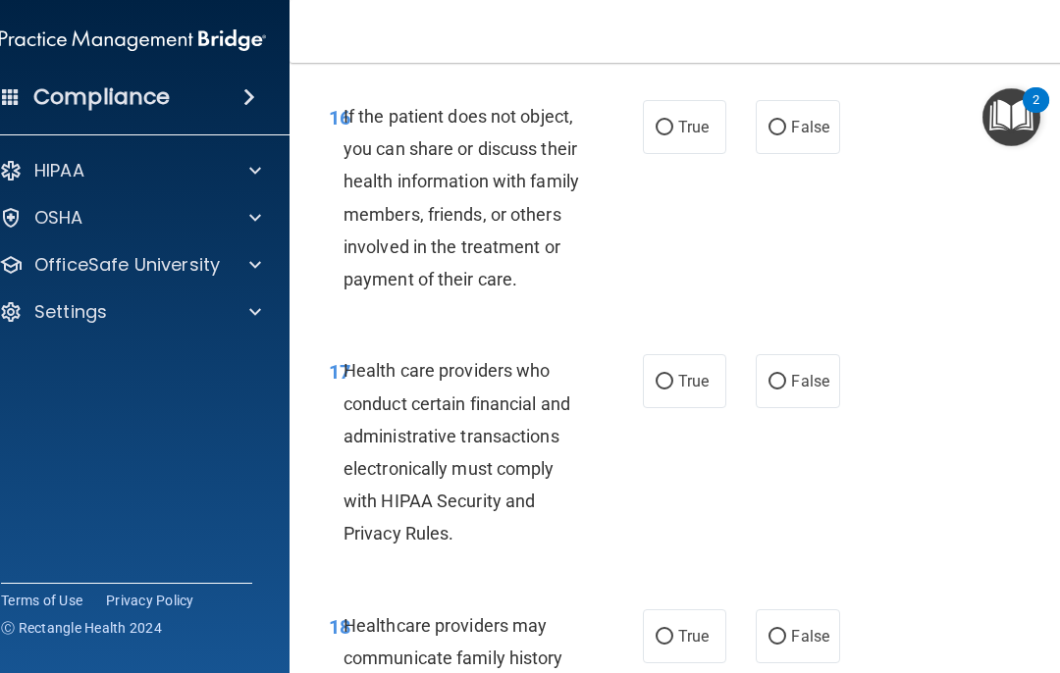
scroll to position [3713, 0]
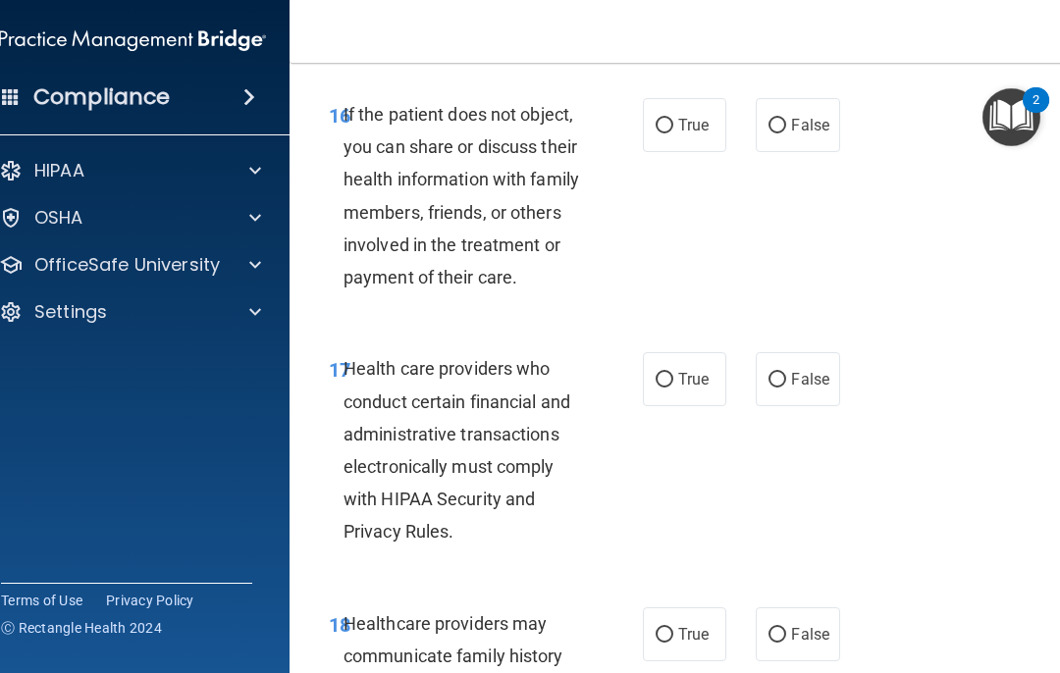
click at [780, 119] on input "False" at bounding box center [778, 126] width 18 height 15
radio input "true"
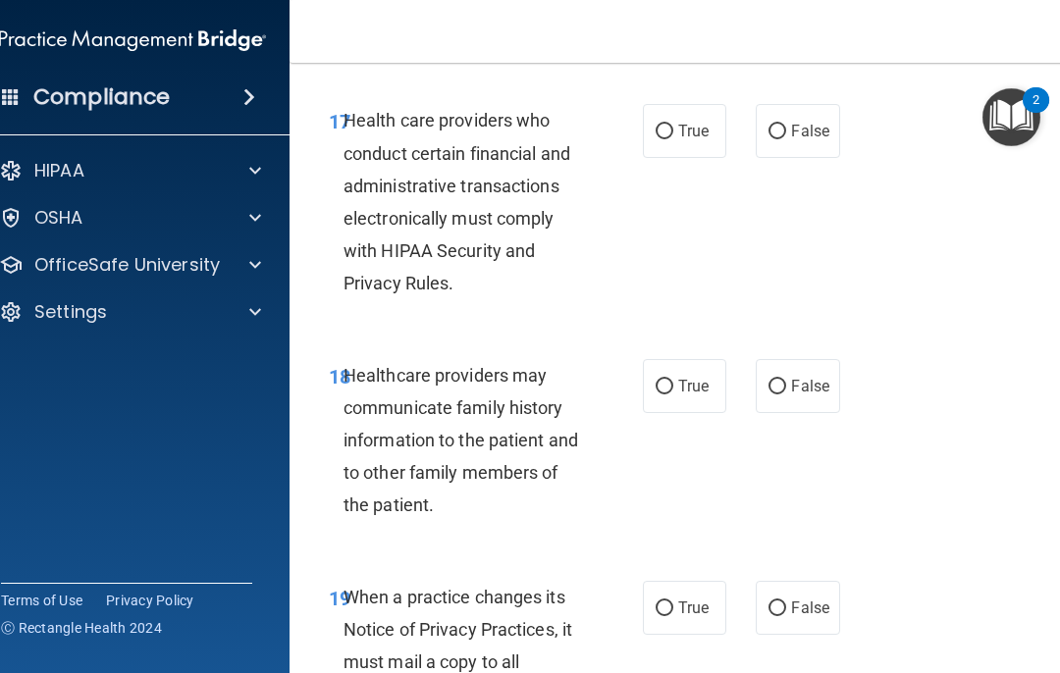
scroll to position [3962, 0]
click at [666, 122] on label "True" at bounding box center [684, 130] width 83 height 54
click at [666, 124] on input "True" at bounding box center [665, 131] width 18 height 15
radio input "true"
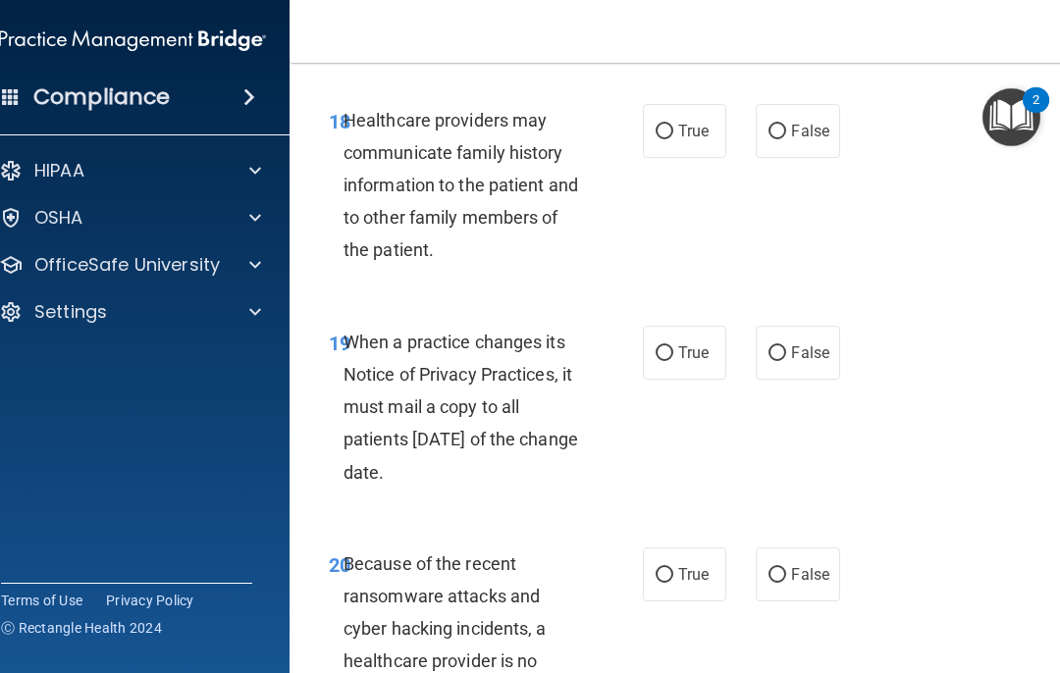
scroll to position [4220, 0]
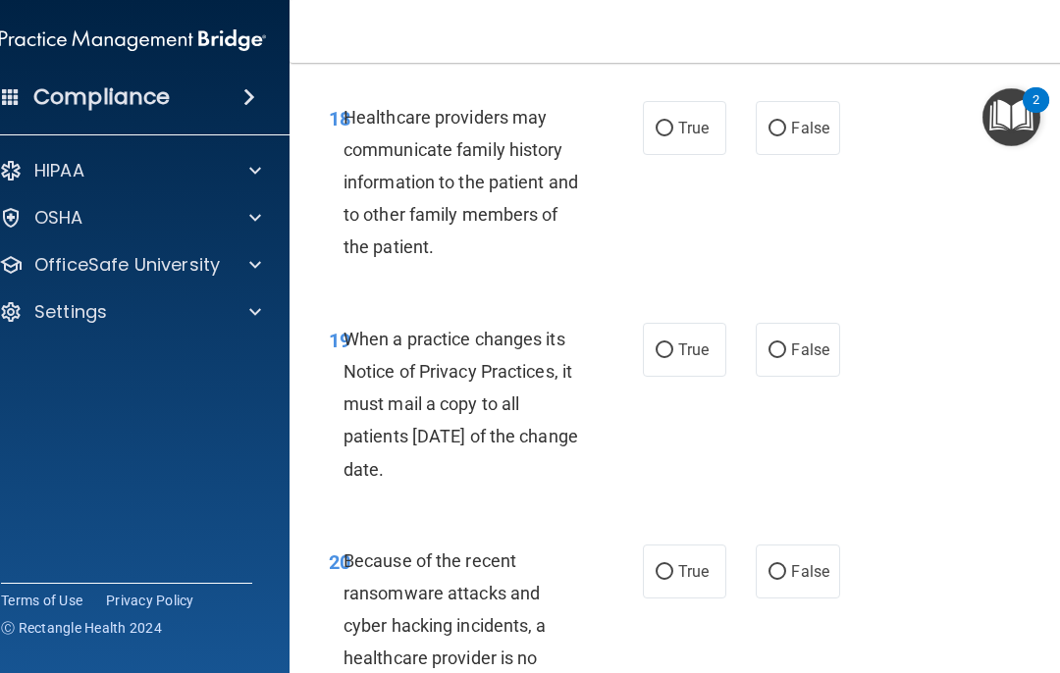
click at [774, 122] on input "False" at bounding box center [778, 129] width 18 height 15
radio input "true"
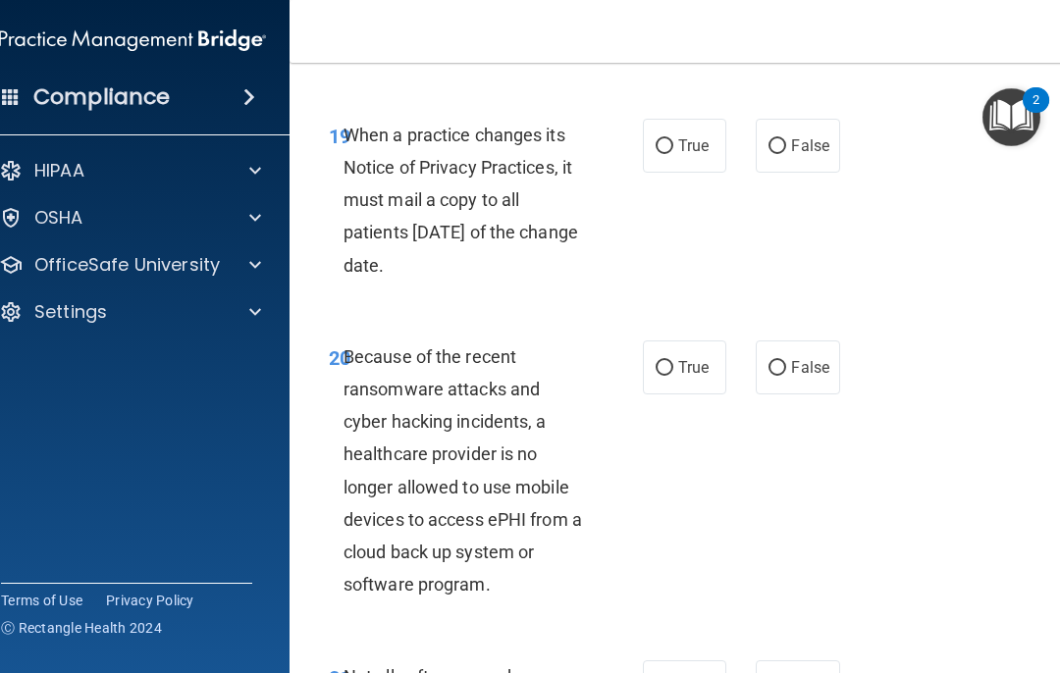
scroll to position [4425, 0]
click at [672, 118] on label "True" at bounding box center [684, 145] width 83 height 54
click at [672, 138] on input "True" at bounding box center [665, 145] width 18 height 15
radio input "true"
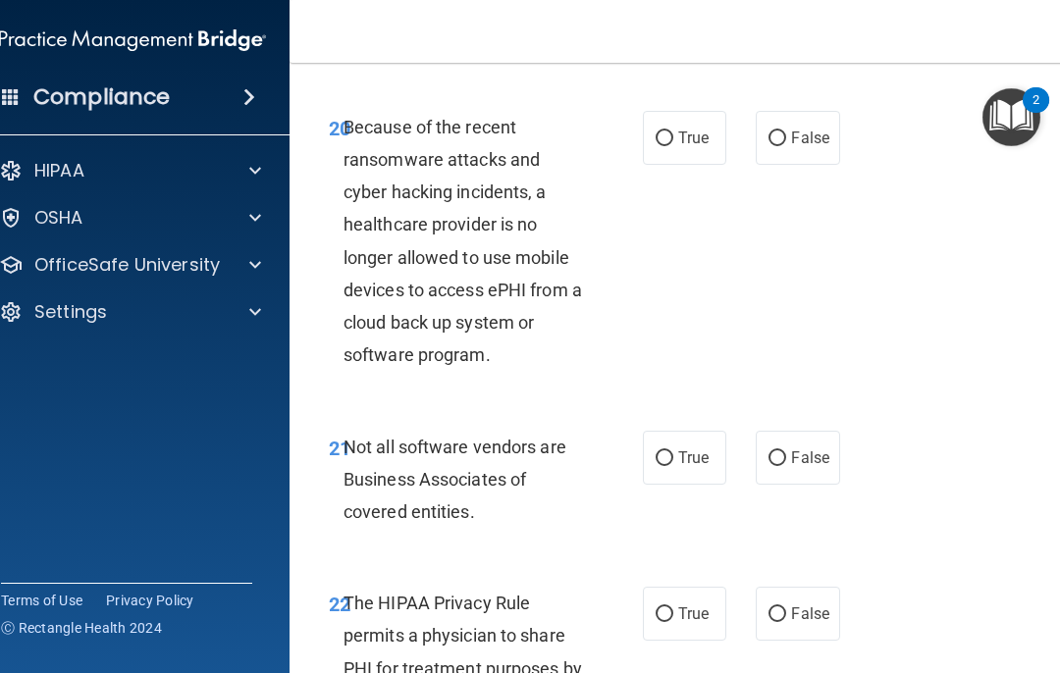
scroll to position [4656, 0]
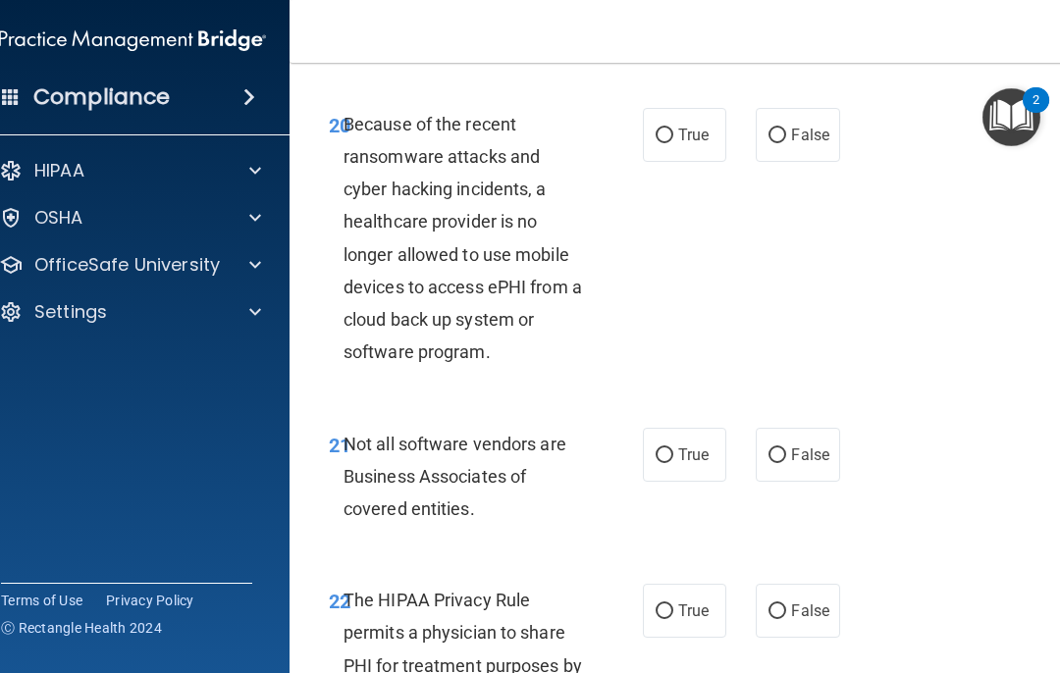
click at [670, 124] on label "True" at bounding box center [684, 135] width 83 height 54
click at [670, 129] on input "True" at bounding box center [665, 136] width 18 height 15
radio input "true"
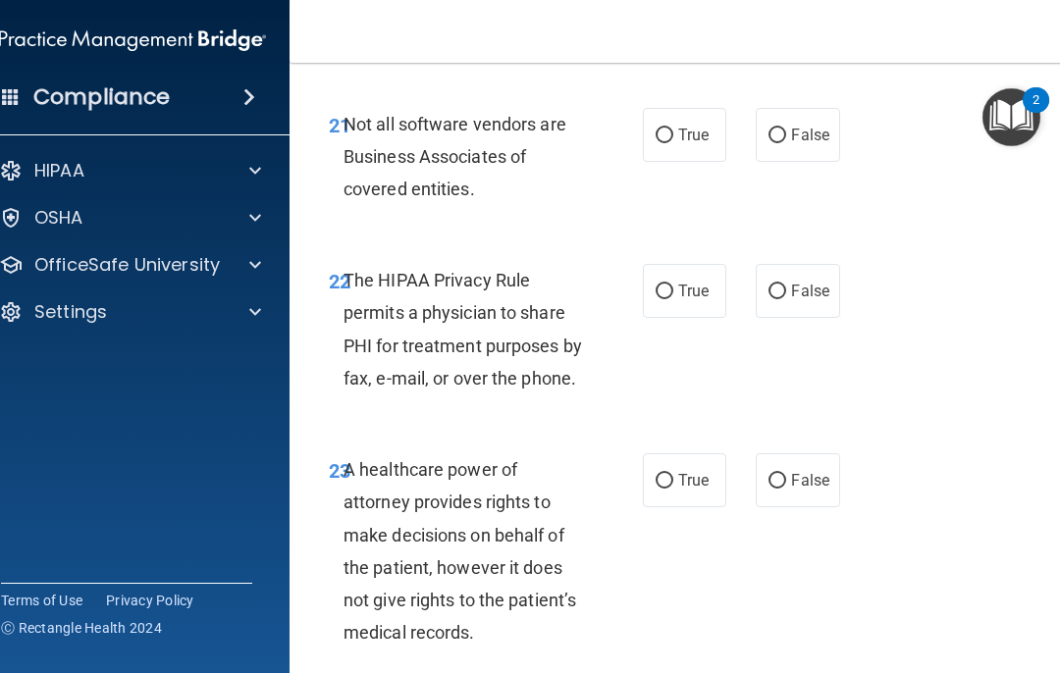
scroll to position [4974, 0]
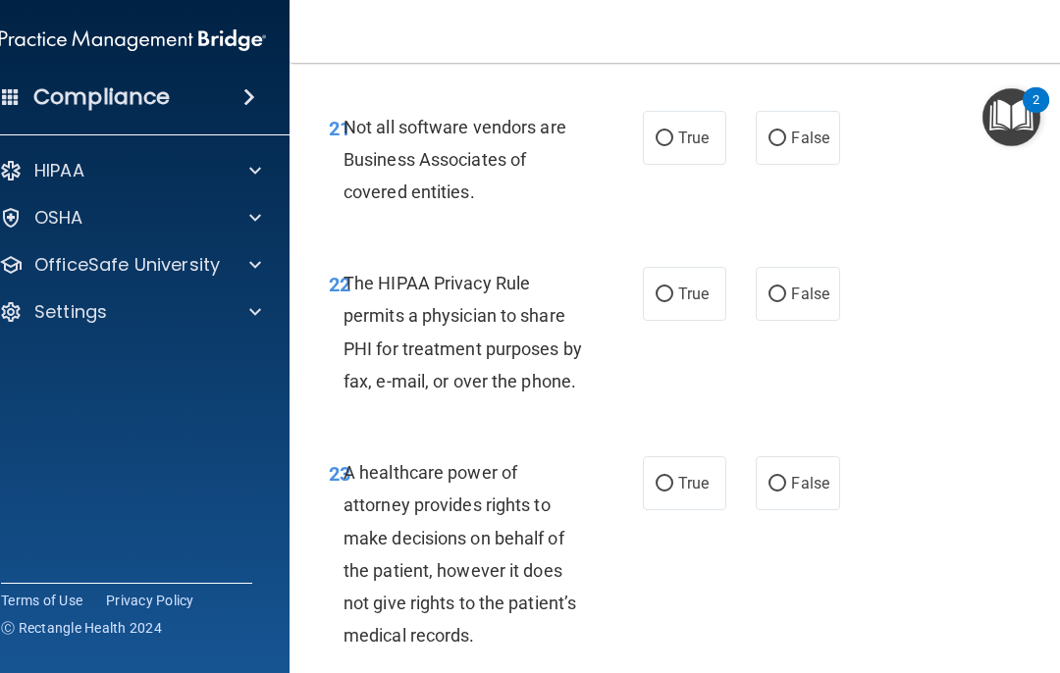
click at [669, 132] on input "True" at bounding box center [665, 139] width 18 height 15
radio input "true"
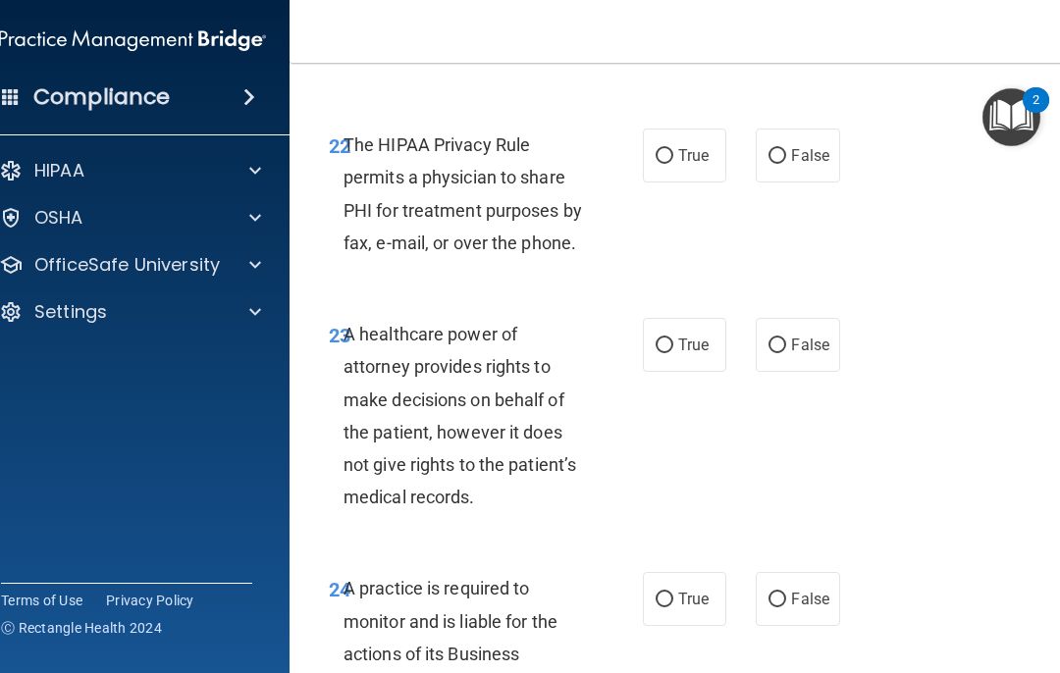
scroll to position [5113, 0]
click at [669, 141] on label "True" at bounding box center [684, 155] width 83 height 54
click at [669, 148] on input "True" at bounding box center [665, 155] width 18 height 15
radio input "true"
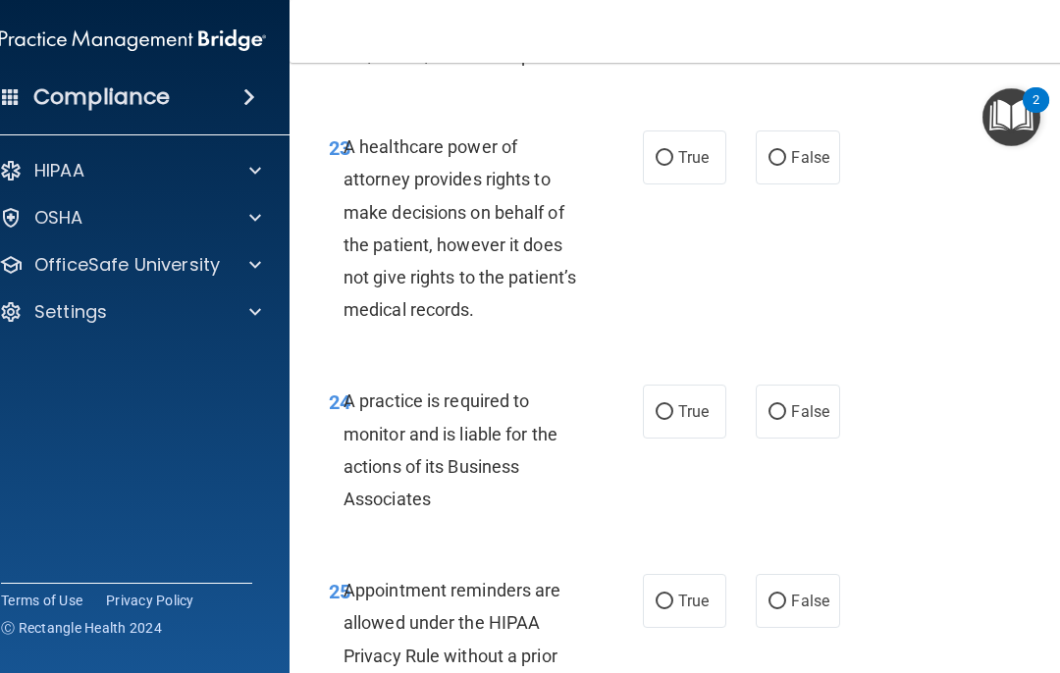
scroll to position [5308, 0]
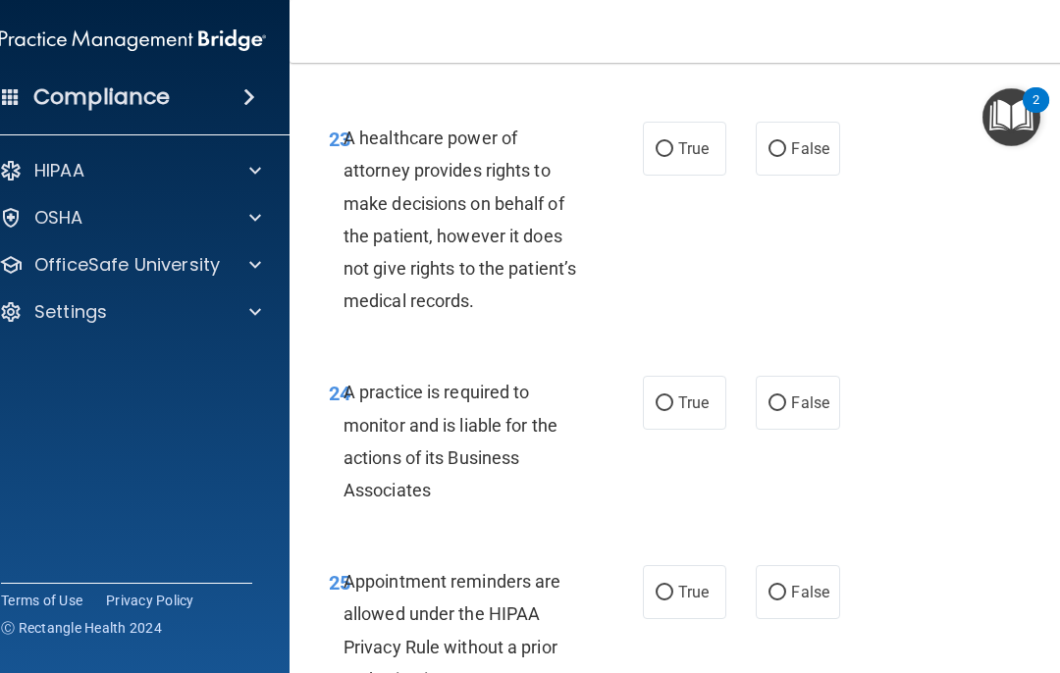
click at [787, 122] on label "False" at bounding box center [797, 149] width 83 height 54
click at [786, 142] on input "False" at bounding box center [778, 149] width 18 height 15
radio input "true"
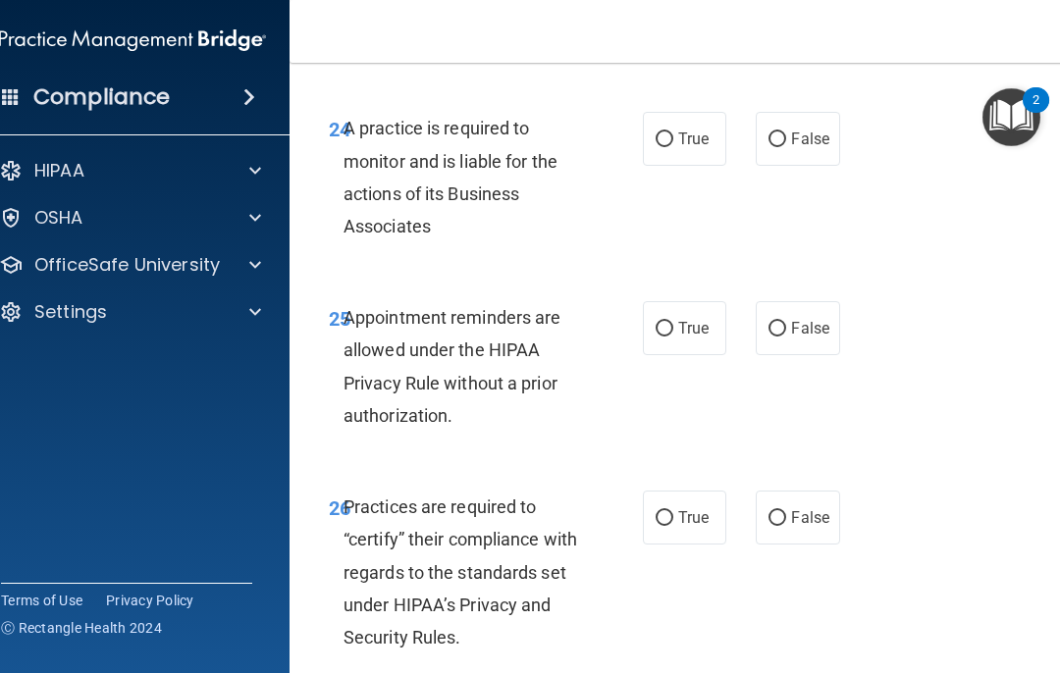
scroll to position [5571, 0]
click at [667, 129] on label "True" at bounding box center [684, 140] width 83 height 54
click at [667, 134] on input "True" at bounding box center [665, 141] width 18 height 15
radio input "true"
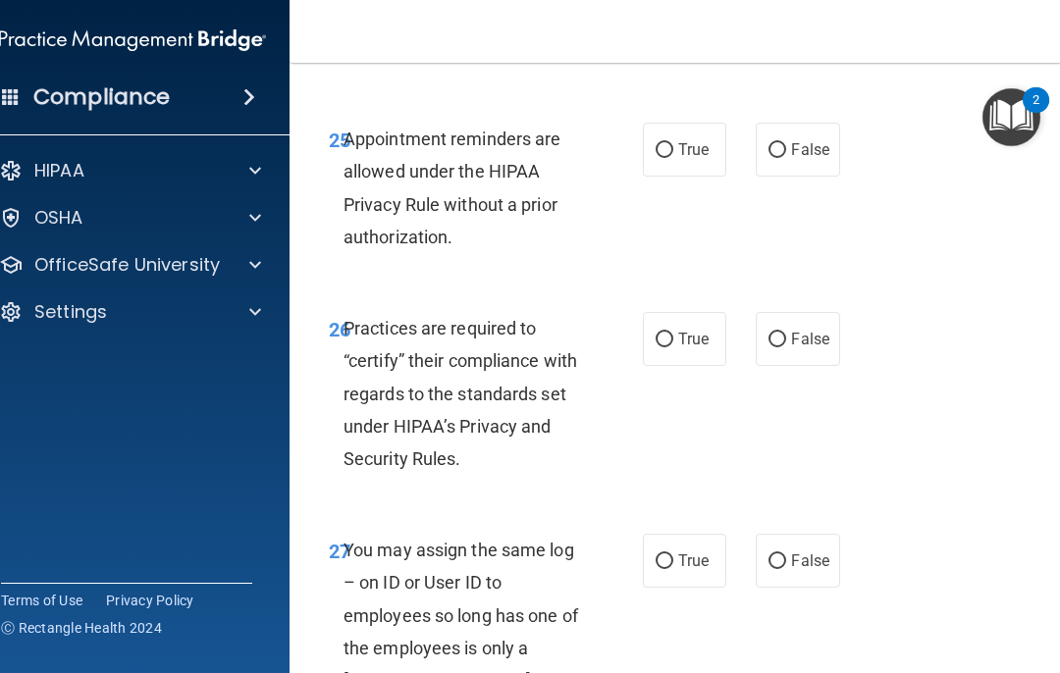
scroll to position [5753, 0]
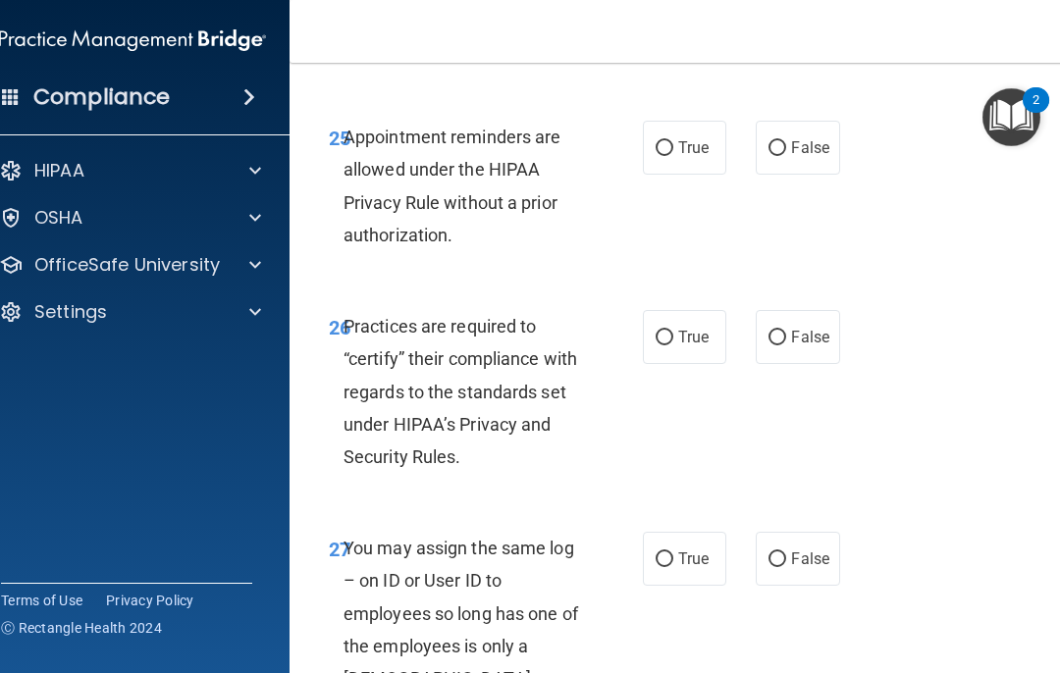
click at [650, 129] on label "True" at bounding box center [684, 148] width 83 height 54
click at [656, 141] on input "True" at bounding box center [665, 148] width 18 height 15
radio input "true"
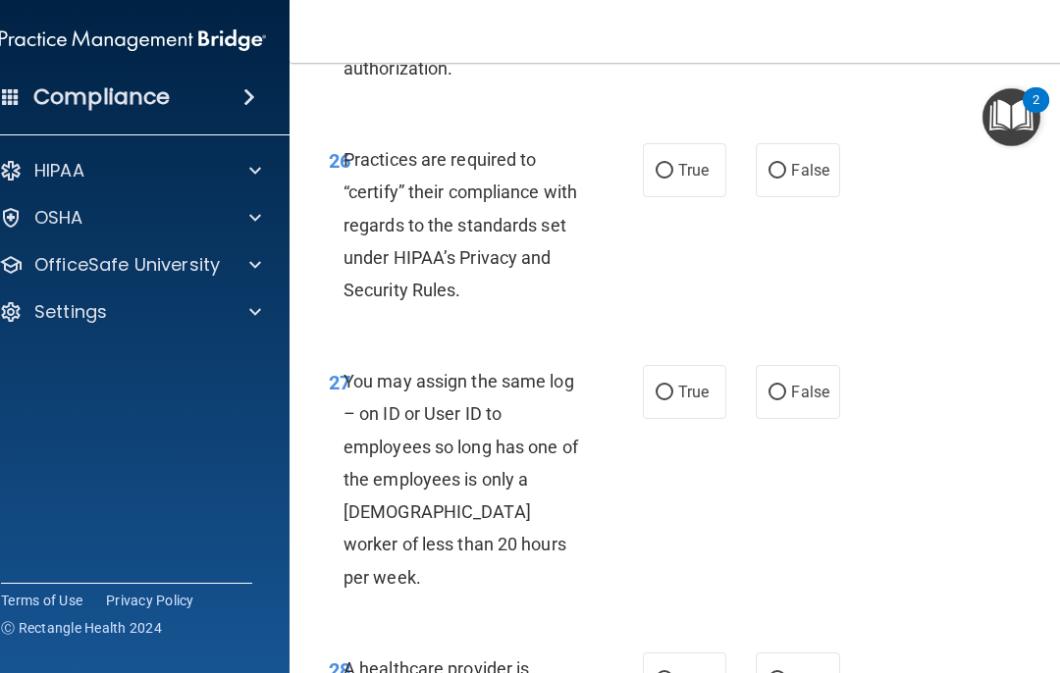
scroll to position [5921, 0]
click at [665, 163] on input "True" at bounding box center [665, 170] width 18 height 15
radio input "true"
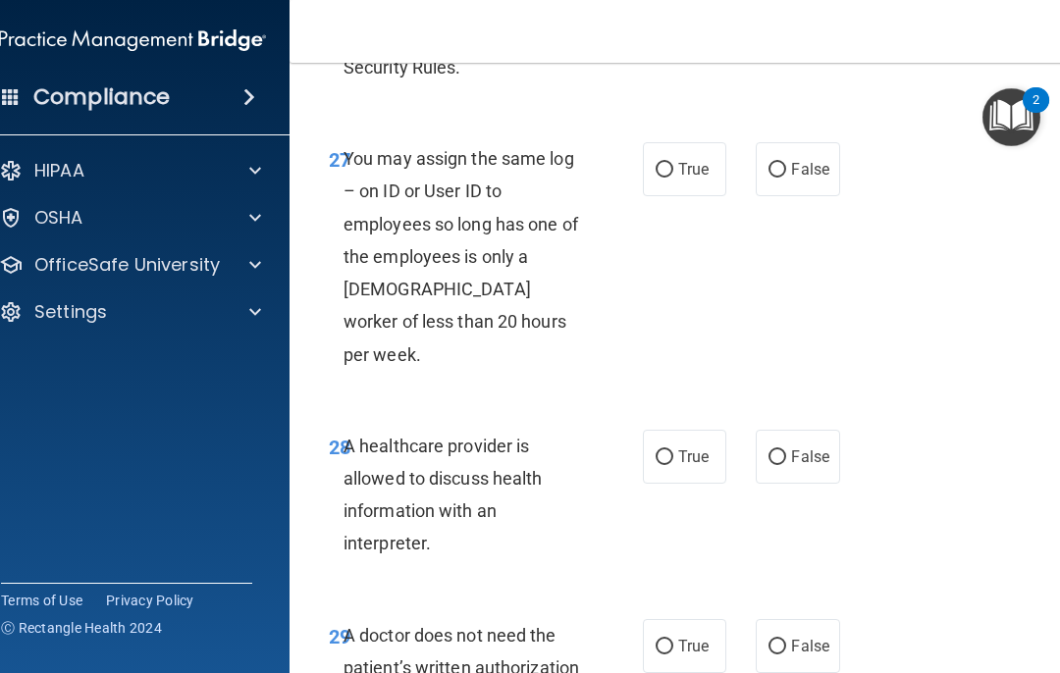
scroll to position [6144, 0]
click at [783, 162] on input "False" at bounding box center [778, 169] width 18 height 15
radio input "true"
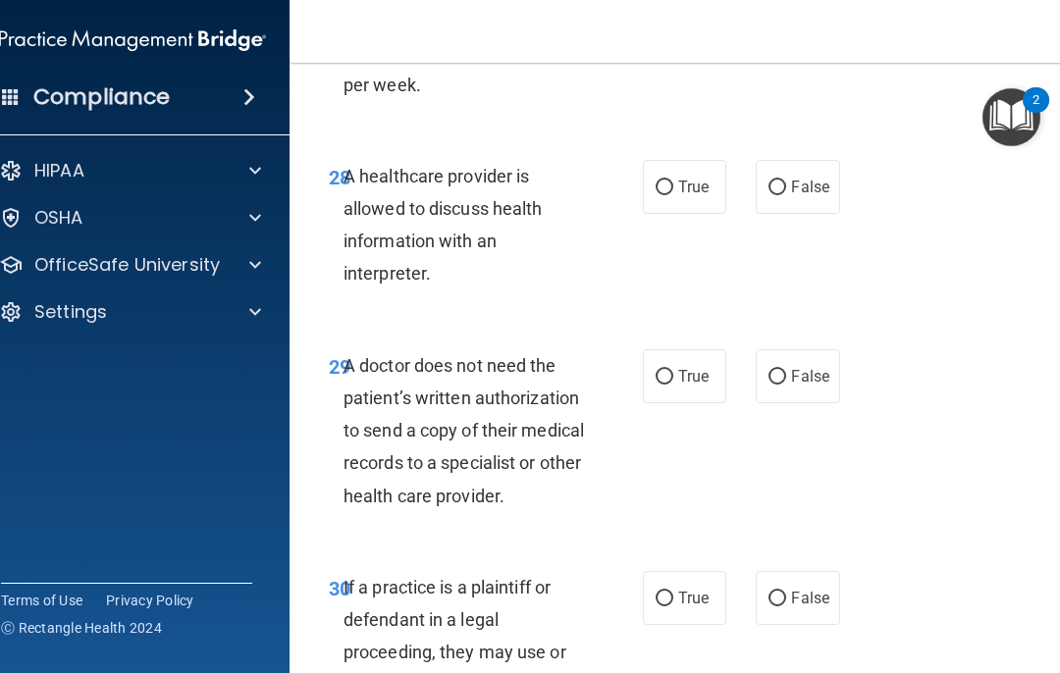
scroll to position [6417, 0]
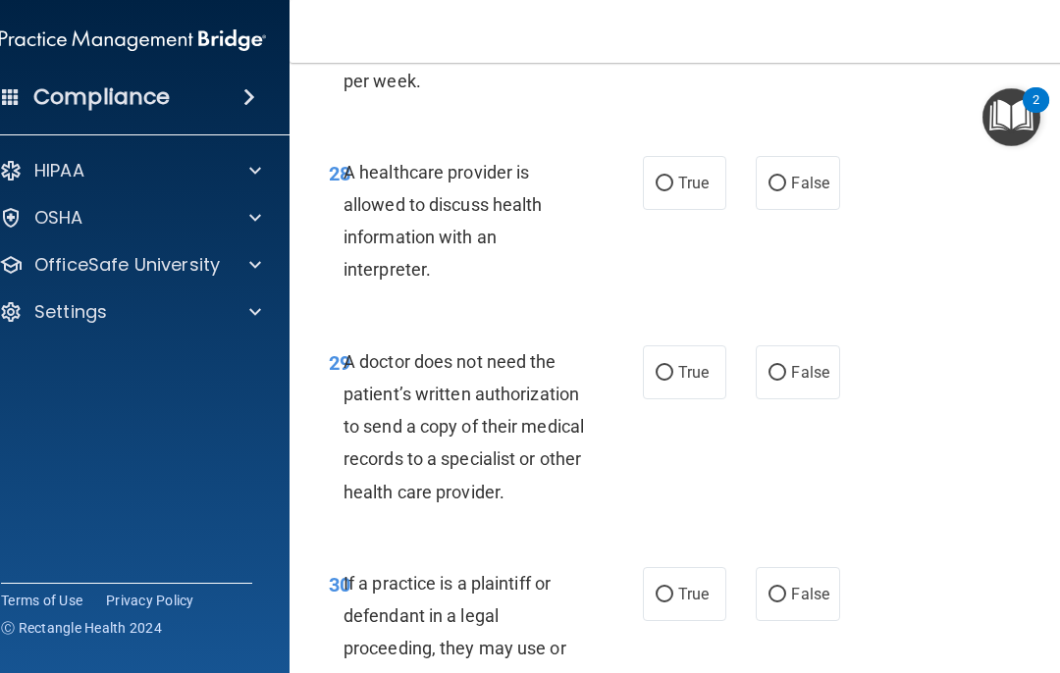
click at [791, 174] on span "False" at bounding box center [810, 183] width 38 height 19
click at [786, 177] on input "False" at bounding box center [778, 184] width 18 height 15
radio input "true"
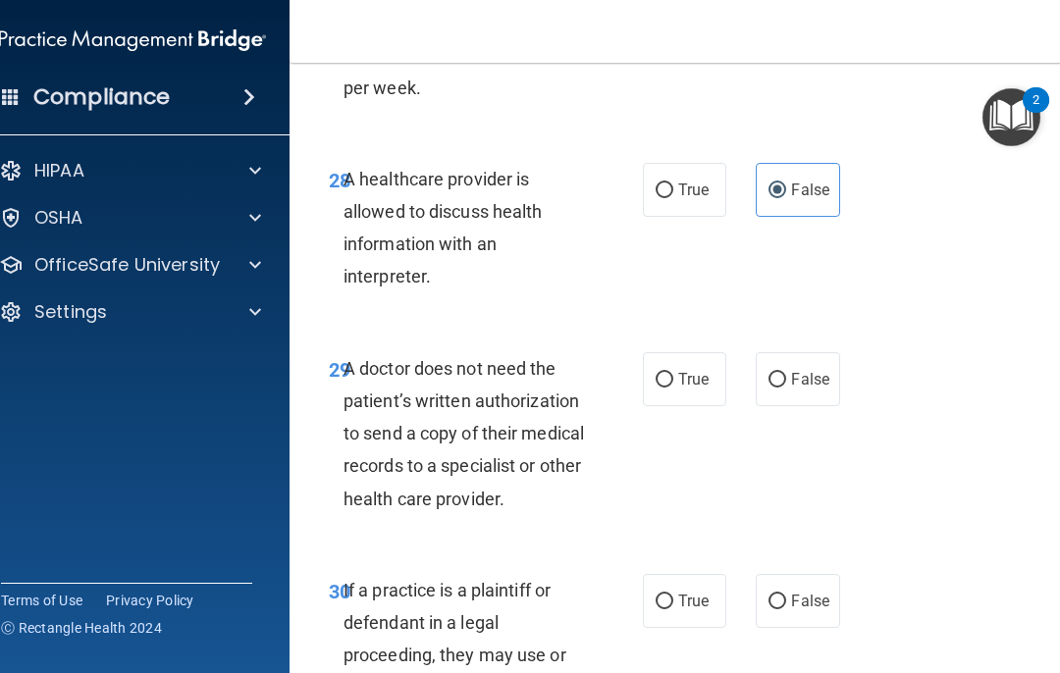
scroll to position [6409, 0]
click at [678, 182] on span "True" at bounding box center [693, 191] width 30 height 19
click at [673, 185] on input "True" at bounding box center [665, 192] width 18 height 15
radio input "true"
radio input "false"
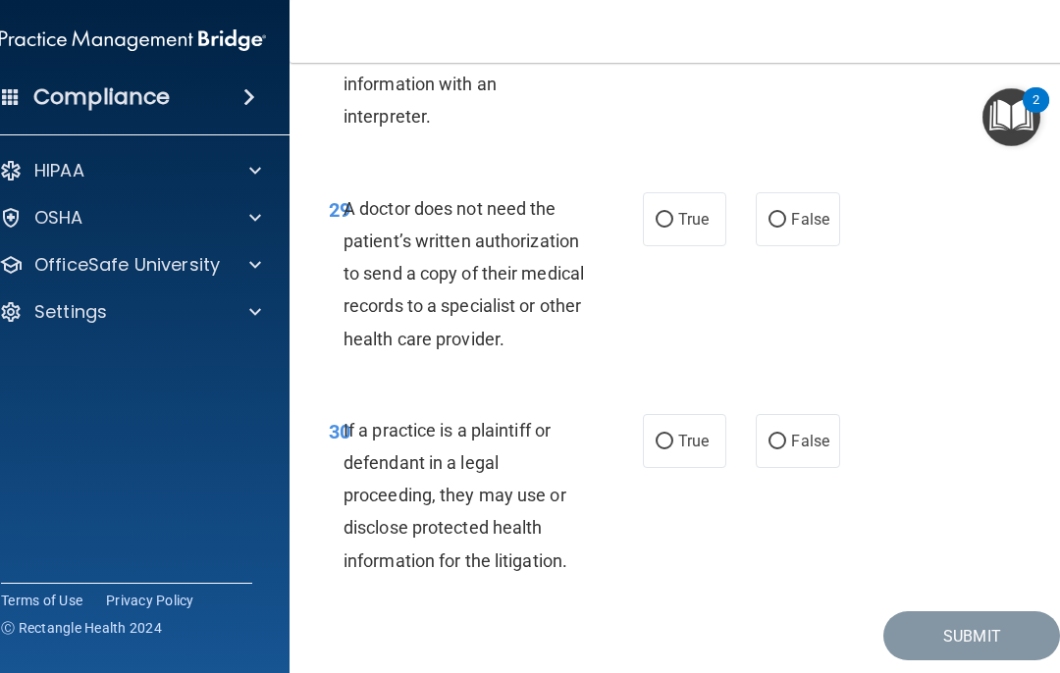
scroll to position [6568, 0]
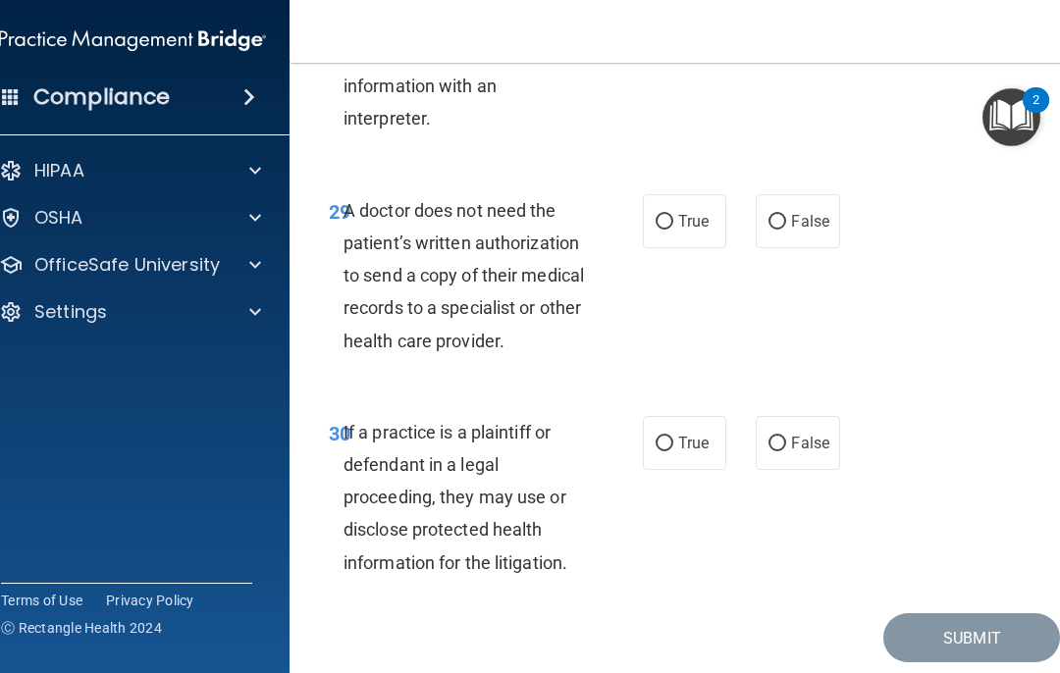
click at [783, 215] on input "False" at bounding box center [778, 222] width 18 height 15
radio input "true"
click at [771, 437] on input "False" at bounding box center [778, 444] width 18 height 15
radio input "true"
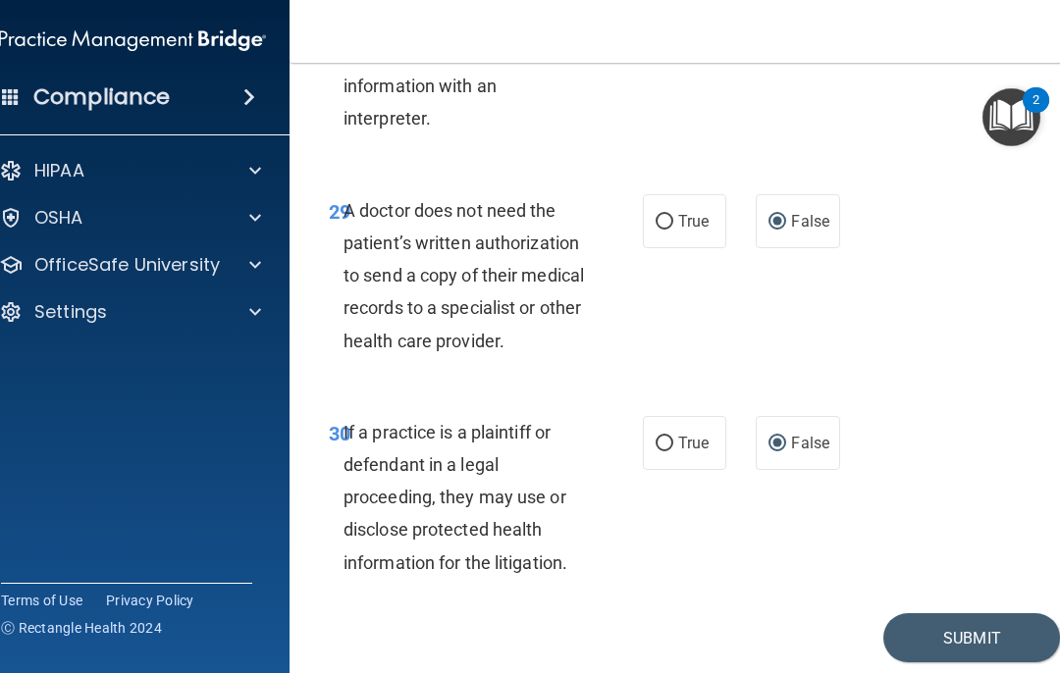
click at [921, 614] on button "Submit" at bounding box center [972, 639] width 177 height 50
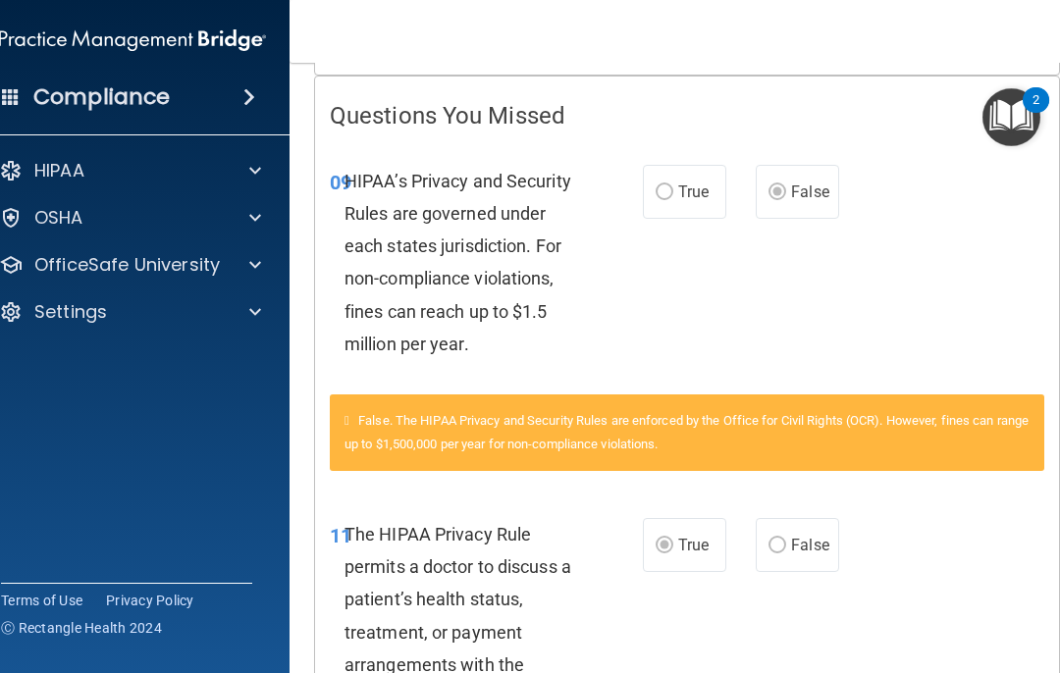
scroll to position [384, 0]
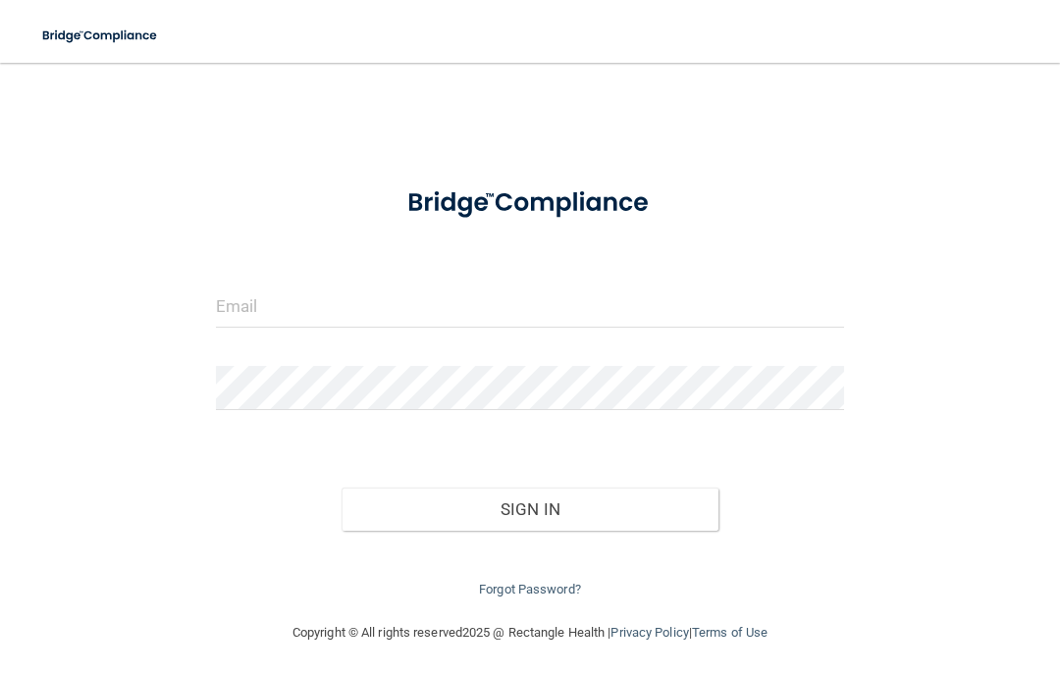
scroll to position [10, 0]
click at [351, 305] on input "email" at bounding box center [530, 307] width 628 height 44
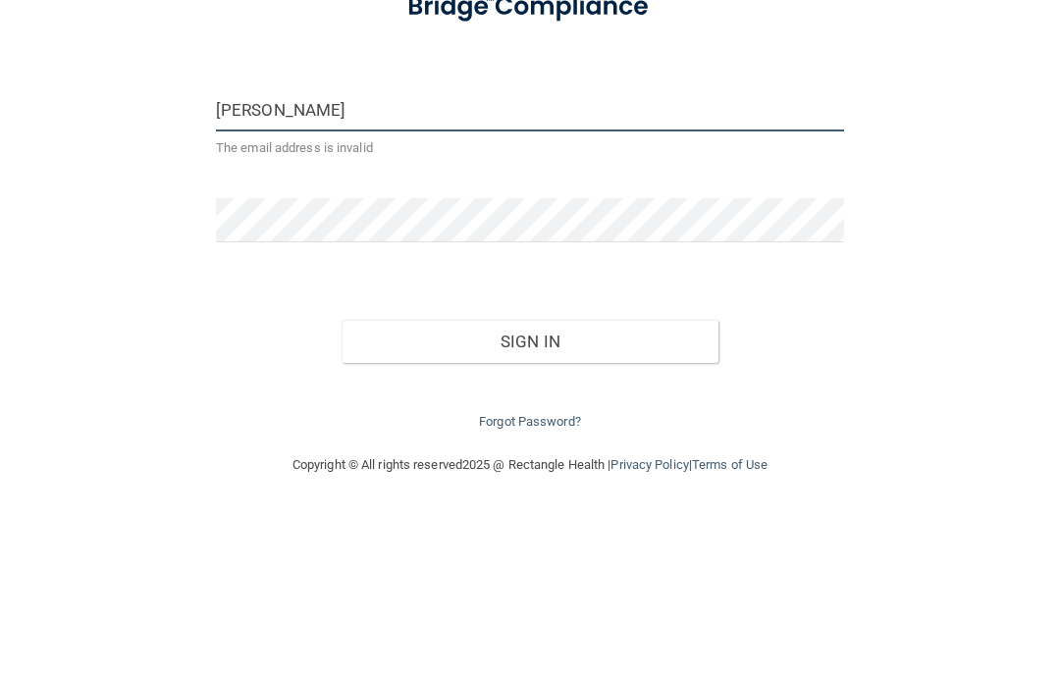
type input "[EMAIL_ADDRESS][DOMAIN_NAME]"
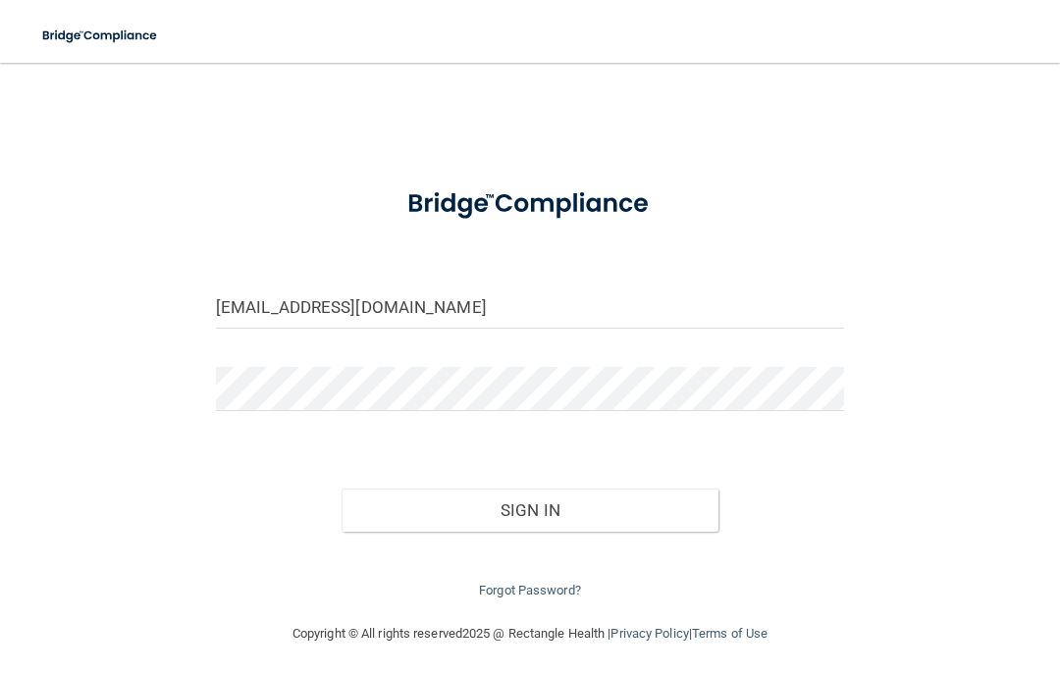
click at [535, 514] on button "Sign In" at bounding box center [530, 510] width 377 height 43
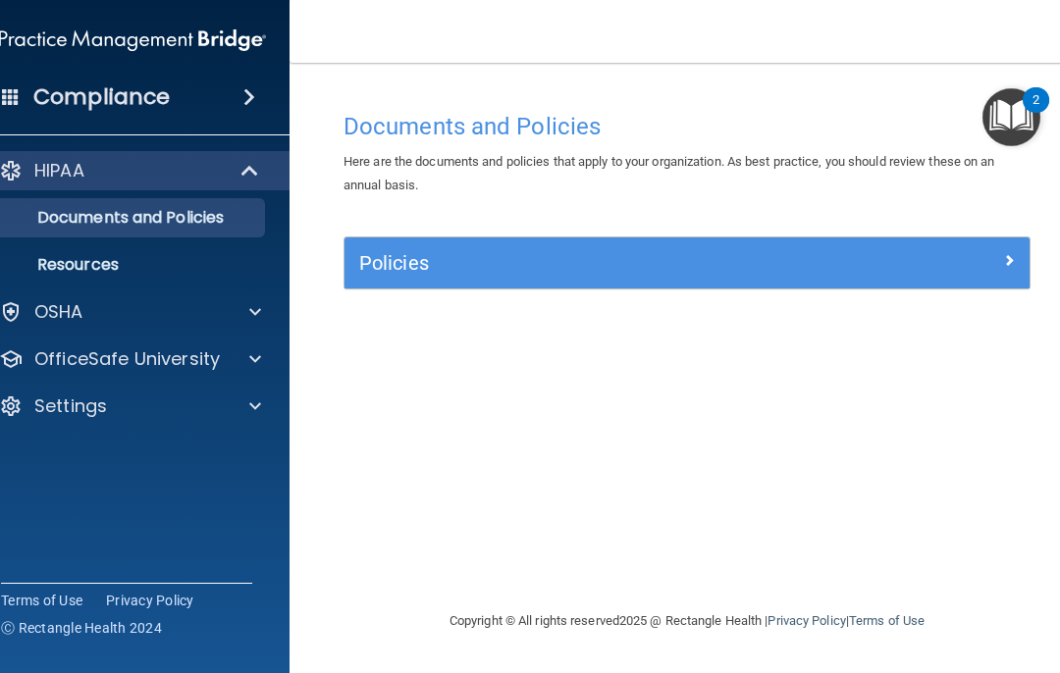
click at [245, 354] on div at bounding box center [252, 360] width 49 height 24
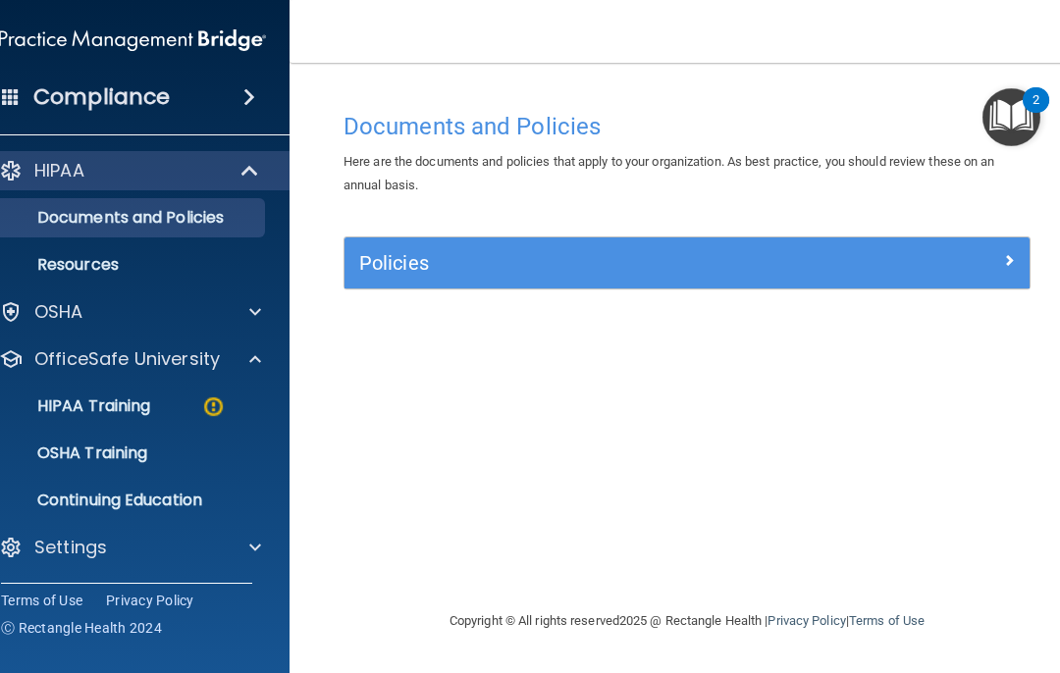
click at [208, 407] on img at bounding box center [213, 407] width 25 height 25
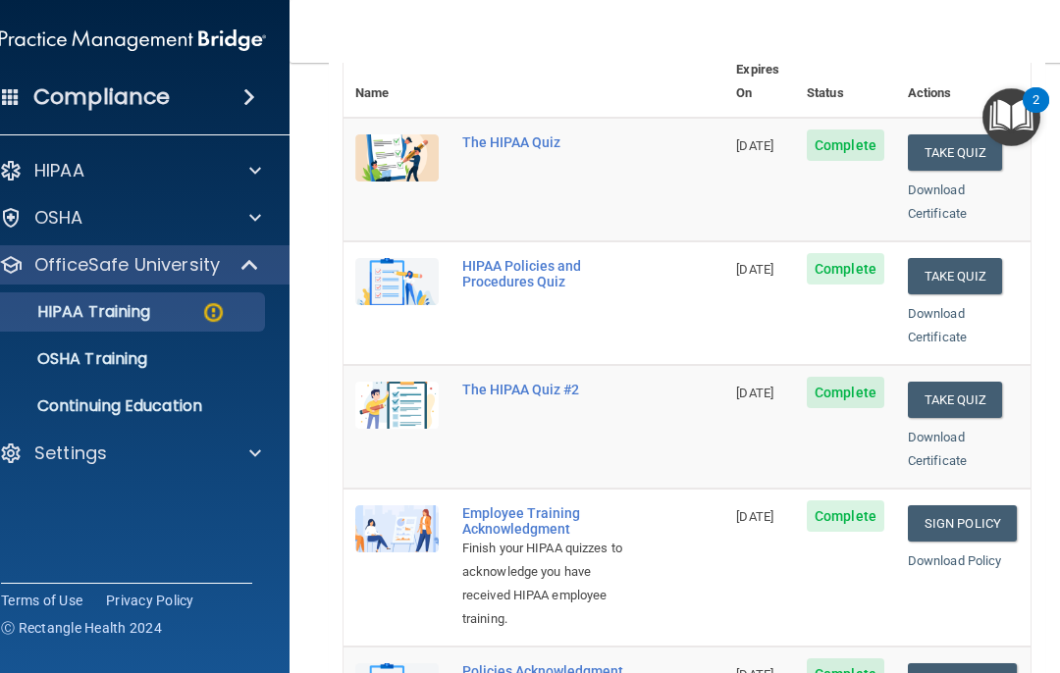
scroll to position [252, 0]
click at [965, 381] on button "Take Quiz" at bounding box center [955, 399] width 94 height 36
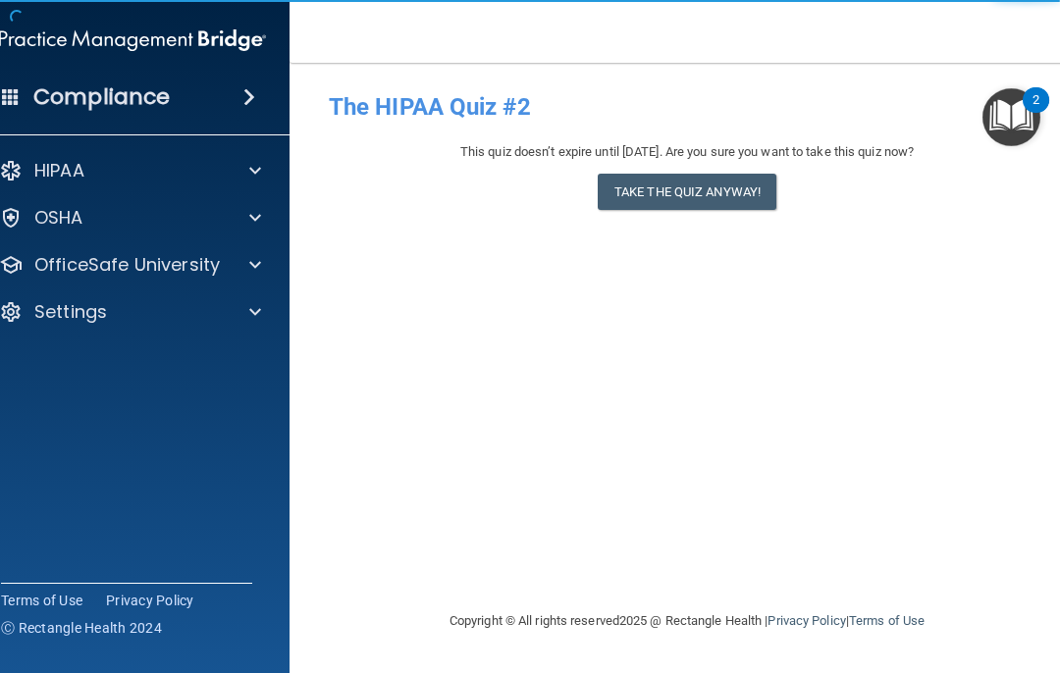
click at [683, 195] on button "Take the quiz anyway!" at bounding box center [687, 192] width 179 height 36
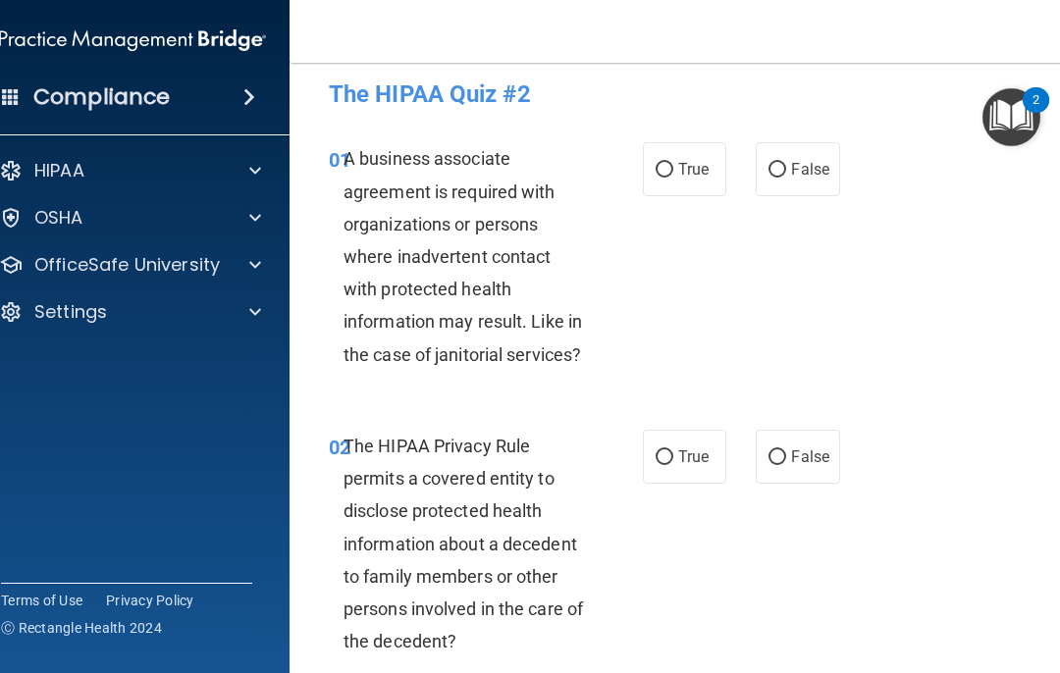
scroll to position [12, 0]
click at [776, 174] on input "False" at bounding box center [778, 171] width 18 height 15
radio input "true"
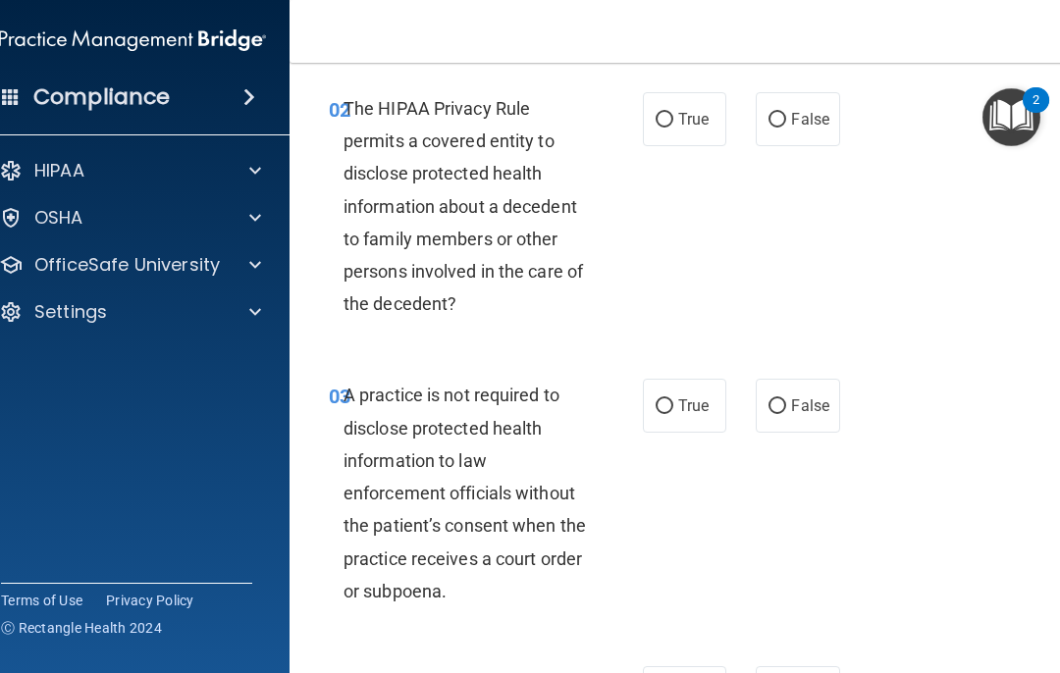
scroll to position [351, 0]
click at [665, 119] on input "True" at bounding box center [665, 119] width 18 height 15
radio input "true"
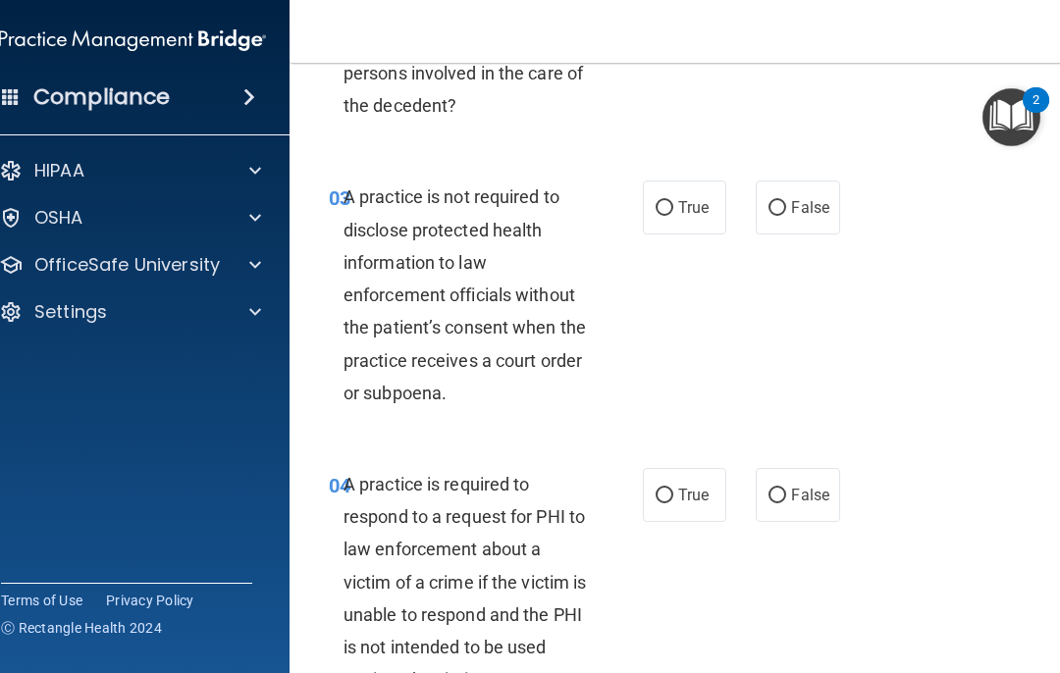
scroll to position [552, 0]
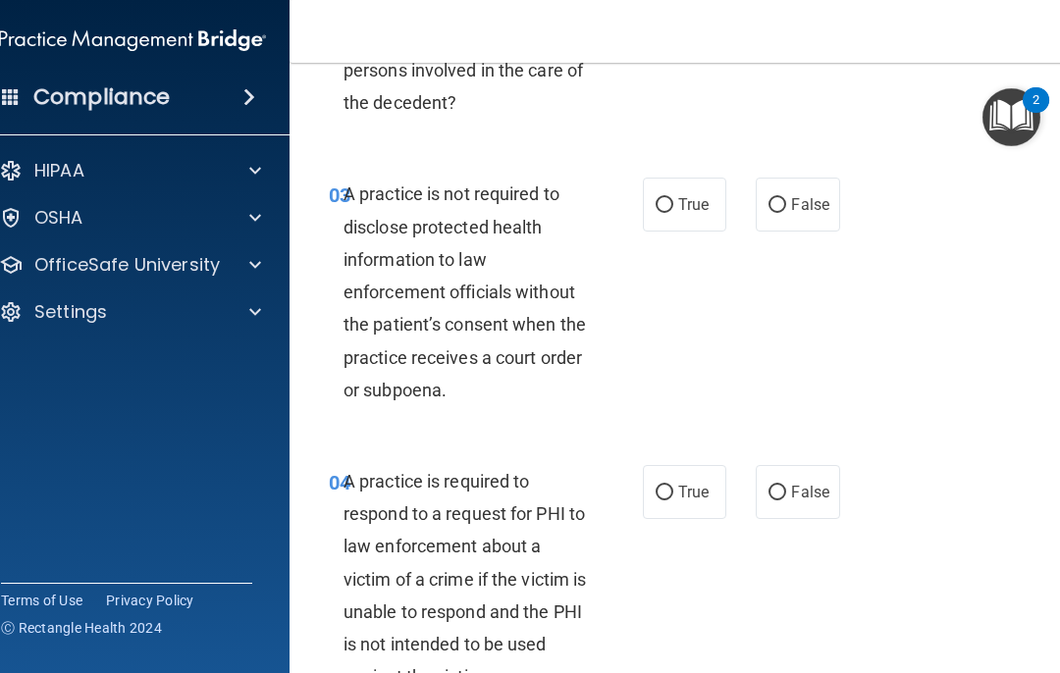
click at [789, 190] on label "False" at bounding box center [797, 205] width 83 height 54
click at [786, 198] on input "False" at bounding box center [778, 205] width 18 height 15
radio input "true"
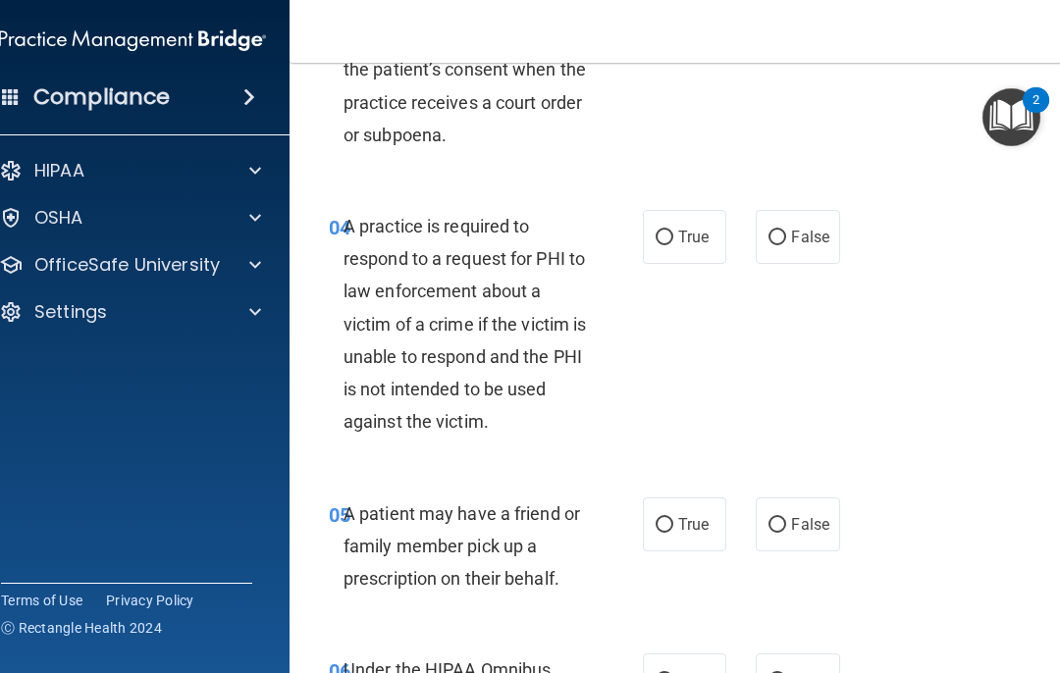
scroll to position [809, 0]
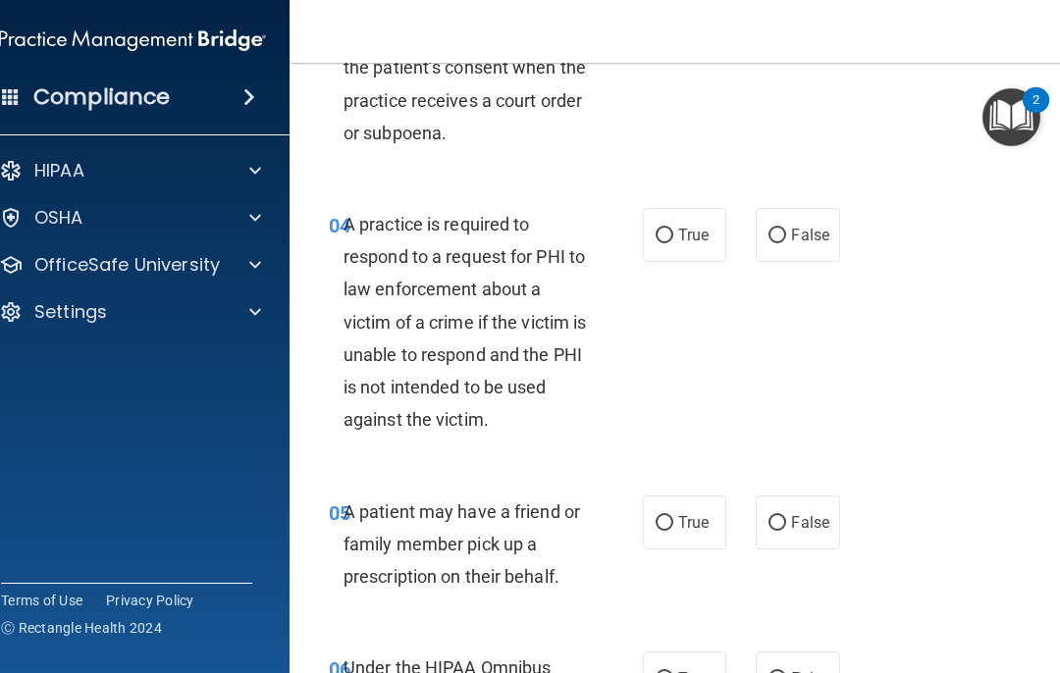
click at [668, 233] on input "True" at bounding box center [665, 236] width 18 height 15
radio input "true"
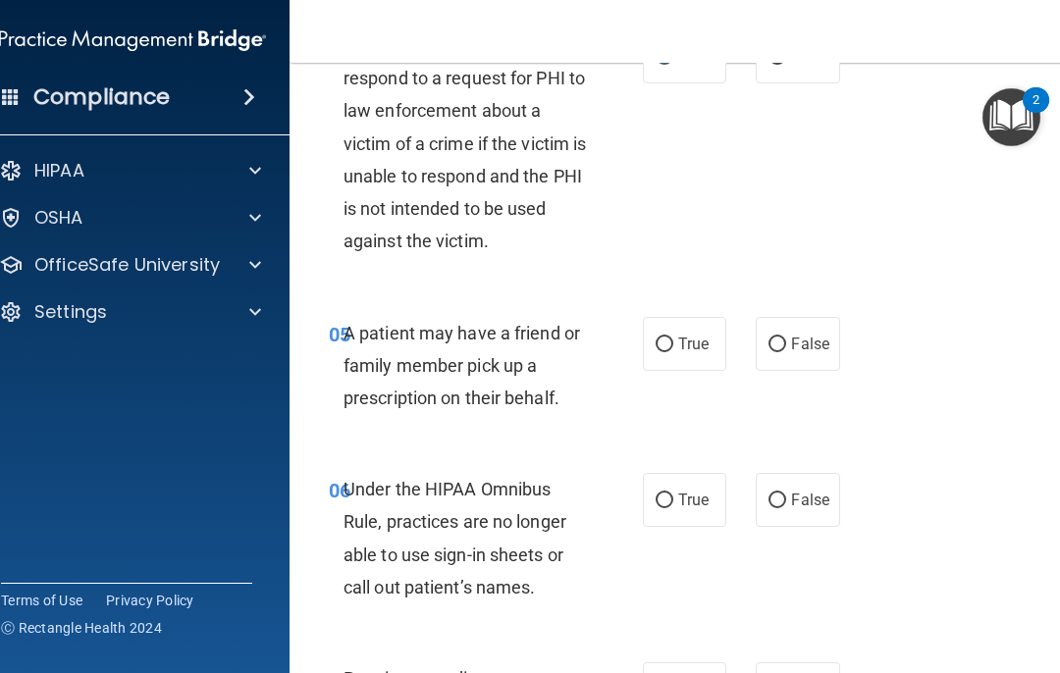
scroll to position [987, 0]
click at [664, 339] on input "True" at bounding box center [665, 346] width 18 height 15
radio input "true"
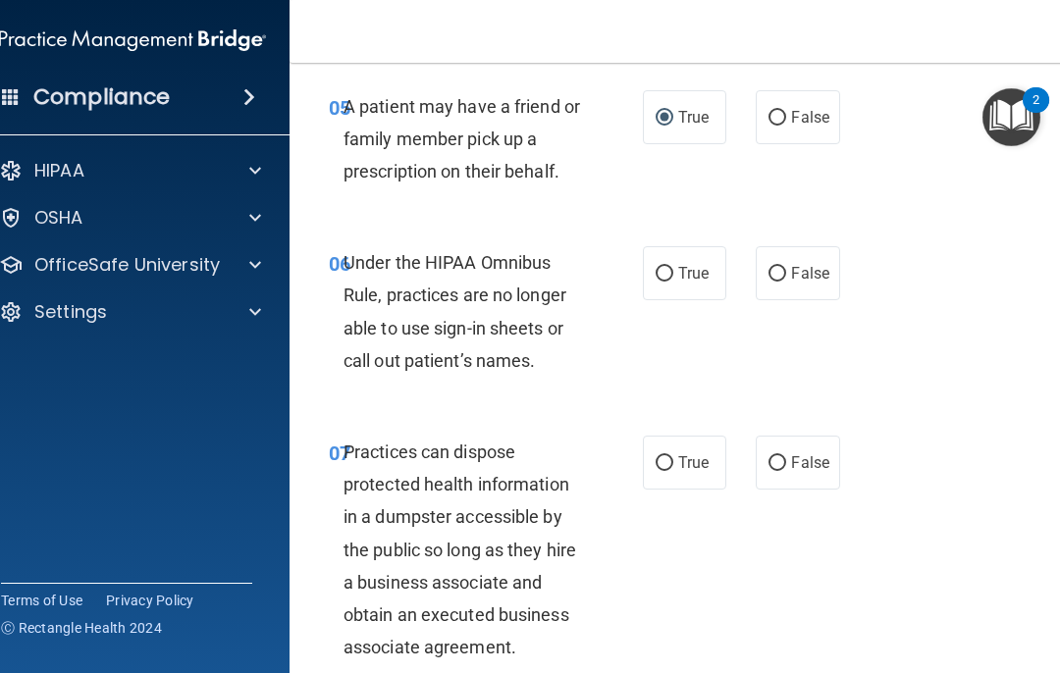
scroll to position [1217, 0]
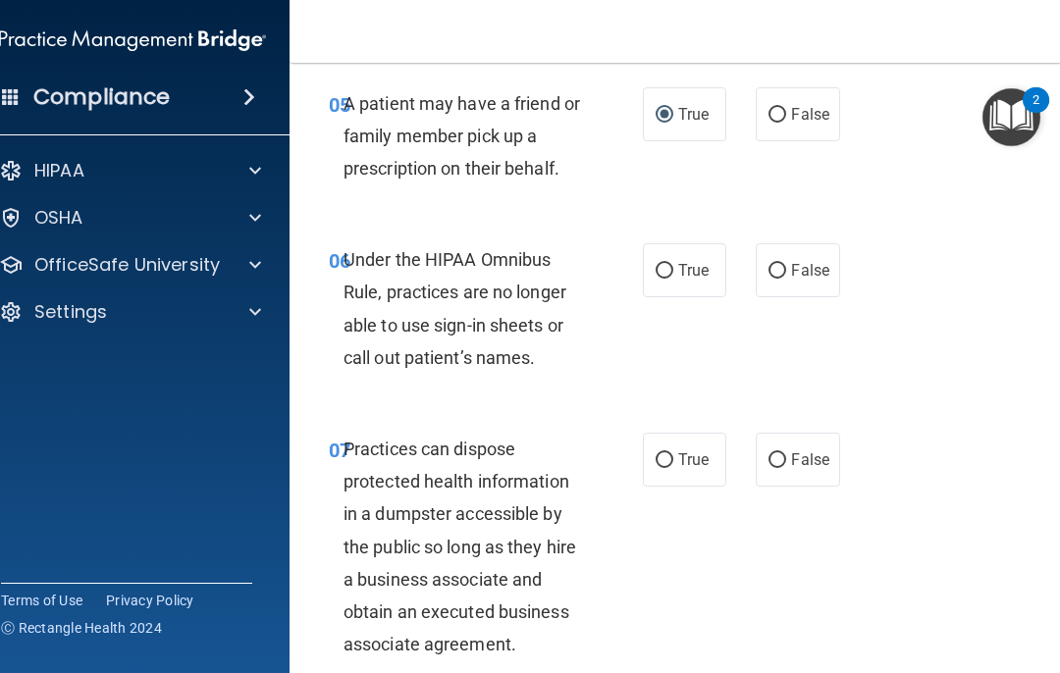
click at [783, 266] on input "False" at bounding box center [778, 271] width 18 height 15
radio input "true"
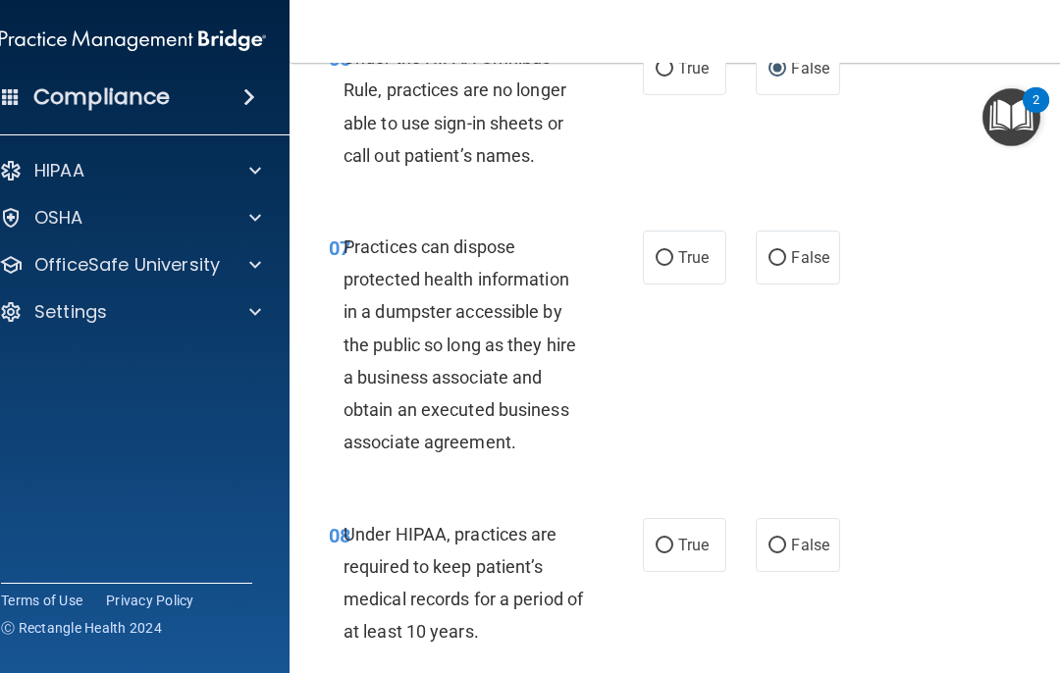
scroll to position [1420, 0]
click at [777, 251] on input "False" at bounding box center [778, 258] width 18 height 15
radio input "true"
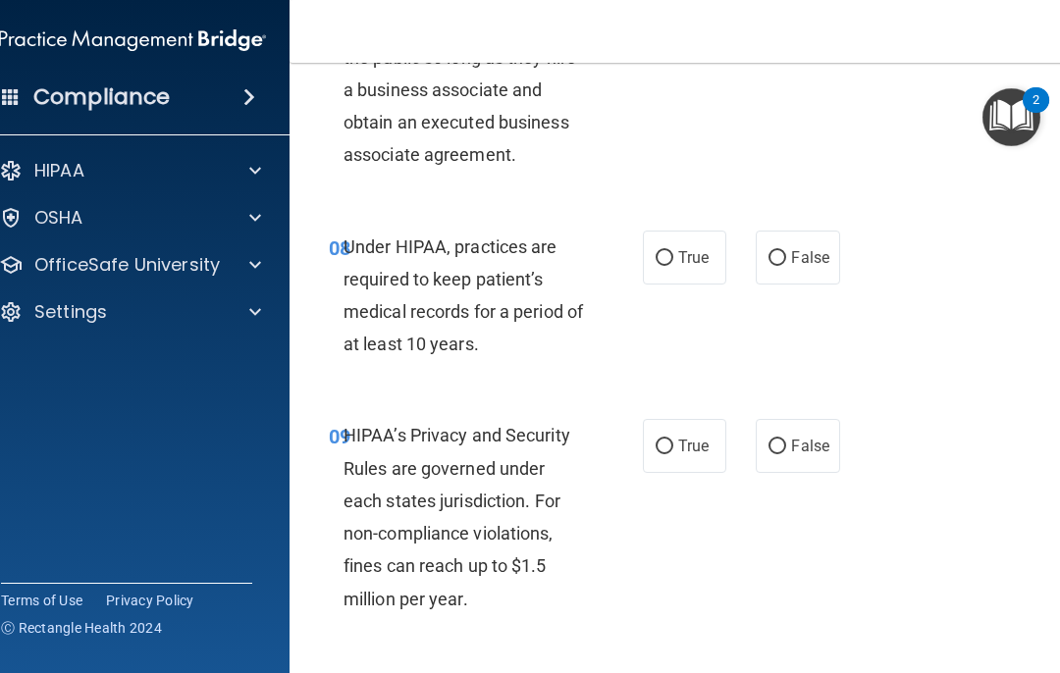
scroll to position [1711, 0]
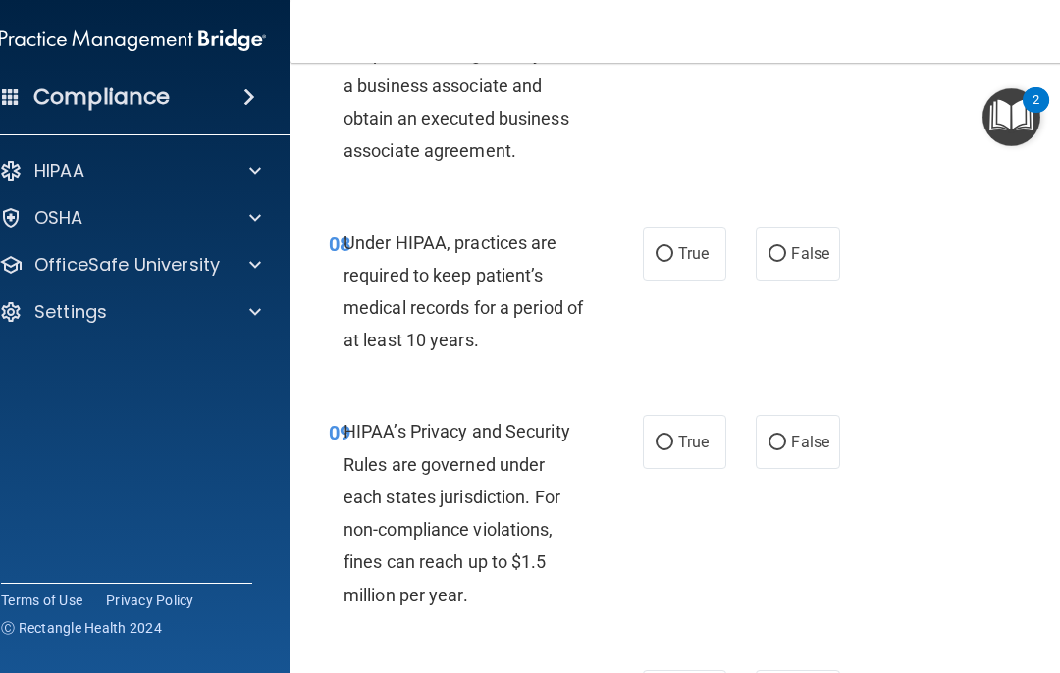
click at [782, 249] on input "False" at bounding box center [778, 254] width 18 height 15
radio input "true"
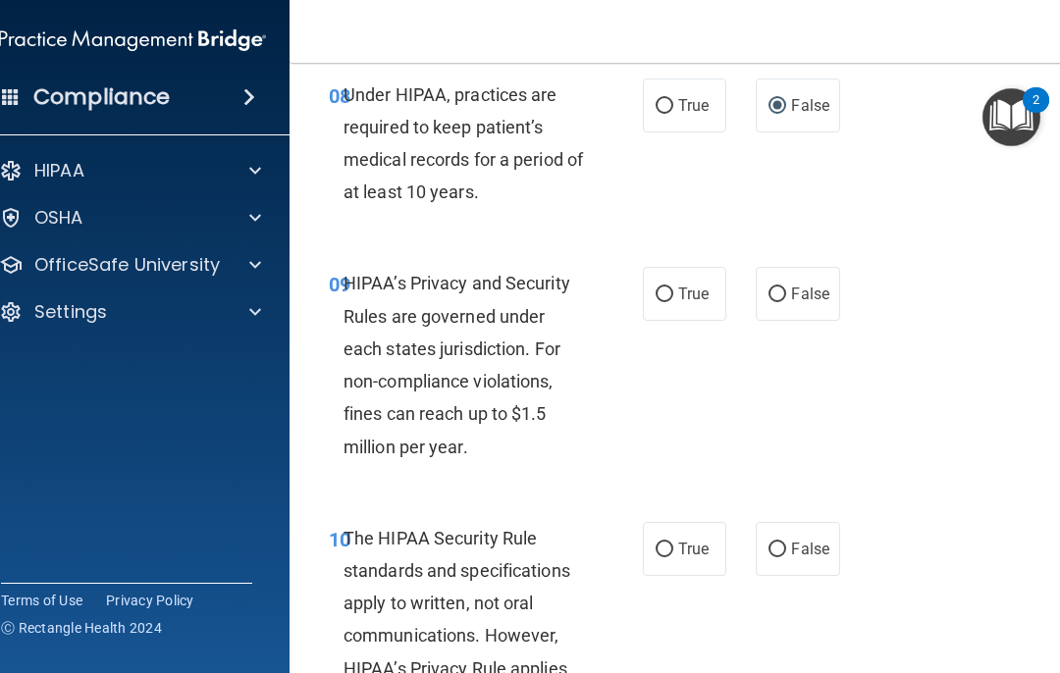
scroll to position [1861, 0]
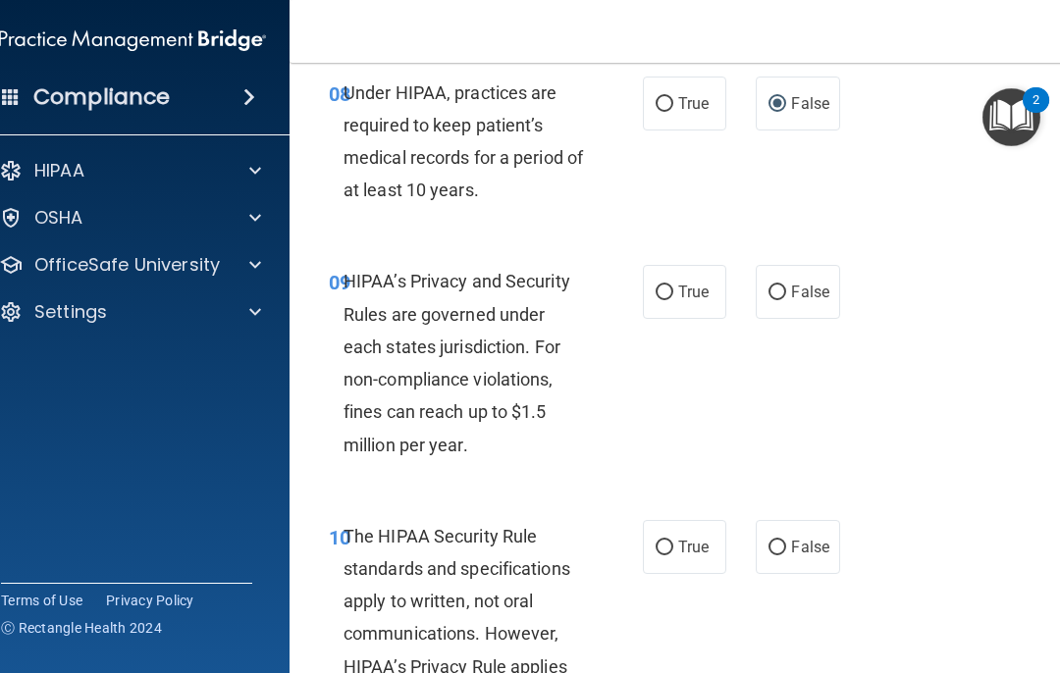
click at [785, 286] on input "False" at bounding box center [778, 293] width 18 height 15
radio input "true"
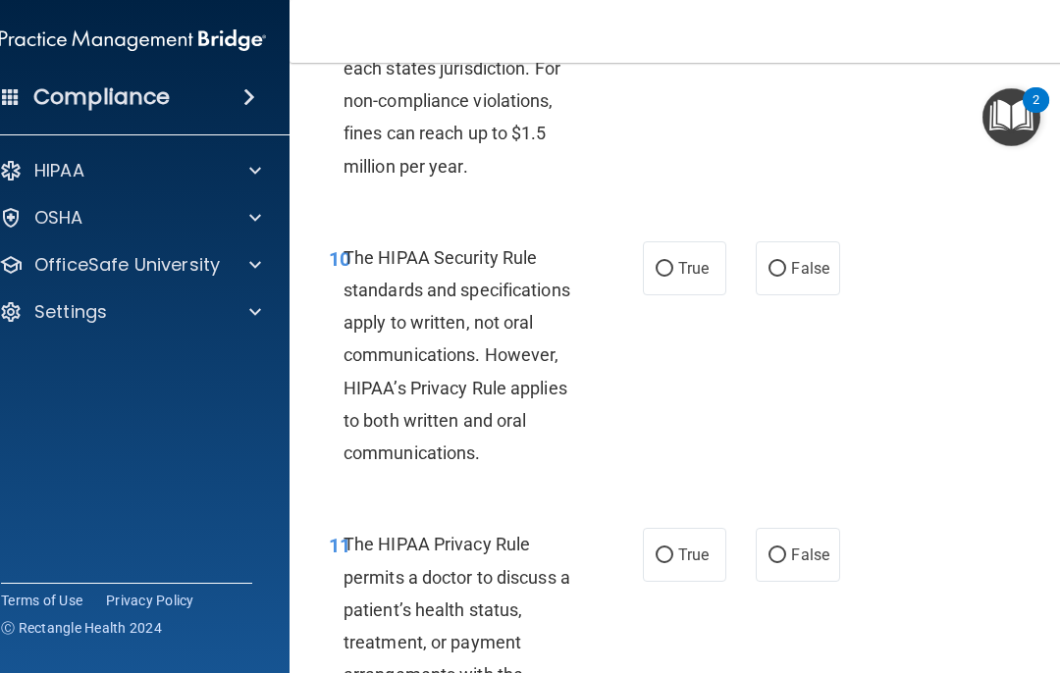
scroll to position [2141, 0]
click at [662, 261] on input "True" at bounding box center [665, 268] width 18 height 15
radio input "true"
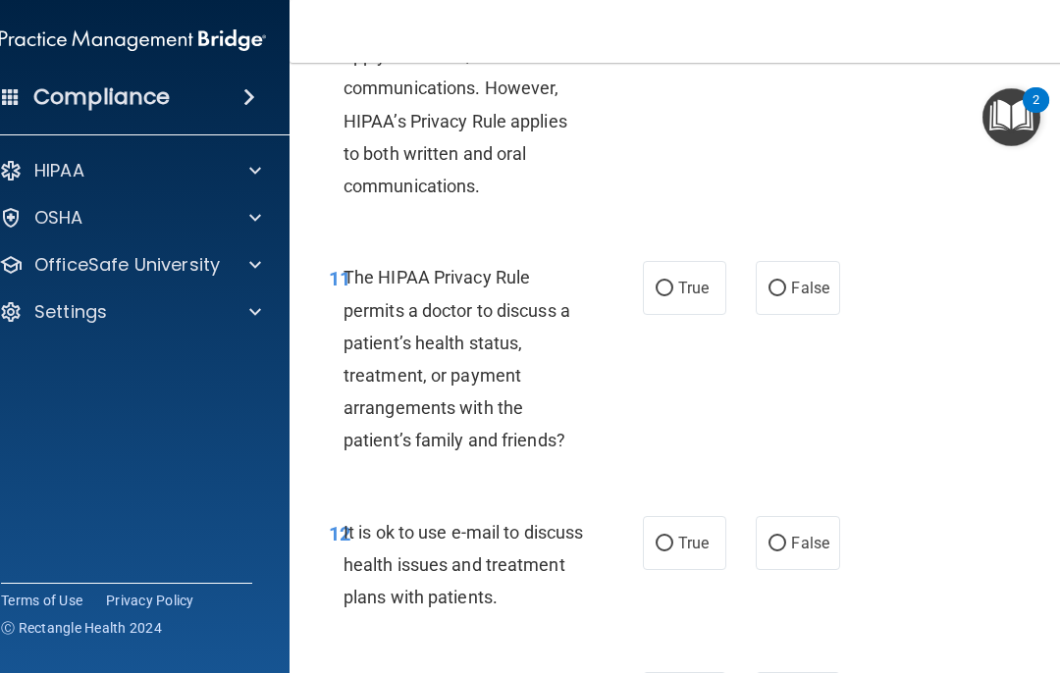
scroll to position [2416, 0]
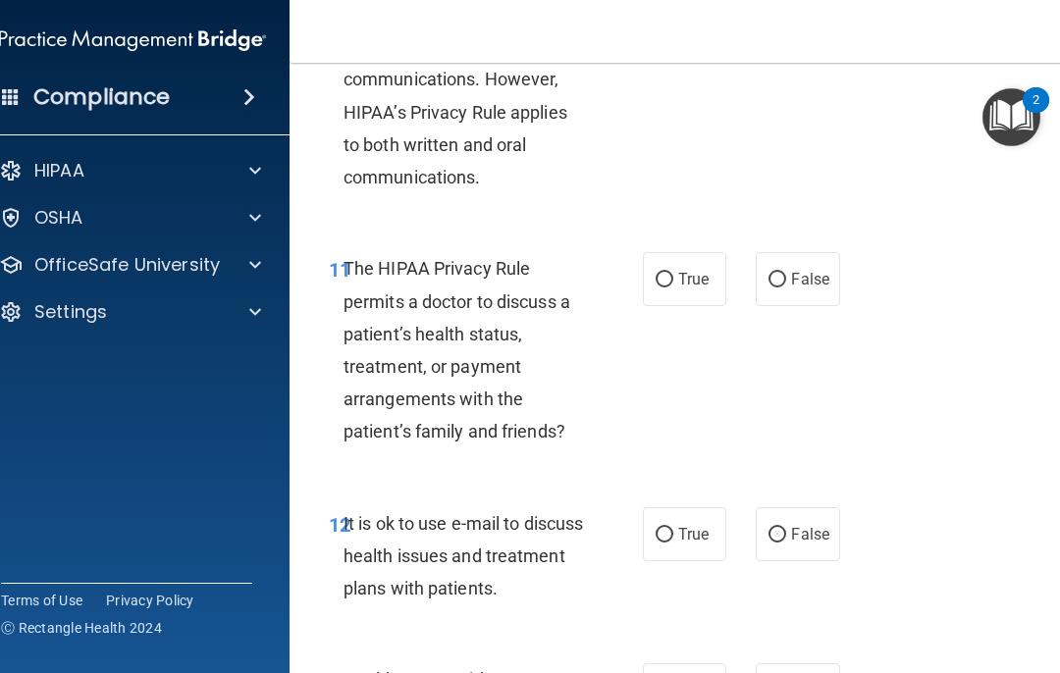
click at [673, 260] on label "True" at bounding box center [684, 279] width 83 height 54
click at [673, 273] on input "True" at bounding box center [665, 280] width 18 height 15
radio input "true"
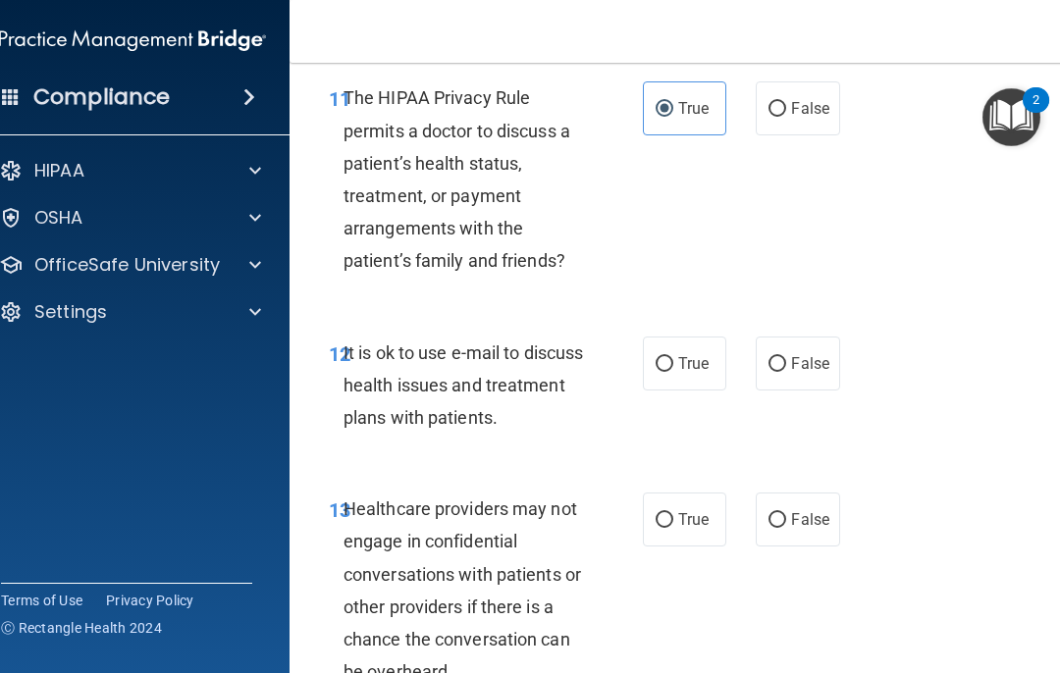
scroll to position [2612, 0]
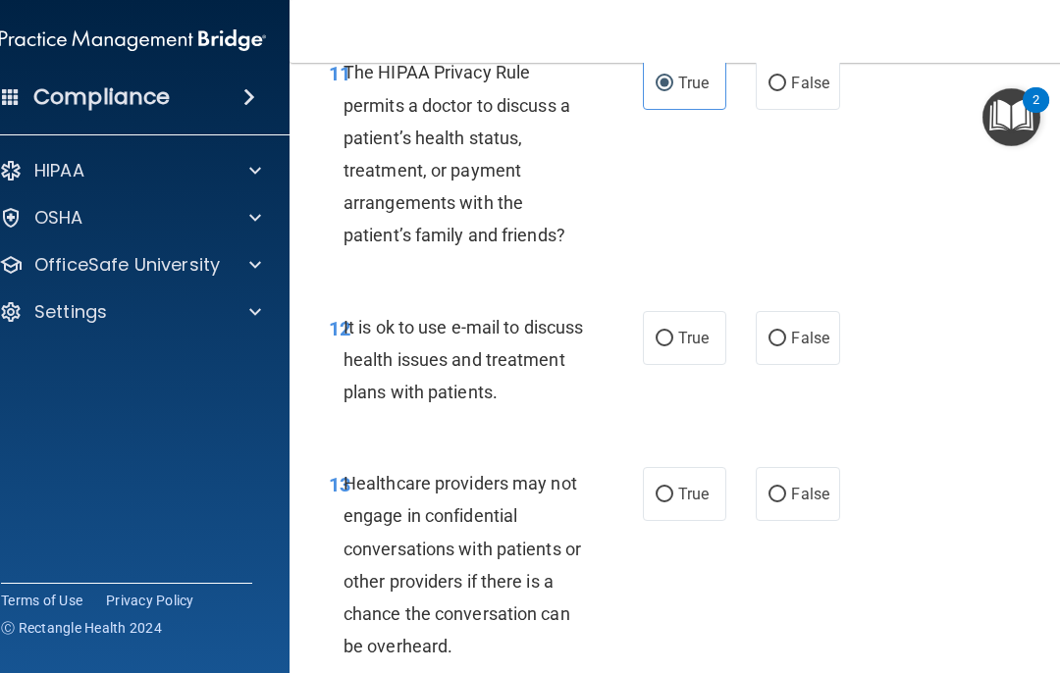
click at [661, 332] on input "True" at bounding box center [665, 339] width 18 height 15
radio input "true"
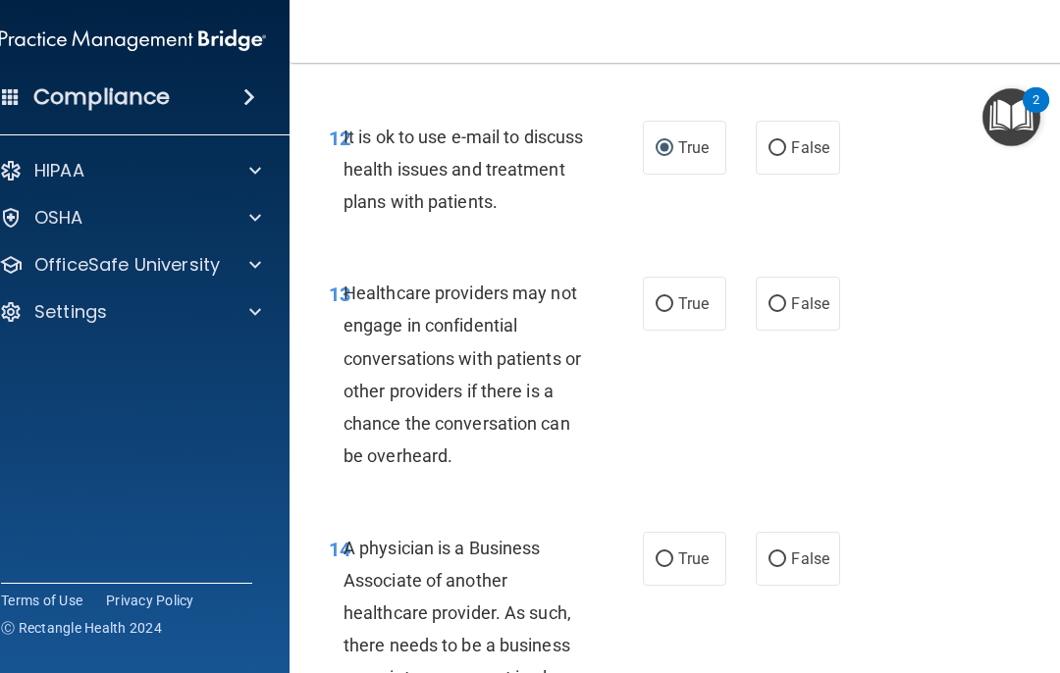
scroll to position [2820, 0]
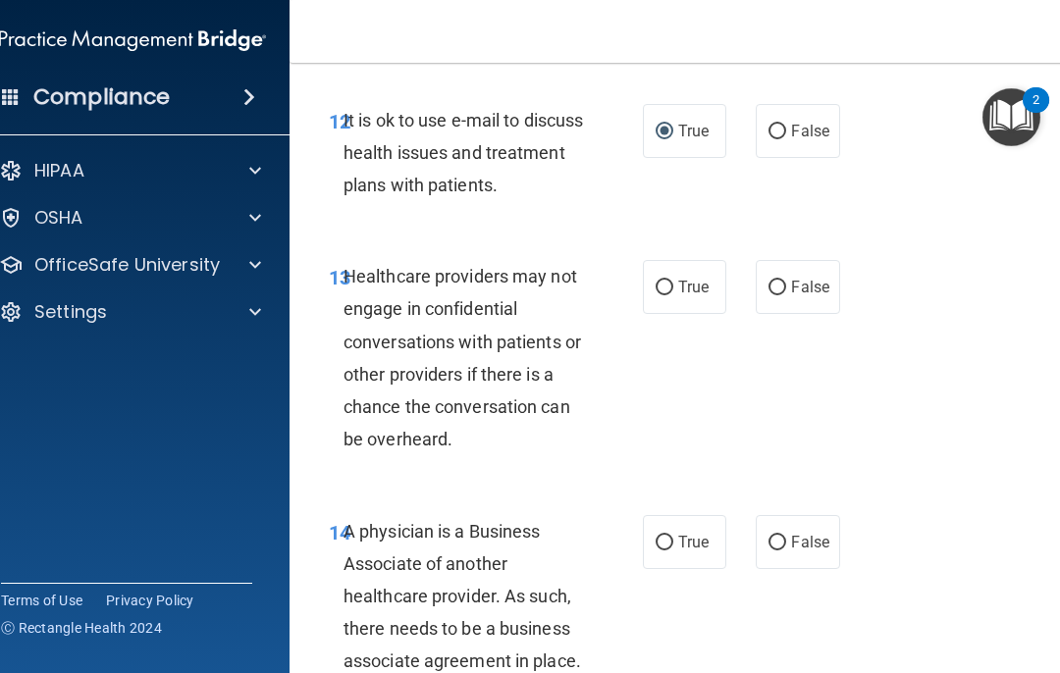
click at [771, 281] on input "False" at bounding box center [778, 288] width 18 height 15
radio input "true"
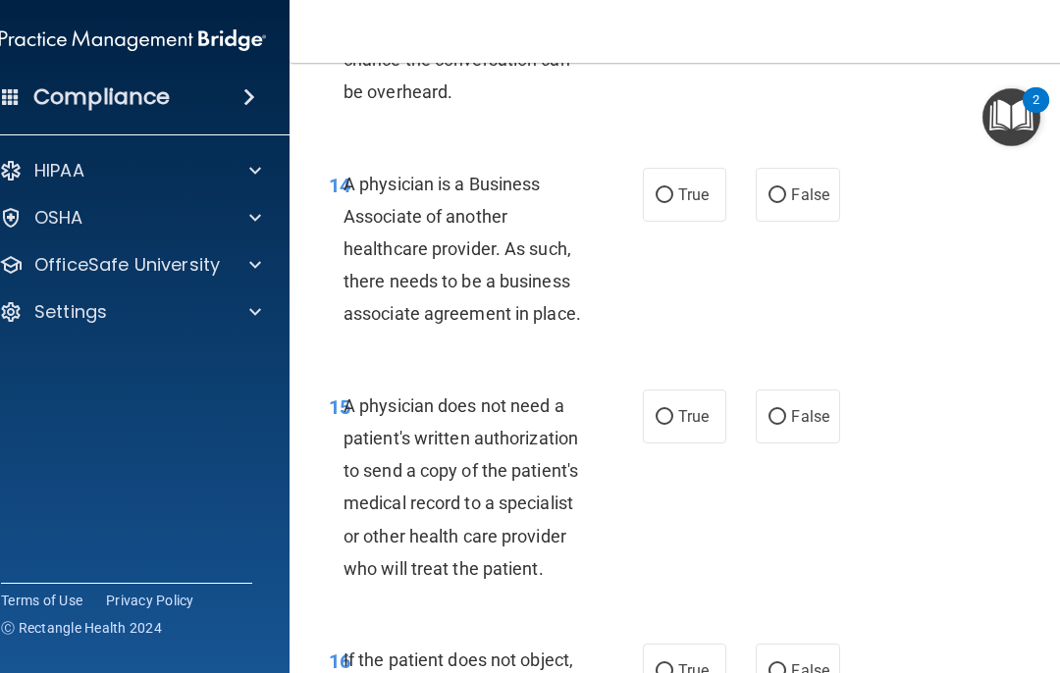
scroll to position [3169, 0]
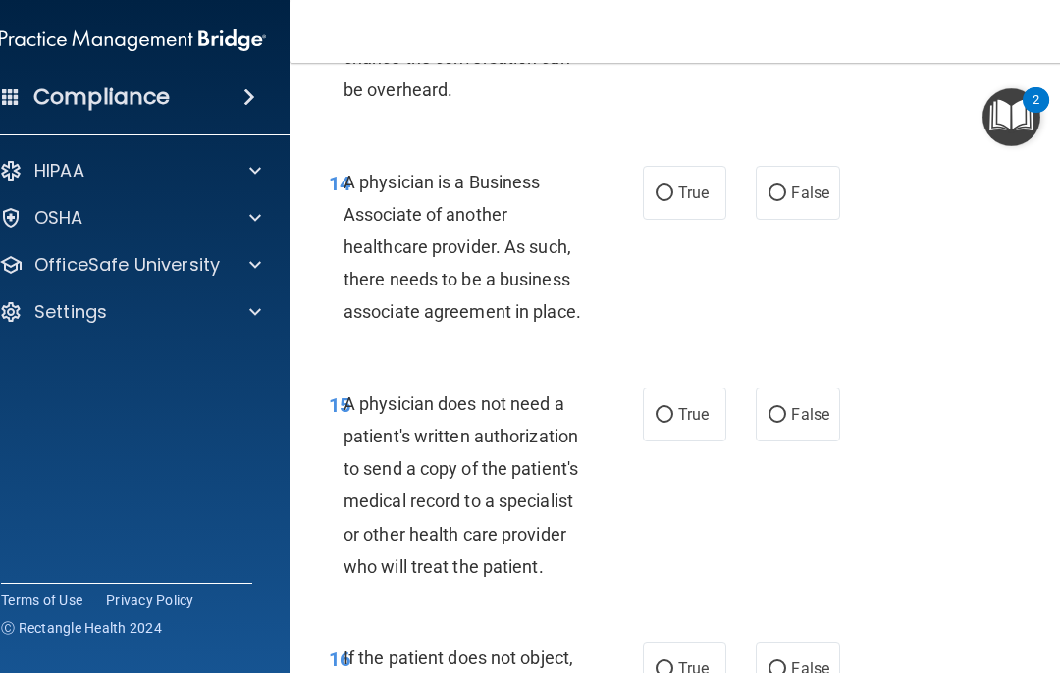
click at [779, 187] on input "False" at bounding box center [778, 194] width 18 height 15
radio input "true"
click at [689, 388] on label "True" at bounding box center [684, 415] width 83 height 54
click at [673, 408] on input "True" at bounding box center [665, 415] width 18 height 15
radio input "true"
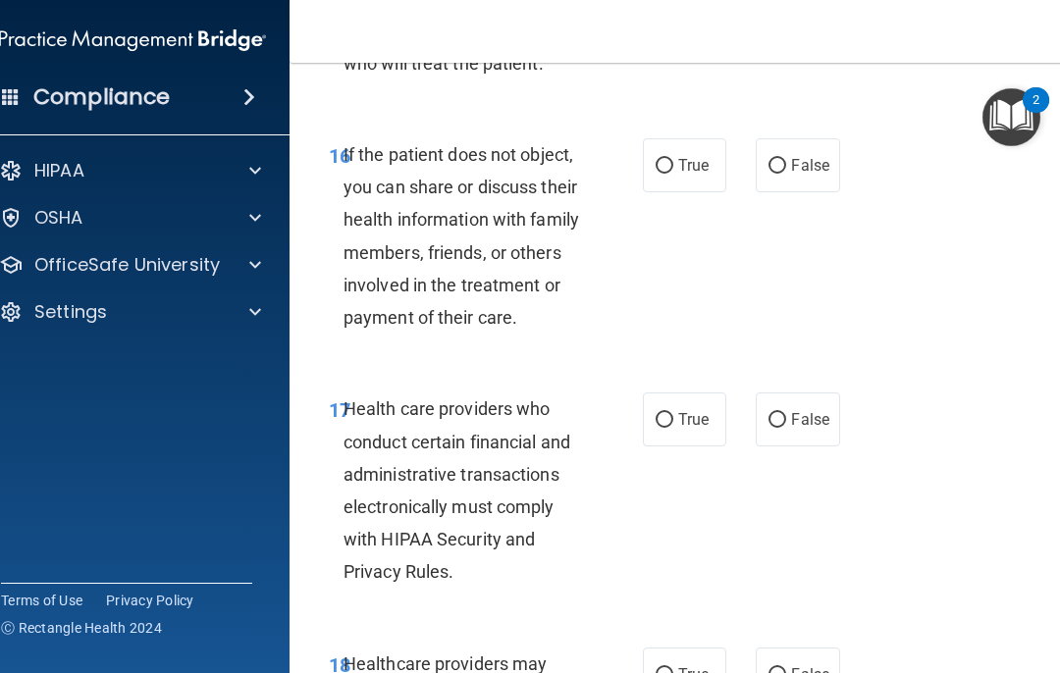
scroll to position [3675, 0]
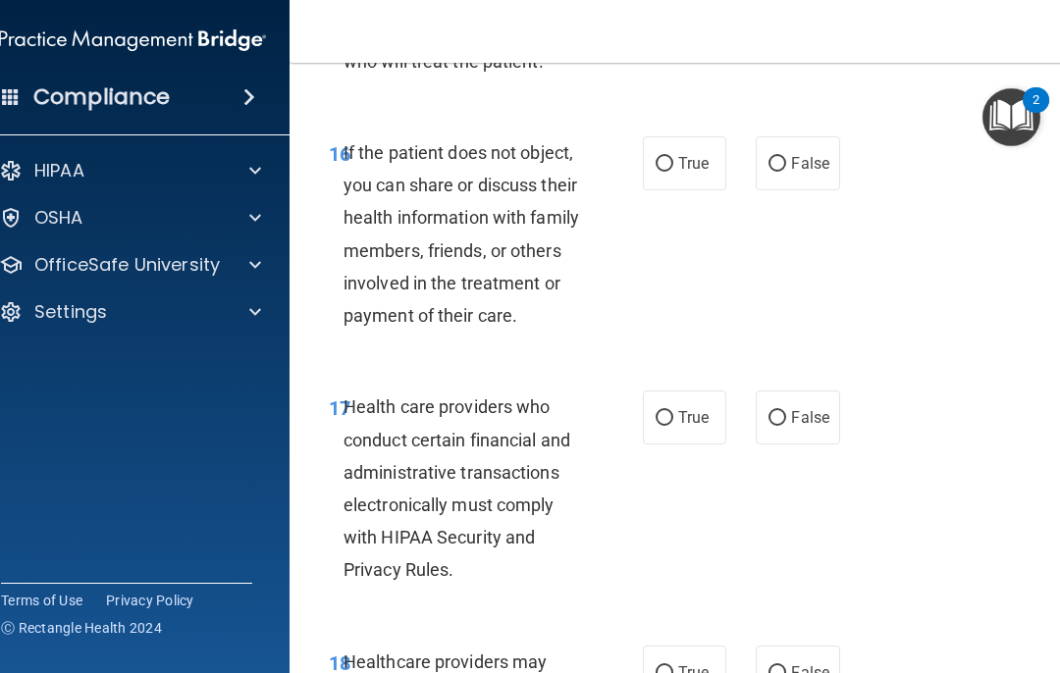
click at [666, 157] on input "True" at bounding box center [665, 164] width 18 height 15
radio input "true"
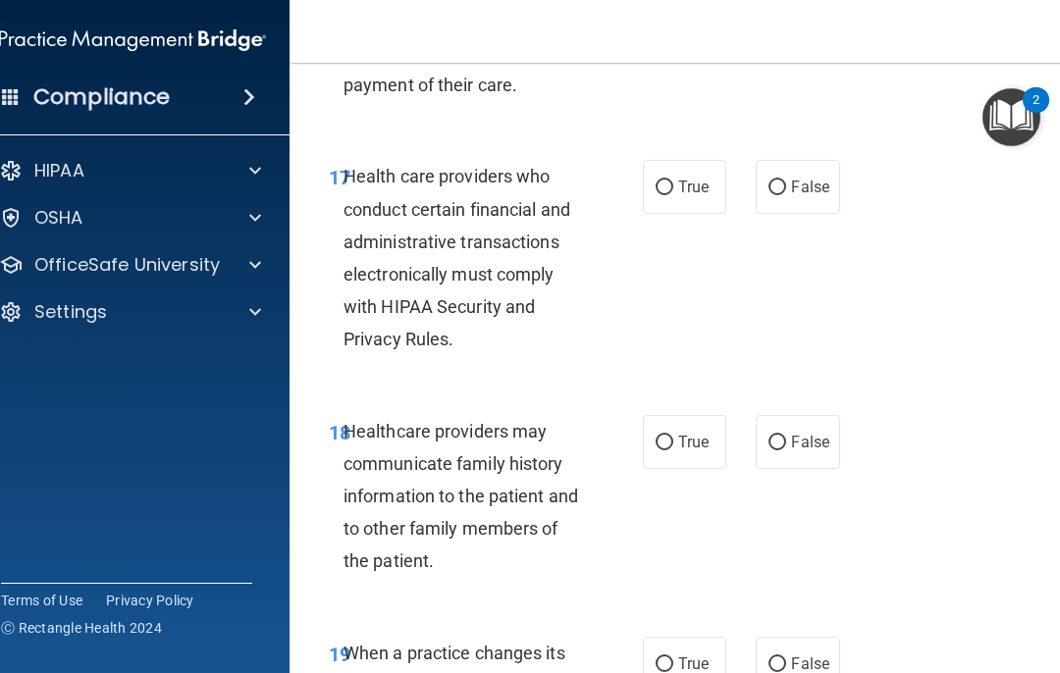
scroll to position [3909, 0]
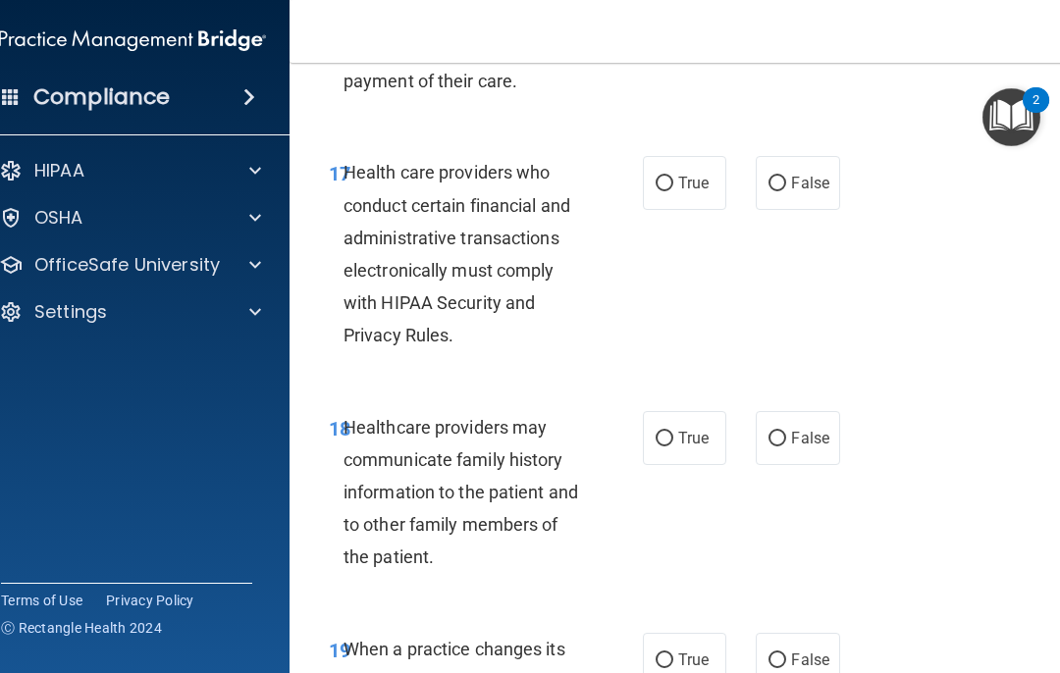
click at [664, 177] on input "True" at bounding box center [665, 184] width 18 height 15
radio input "true"
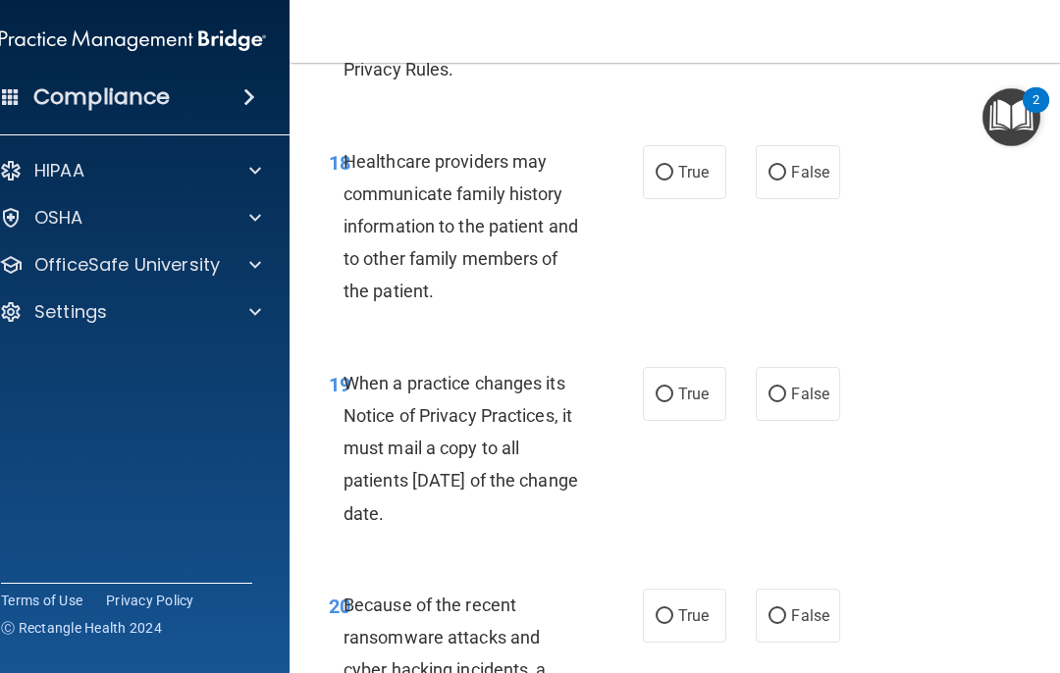
scroll to position [4180, 0]
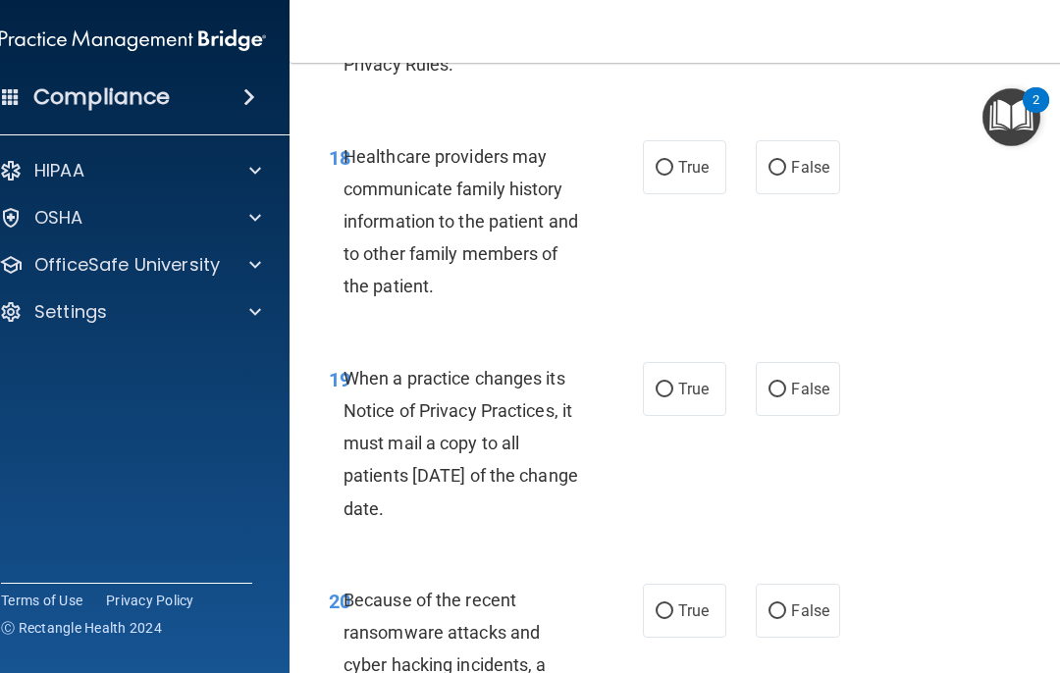
click at [781, 161] on input "False" at bounding box center [778, 168] width 18 height 15
radio input "true"
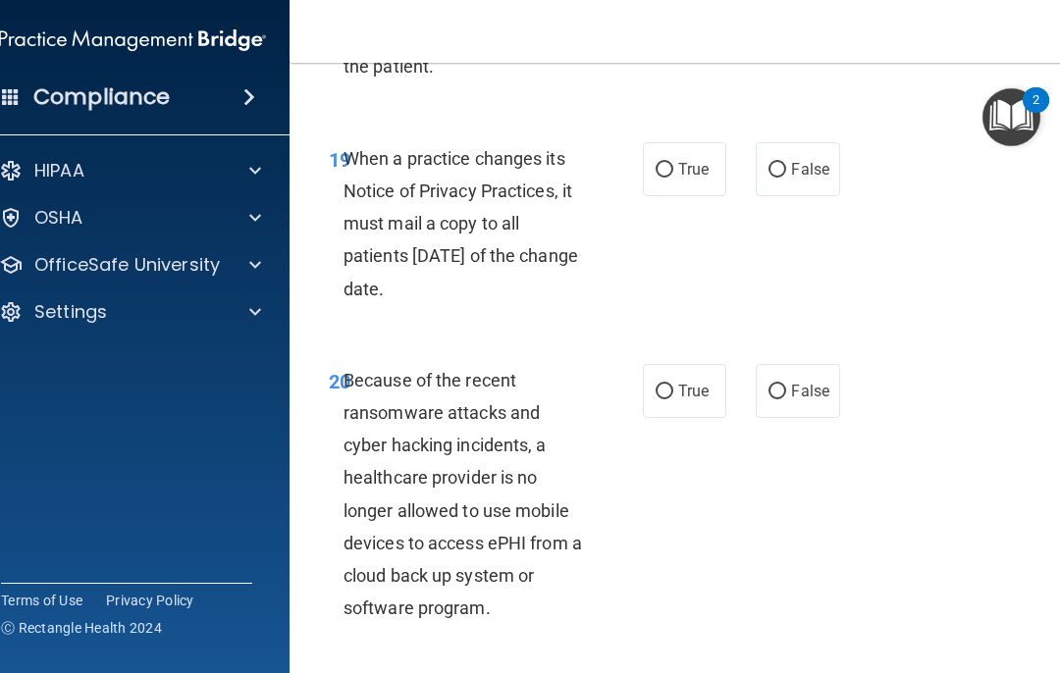
scroll to position [4402, 0]
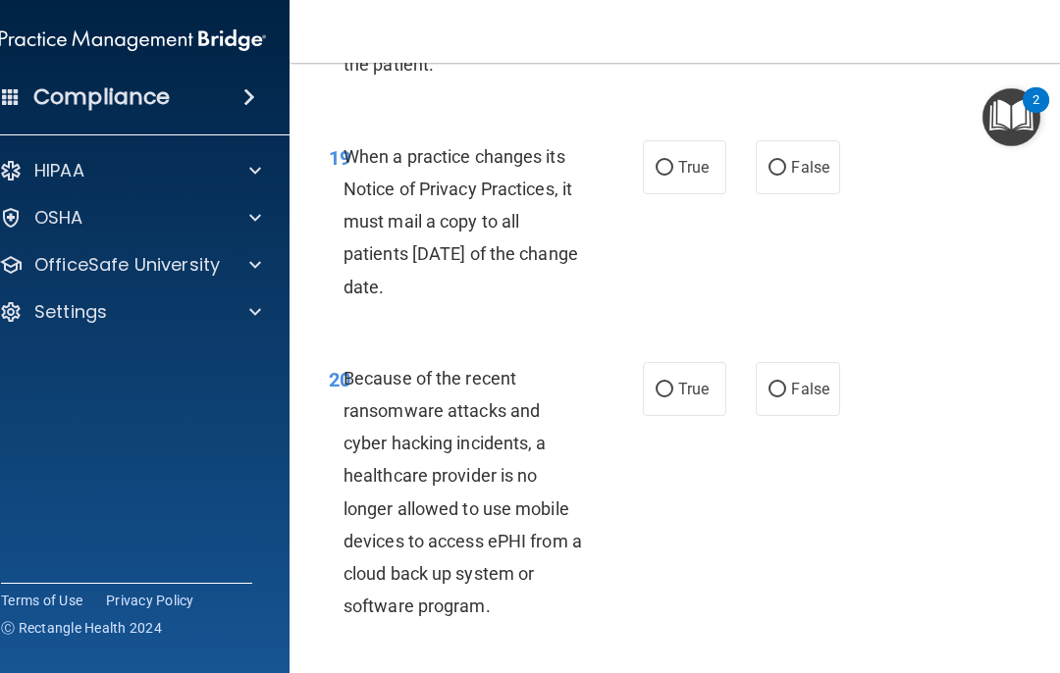
click at [776, 161] on input "False" at bounding box center [778, 168] width 18 height 15
radio input "true"
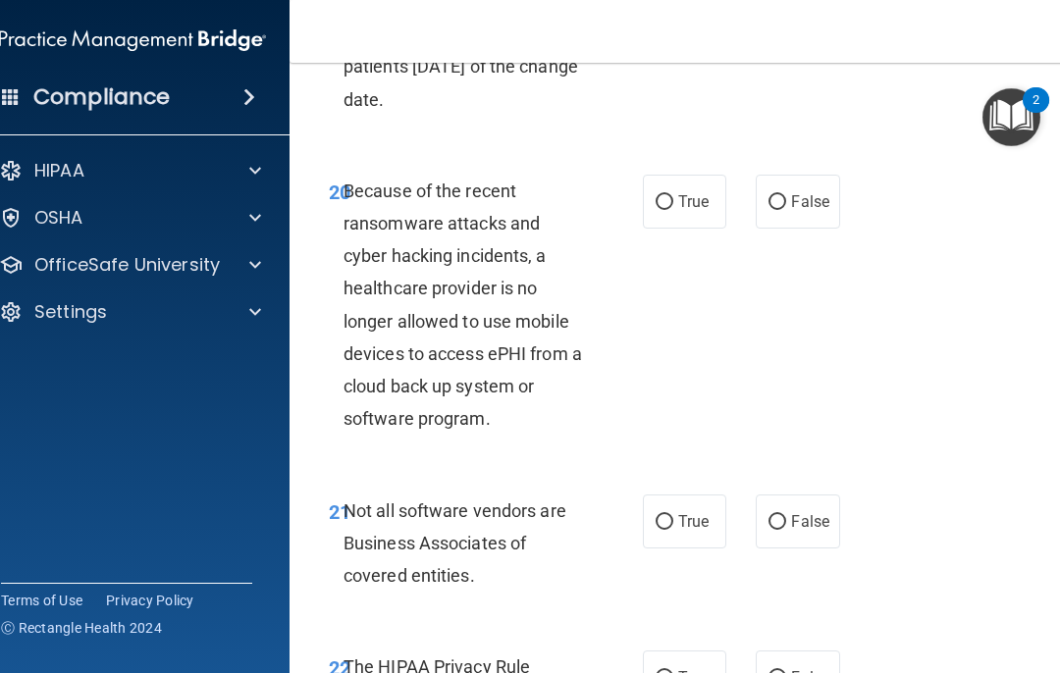
scroll to position [4629, 0]
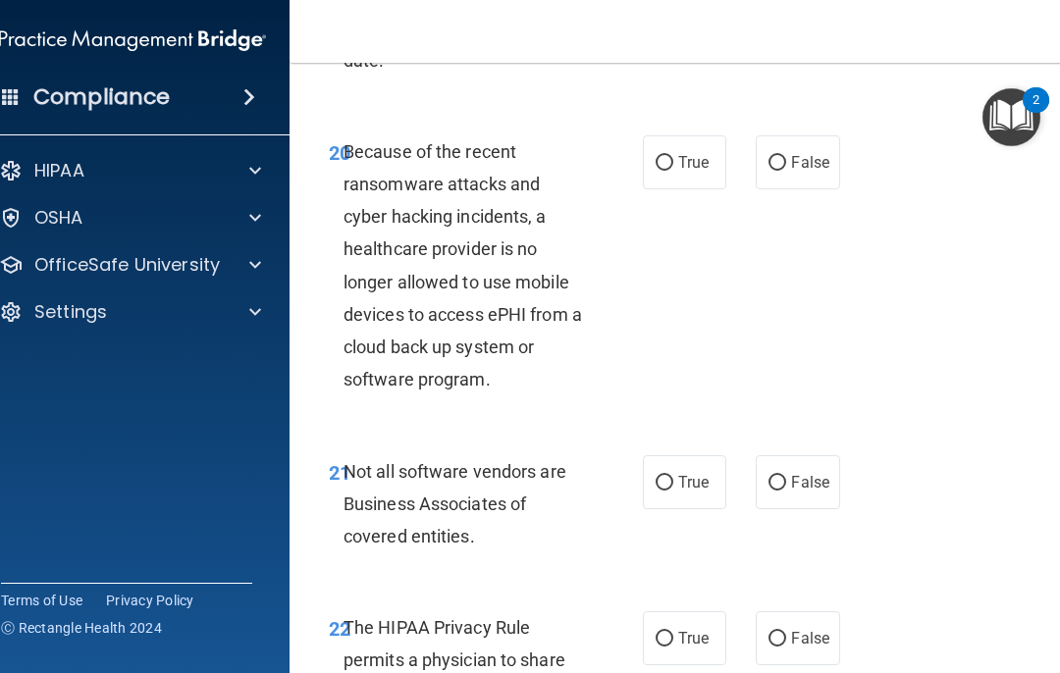
click at [784, 156] on input "False" at bounding box center [778, 163] width 18 height 15
radio input "true"
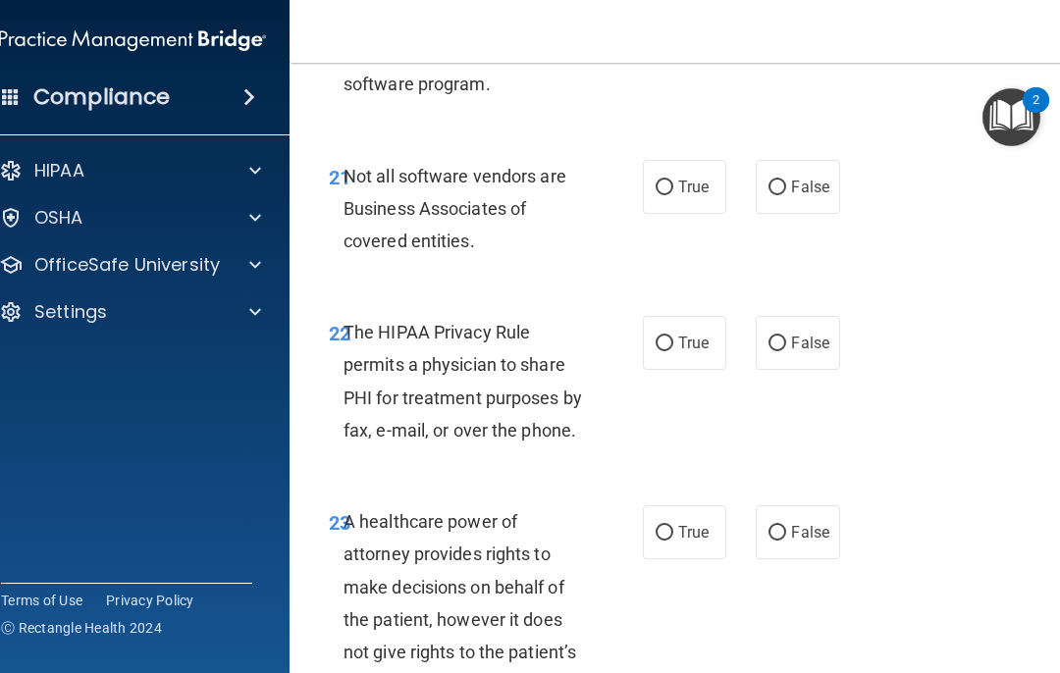
scroll to position [4934, 0]
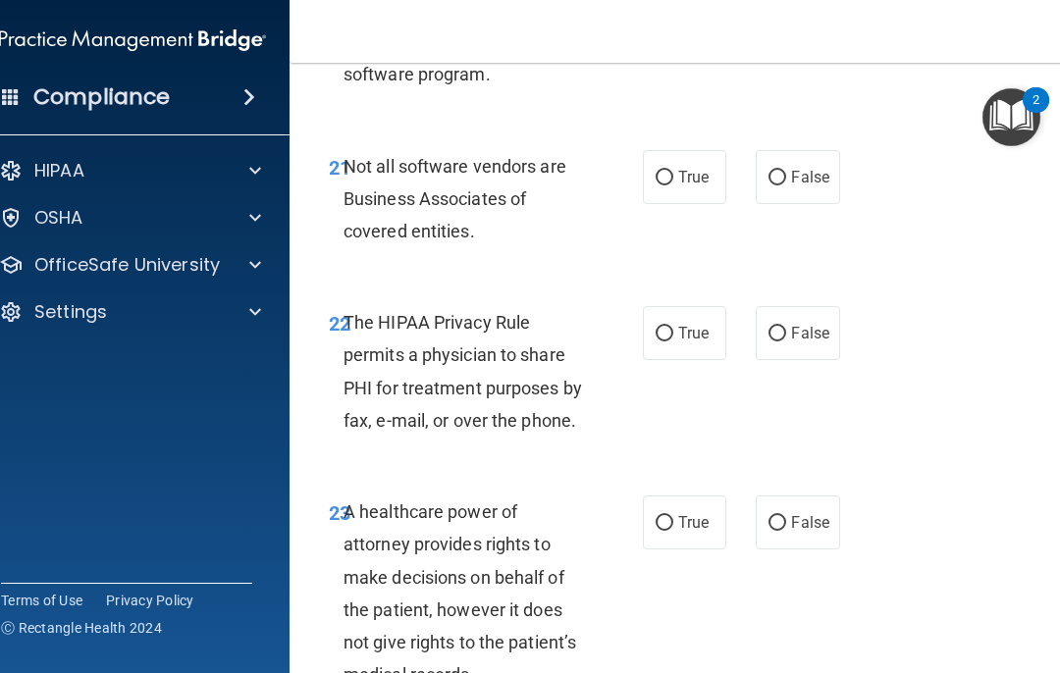
click at [668, 171] on input "True" at bounding box center [665, 178] width 18 height 15
radio input "true"
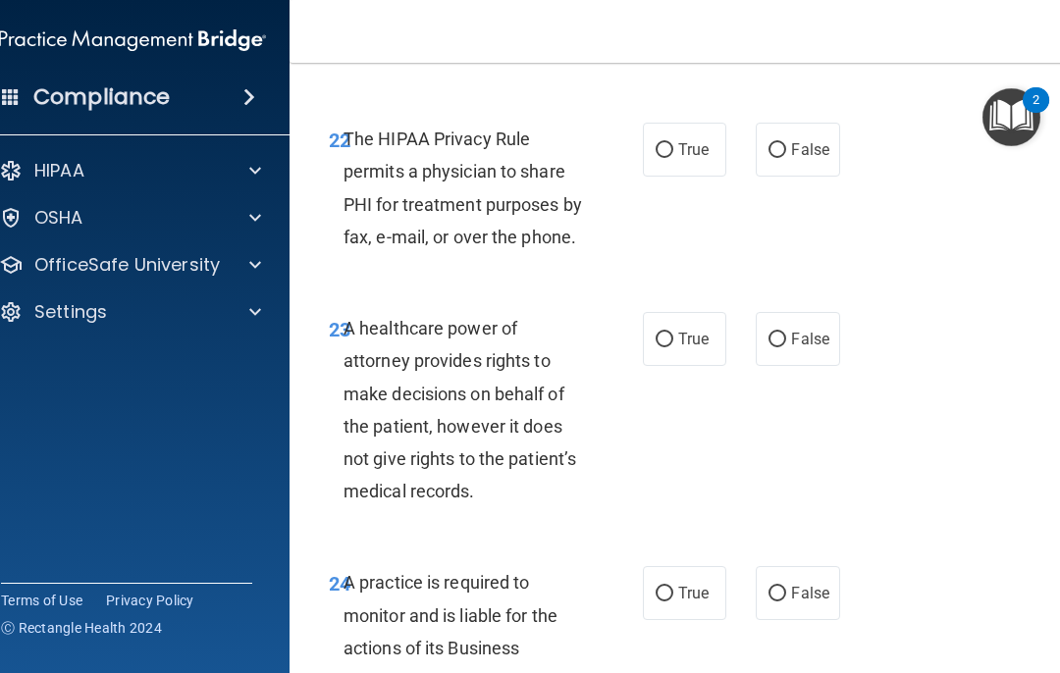
scroll to position [5119, 0]
click at [668, 142] on input "True" at bounding box center [665, 149] width 18 height 15
radio input "true"
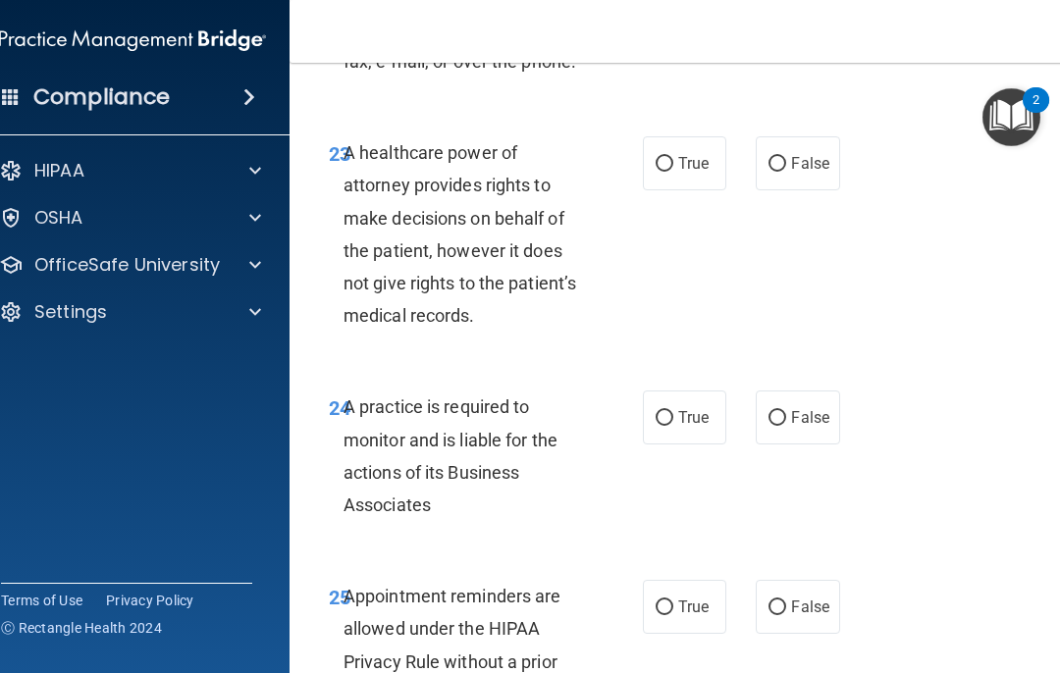
scroll to position [5296, 0]
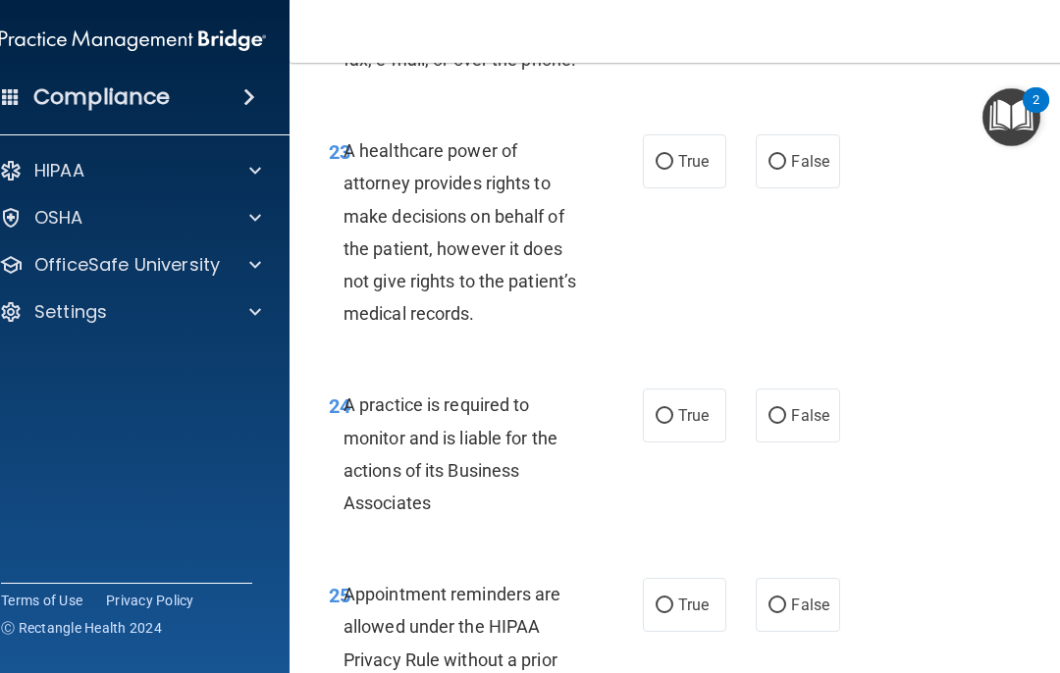
click at [769, 143] on label "False" at bounding box center [797, 161] width 83 height 54
click at [769, 155] on input "False" at bounding box center [778, 162] width 18 height 15
radio input "true"
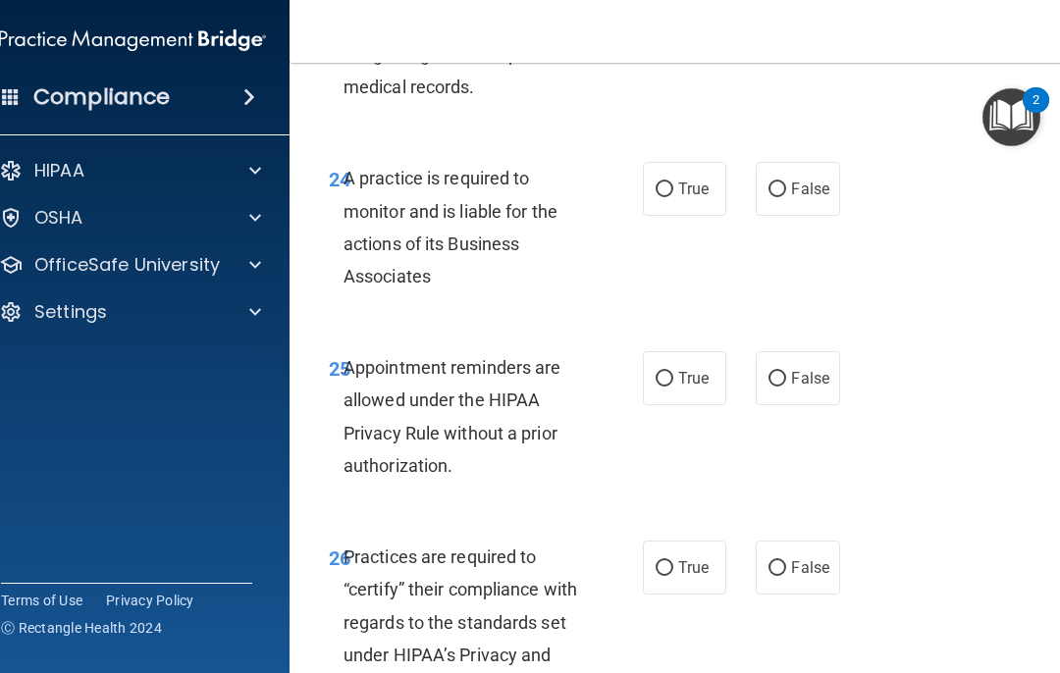
scroll to position [5523, 0]
click at [782, 182] on input "False" at bounding box center [778, 189] width 18 height 15
radio input "true"
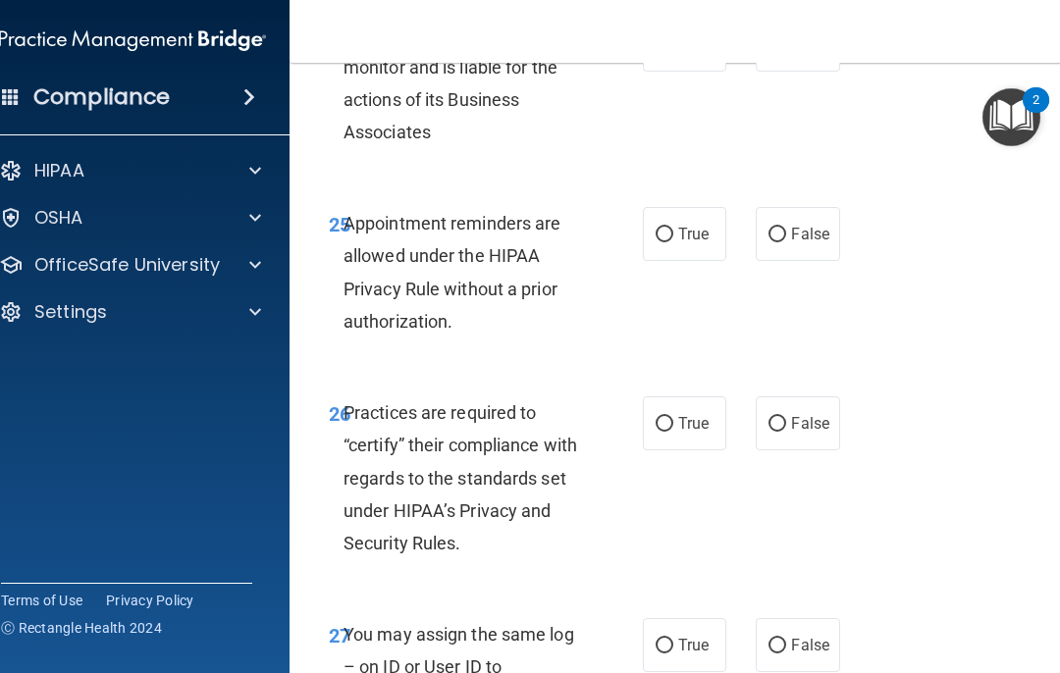
scroll to position [5671, 0]
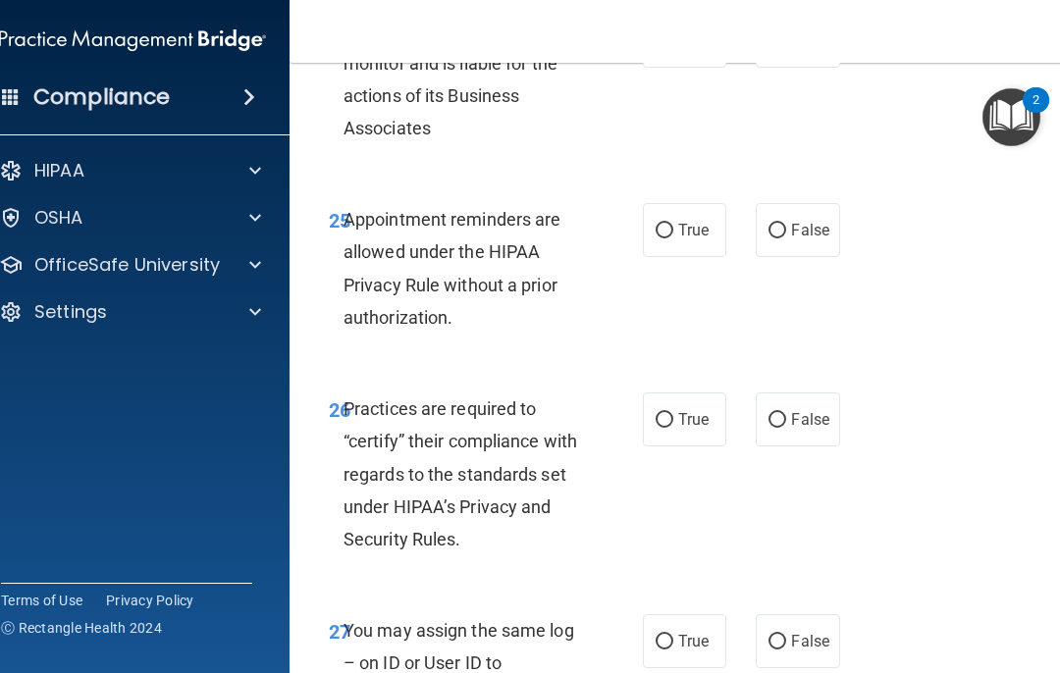
click at [670, 224] on input "True" at bounding box center [665, 231] width 18 height 15
radio input "true"
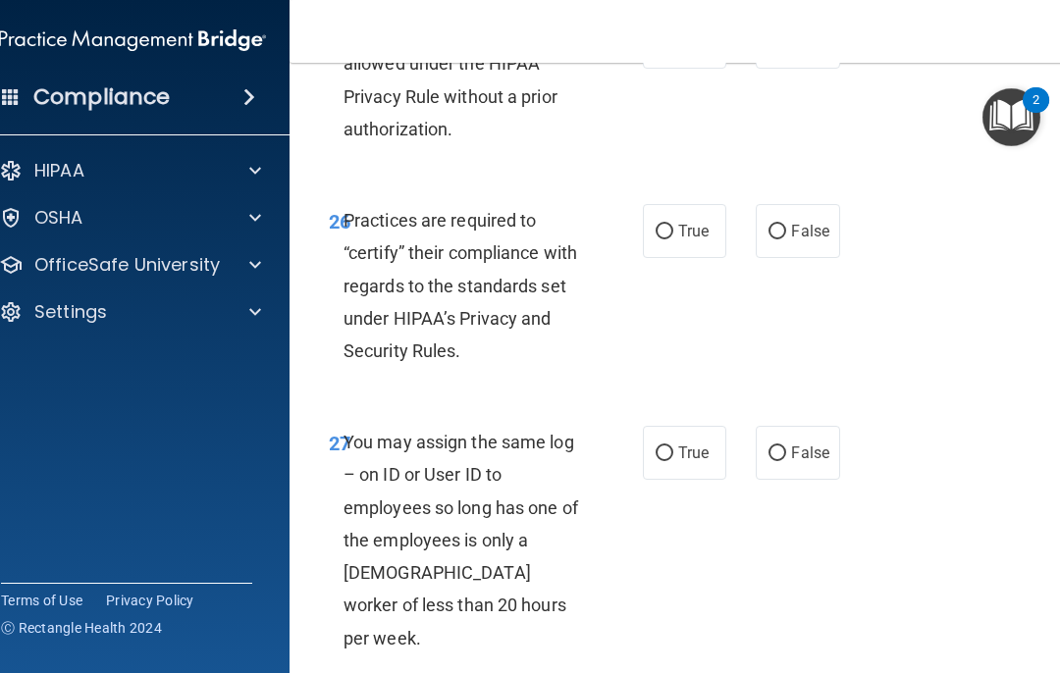
scroll to position [5887, 0]
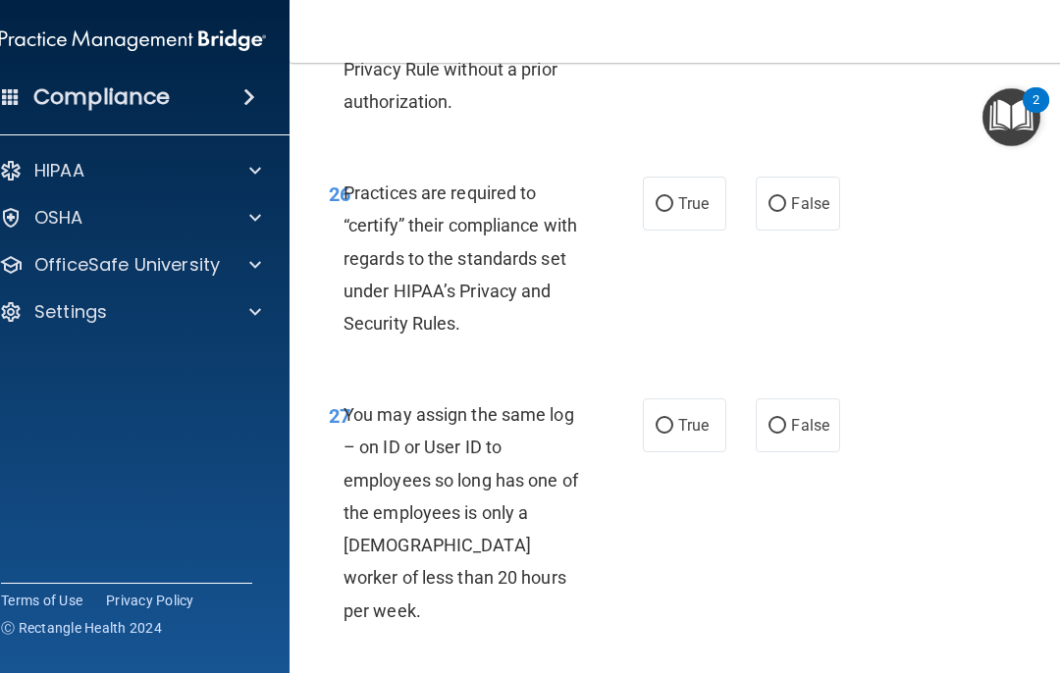
click at [776, 188] on label "False" at bounding box center [797, 204] width 83 height 54
click at [776, 197] on input "False" at bounding box center [778, 204] width 18 height 15
radio input "true"
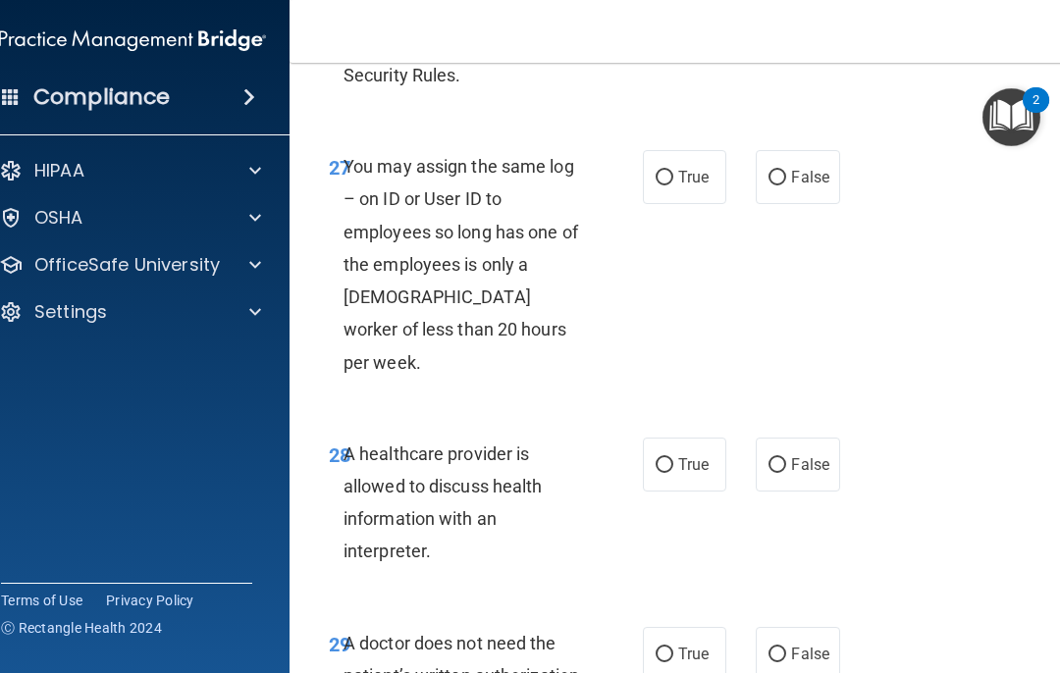
scroll to position [6135, 0]
click at [785, 171] on input "False" at bounding box center [778, 178] width 18 height 15
radio input "true"
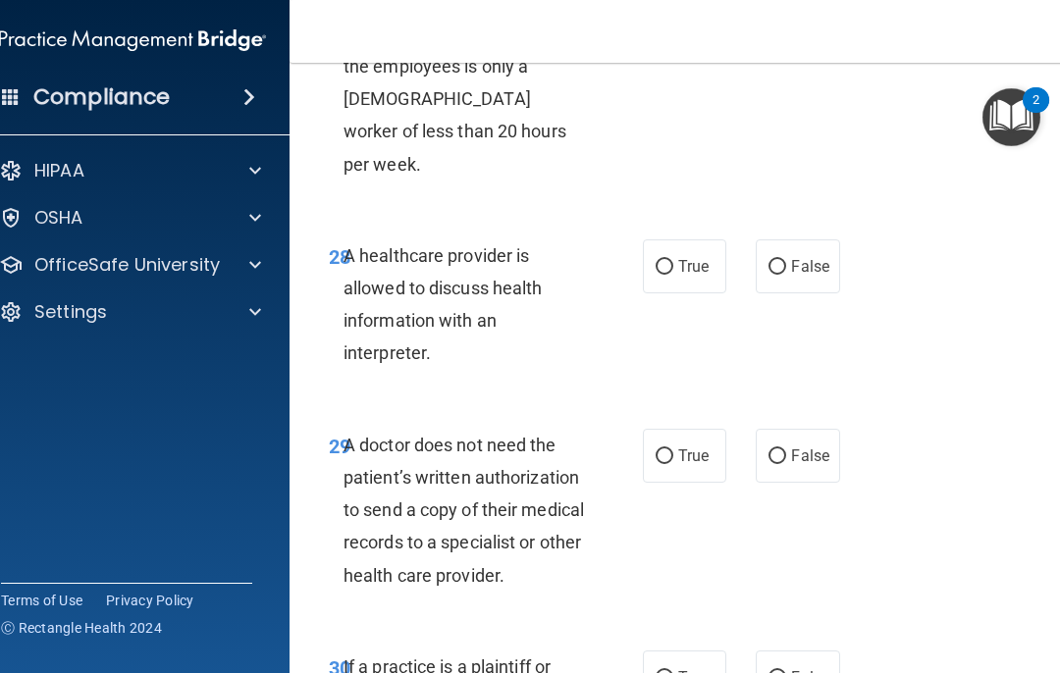
scroll to position [6346, 0]
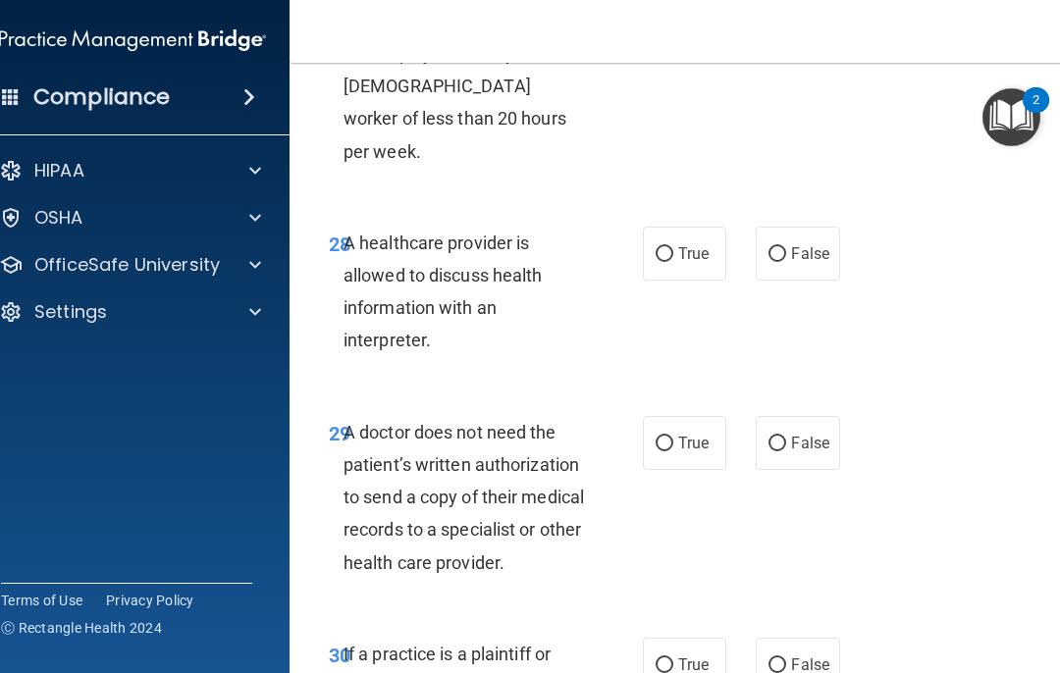
click at [667, 247] on input "True" at bounding box center [665, 254] width 18 height 15
radio input "true"
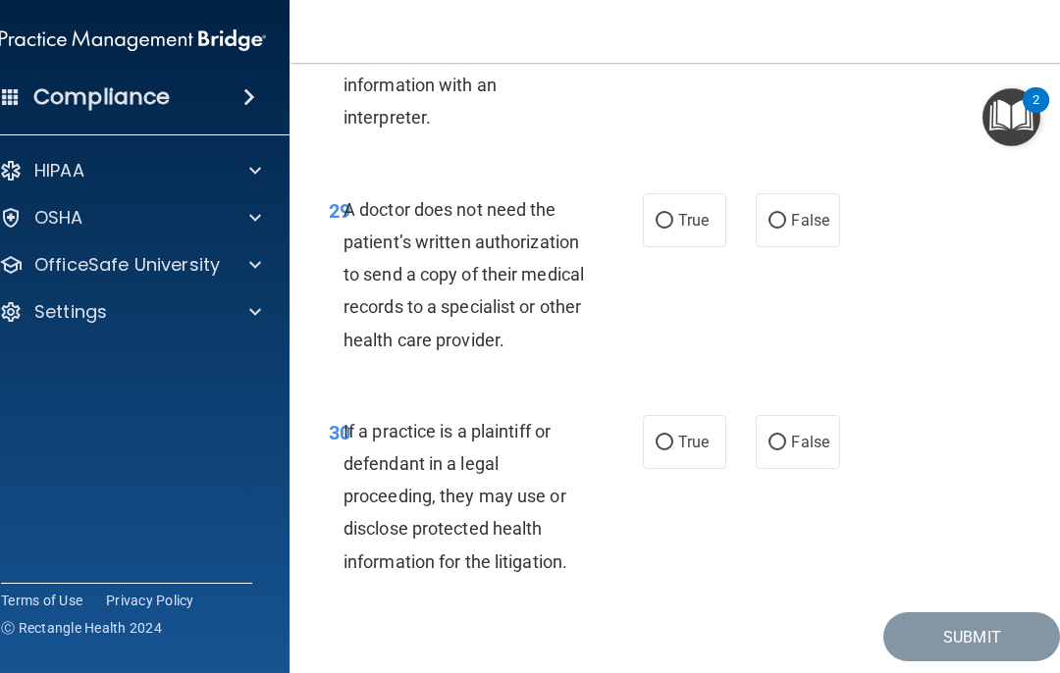
scroll to position [6568, 0]
click at [666, 215] on input "True" at bounding box center [665, 222] width 18 height 15
radio input "true"
click at [658, 437] on input "True" at bounding box center [665, 444] width 18 height 15
radio input "true"
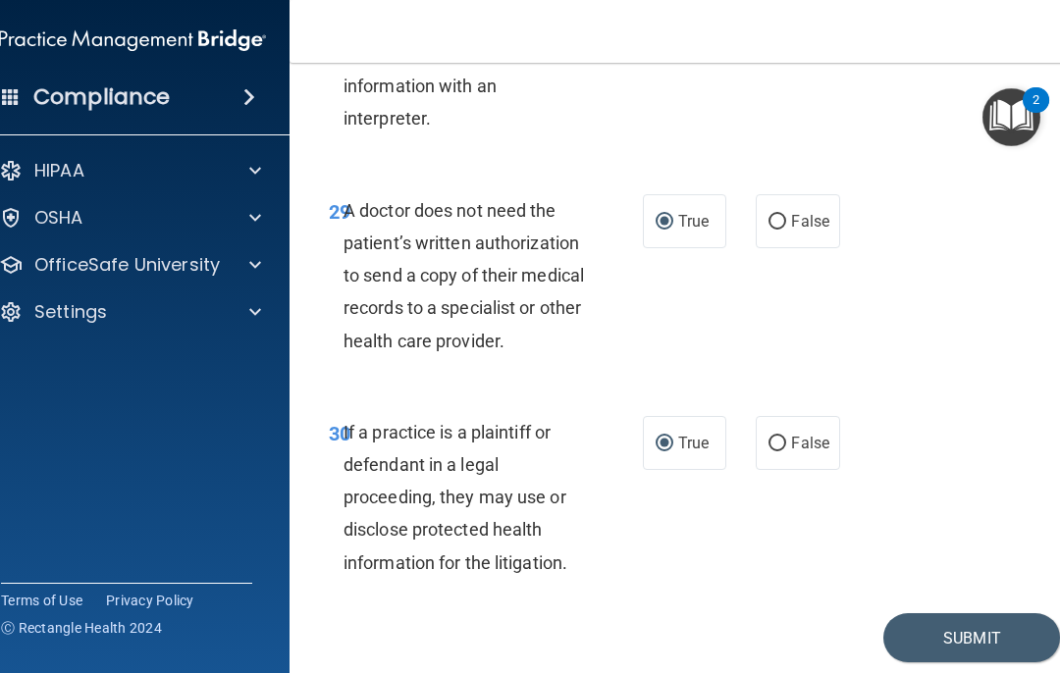
click at [936, 614] on button "Submit" at bounding box center [972, 639] width 177 height 50
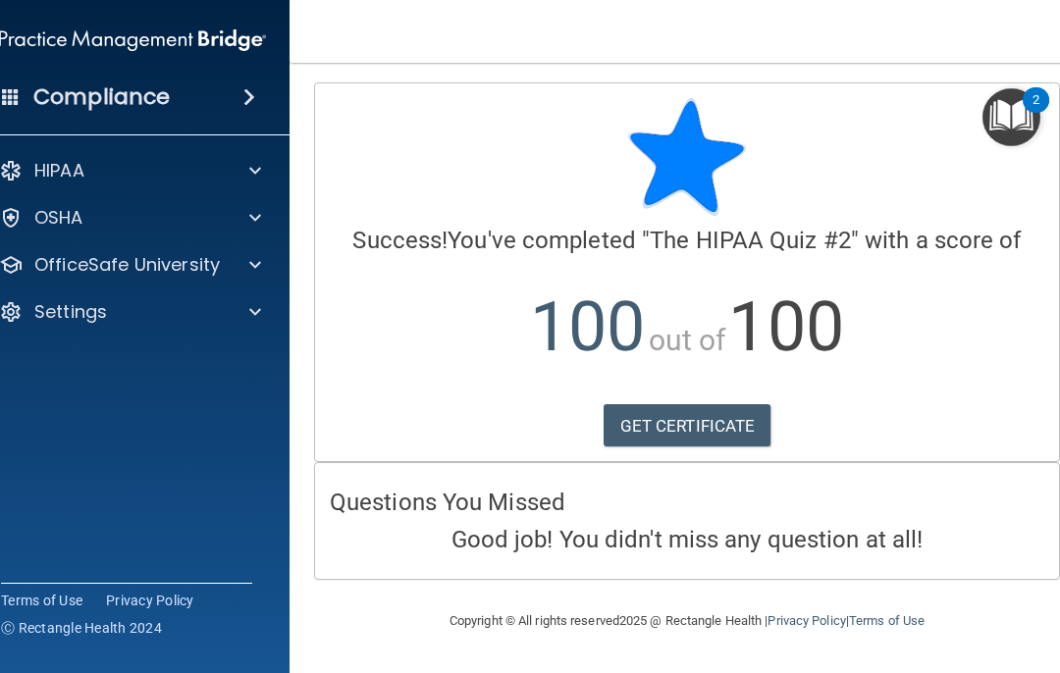
click at [129, 273] on p "OfficeSafe University" at bounding box center [127, 265] width 186 height 24
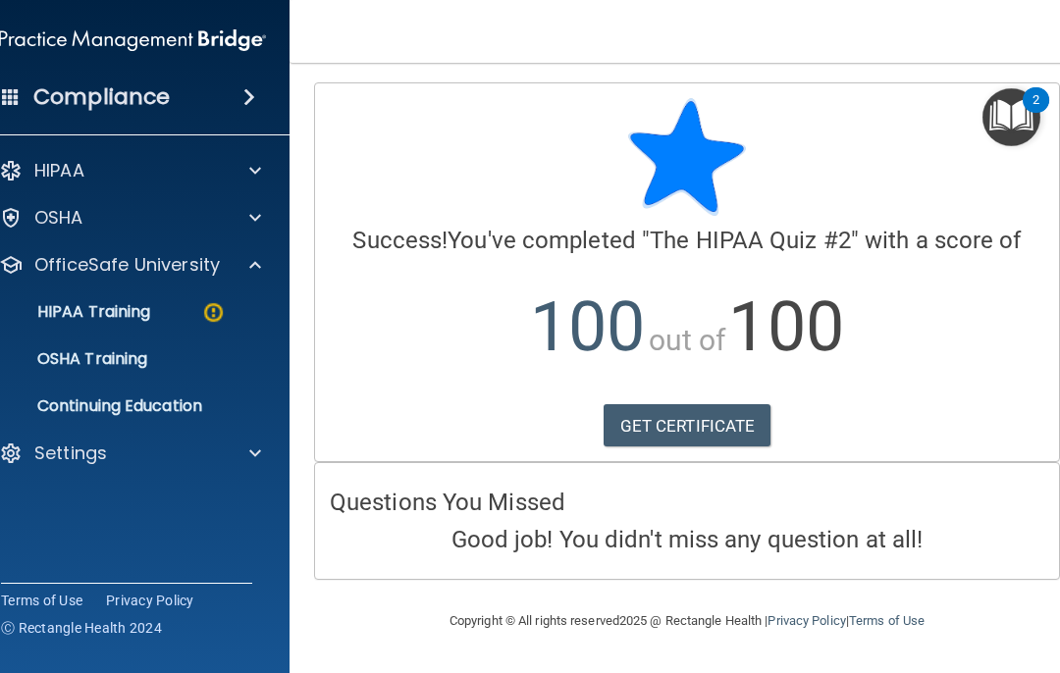
click at [130, 319] on p "HIPAA Training" at bounding box center [69, 312] width 162 height 20
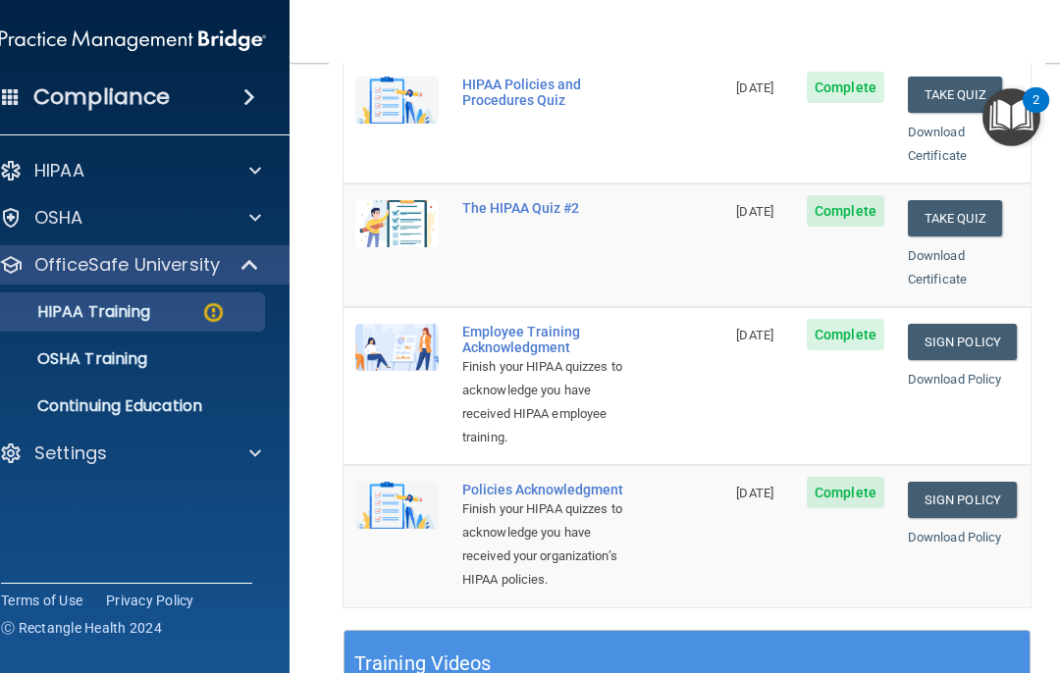
scroll to position [422, 0]
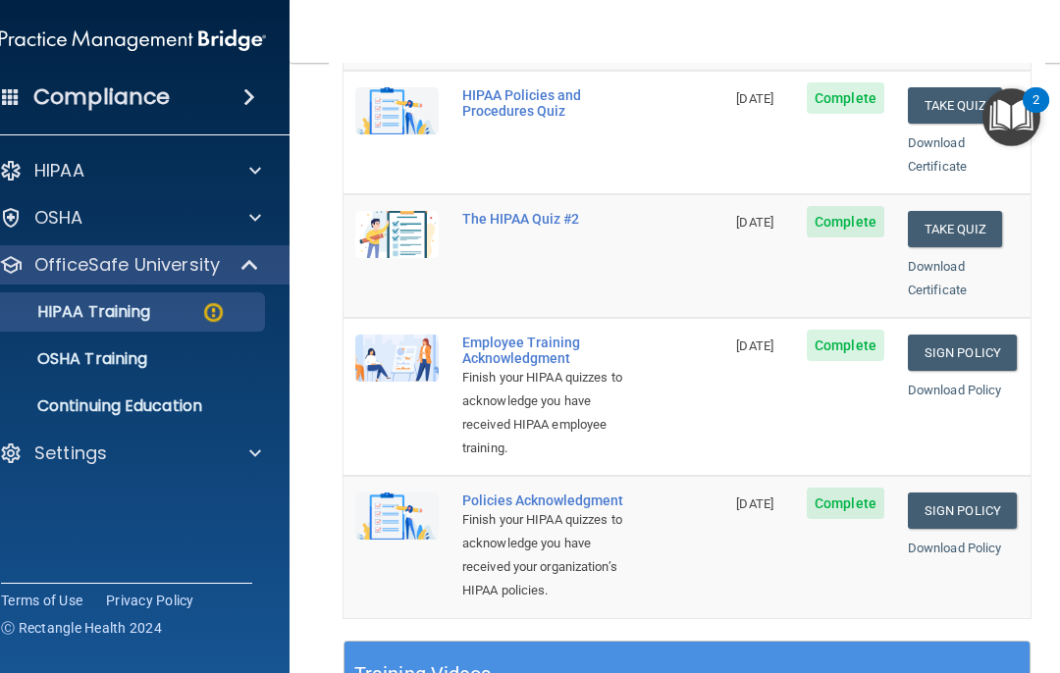
click at [136, 367] on p "OSHA Training" at bounding box center [67, 360] width 159 height 20
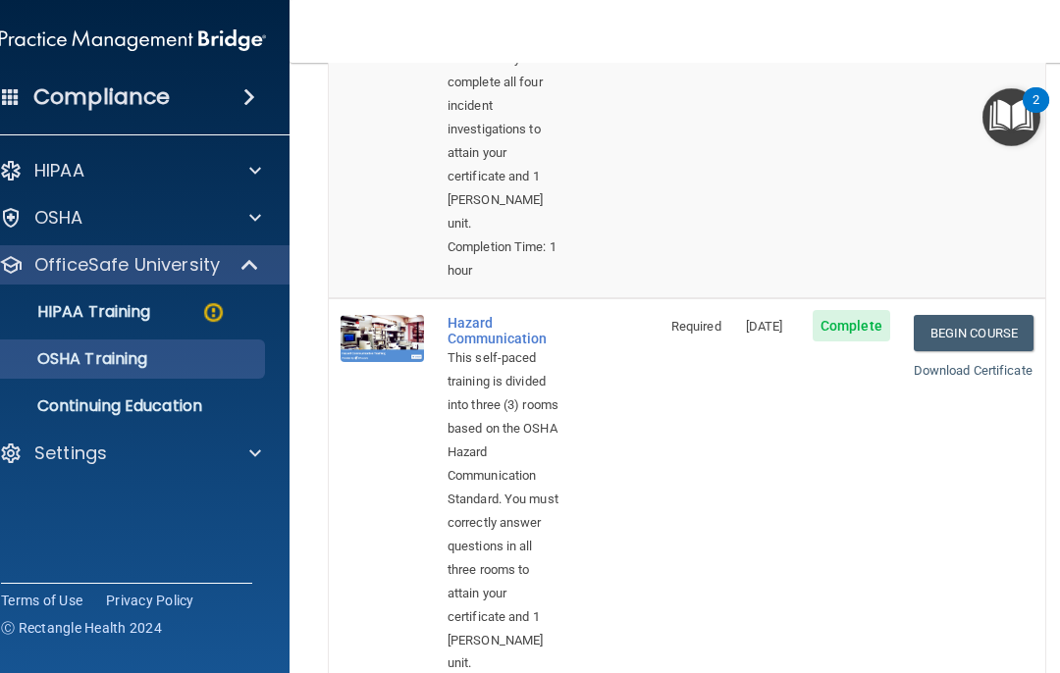
scroll to position [438, 0]
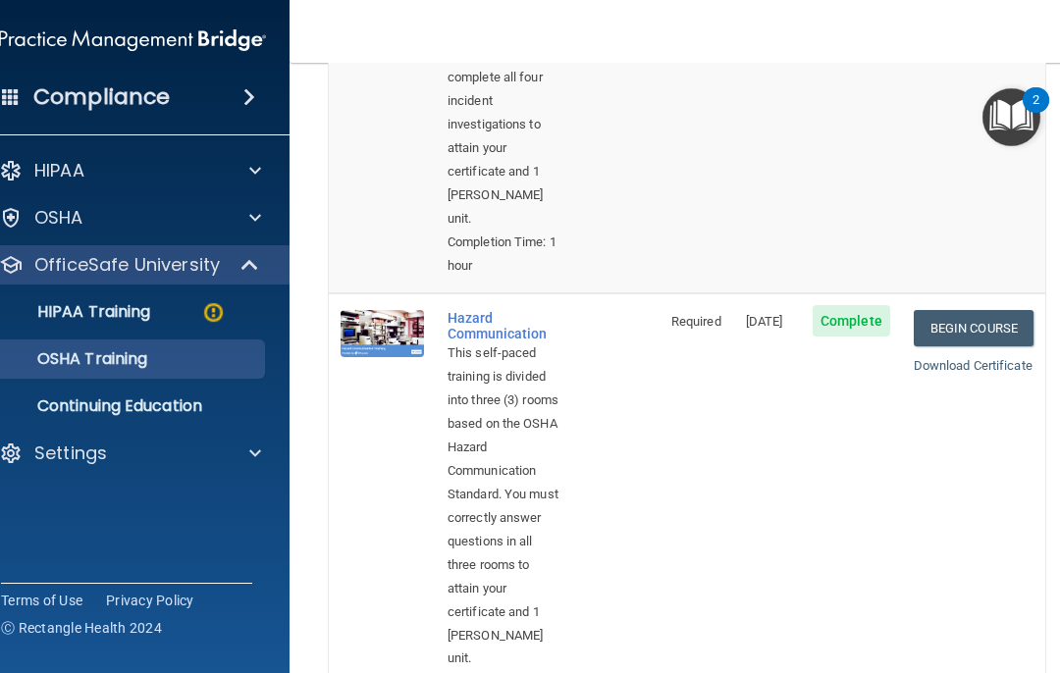
click at [968, 314] on link "Begin Course" at bounding box center [974, 328] width 120 height 36
click at [131, 308] on p "HIPAA Training" at bounding box center [69, 312] width 162 height 20
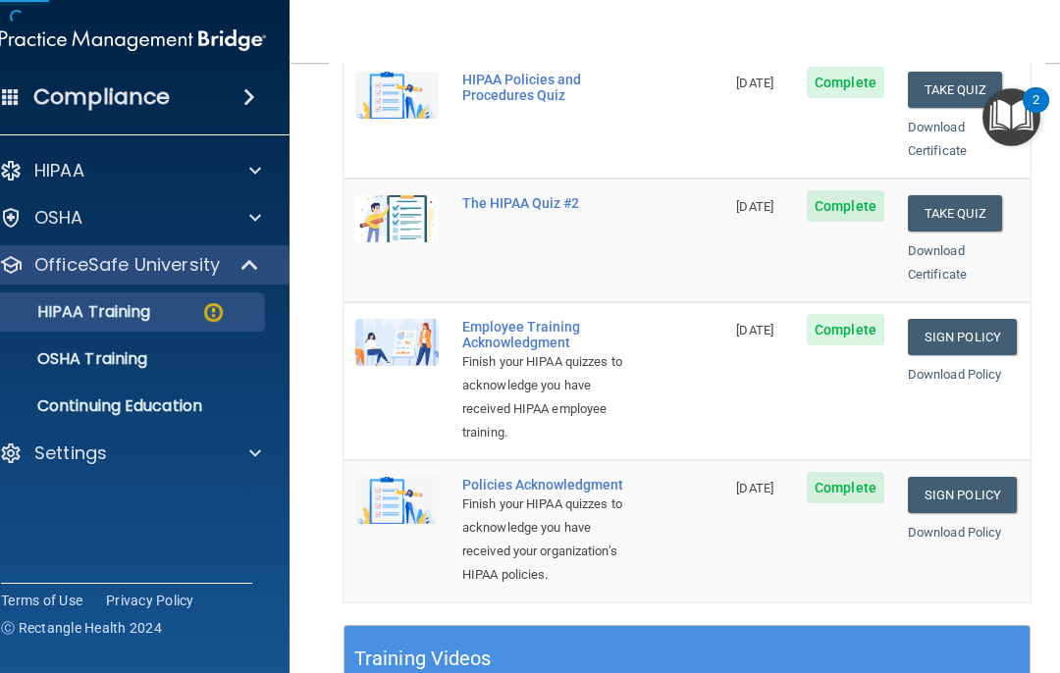
click at [127, 357] on p "OSHA Training" at bounding box center [67, 360] width 159 height 20
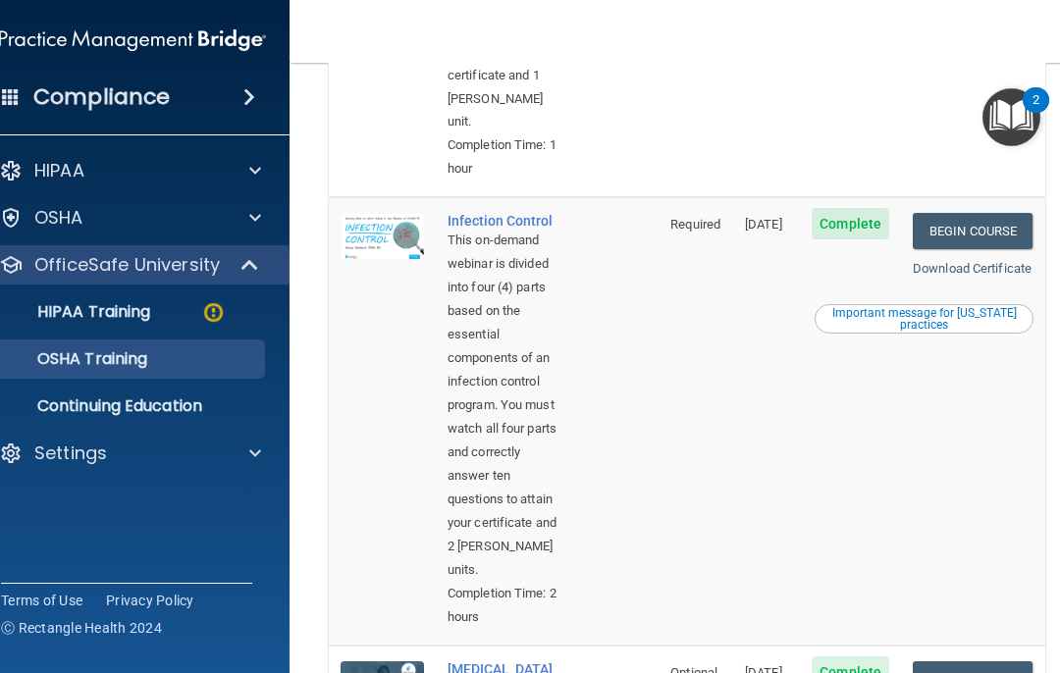
scroll to position [980, 0]
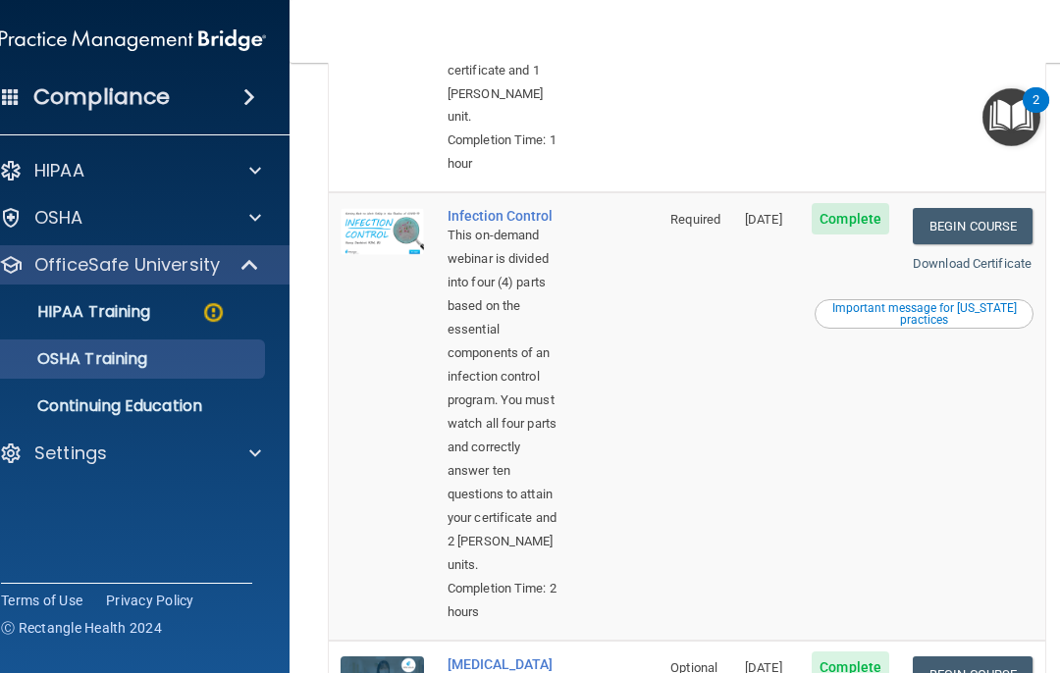
click at [973, 219] on link "Begin Course" at bounding box center [973, 226] width 120 height 36
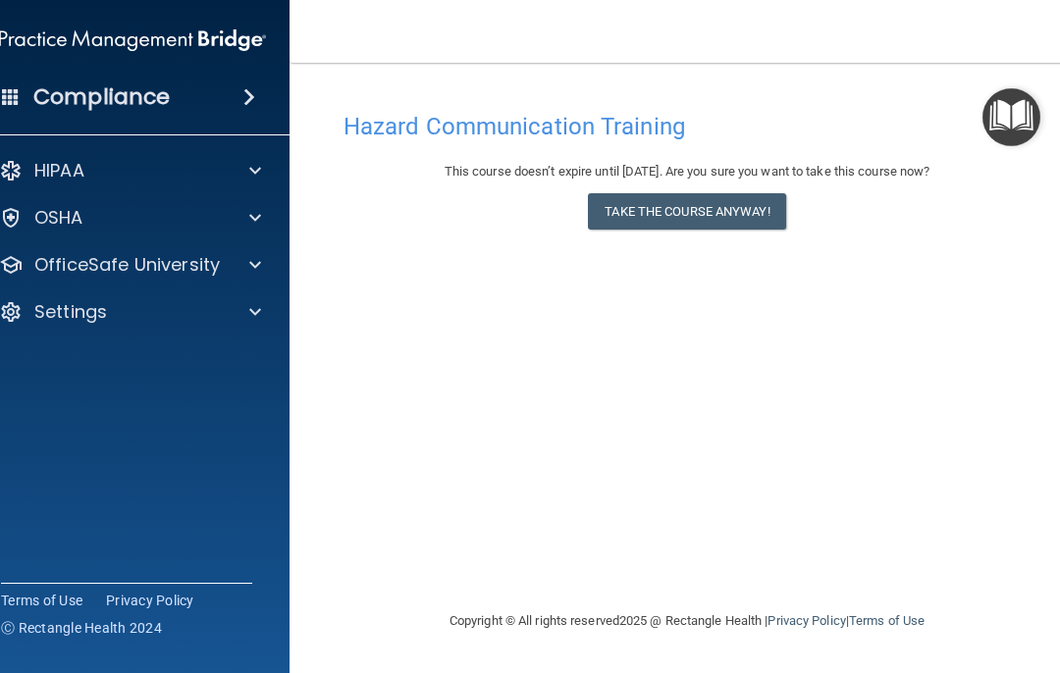
click at [690, 215] on button "Take the course anyway!" at bounding box center [686, 211] width 197 height 36
click at [676, 212] on button "Take the course anyway!" at bounding box center [686, 211] width 197 height 36
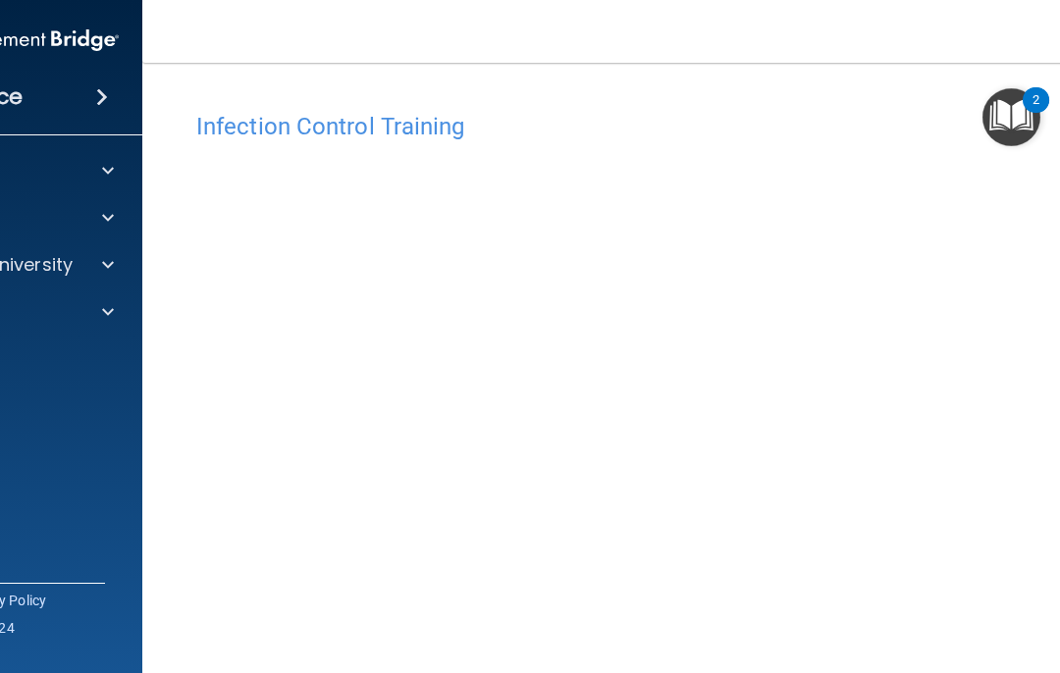
click at [115, 266] on div at bounding box center [105, 265] width 49 height 24
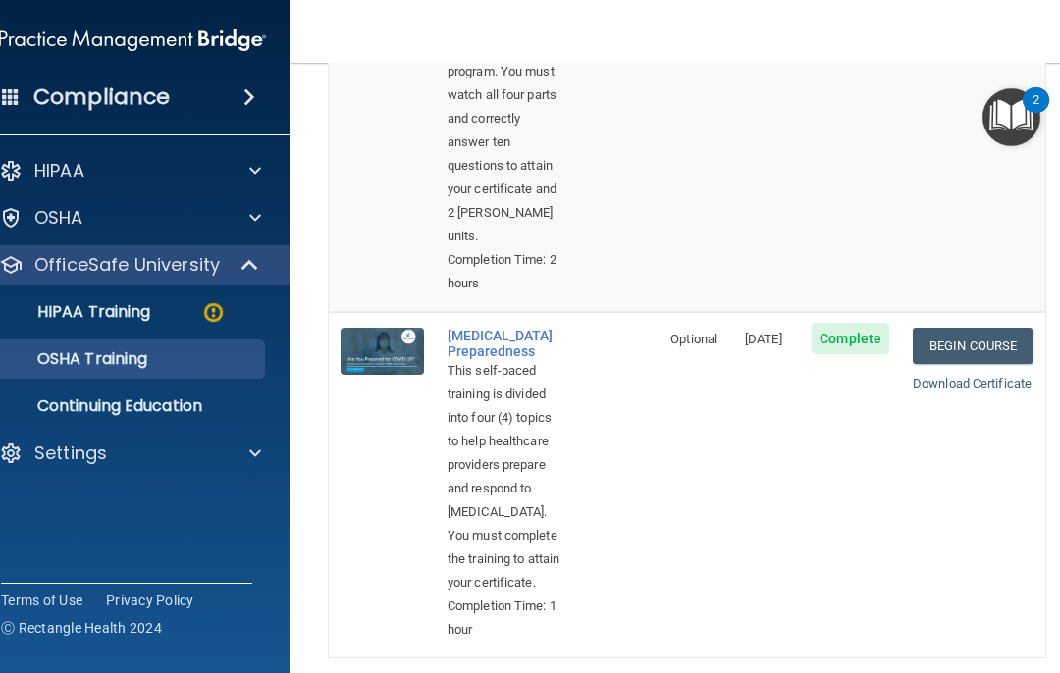
scroll to position [1335, 0]
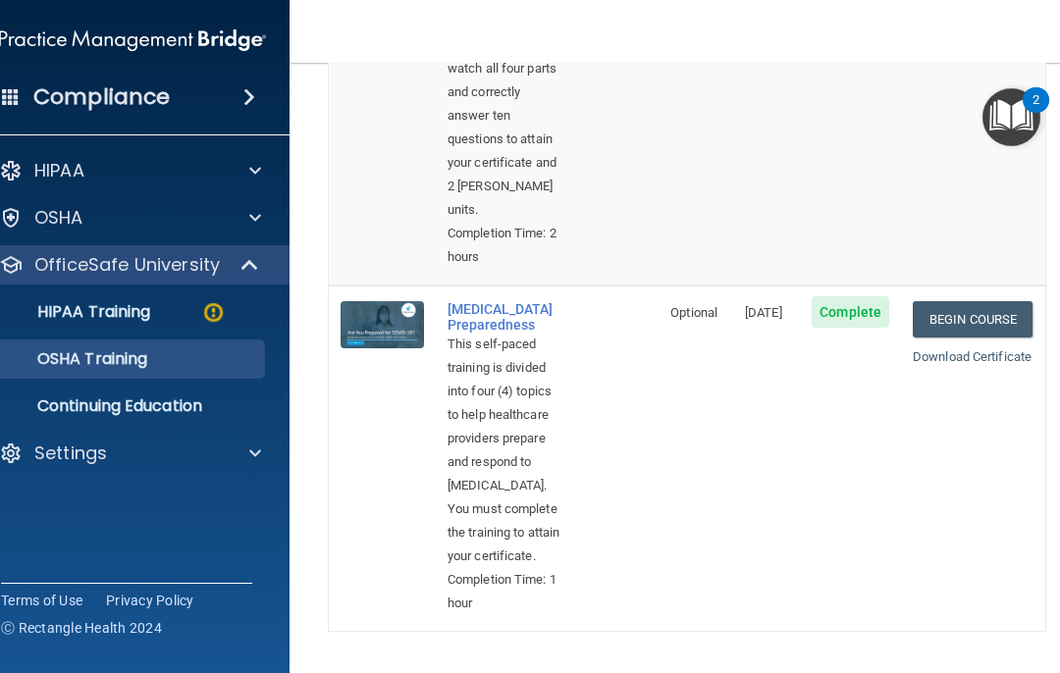
click at [992, 338] on link "Begin Course" at bounding box center [973, 319] width 120 height 36
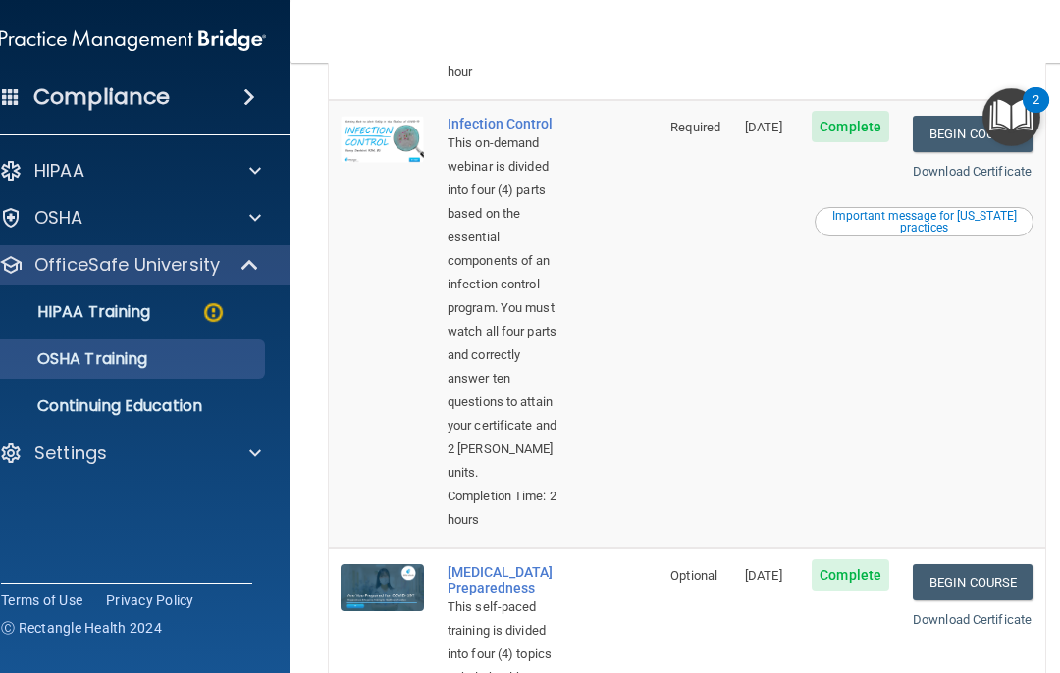
scroll to position [1074, 0]
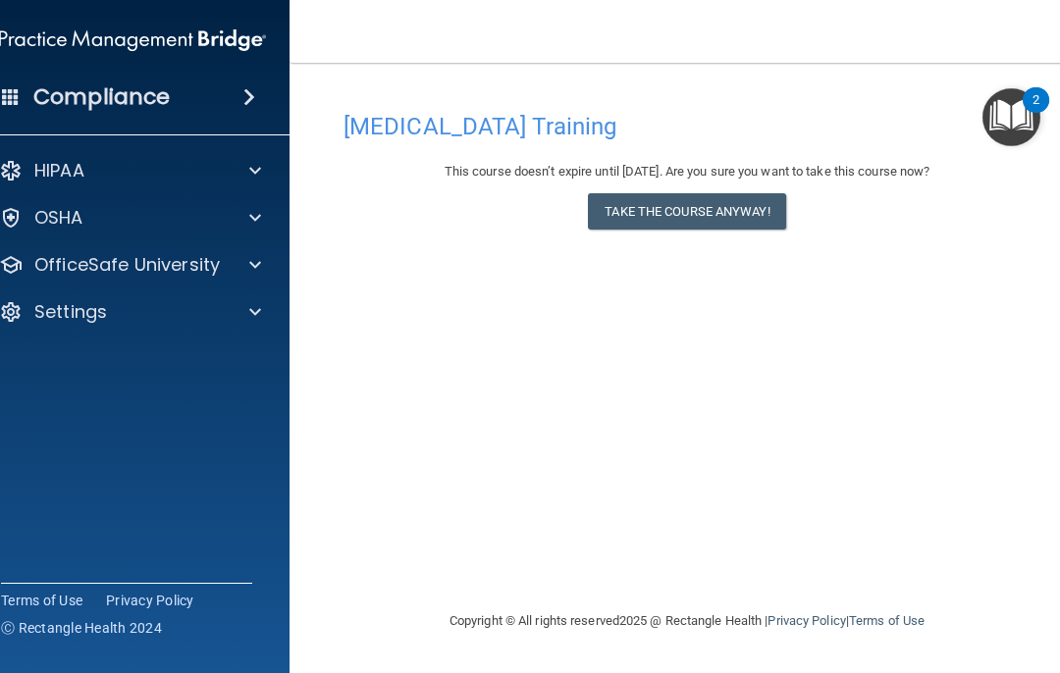
click at [687, 216] on button "Take the course anyway!" at bounding box center [686, 211] width 197 height 36
